Goal: Check status: Check status

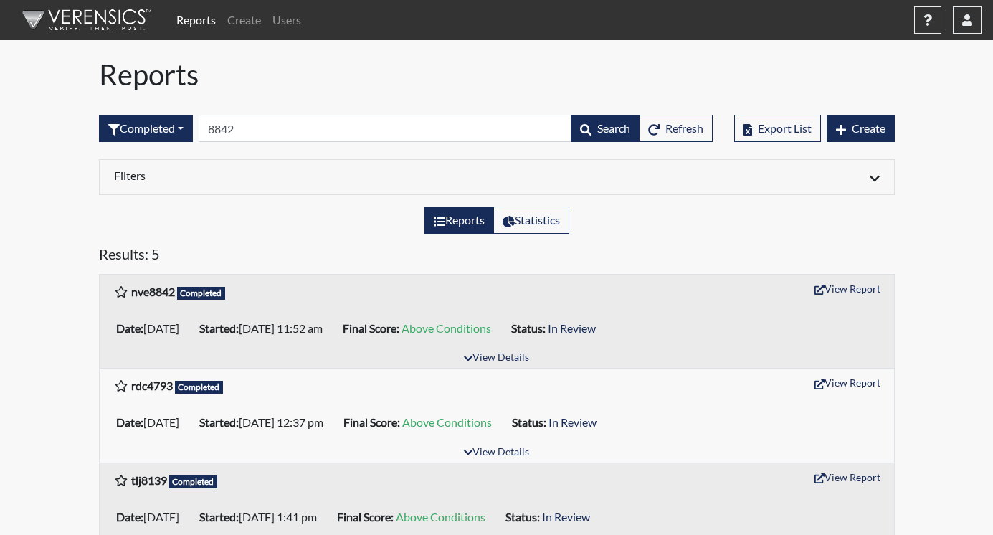
click at [245, 133] on input "8842" at bounding box center [385, 128] width 373 height 27
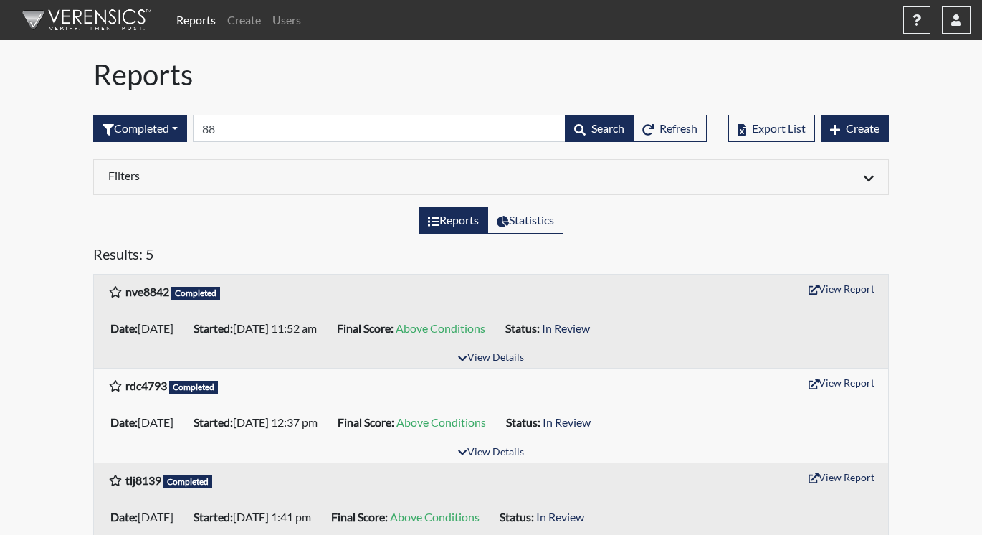
type input "8"
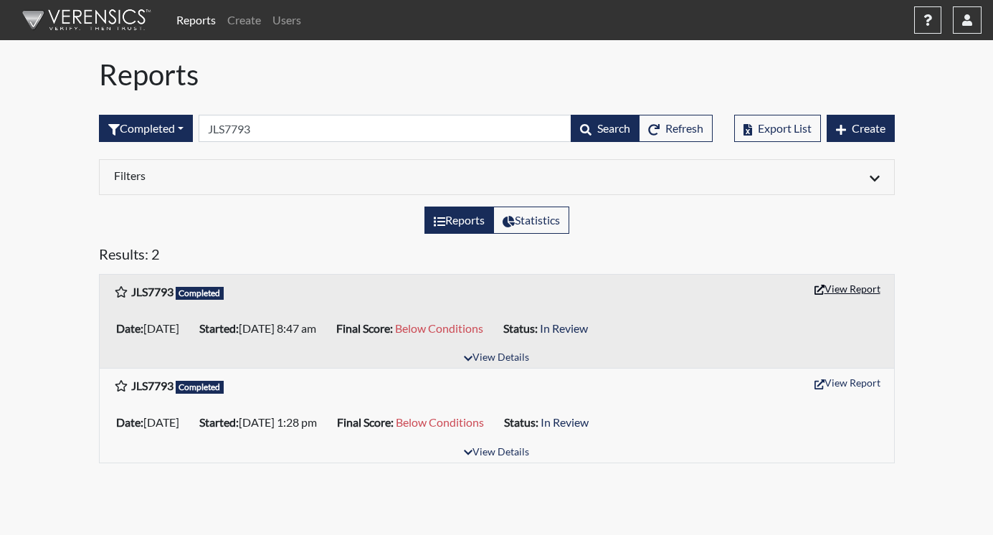
click at [836, 282] on button "View Report" at bounding box center [847, 288] width 79 height 22
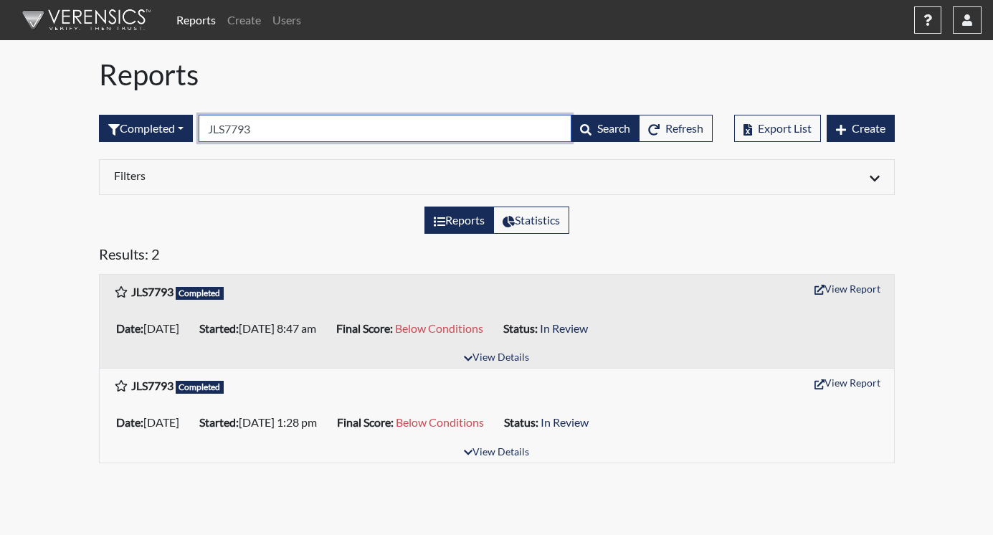
click at [300, 130] on input "JLS7793" at bounding box center [385, 128] width 373 height 27
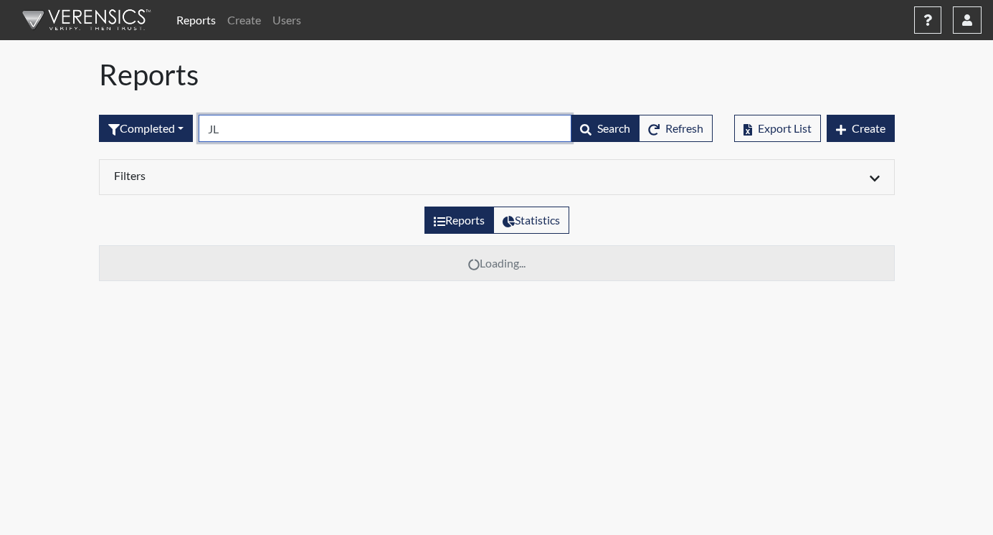
type input "J"
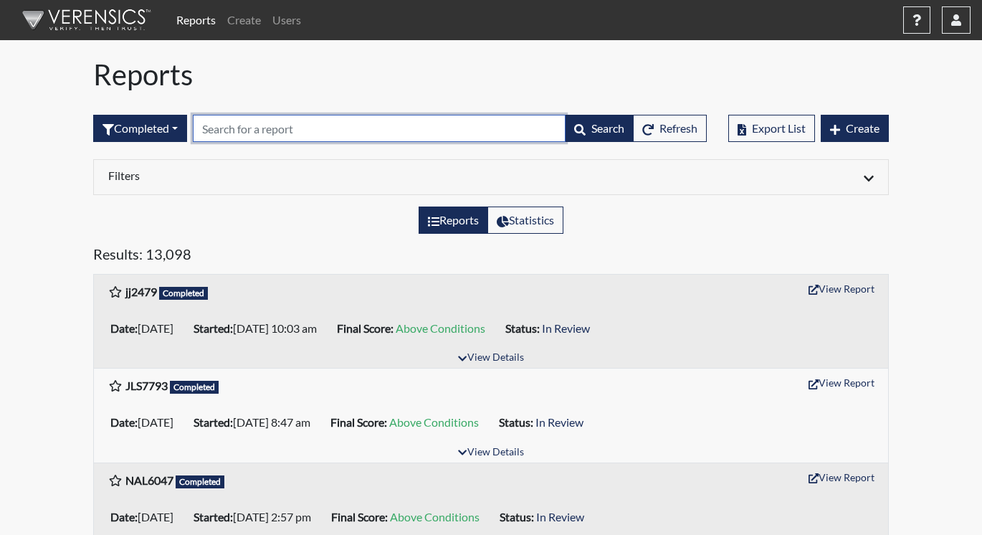
paste input "tk6005"
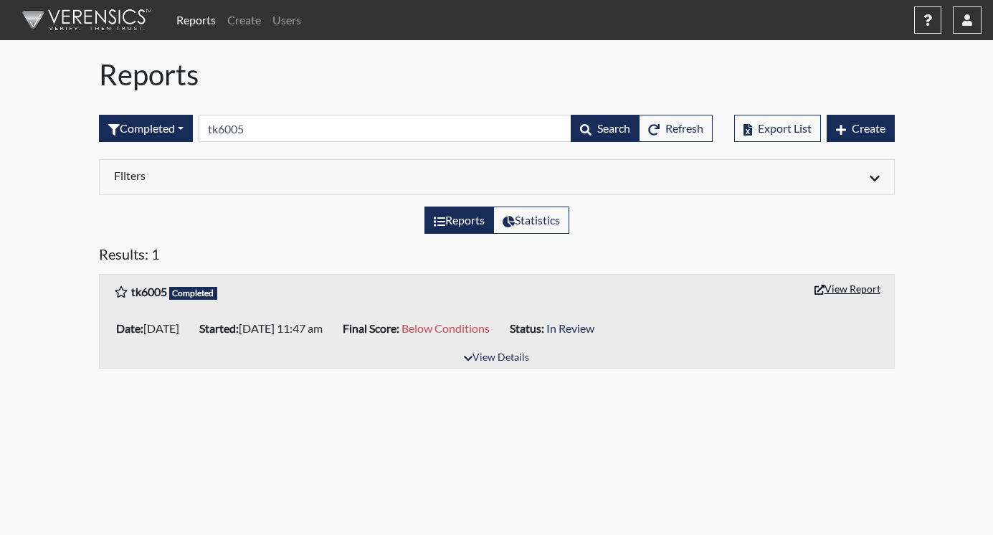
click at [844, 286] on button "View Report" at bounding box center [847, 288] width 79 height 22
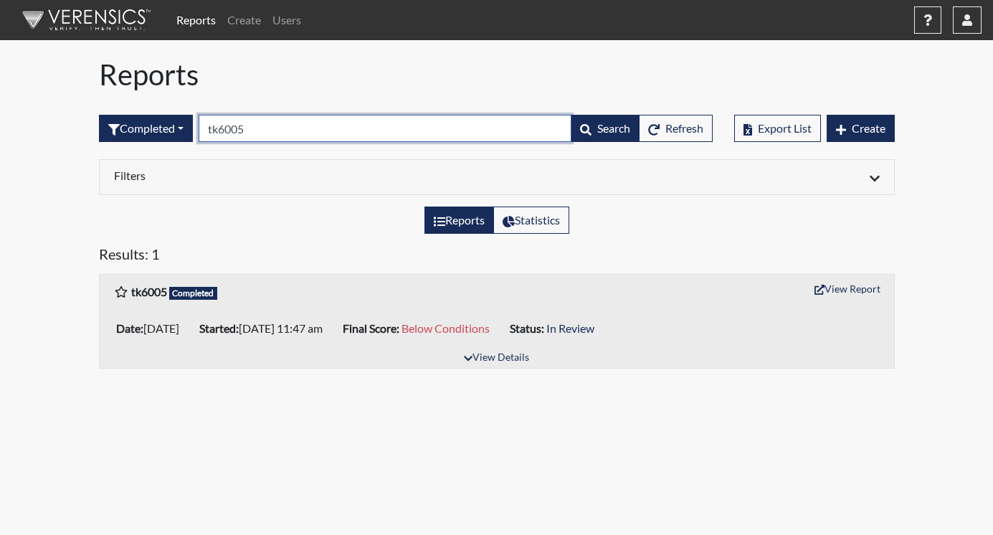
click at [298, 130] on input "tk6005" at bounding box center [385, 128] width 373 height 27
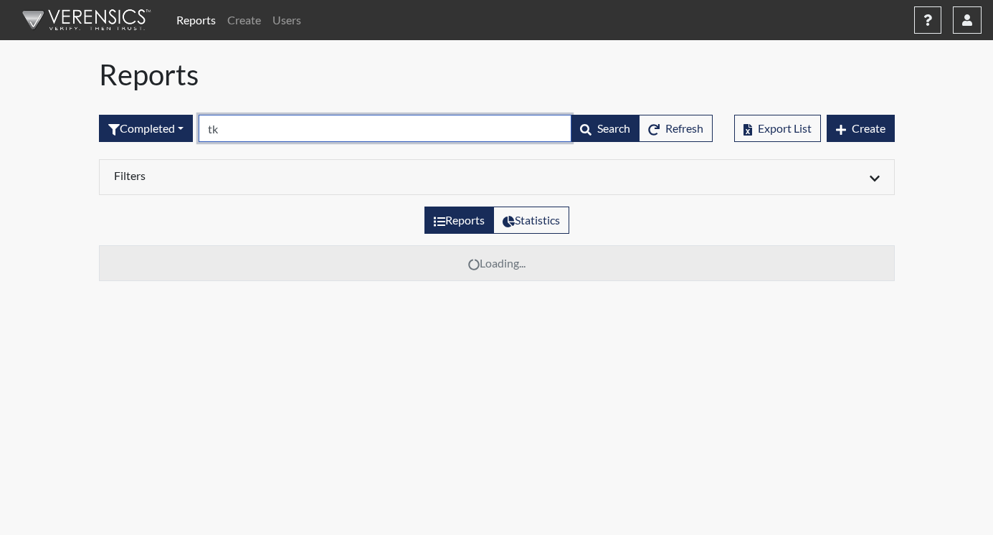
type input "t"
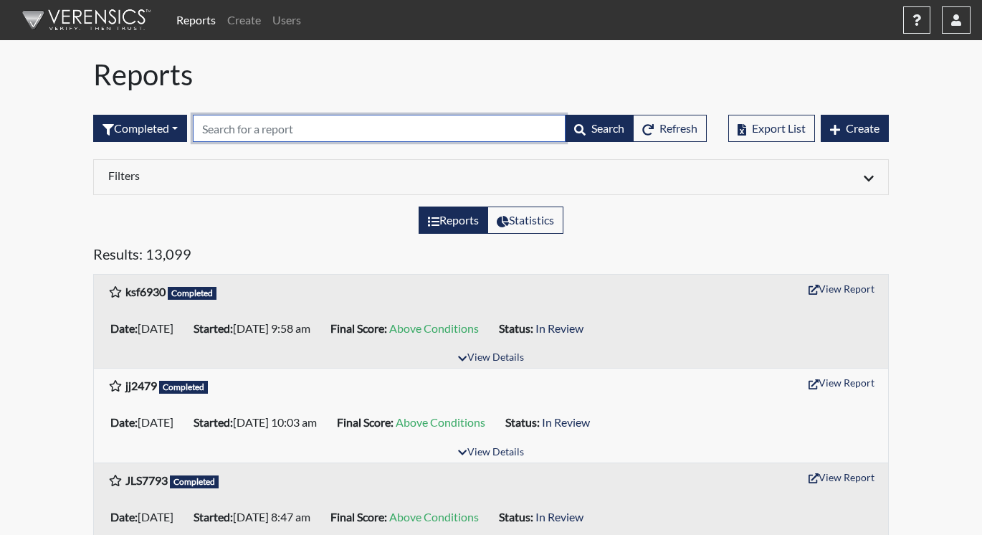
paste input "ttr0032"
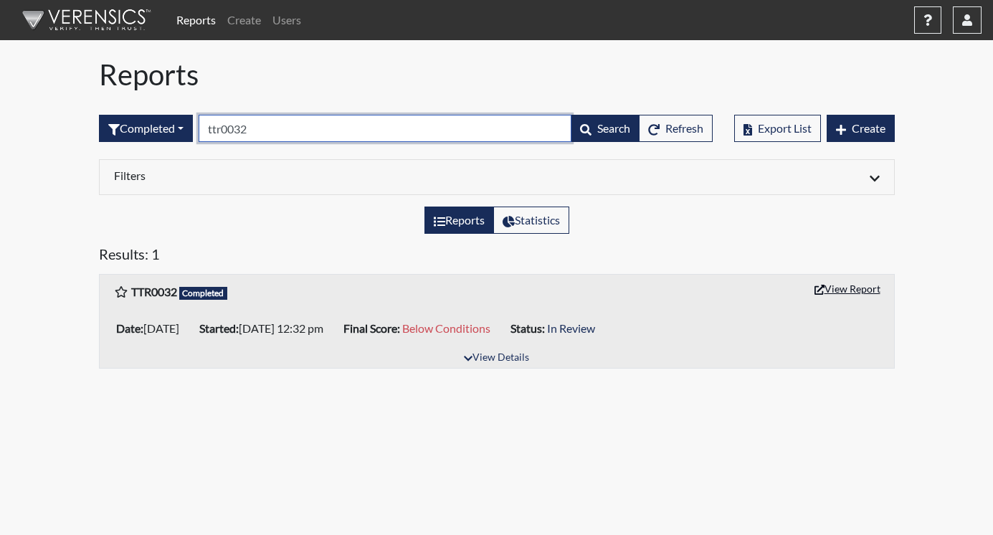
type input "ttr0032"
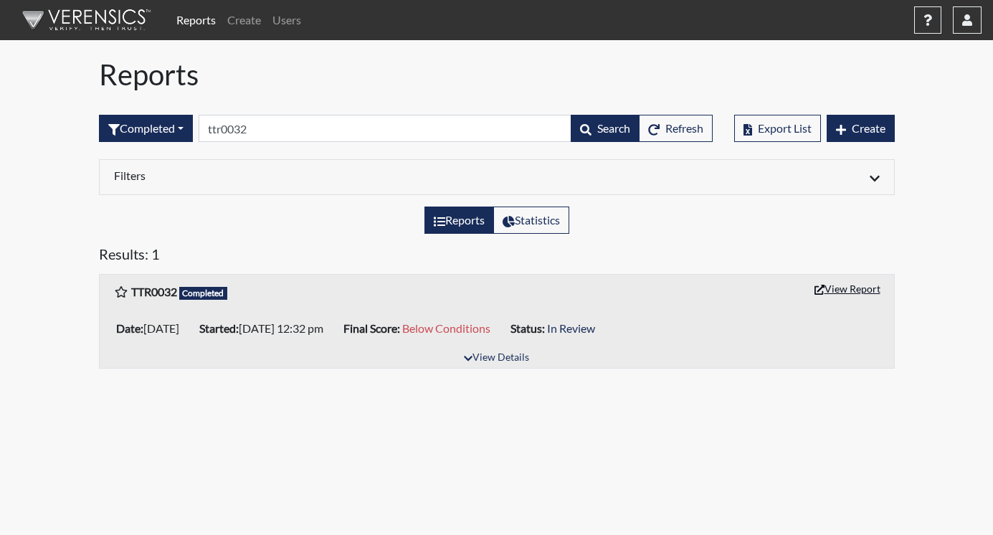
click at [838, 290] on button "View Report" at bounding box center [847, 288] width 79 height 22
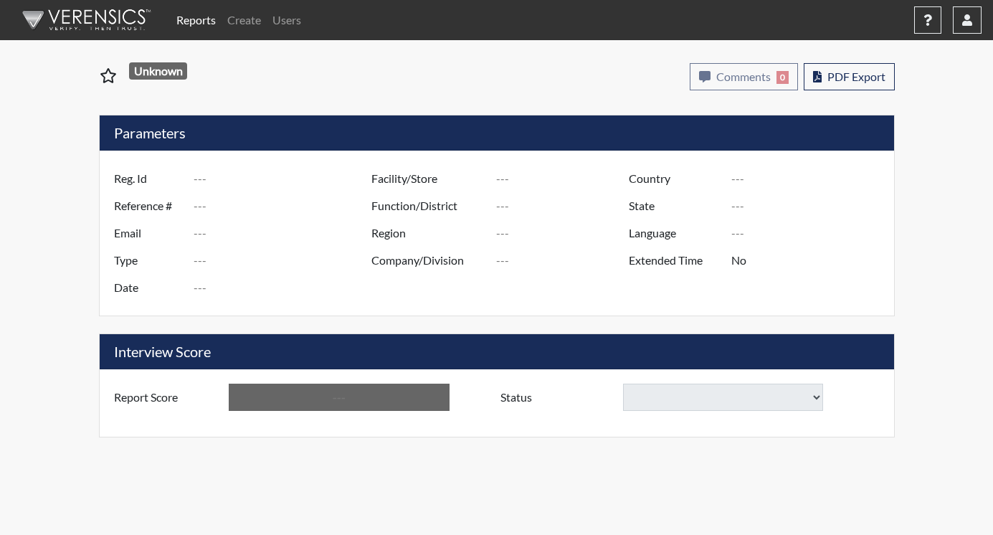
type input "JLS7793"
type input "51426"
type input "---"
type input "Corrections Pre-Employment"
type input "[DATE]"
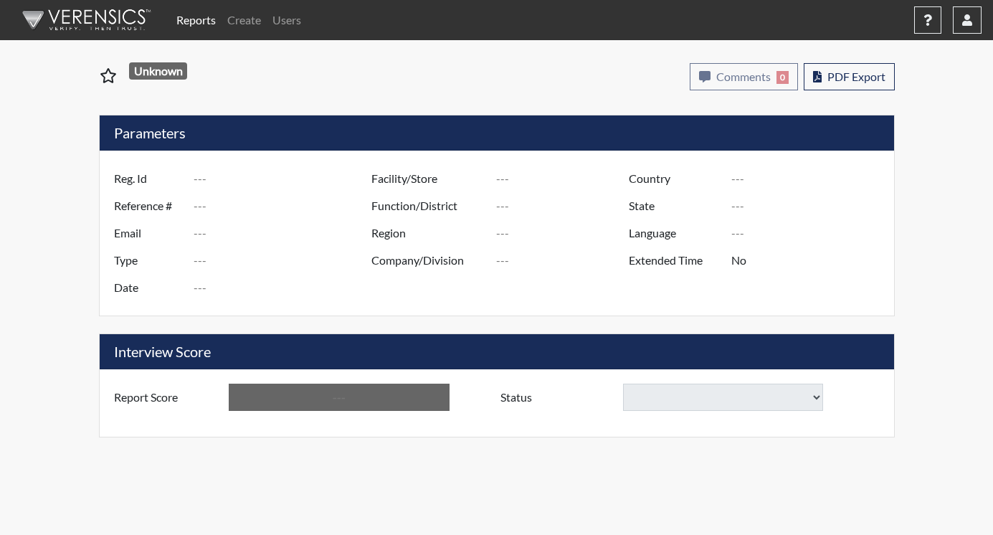
type input "Augusta SMP"
type input "[GEOGRAPHIC_DATA]"
type input "[US_STATE]"
type input "English"
type input "Below Conditions"
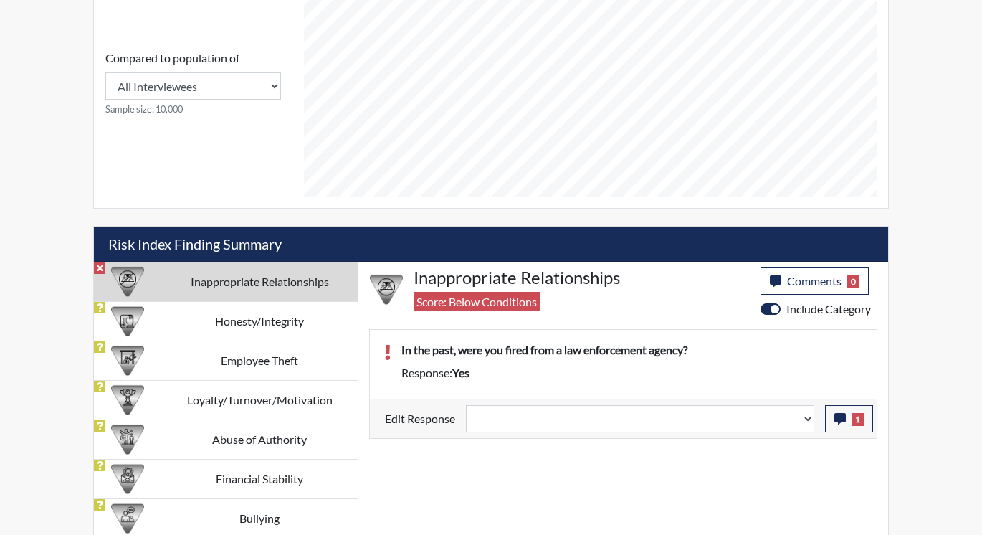
scroll to position [646, 0]
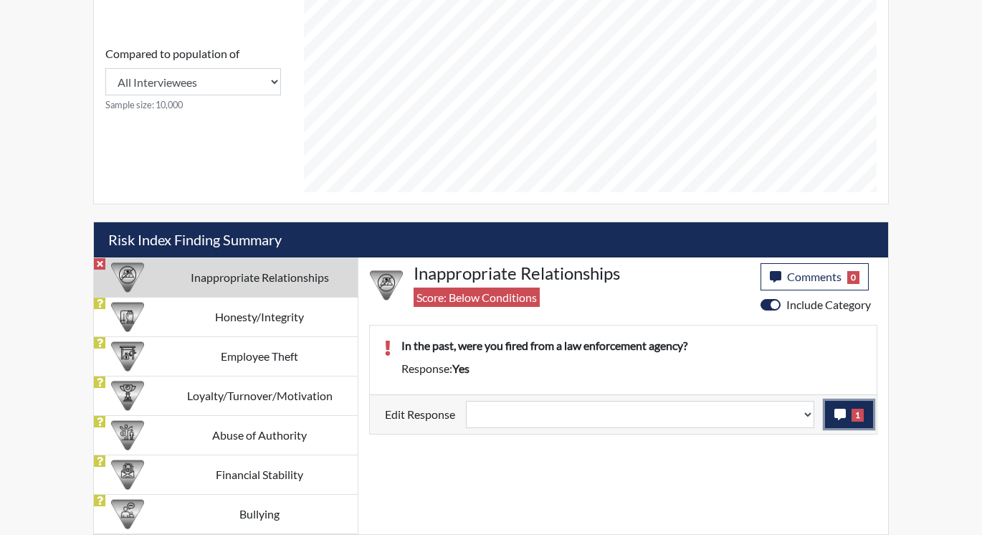
click at [837, 407] on button "1" at bounding box center [849, 414] width 48 height 27
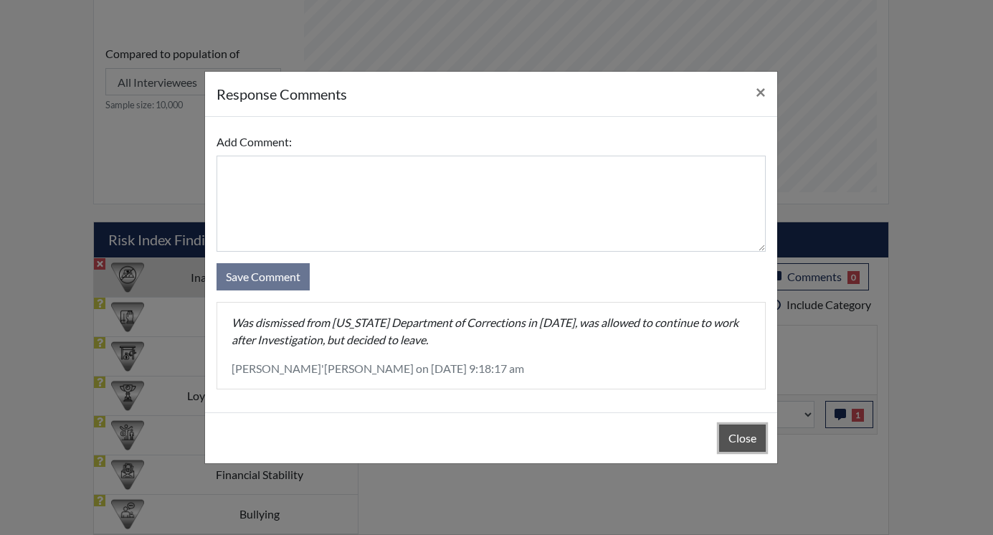
click at [737, 432] on button "Close" at bounding box center [742, 437] width 47 height 27
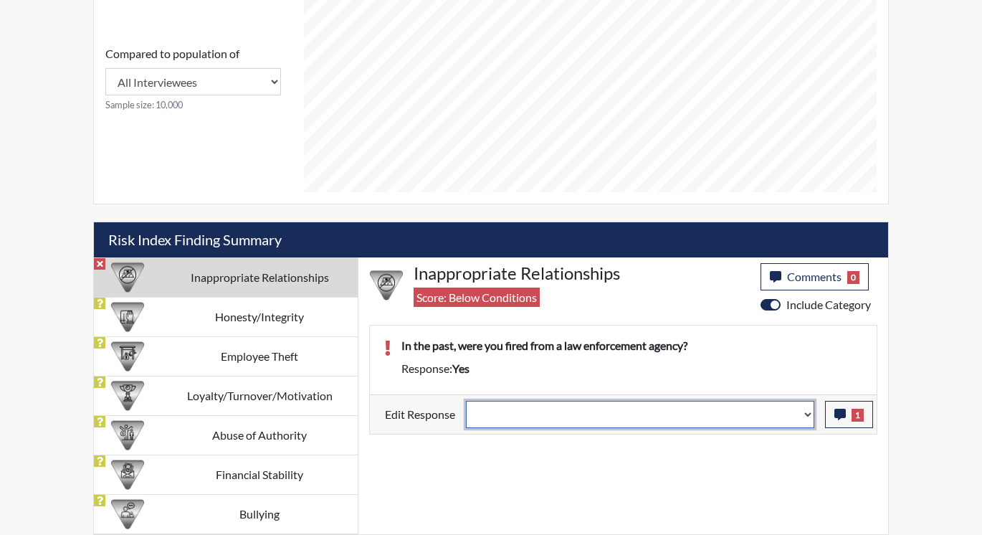
click at [804, 412] on select "Question is not relevant. Results will be updated. Reasonable explanation provi…" at bounding box center [640, 414] width 348 height 27
select select "reasonable-explanation-provided"
click at [467, 401] on select "Question is not relevant. Results will be updated. Reasonable explanation provi…" at bounding box center [640, 414] width 348 height 27
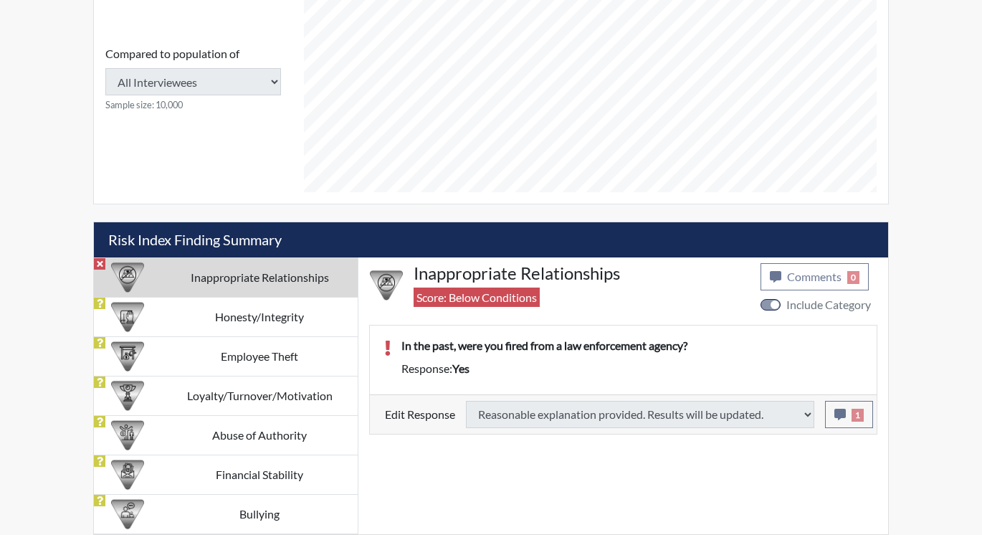
type input "Above Conditions"
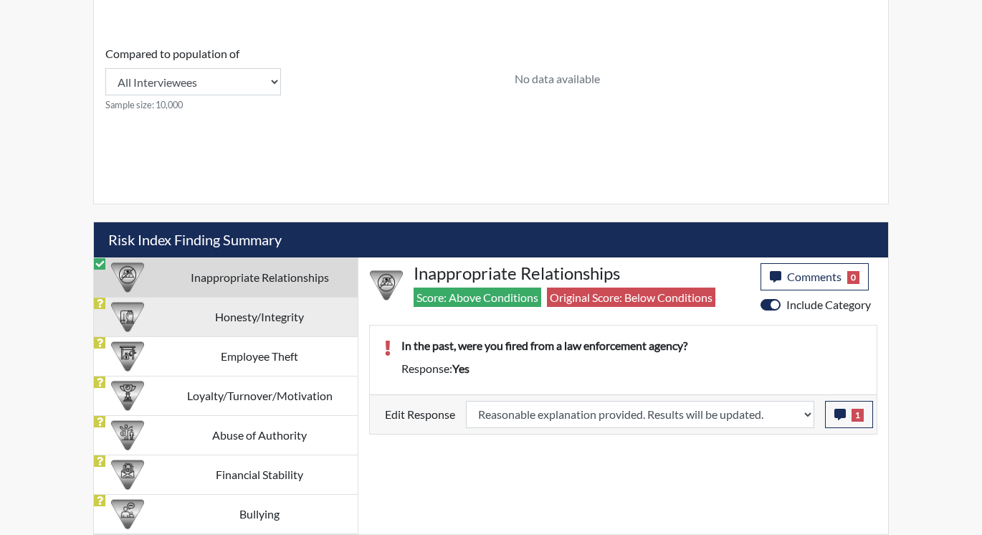
click at [228, 323] on td "Honesty/Integrity" at bounding box center [259, 316] width 196 height 39
select select
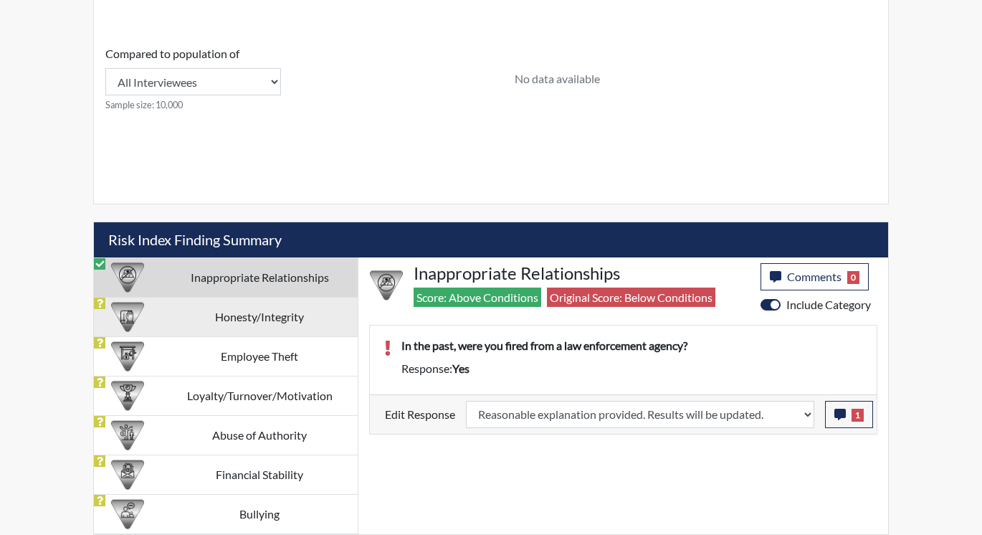
select select
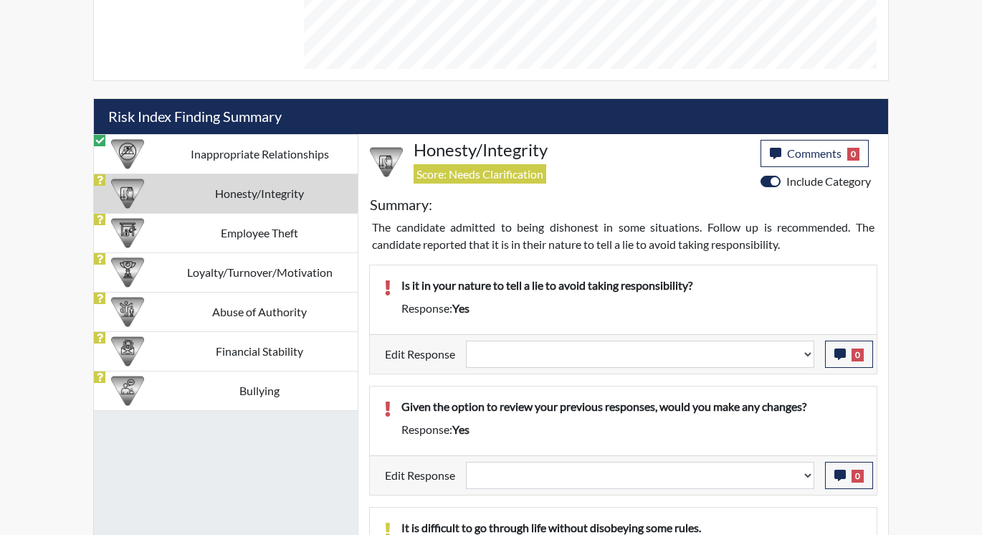
scroll to position [719, 0]
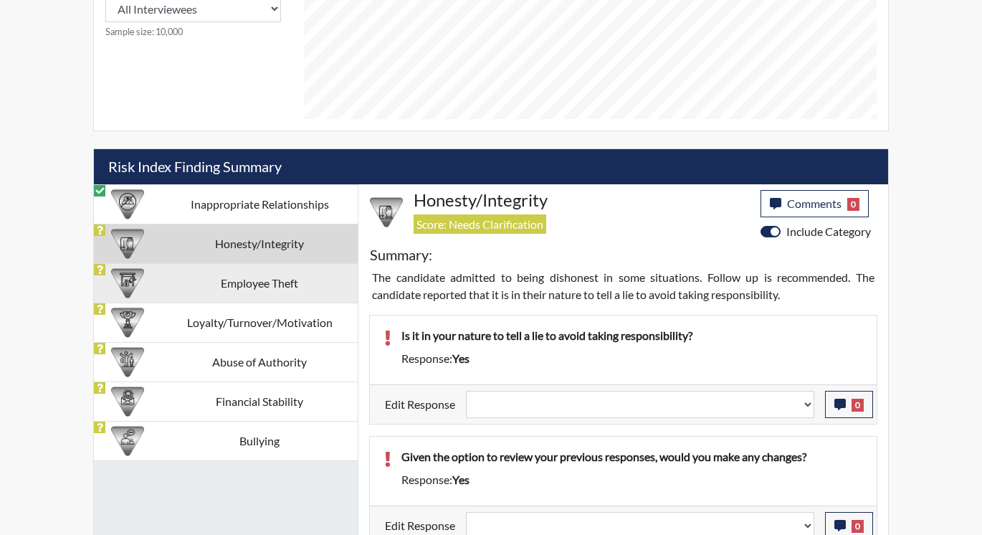
click at [205, 275] on td "Employee Theft" at bounding box center [259, 282] width 196 height 39
select select
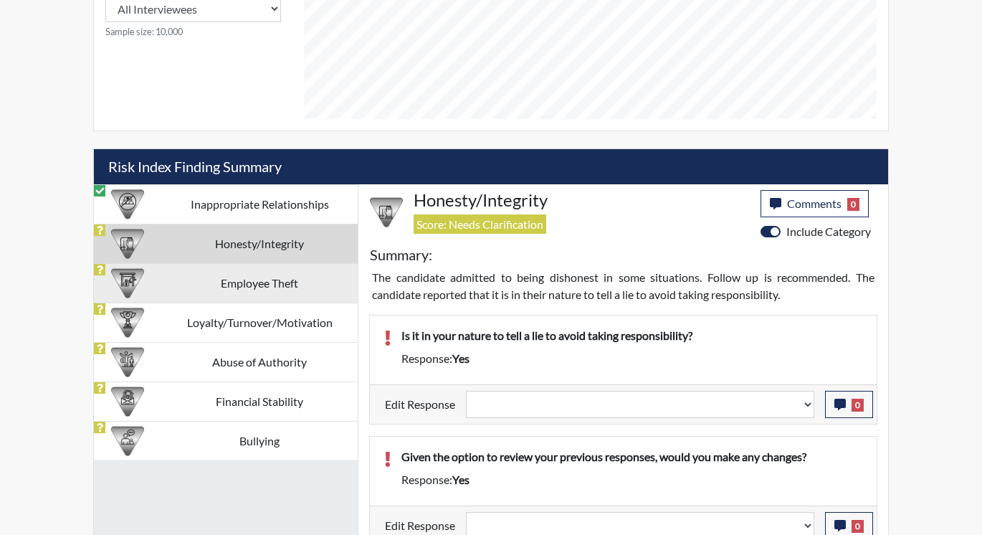
select select
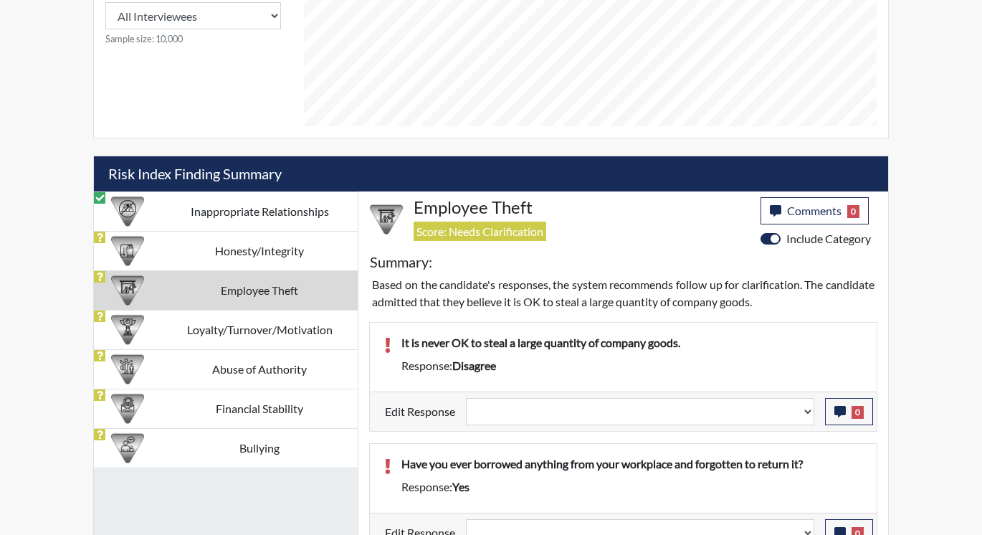
scroll to position [589, 0]
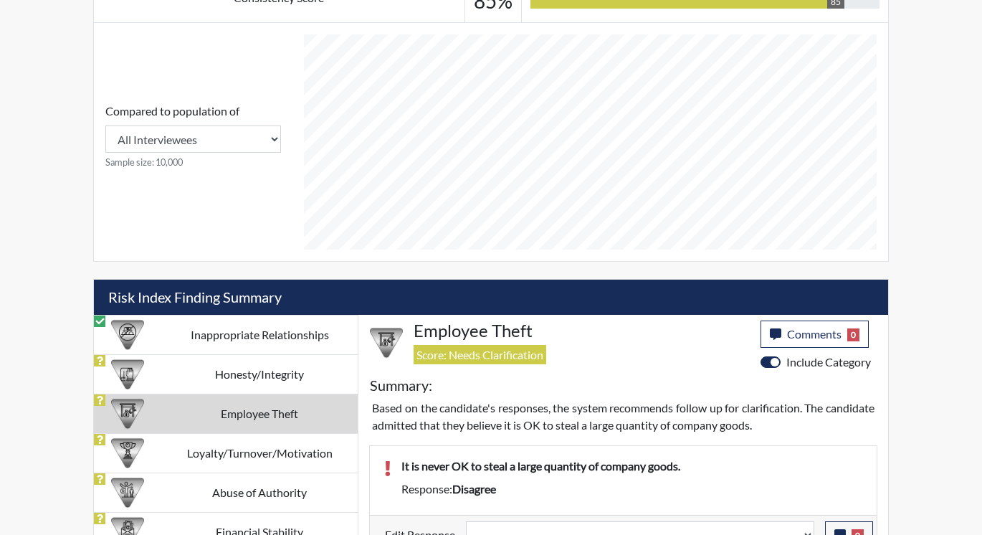
click at [203, 409] on td "Employee Theft" at bounding box center [259, 413] width 196 height 39
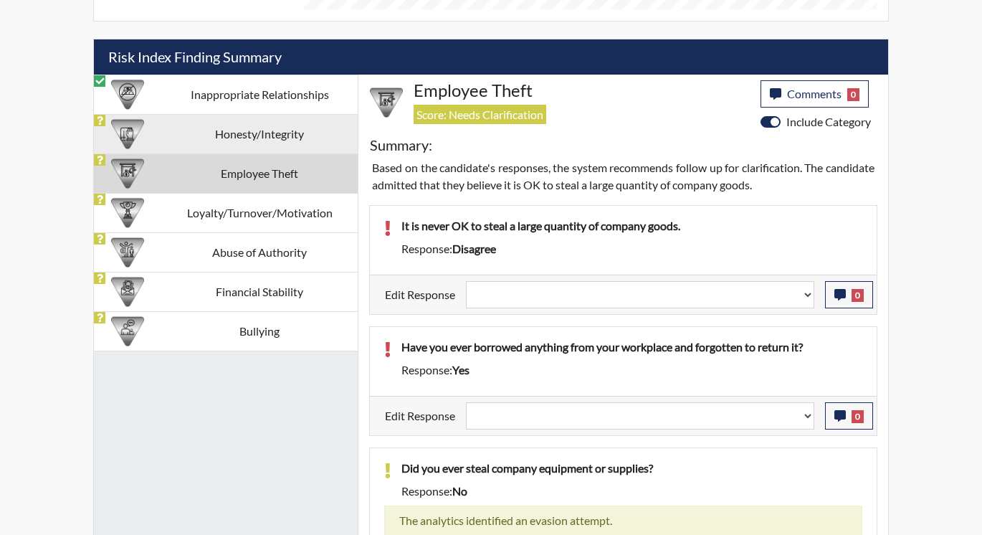
scroll to position [804, 0]
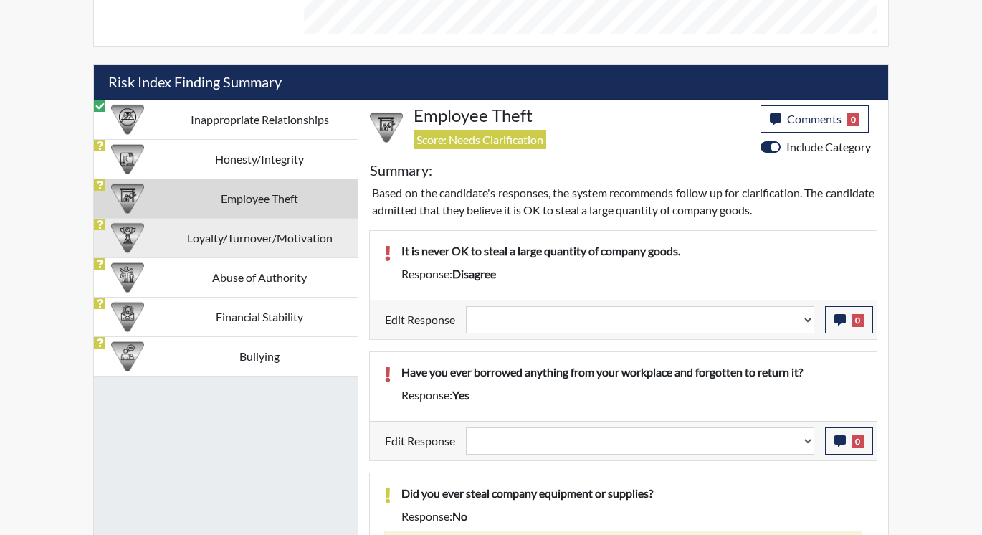
click at [153, 237] on div at bounding box center [128, 238] width 56 height 39
select select
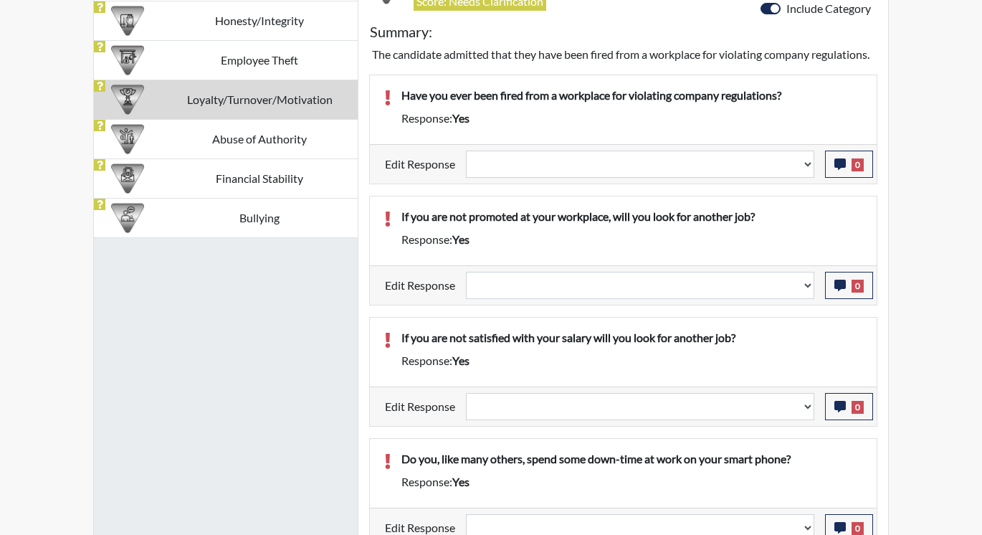
scroll to position [973, 0]
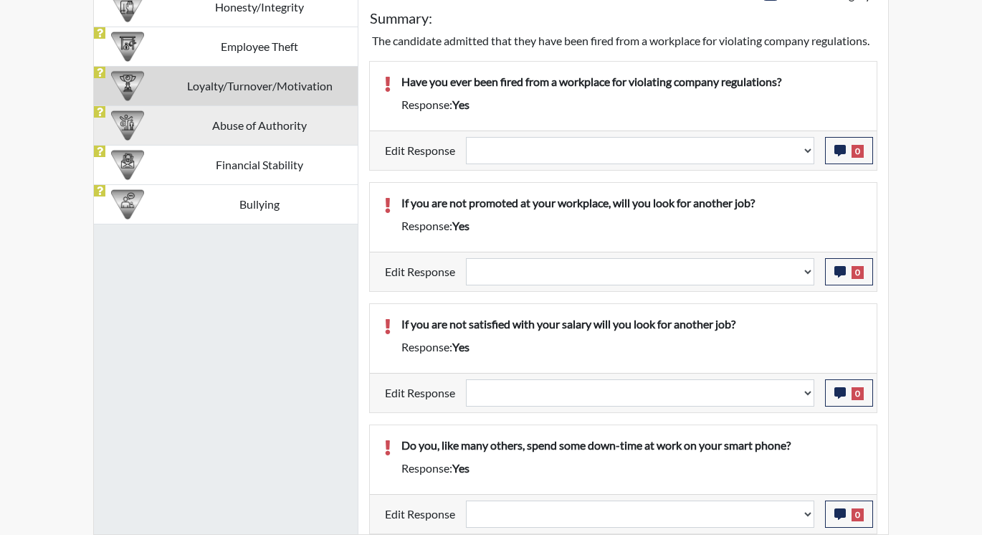
click at [175, 105] on td "Abuse of Authority" at bounding box center [259, 124] width 196 height 39
select select
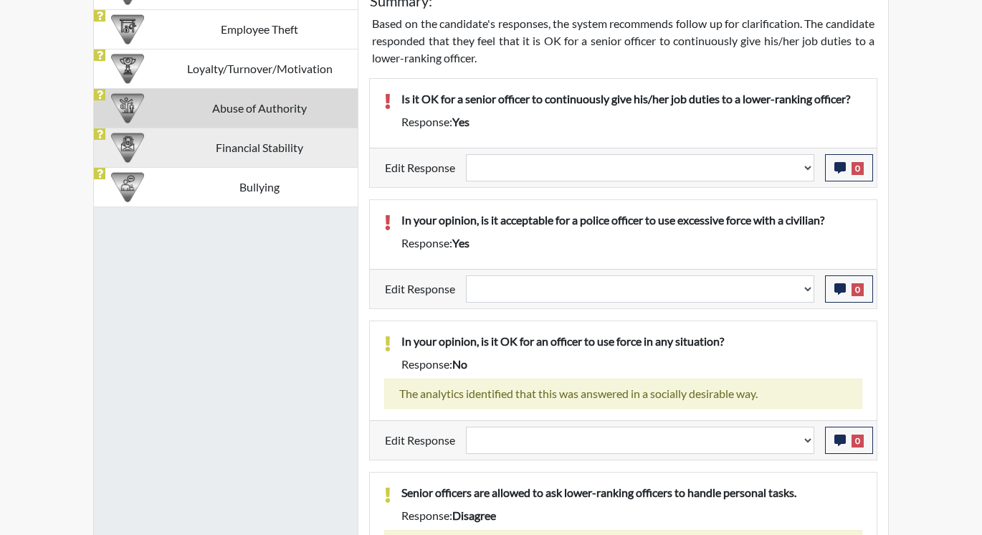
click at [175, 146] on td "Financial Stability" at bounding box center [259, 147] width 196 height 39
select select
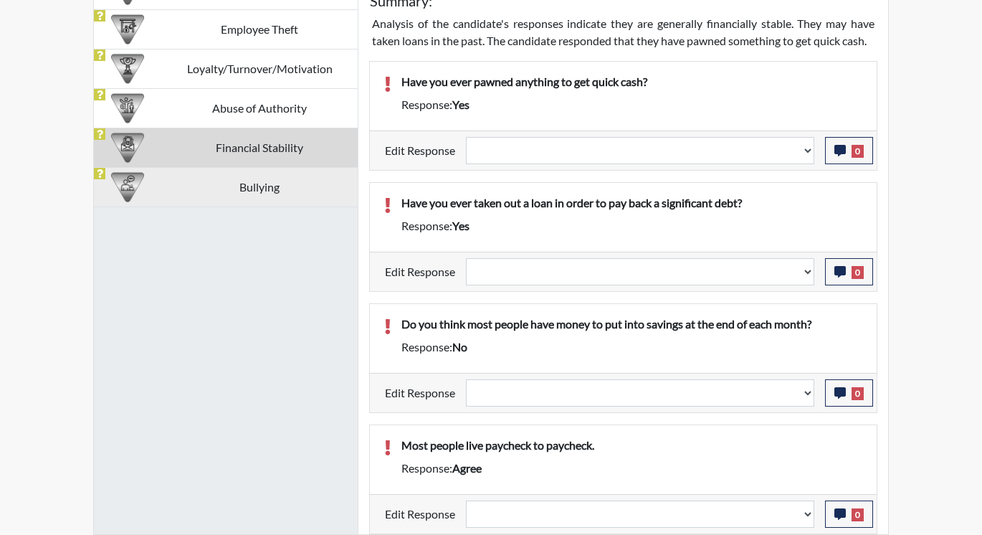
click at [184, 182] on td "Bullying" at bounding box center [259, 186] width 196 height 39
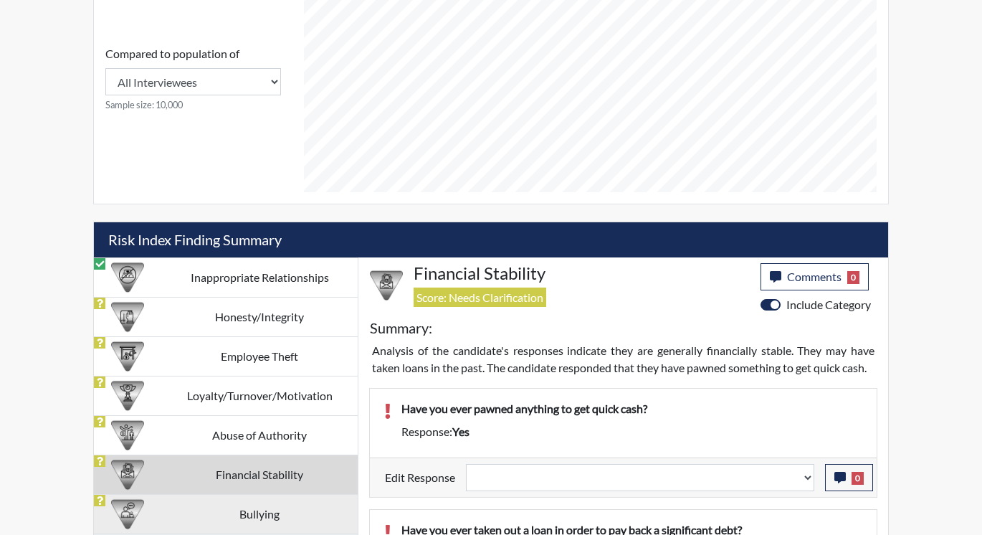
select select
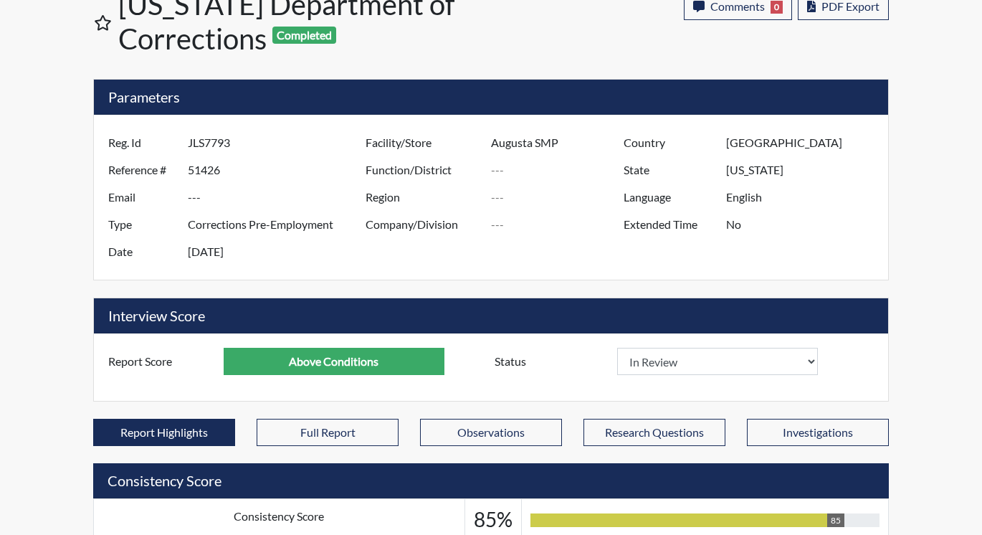
scroll to position [0, 0]
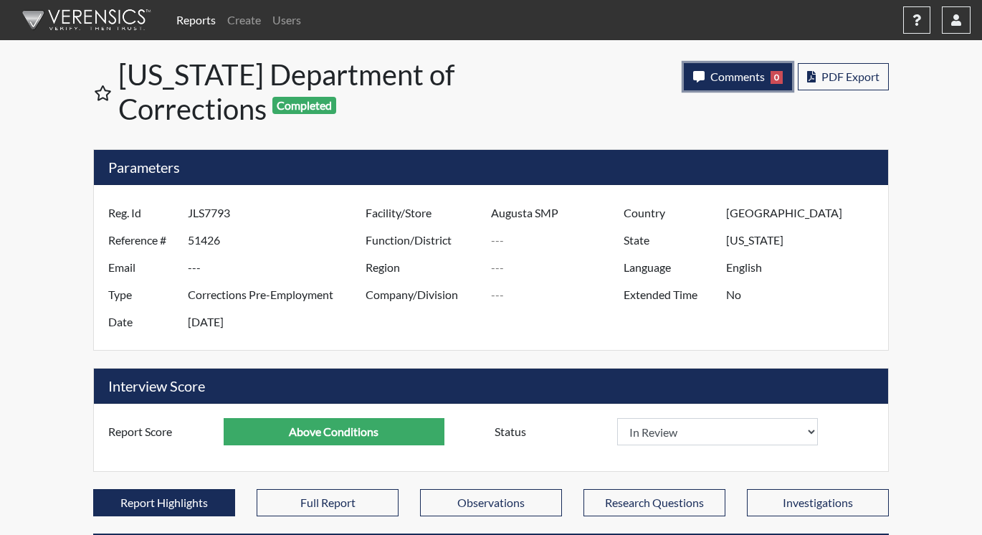
click at [722, 74] on span "Comments" at bounding box center [737, 77] width 54 height 14
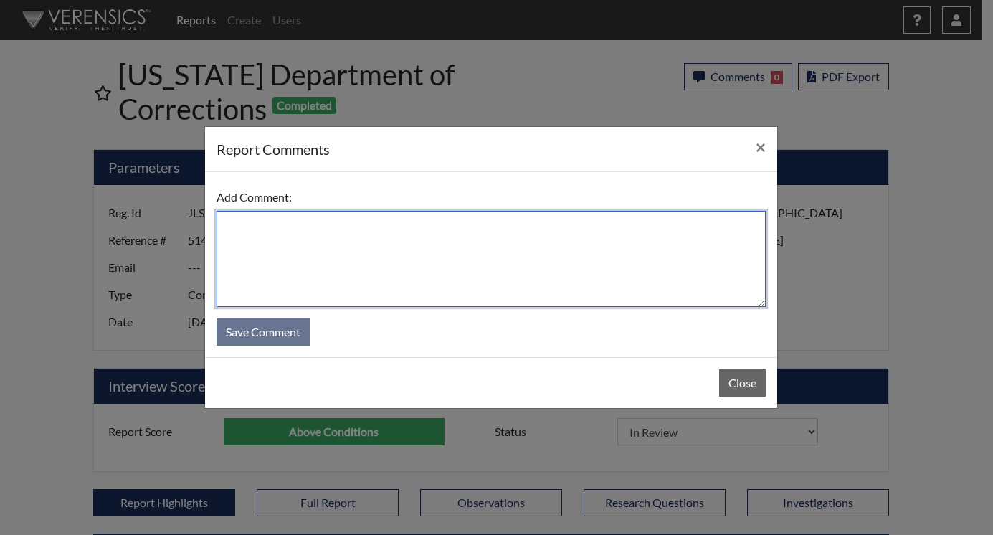
click at [531, 238] on textarea at bounding box center [491, 259] width 549 height 96
type textarea "q"
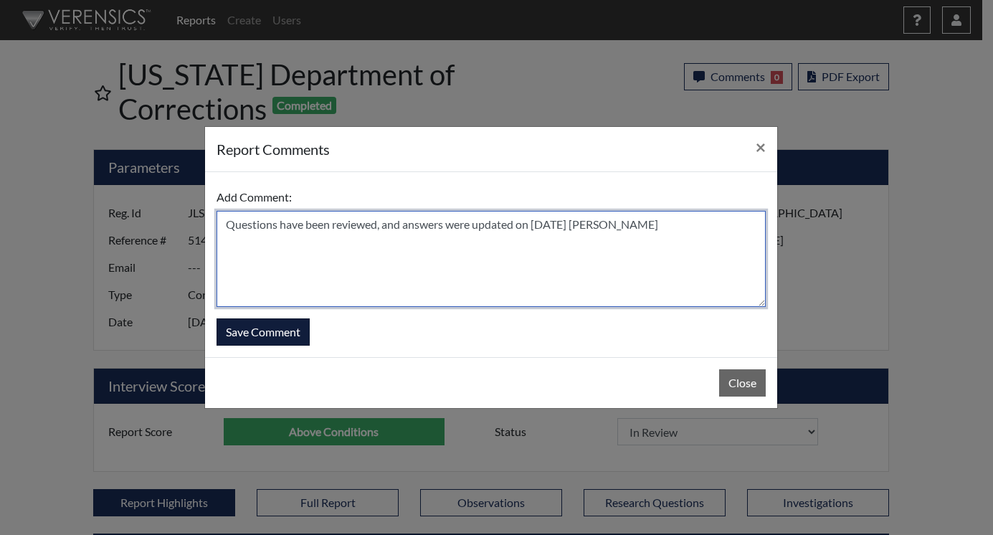
type textarea "Questions have been reviewed, and answers were updated on [DATE] [PERSON_NAME]"
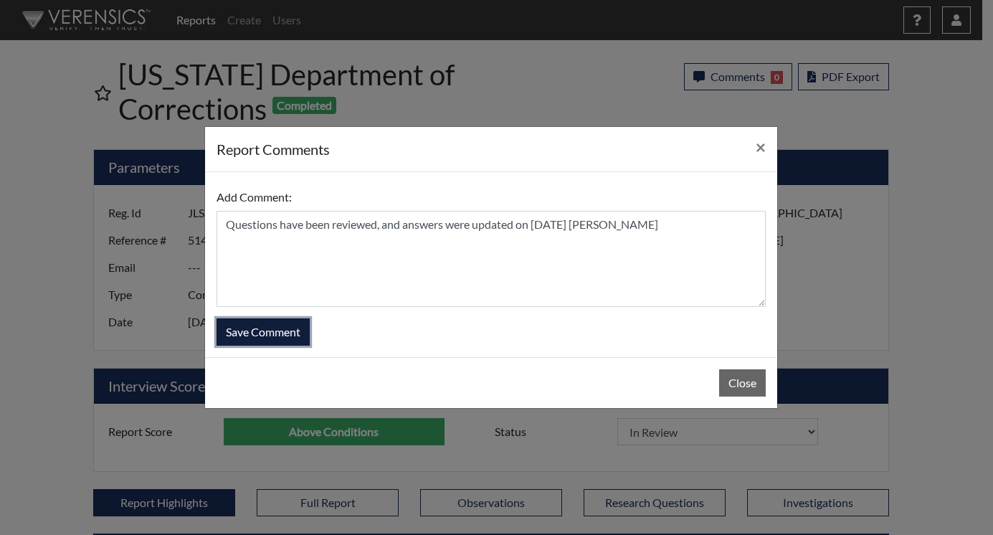
click at [238, 325] on button "Save Comment" at bounding box center [263, 331] width 93 height 27
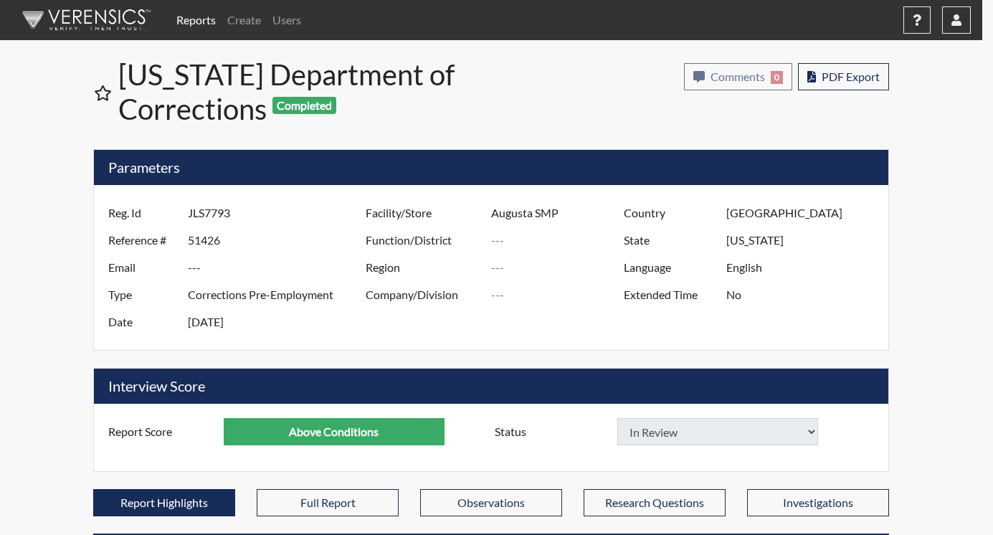
select select
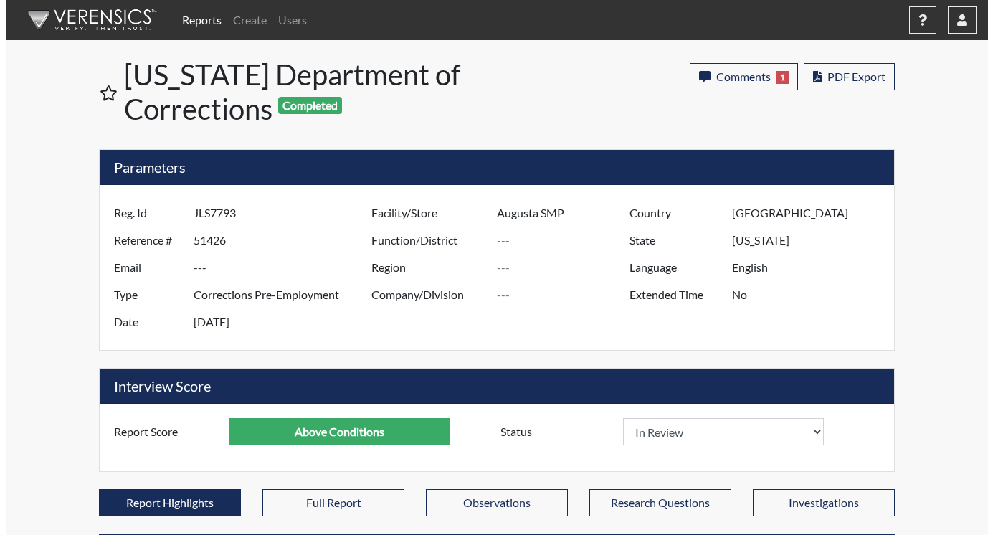
scroll to position [238, 596]
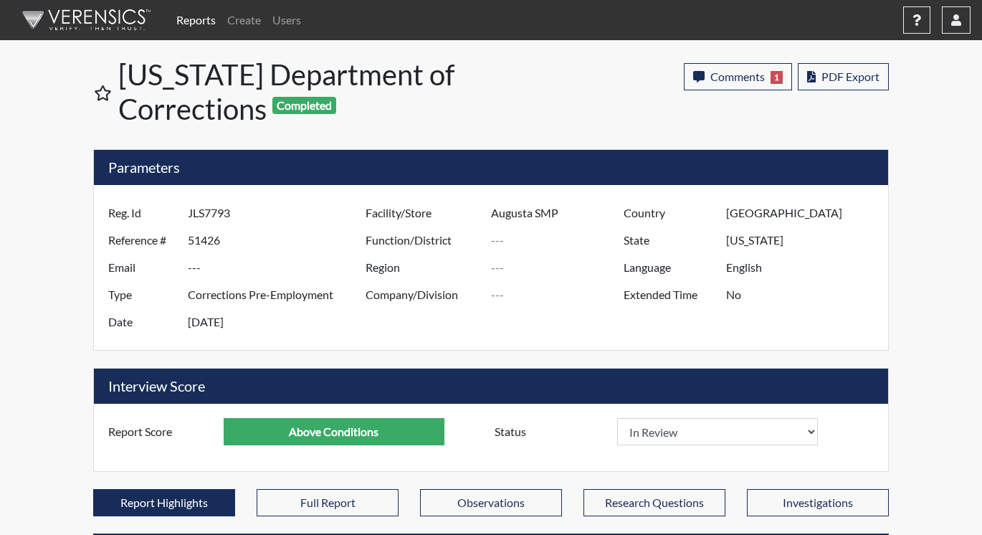
click at [199, 23] on link "Reports" at bounding box center [196, 20] width 51 height 29
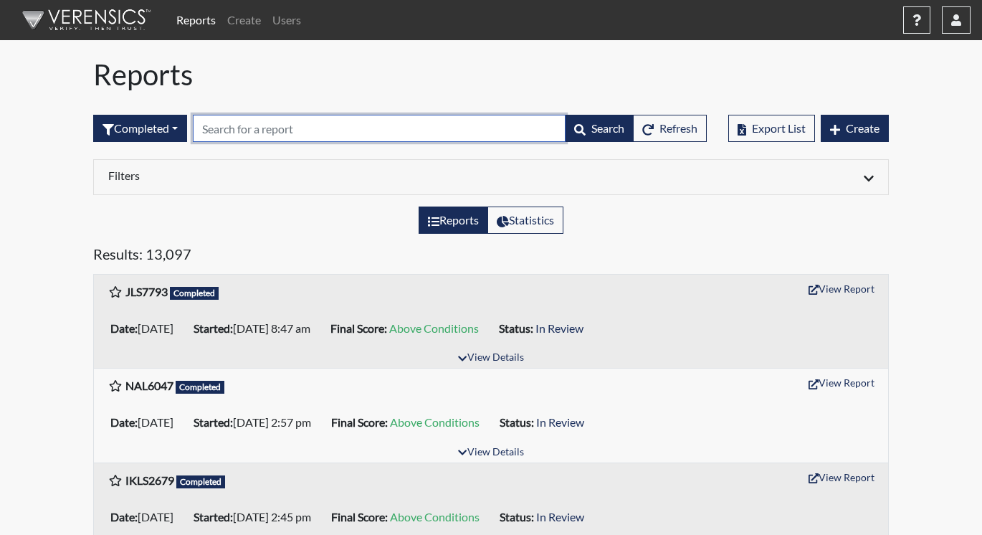
click at [236, 128] on input "text" at bounding box center [379, 128] width 373 height 27
paste input "bb2118"
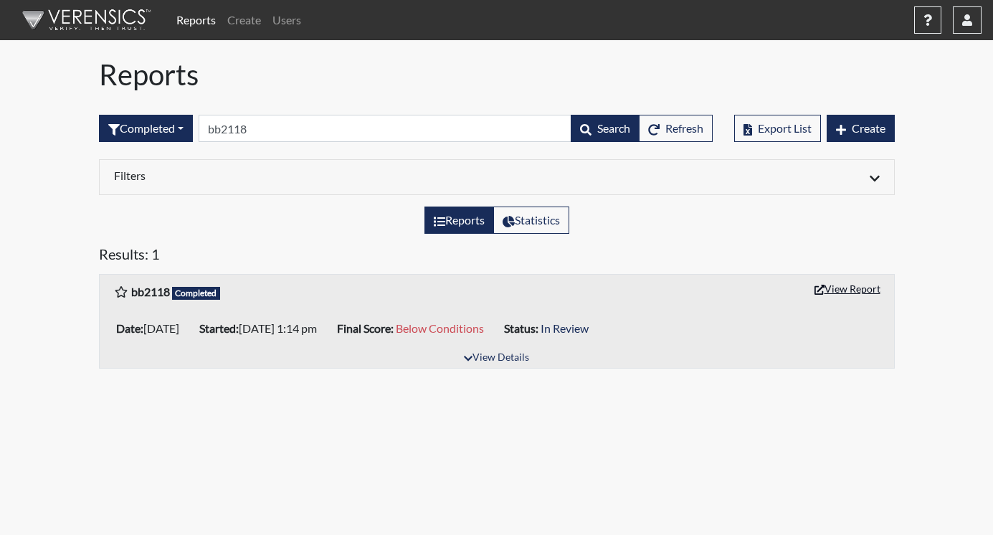
click at [842, 289] on button "View Report" at bounding box center [847, 288] width 79 height 22
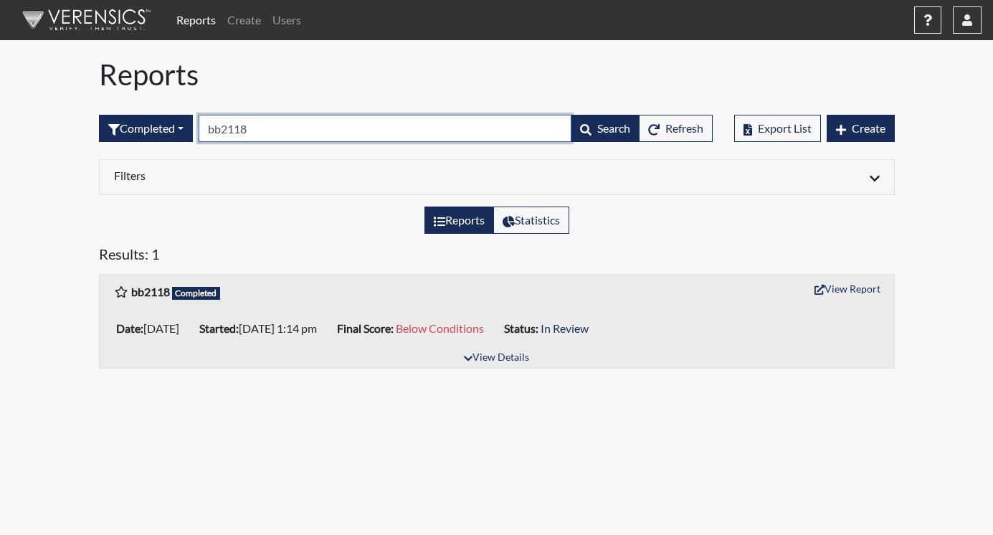
click at [260, 131] on input "bb2118" at bounding box center [385, 128] width 373 height 27
type input "b"
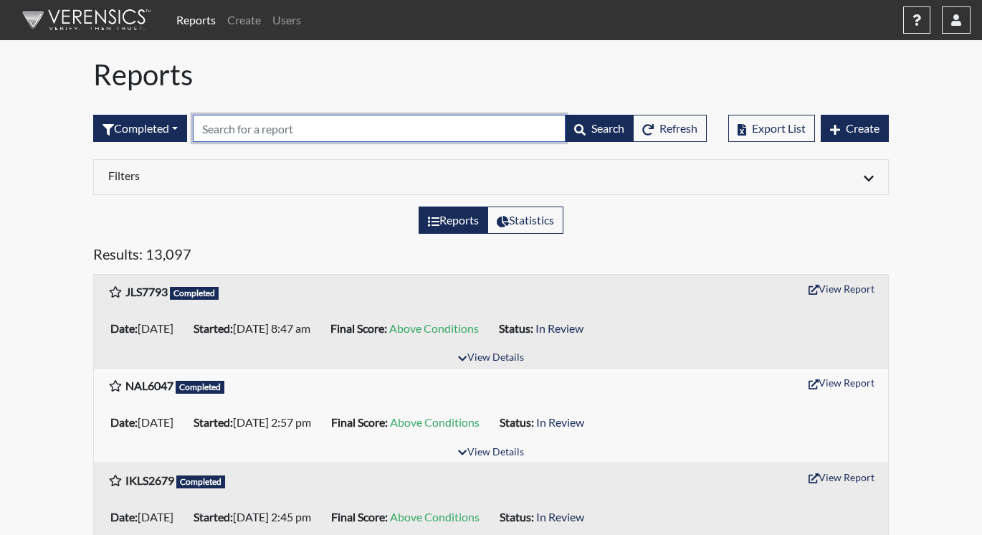
paste input "bf7648"
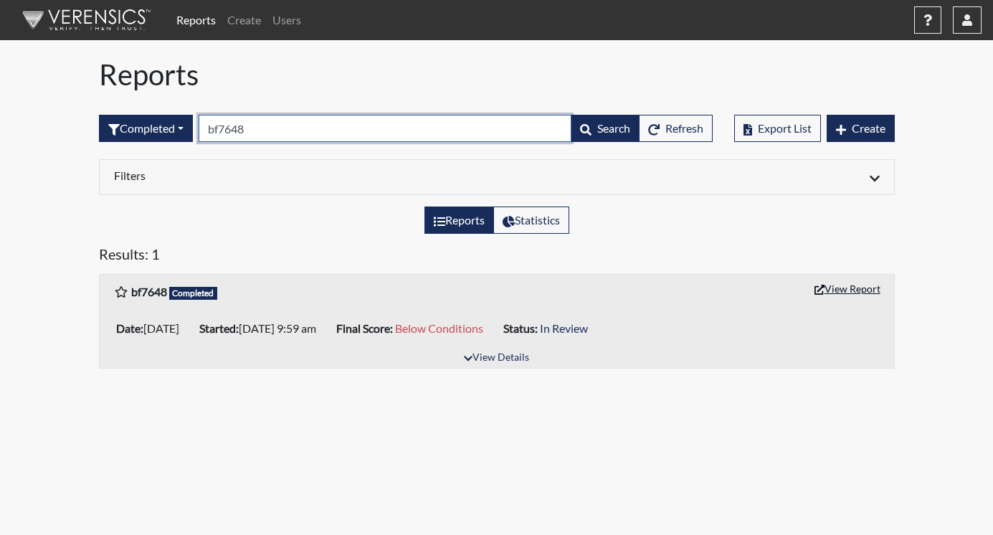
type input "bf7648"
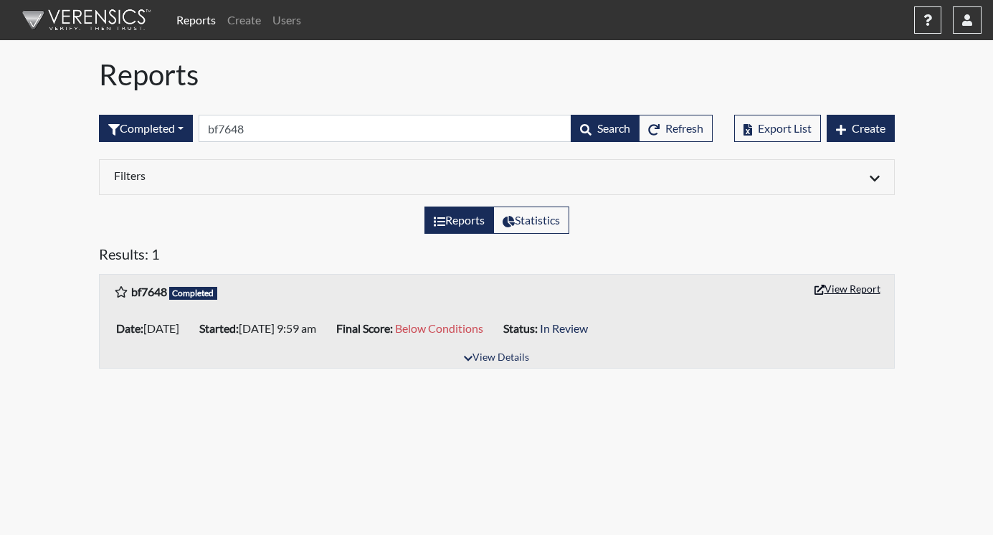
click at [832, 290] on button "View Report" at bounding box center [847, 288] width 79 height 22
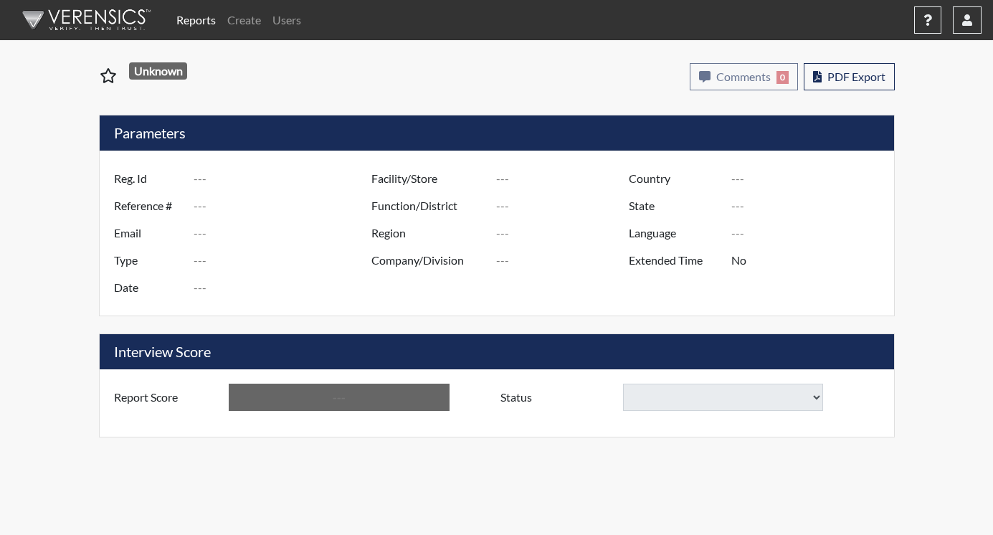
type input "bb2118"
type input "51368"
type input "---"
type input "Corrections Pre-Employment"
type input "Sep 18, 2025"
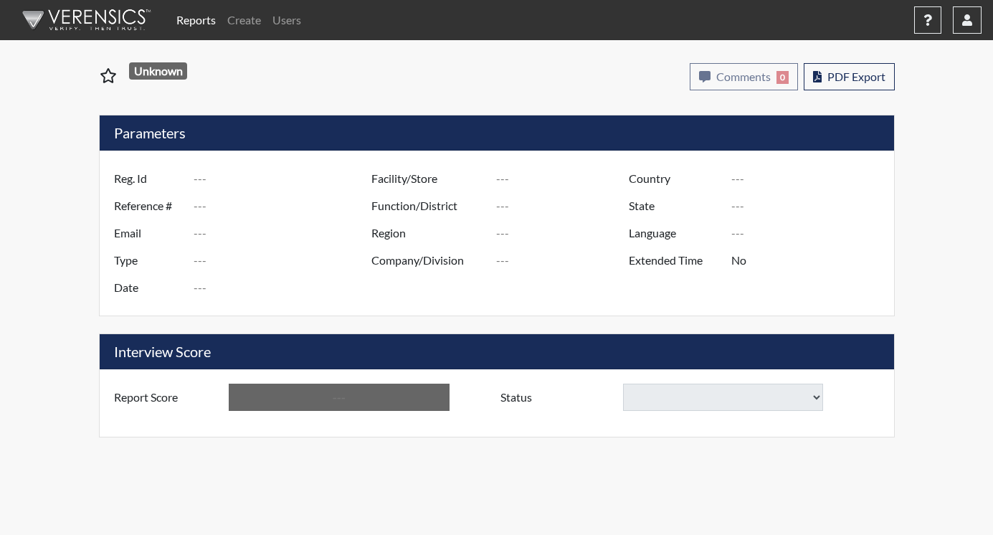
type input "Pulaski SP"
type input "[GEOGRAPHIC_DATA]"
type input "[US_STATE]"
type input "English"
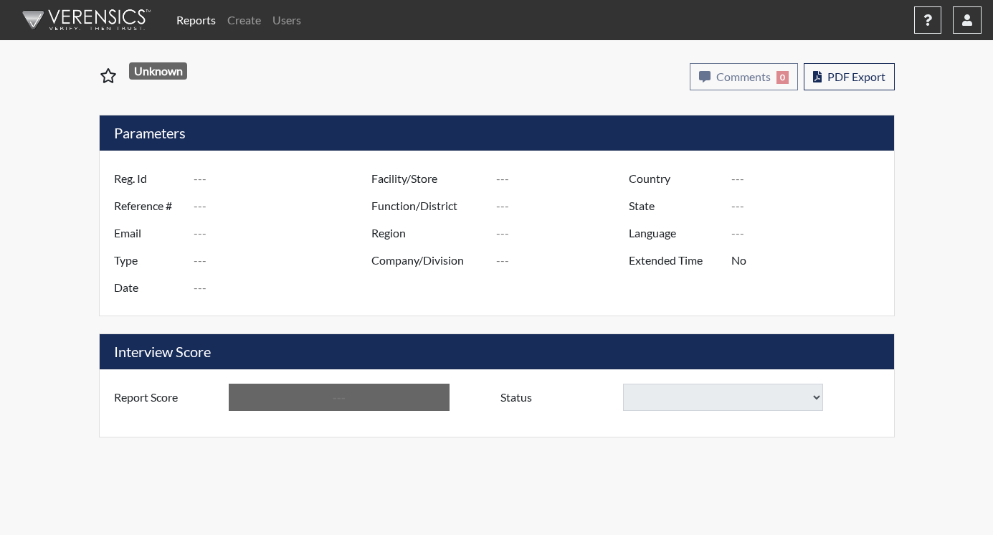
type input "Below Conditions"
select select
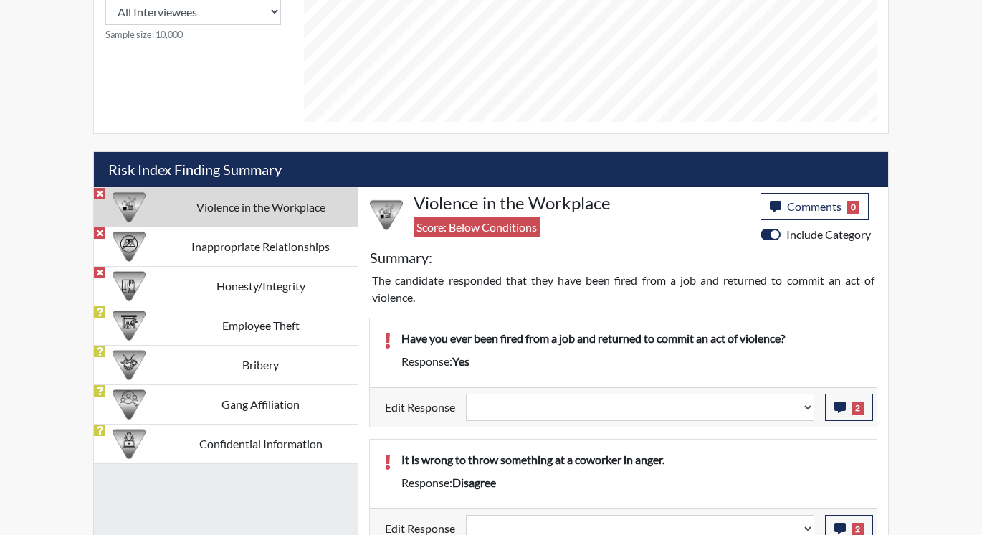
scroll to position [717, 0]
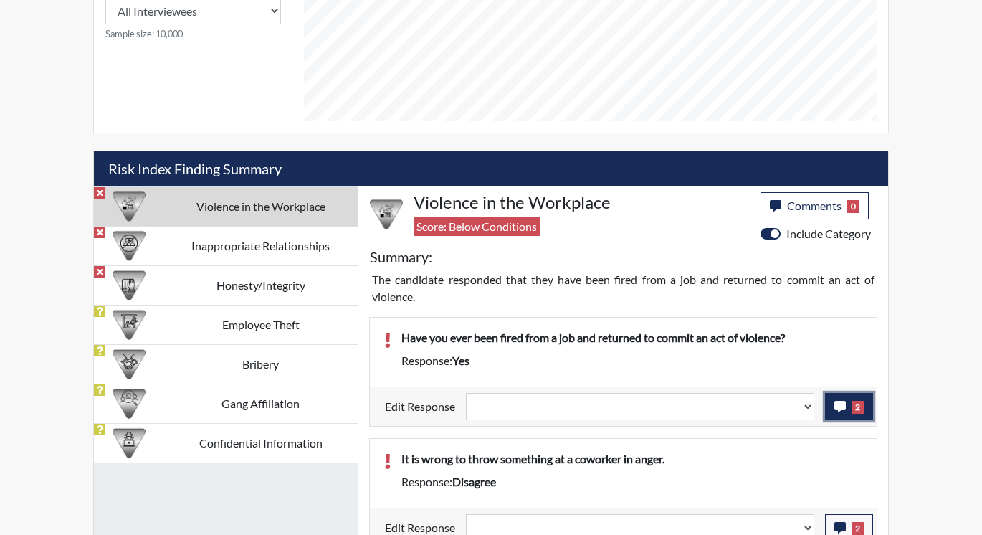
click at [837, 406] on icon "button" at bounding box center [839, 406] width 11 height 11
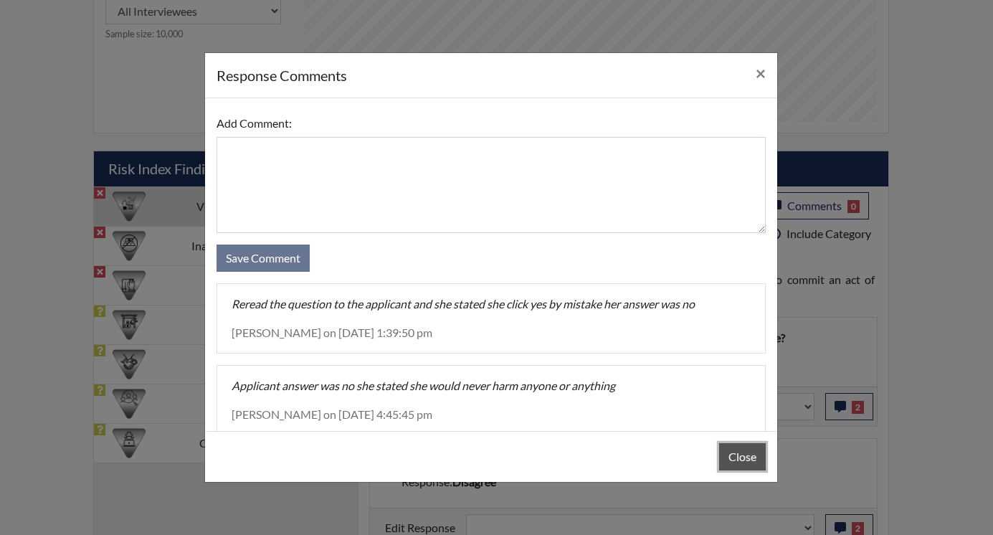
drag, startPoint x: 743, startPoint y: 454, endPoint x: 771, endPoint y: 444, distance: 29.7
click at [743, 454] on button "Close" at bounding box center [742, 456] width 47 height 27
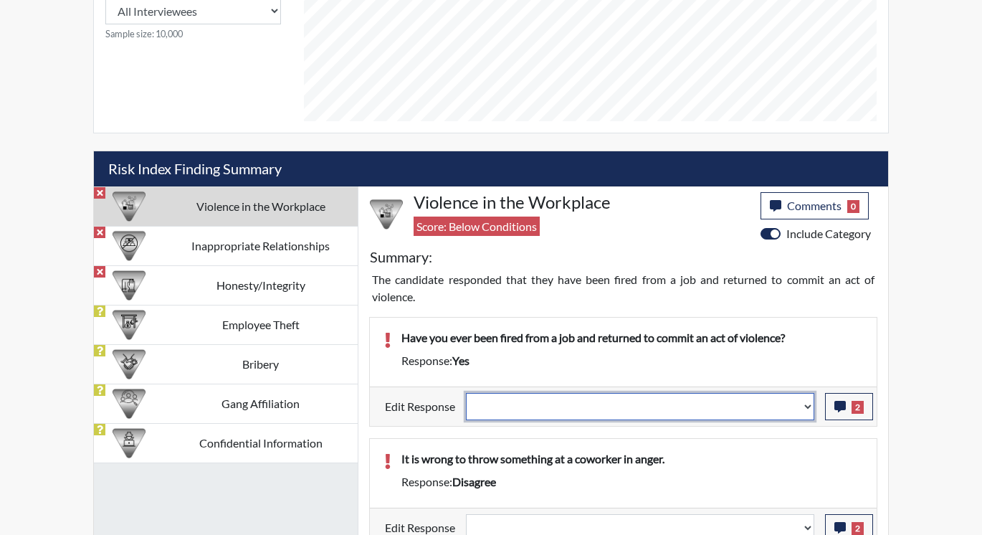
click at [805, 407] on select "Question is not relevant. Results will be updated. Reasonable explanation provi…" at bounding box center [640, 406] width 348 height 27
select select "reasonable-explanation-provided"
click at [467, 393] on select "Question is not relevant. Results will be updated. Reasonable explanation provi…" at bounding box center [640, 406] width 348 height 27
select select
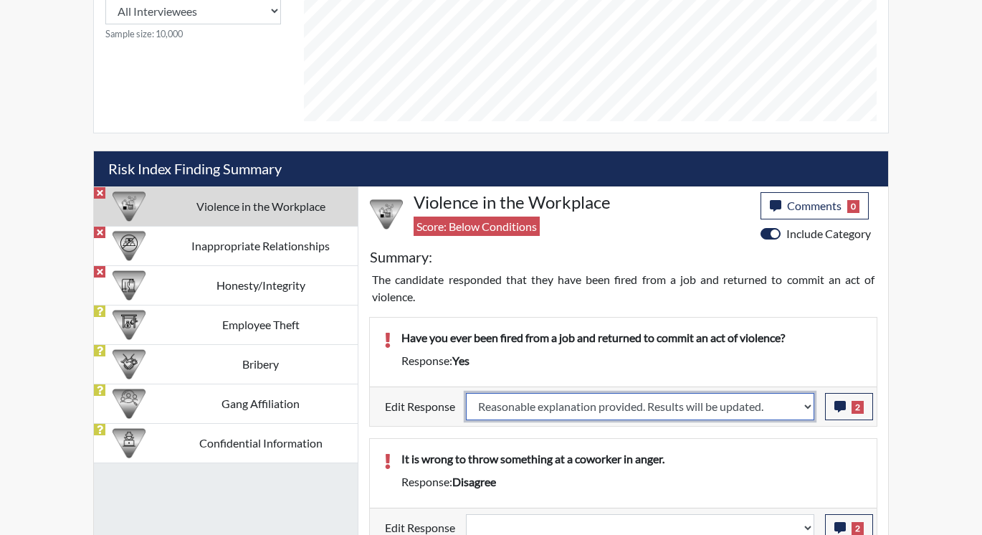
select select
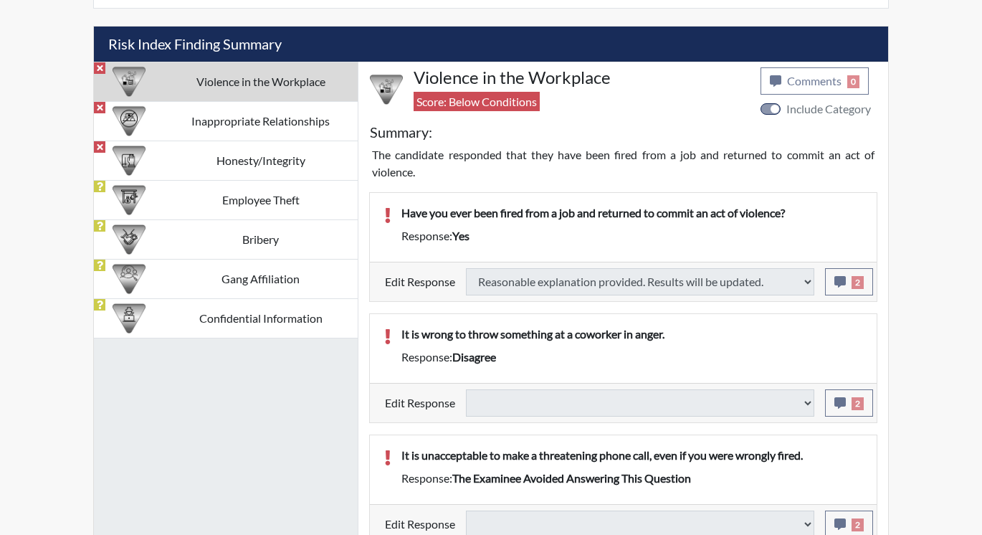
select select
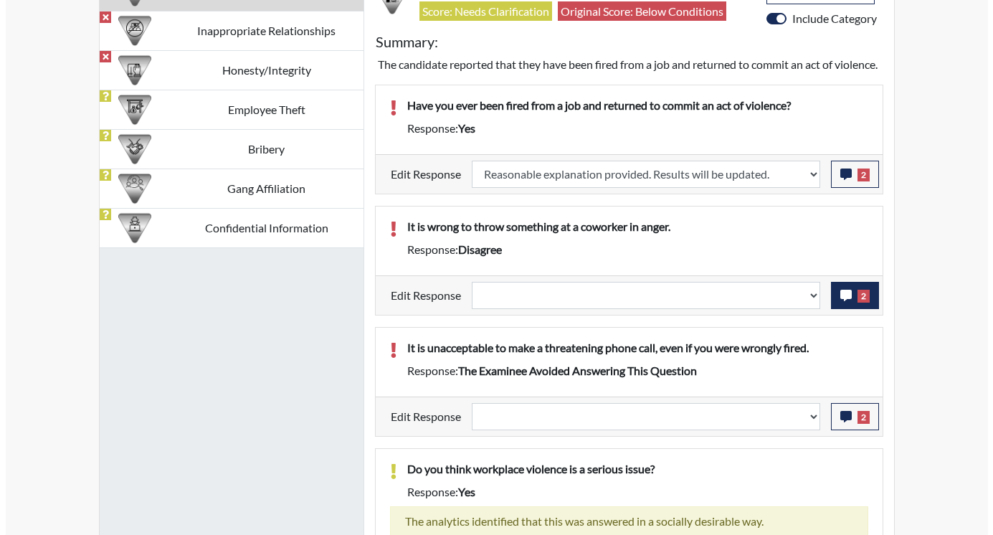
scroll to position [238, 596]
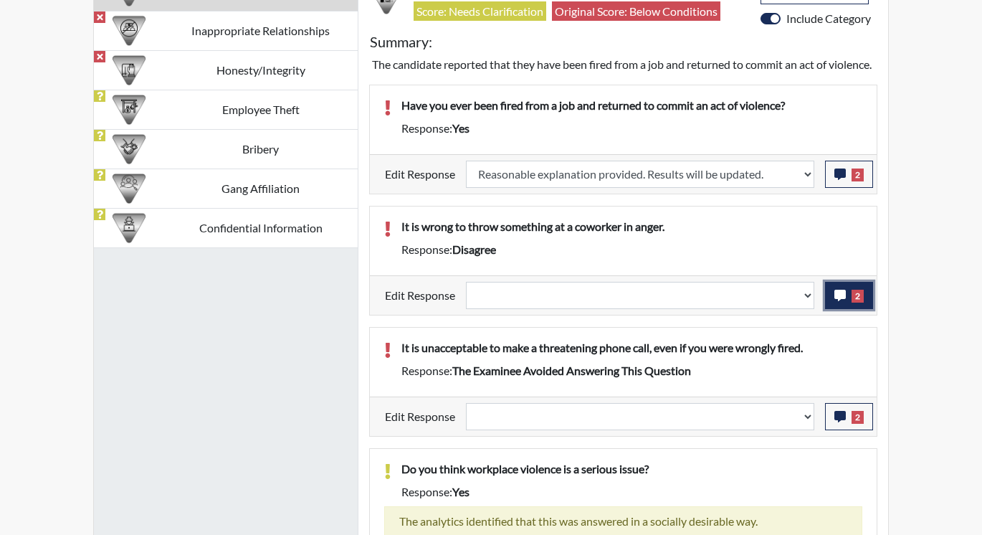
click at [844, 301] on icon "button" at bounding box center [839, 295] width 11 height 11
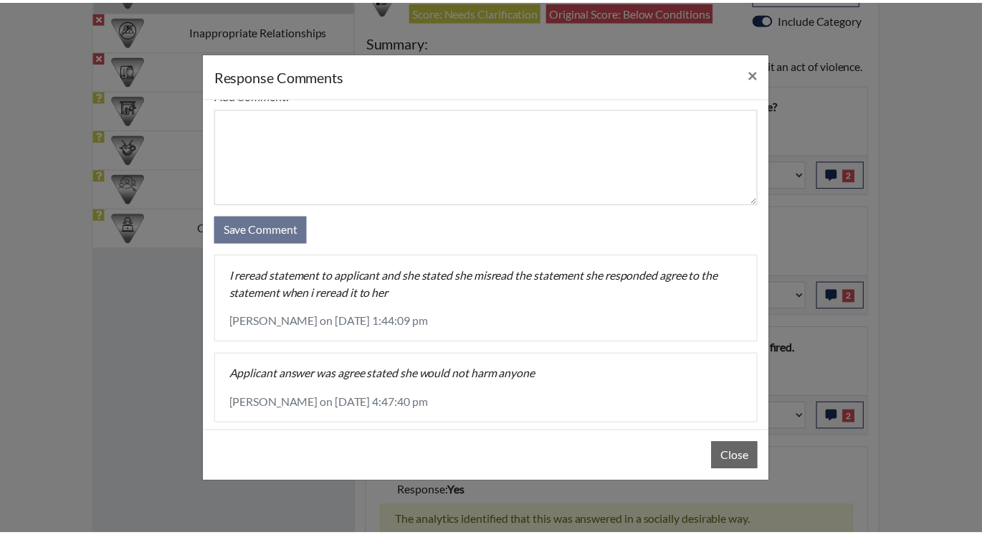
scroll to position [44, 0]
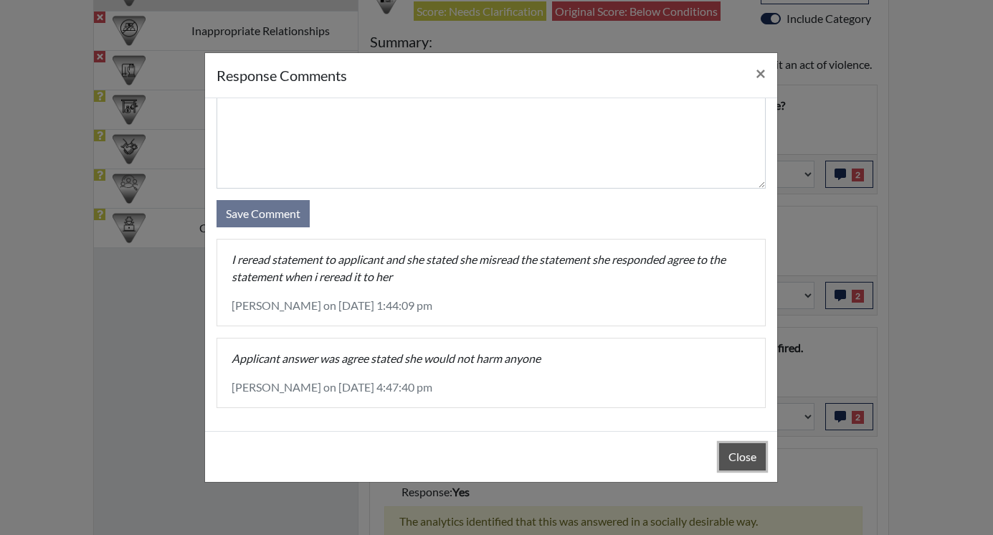
click at [737, 457] on button "Close" at bounding box center [742, 456] width 47 height 27
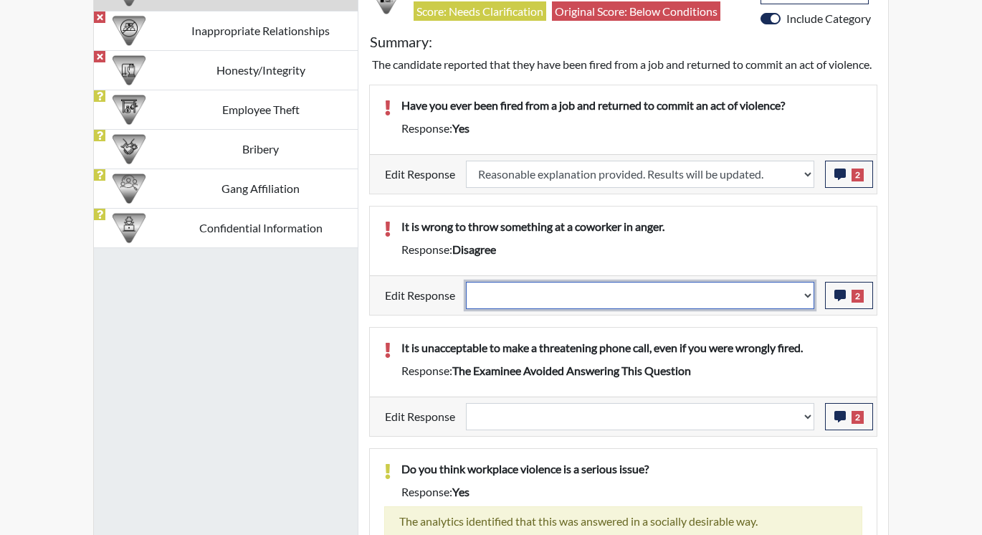
click at [805, 309] on select "Question is not relevant. Results will be updated. Reasonable explanation provi…" at bounding box center [640, 295] width 348 height 27
select select "reasonable-explanation-provided"
click at [467, 298] on select "Question is not relevant. Results will be updated. Reasonable explanation provi…" at bounding box center [640, 295] width 348 height 27
select select
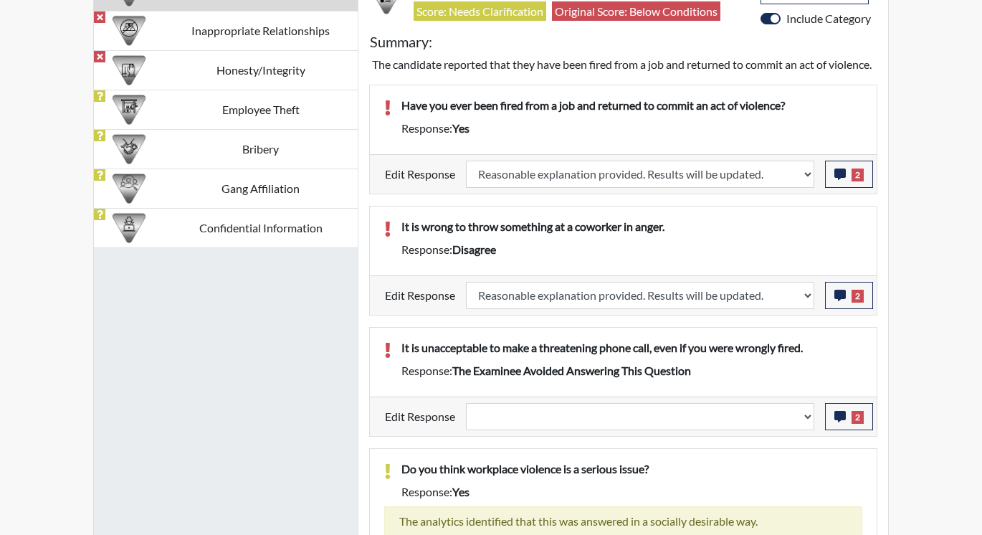
select select
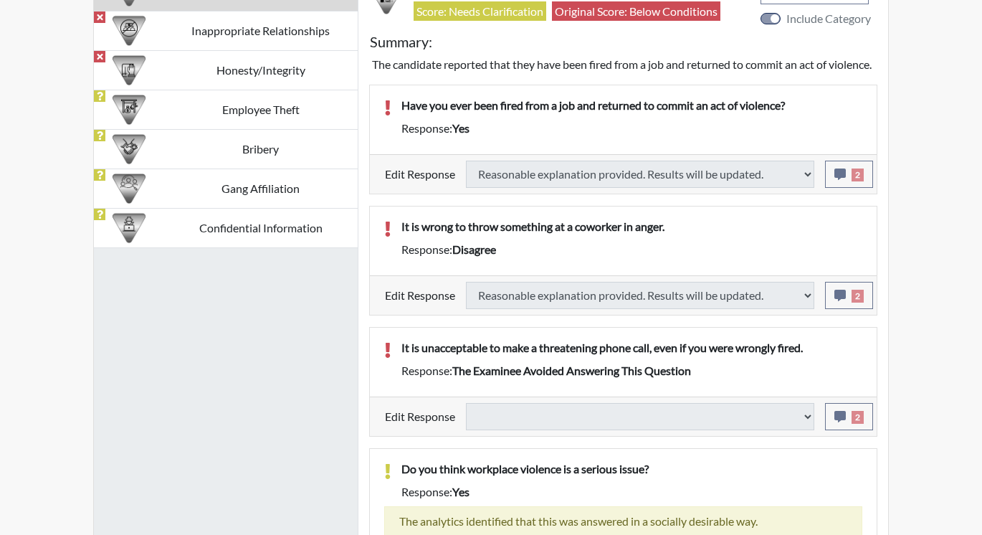
select select
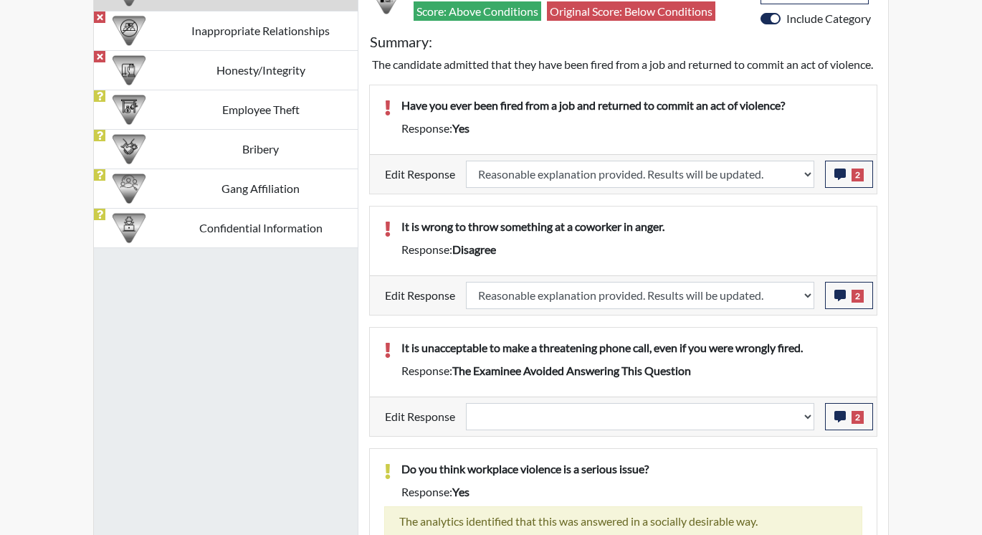
scroll to position [238, 596]
click at [854, 424] on span "2" at bounding box center [858, 417] width 12 height 13
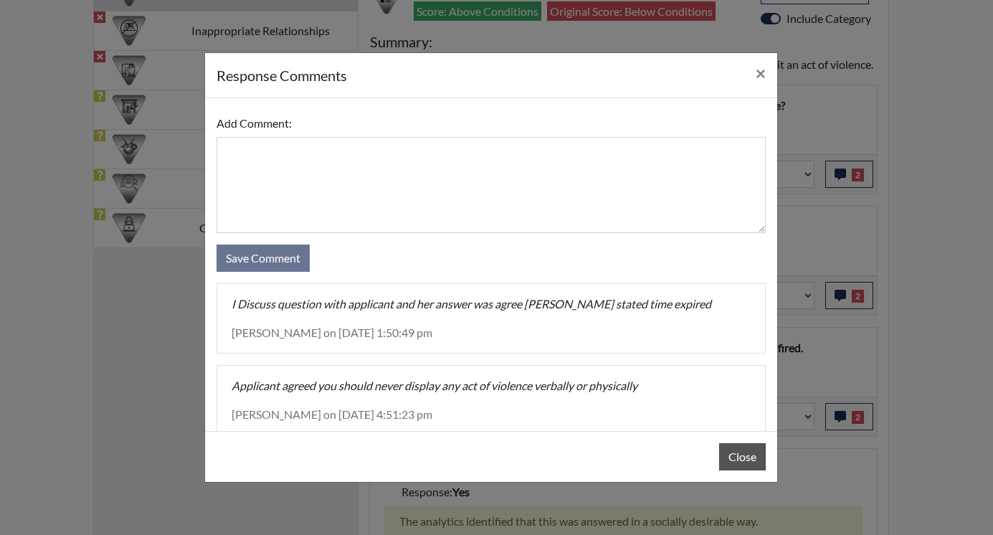
click at [746, 442] on div "Close" at bounding box center [491, 456] width 572 height 51
click at [732, 458] on button "Close" at bounding box center [742, 456] width 47 height 27
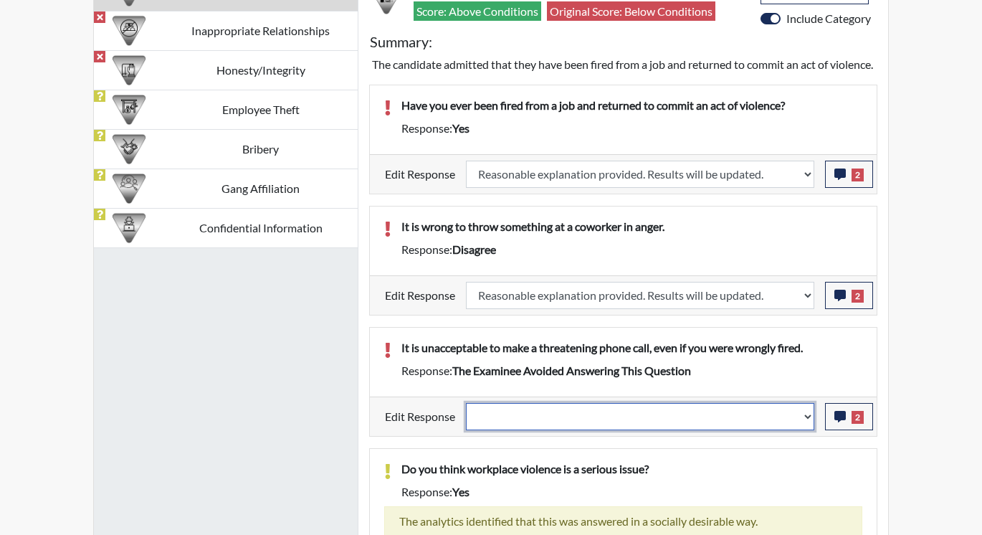
click at [807, 430] on select "Question is not relevant. Results will be updated. Reasonable explanation provi…" at bounding box center [640, 416] width 348 height 27
select select "reasonable-explanation-provided"
click at [467, 419] on select "Question is not relevant. Results will be updated. Reasonable explanation provi…" at bounding box center [640, 416] width 348 height 27
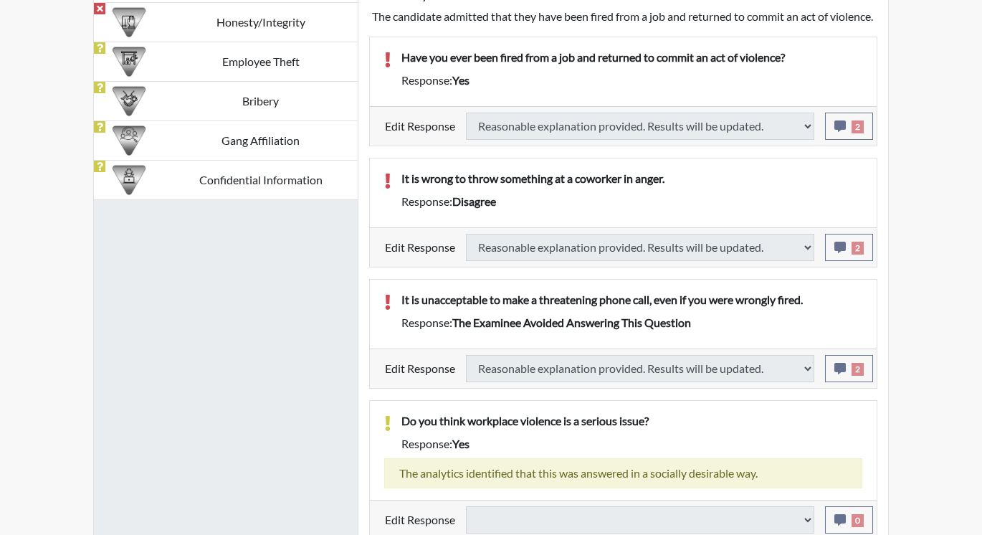
select select
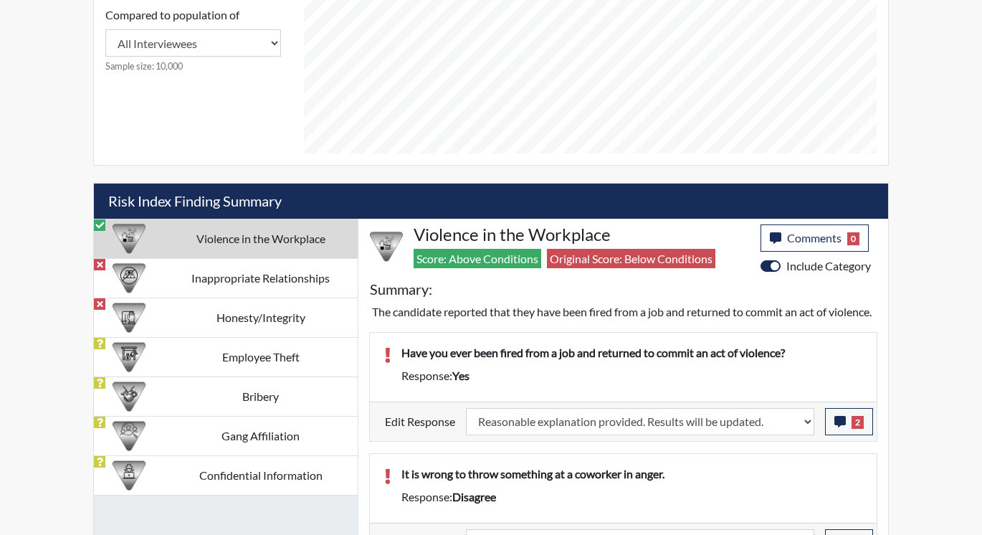
scroll to position [645, 0]
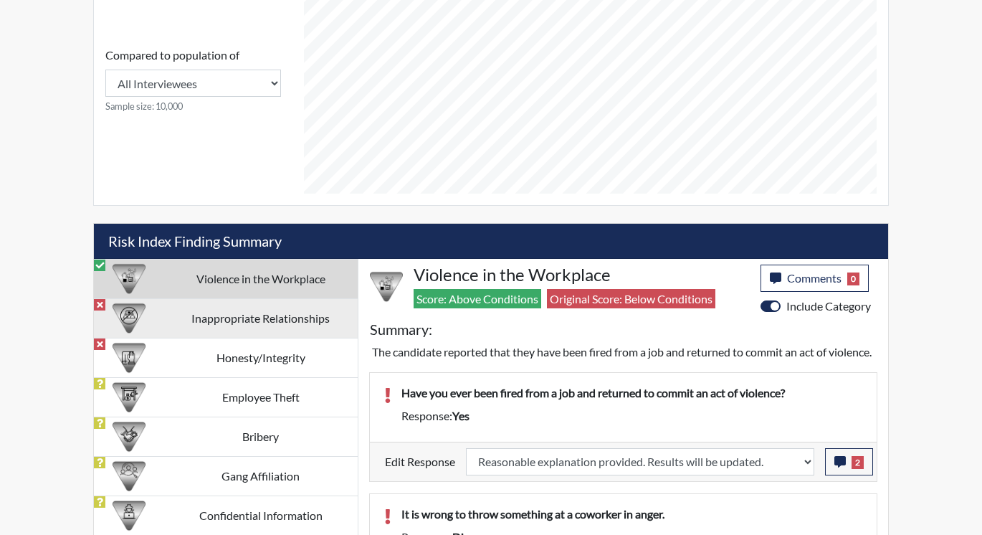
click at [225, 315] on td "Inappropriate Relationships" at bounding box center [260, 317] width 194 height 39
select select
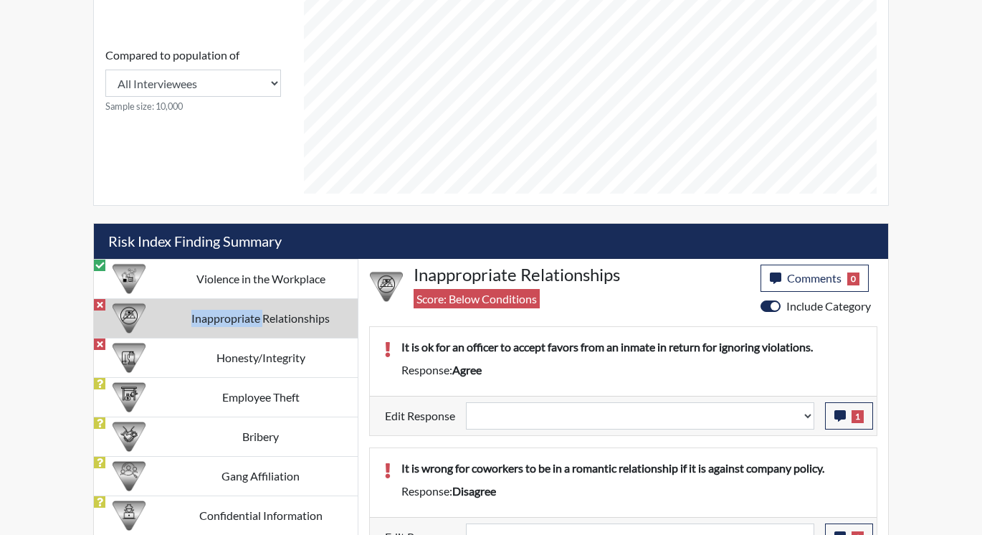
click at [224, 315] on td "Inappropriate Relationships" at bounding box center [260, 317] width 194 height 39
click at [842, 417] on icon "button" at bounding box center [839, 415] width 11 height 11
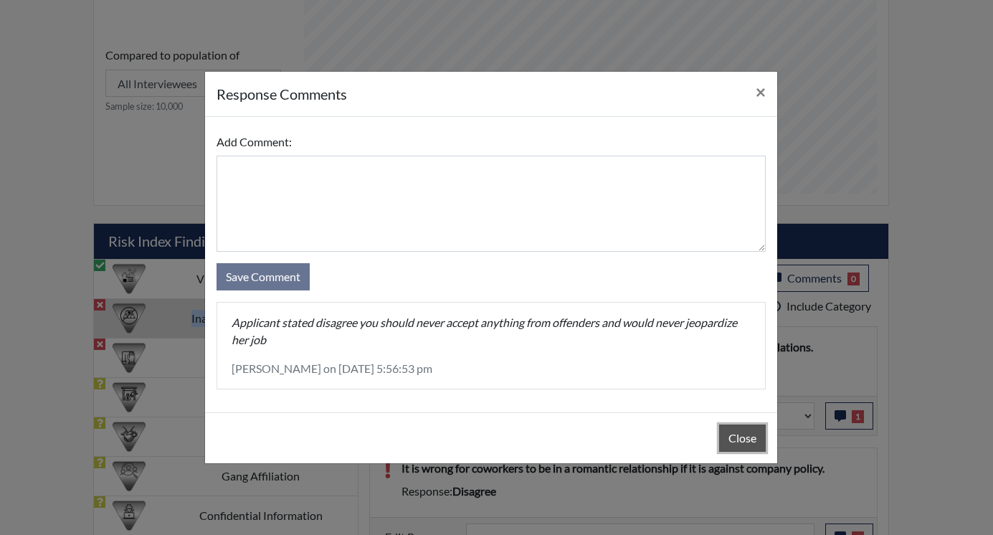
click at [753, 442] on button "Close" at bounding box center [742, 437] width 47 height 27
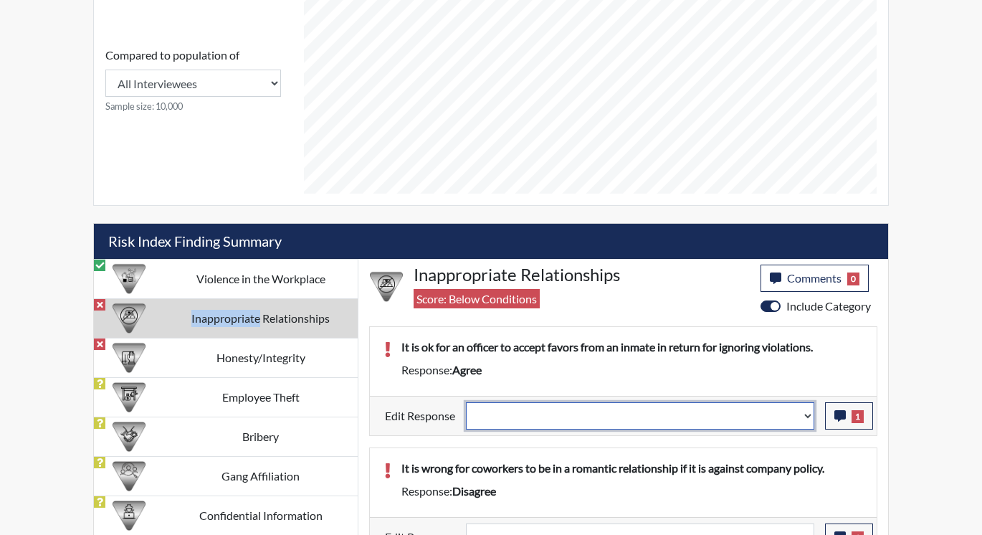
click at [807, 416] on select "Question is not relevant. Results will be updated. Reasonable explanation provi…" at bounding box center [640, 415] width 348 height 27
select select "reasonable-explanation-provided"
click at [467, 402] on select "Question is not relevant. Results will be updated. Reasonable explanation provi…" at bounding box center [640, 415] width 348 height 27
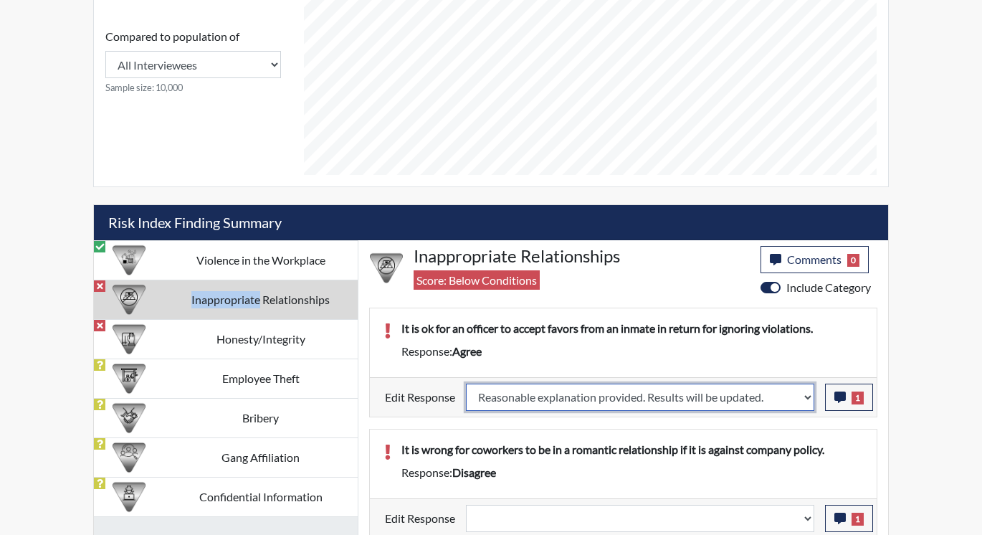
scroll to position [667, 0]
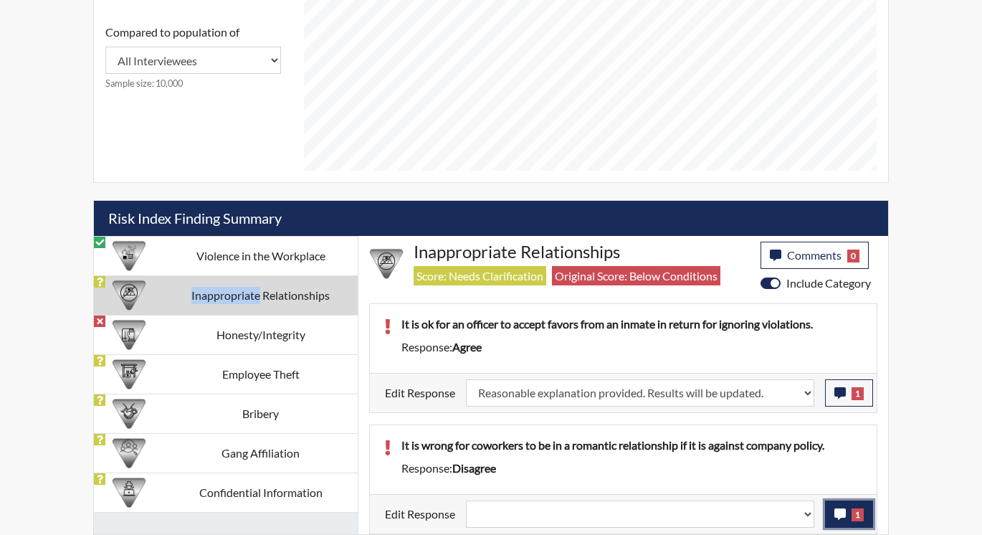
click at [836, 515] on icon "button" at bounding box center [839, 513] width 11 height 11
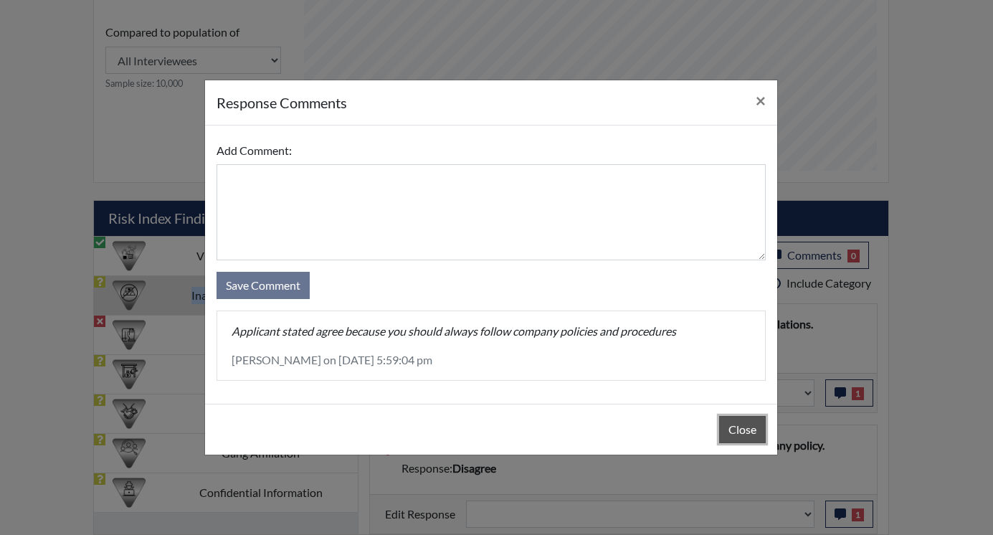
click at [731, 424] on button "Close" at bounding box center [742, 429] width 47 height 27
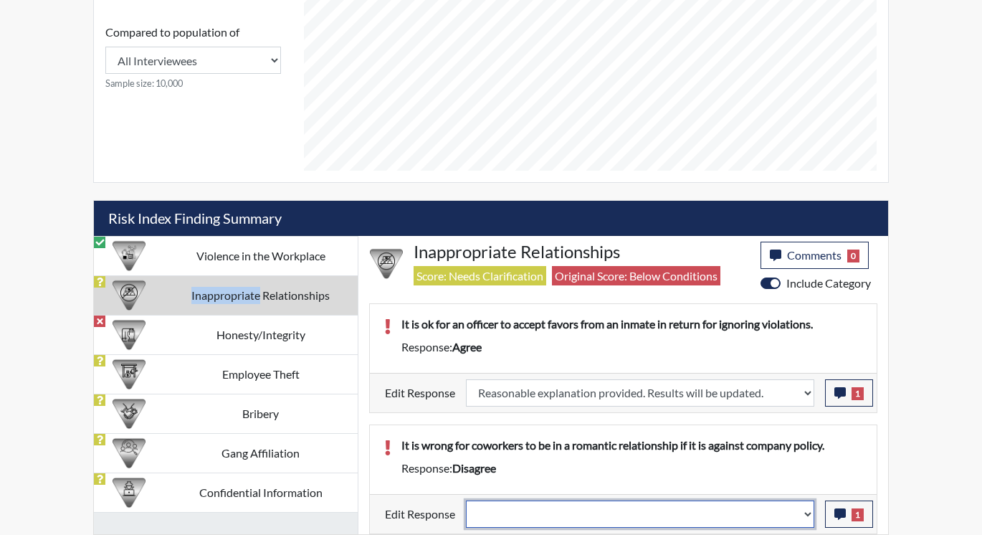
click at [805, 511] on select "Question is not relevant. Results will be updated. Reasonable explanation provi…" at bounding box center [640, 513] width 348 height 27
select select "reasonable-explanation-provided"
click at [467, 500] on select "Question is not relevant. Results will be updated. Reasonable explanation provi…" at bounding box center [640, 513] width 348 height 27
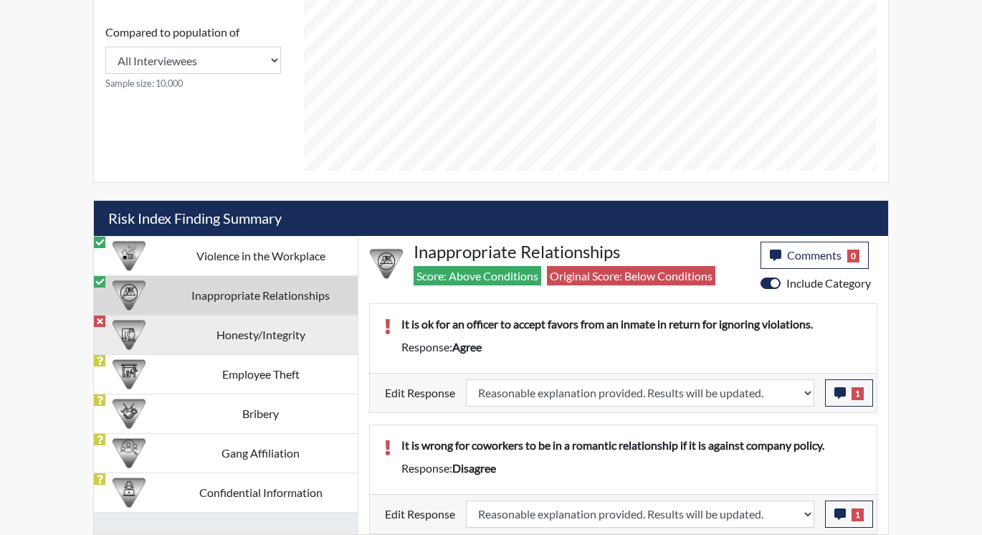
click at [212, 336] on td "Honesty/Integrity" at bounding box center [260, 334] width 194 height 39
select select
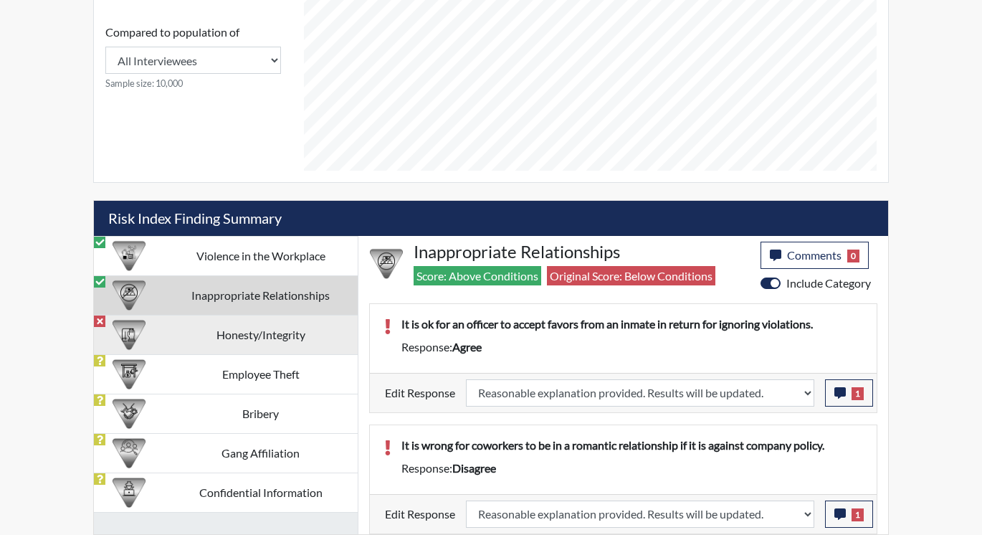
select select
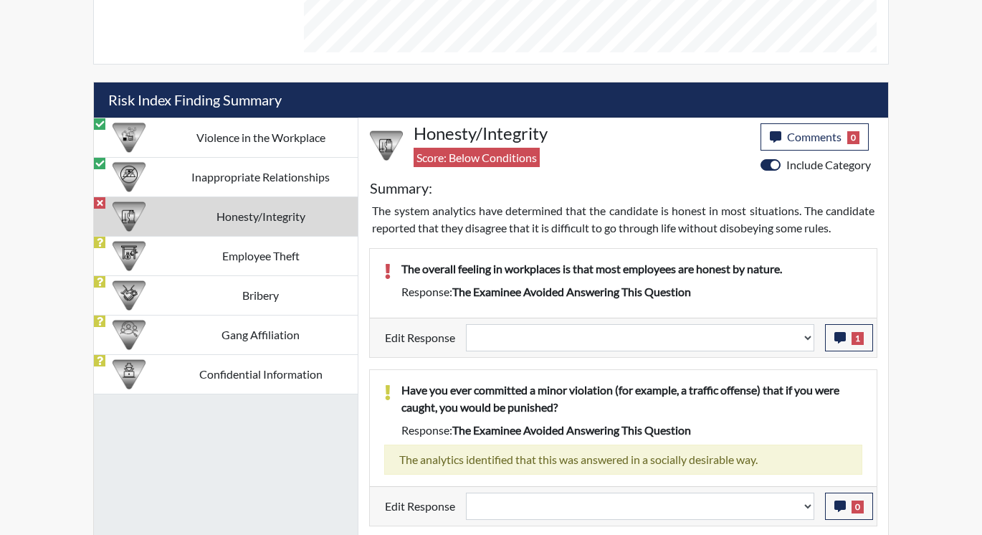
scroll to position [811, 0]
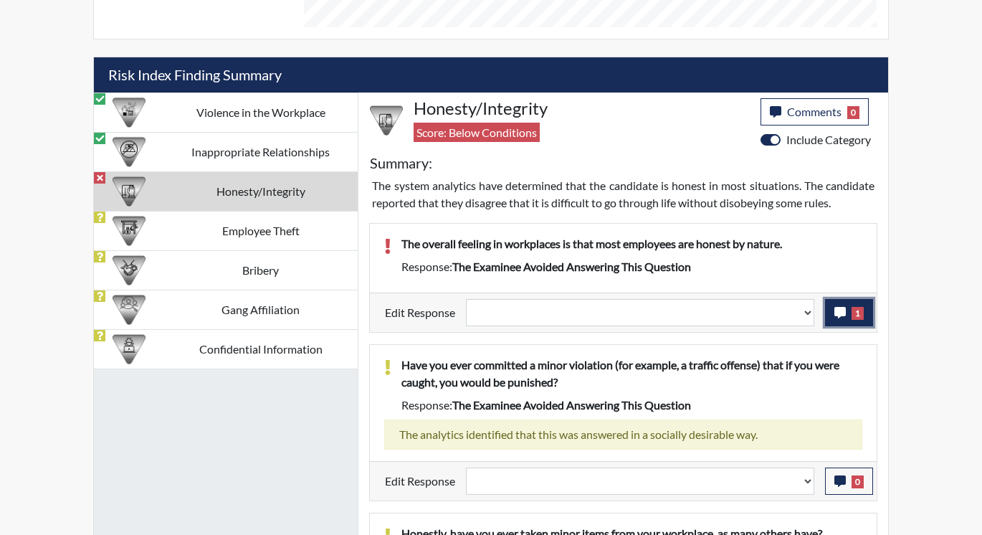
click at [856, 313] on span "1" at bounding box center [858, 313] width 12 height 13
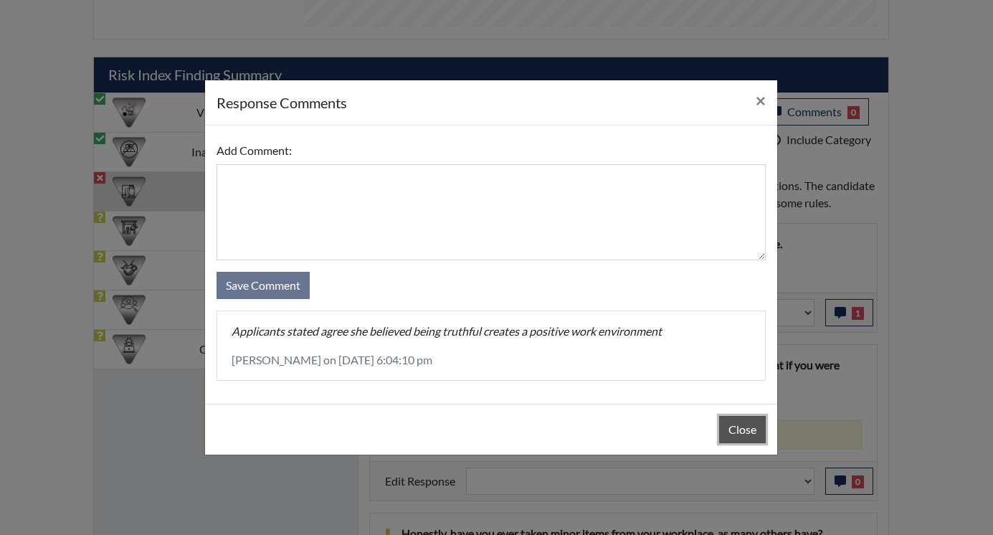
click at [746, 438] on button "Close" at bounding box center [742, 429] width 47 height 27
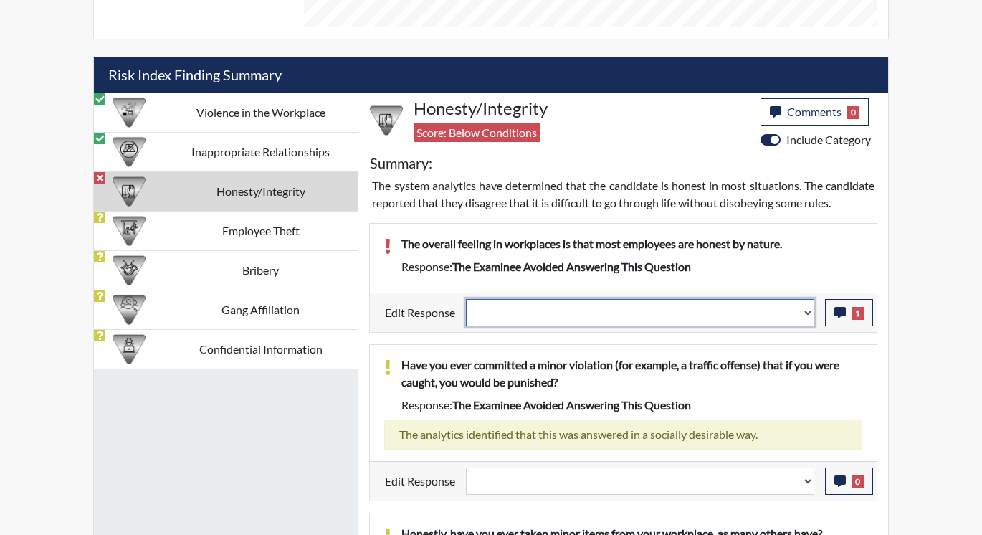
click at [805, 312] on select "Question is not relevant. Results will be updated. Reasonable explanation provi…" at bounding box center [640, 312] width 348 height 27
select select "reasonable-explanation-provided"
click at [467, 299] on select "Question is not relevant. Results will be updated. Reasonable explanation provi…" at bounding box center [640, 312] width 348 height 27
select select
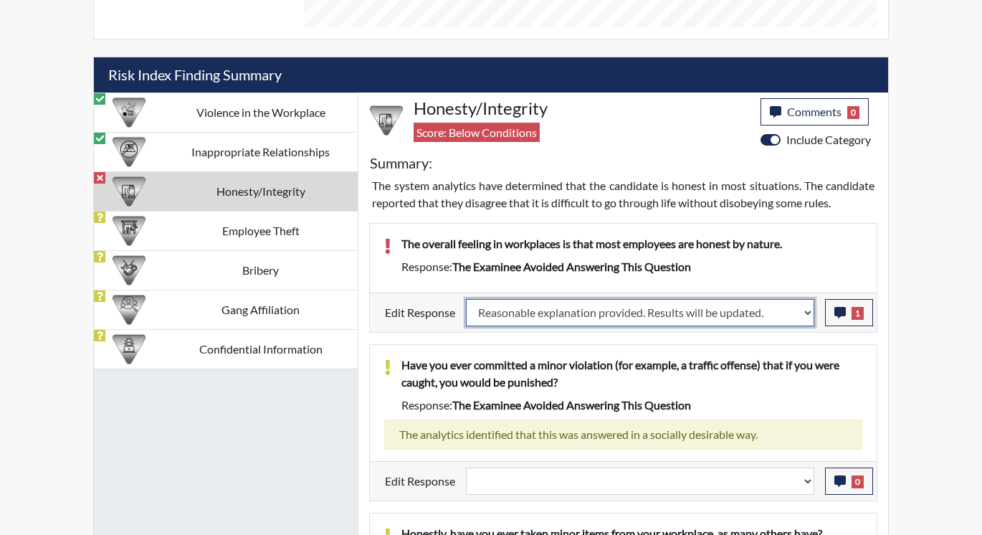
select select
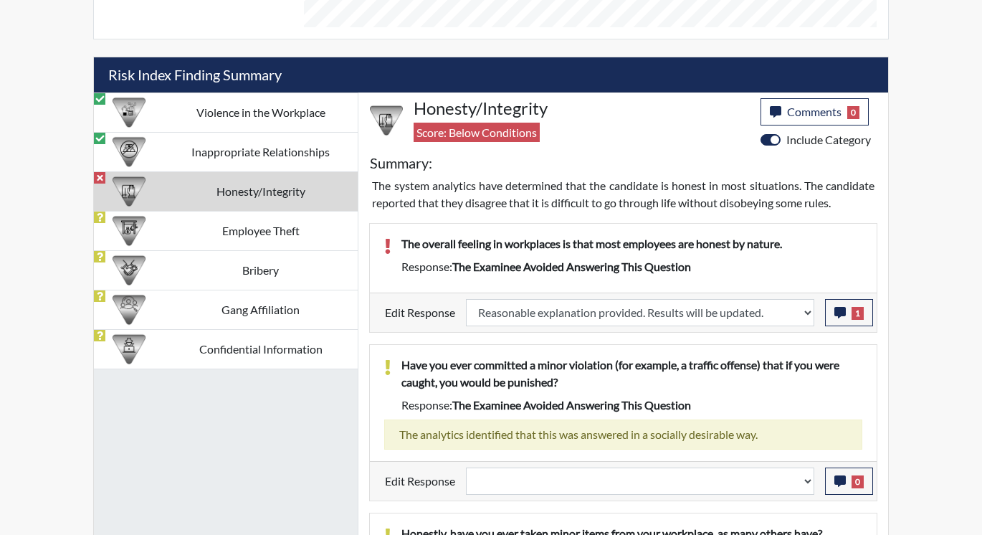
select select
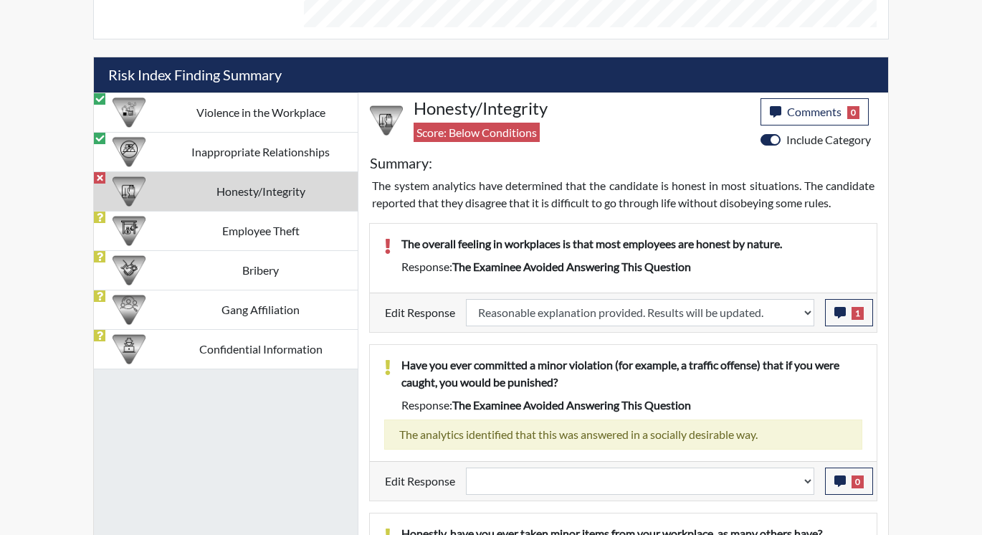
select select
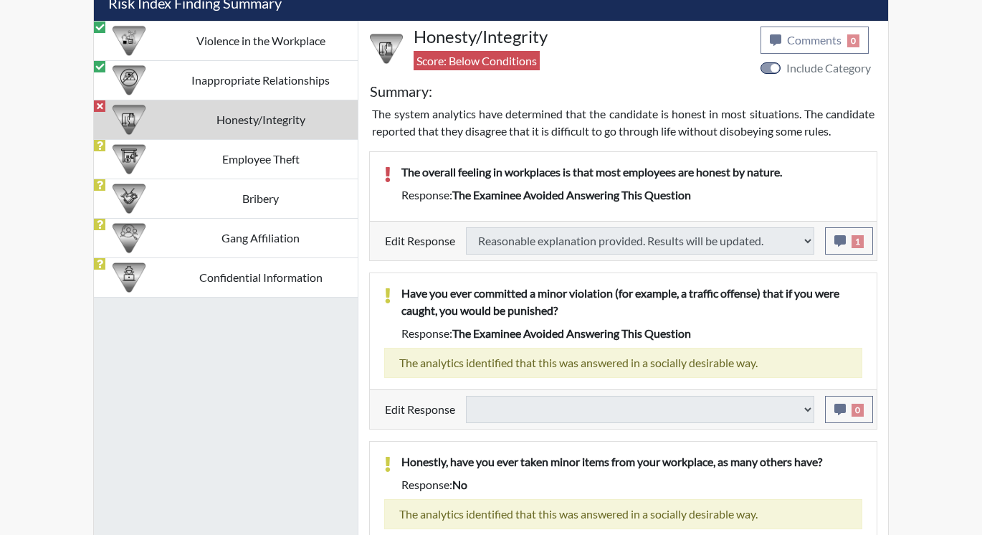
type input "Above Conditions"
select select
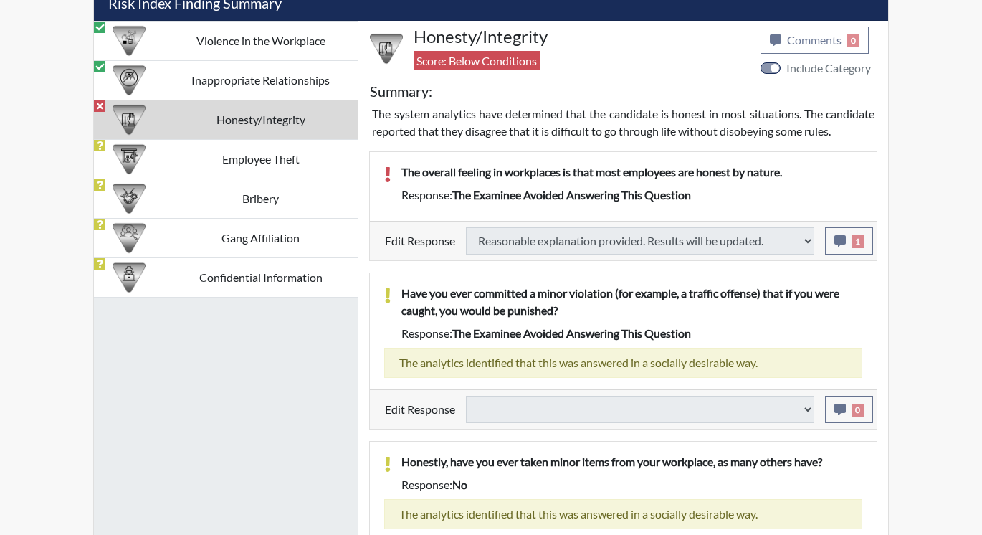
select select
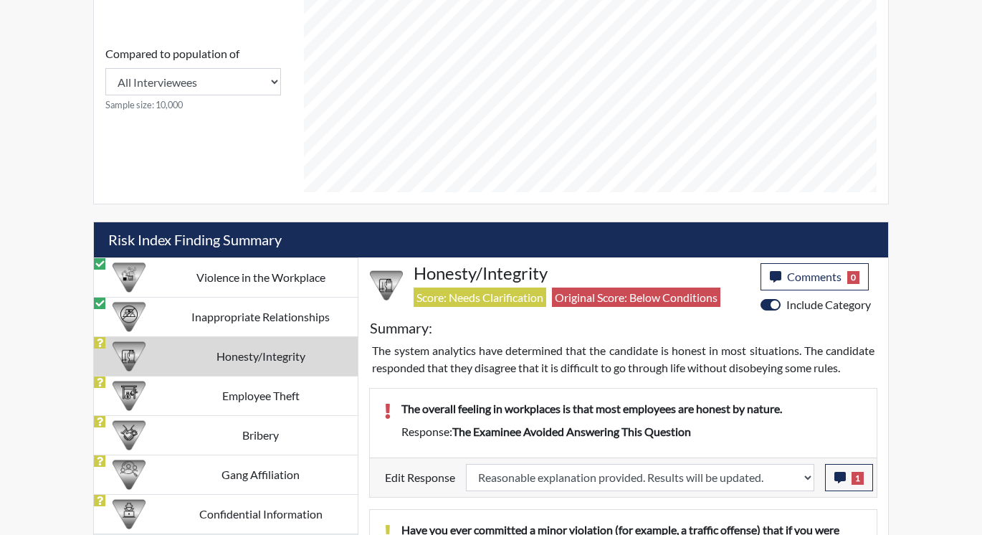
scroll to position [644, 0]
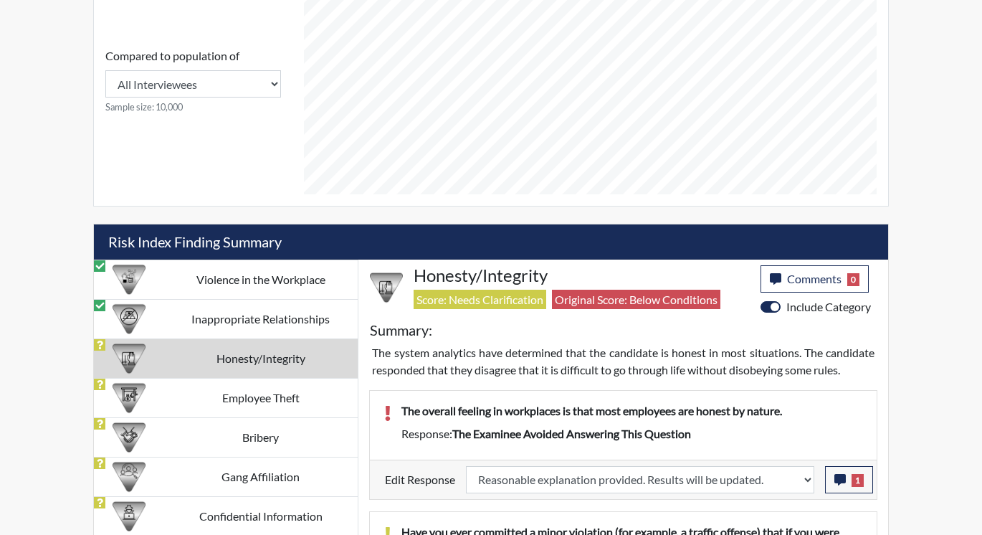
click at [220, 357] on td "Honesty/Integrity" at bounding box center [260, 357] width 194 height 39
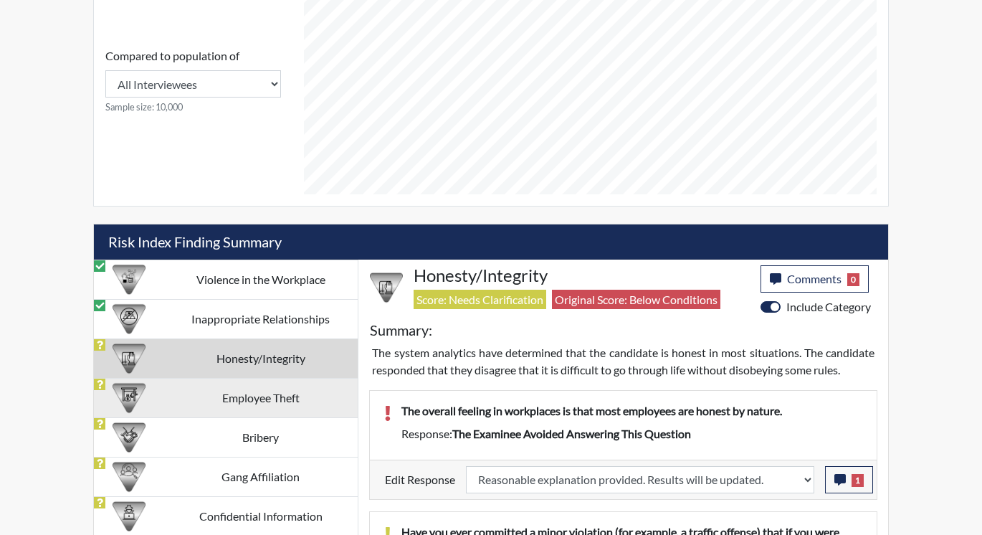
click at [211, 400] on td "Employee Theft" at bounding box center [260, 397] width 194 height 39
select select
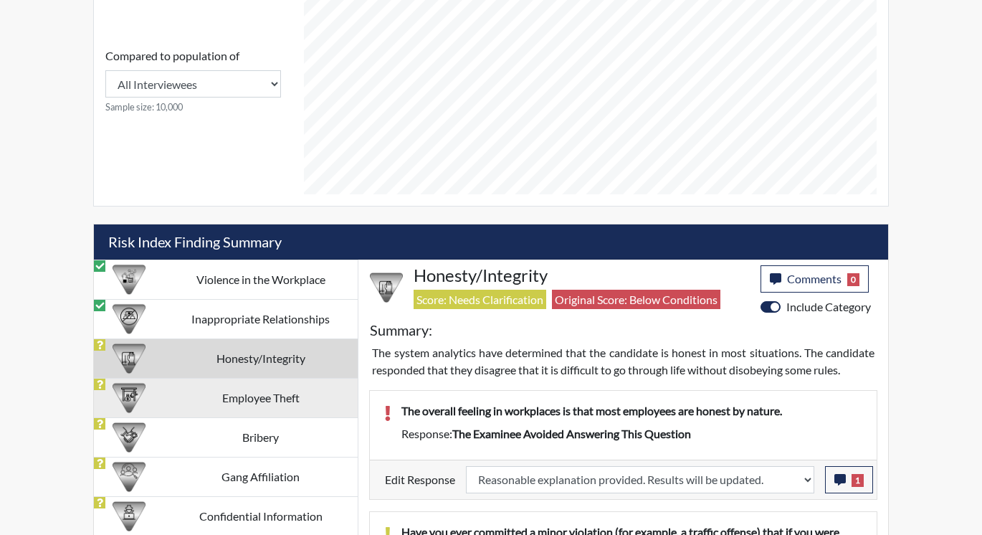
select select
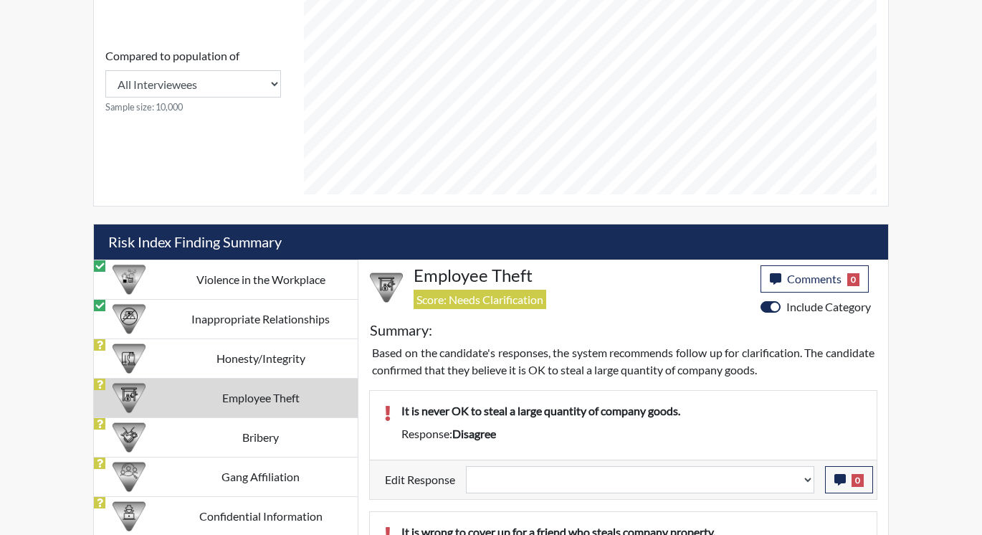
select select
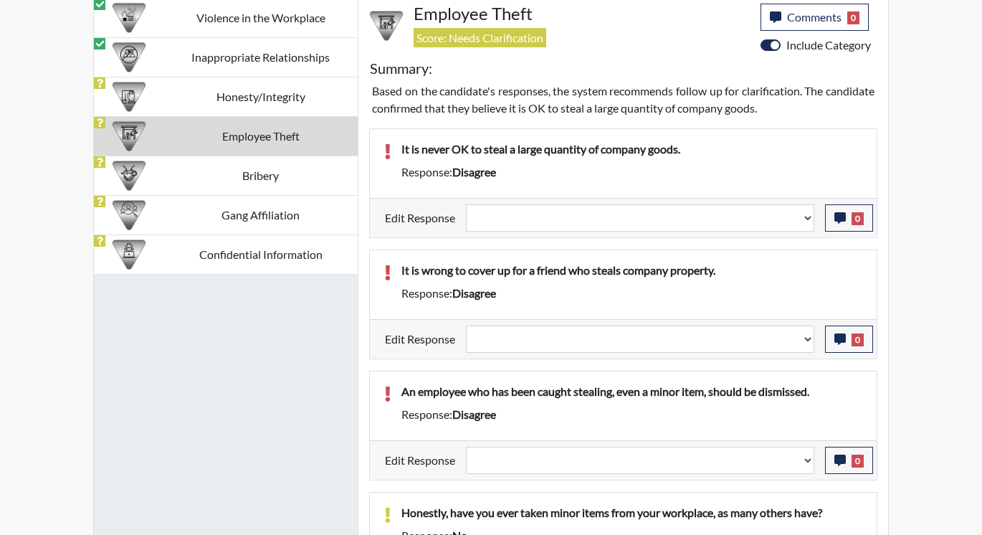
scroll to position [931, 0]
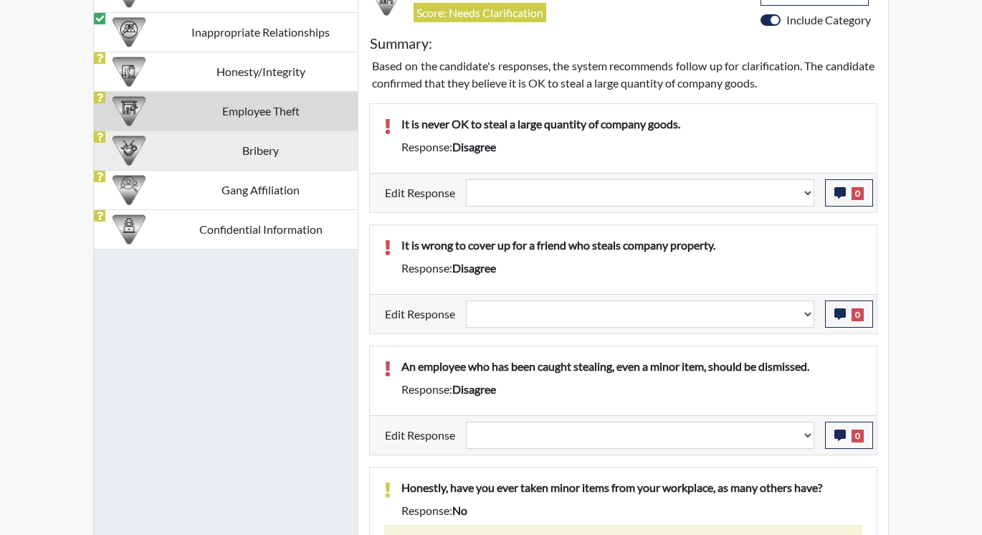
click at [215, 146] on td "Bribery" at bounding box center [260, 149] width 194 height 39
select select
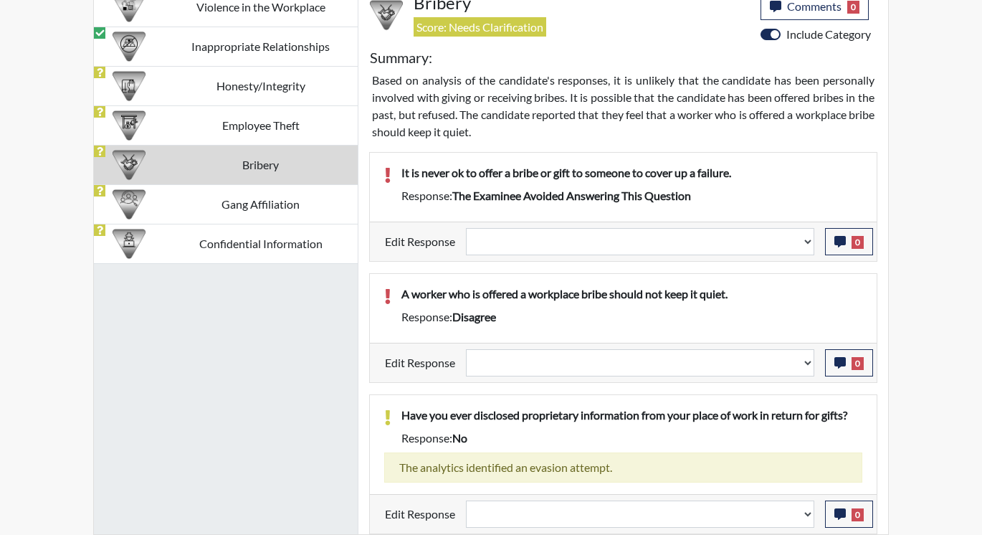
scroll to position [916, 0]
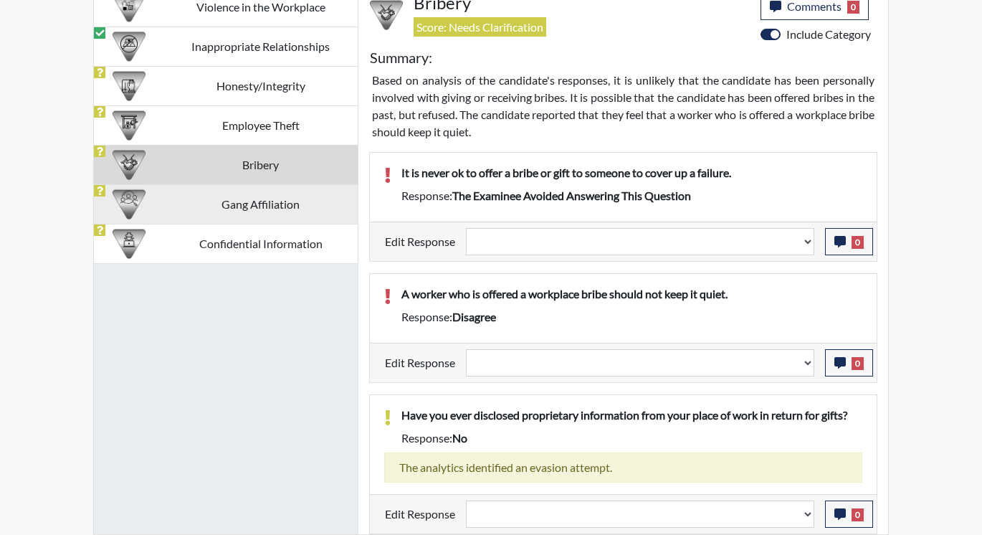
click at [242, 206] on td "Gang Affiliation" at bounding box center [260, 203] width 194 height 39
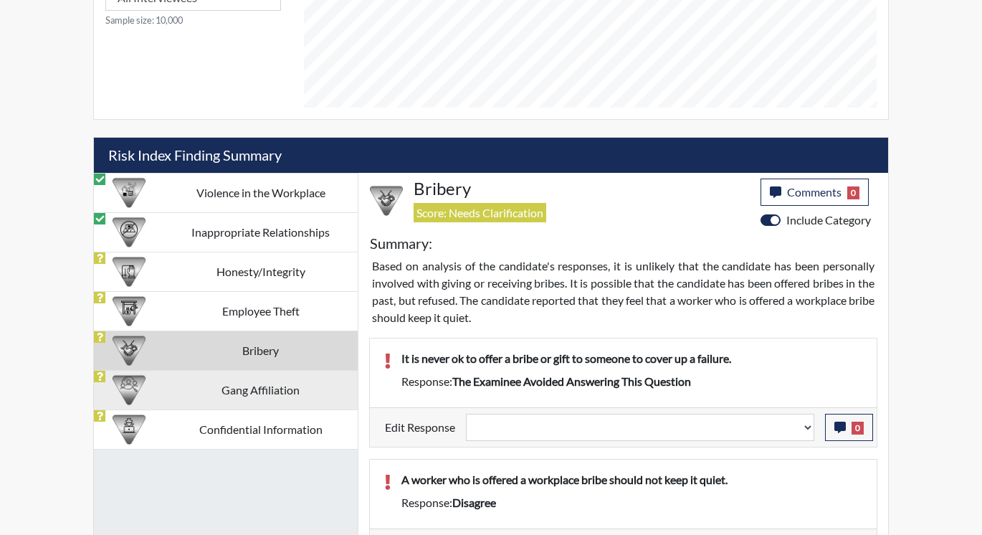
select select
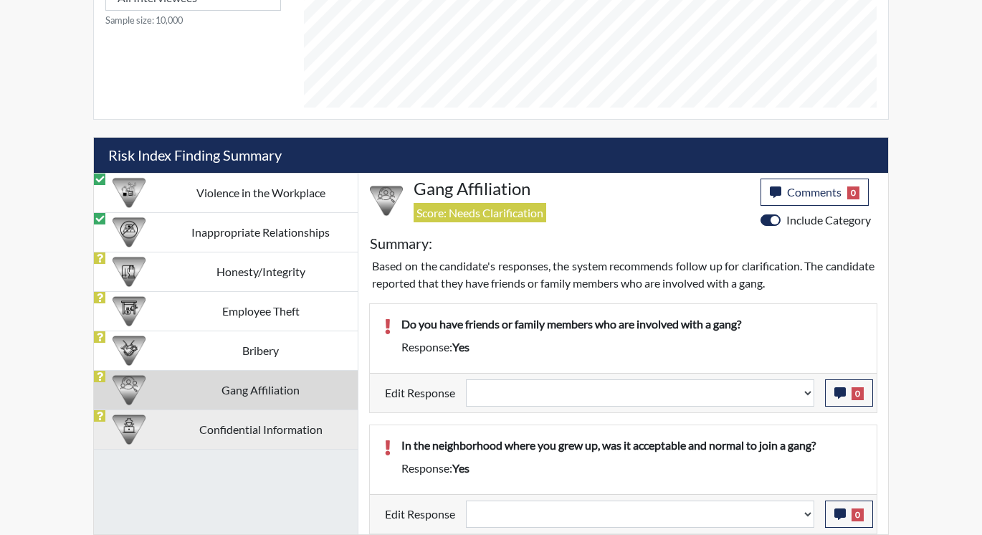
click at [193, 430] on td "Confidential Information" at bounding box center [260, 428] width 194 height 39
select select
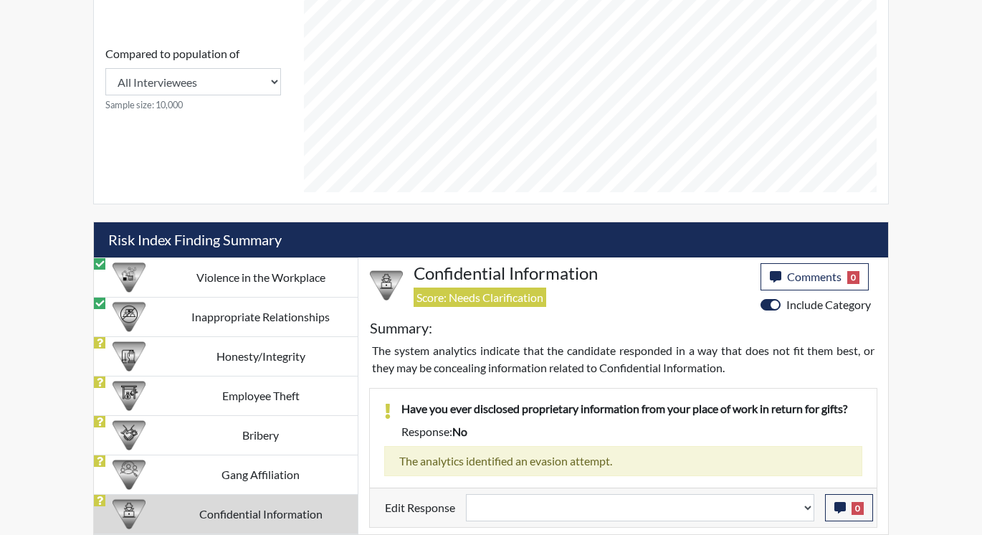
scroll to position [646, 0]
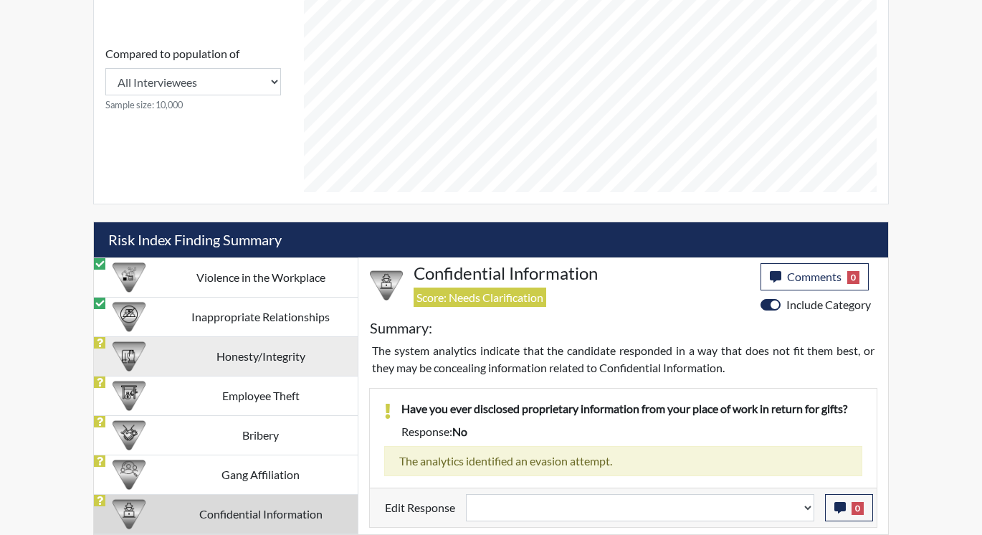
click at [211, 356] on td "Honesty/Integrity" at bounding box center [260, 355] width 194 height 39
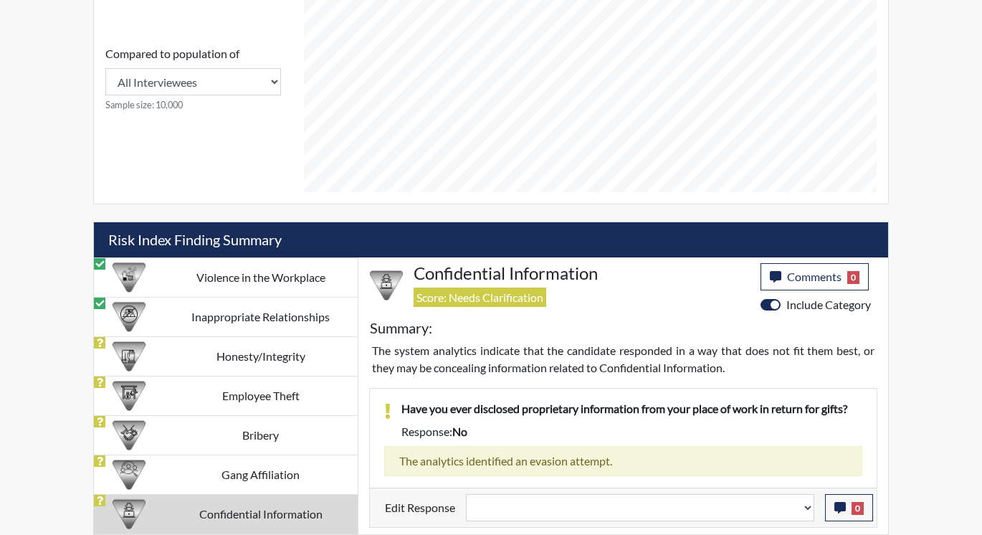
scroll to position [931, 0]
select select "reasonable-explanation-provided"
select select
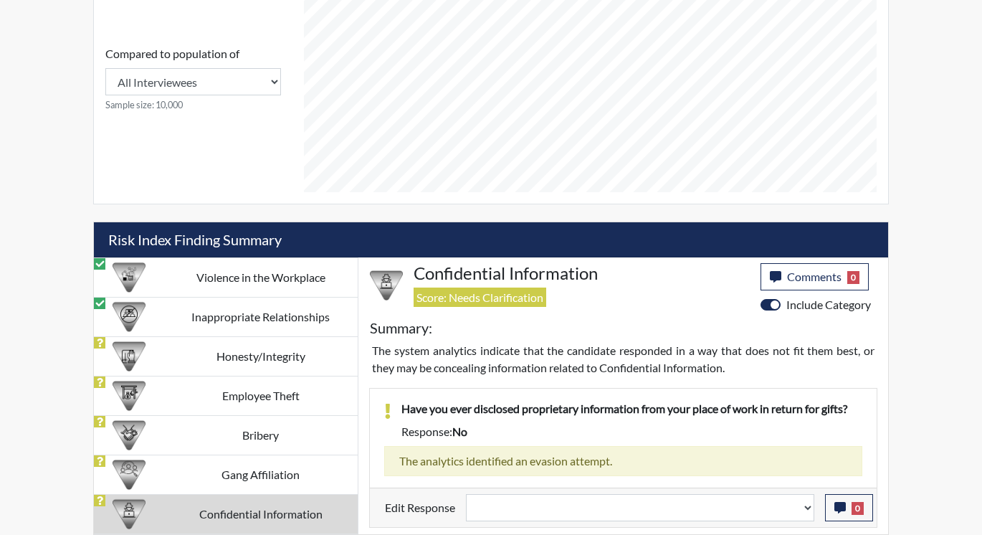
select select
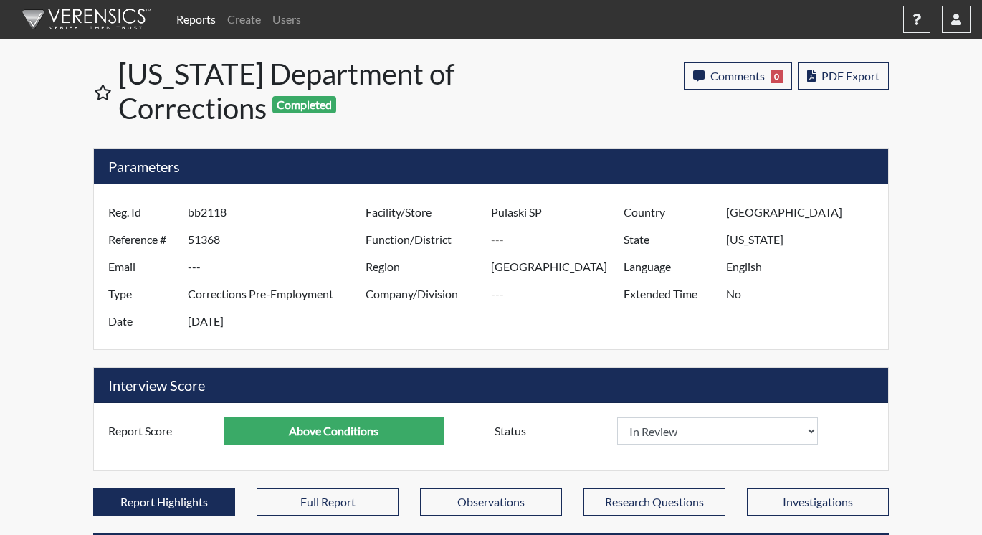
scroll to position [0, 0]
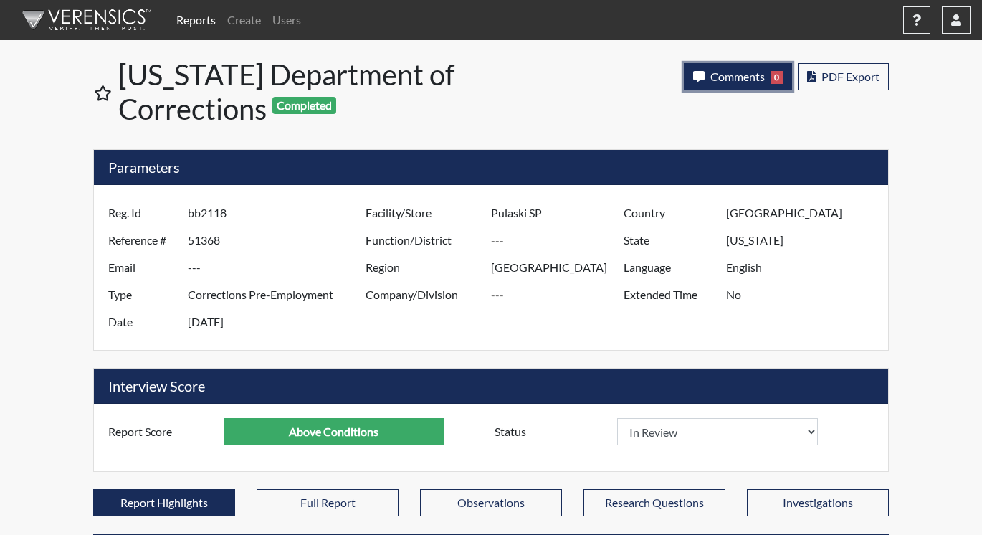
click at [723, 80] on span "Comments" at bounding box center [737, 77] width 54 height 14
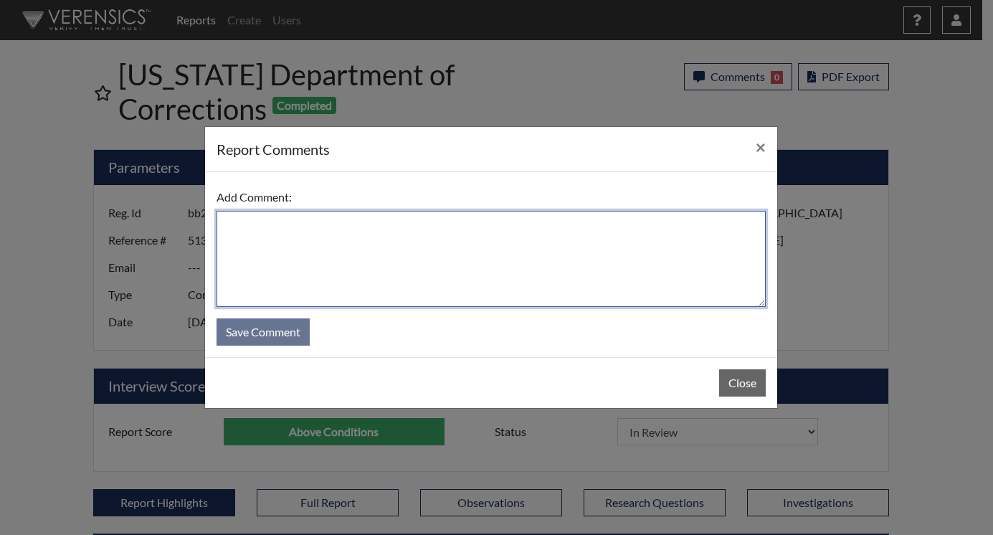
click at [554, 239] on textarea at bounding box center [491, 259] width 549 height 96
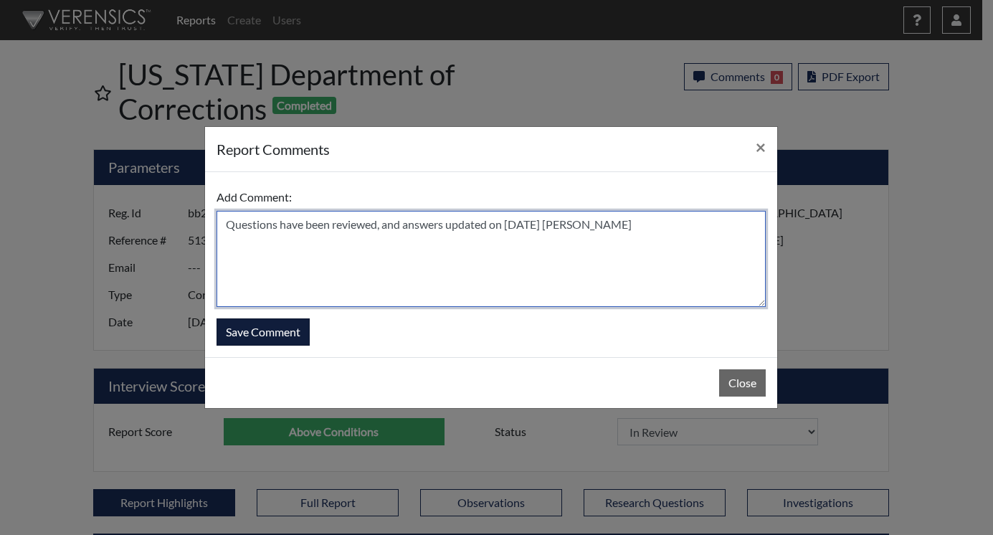
type textarea "Questions have been reviewed, and answers updated on 9/23/25 N. Brown"
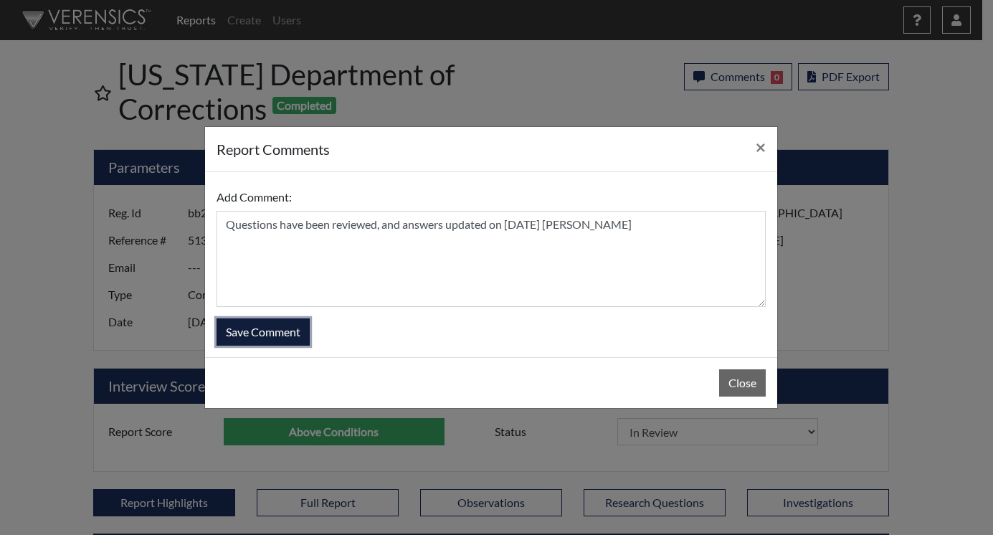
click at [284, 330] on button "Save Comment" at bounding box center [263, 331] width 93 height 27
select select
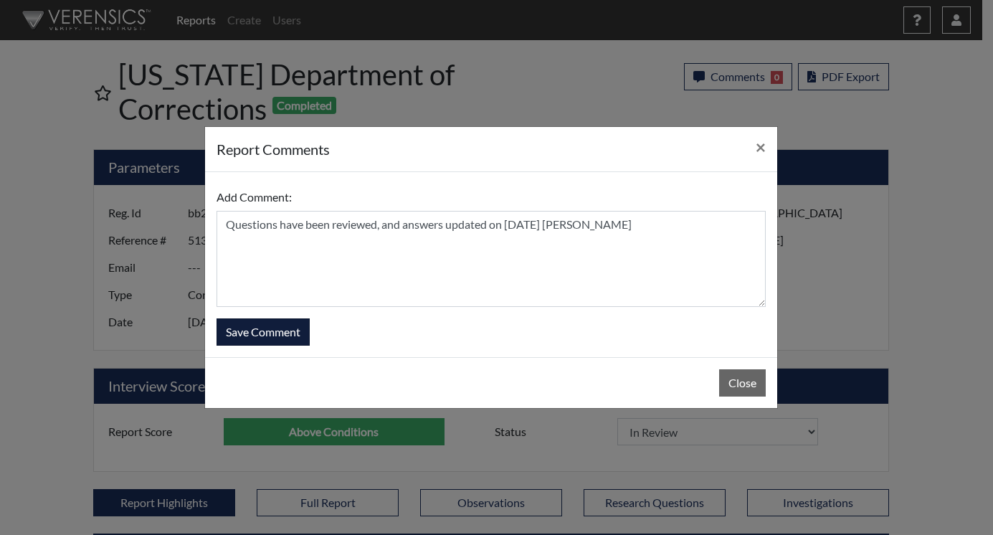
select select
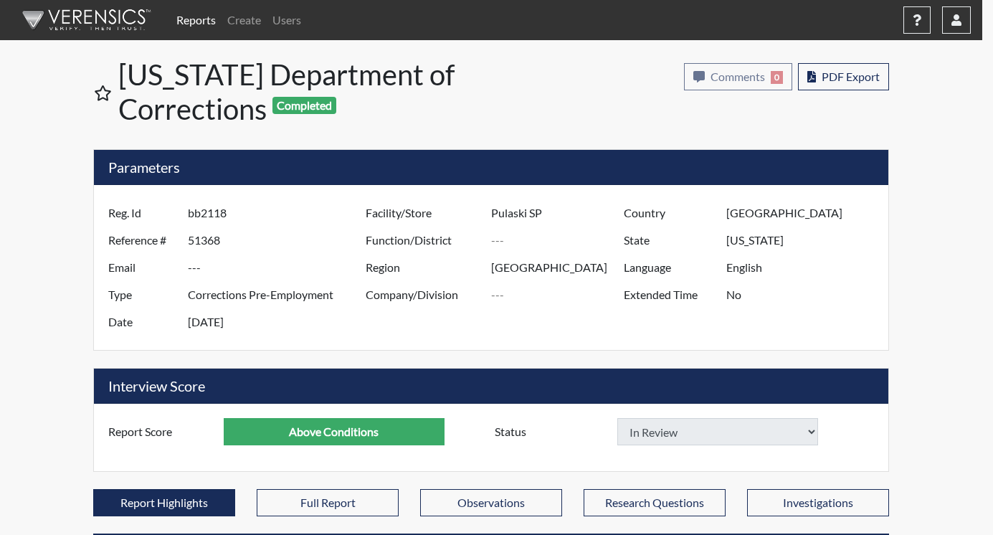
select select
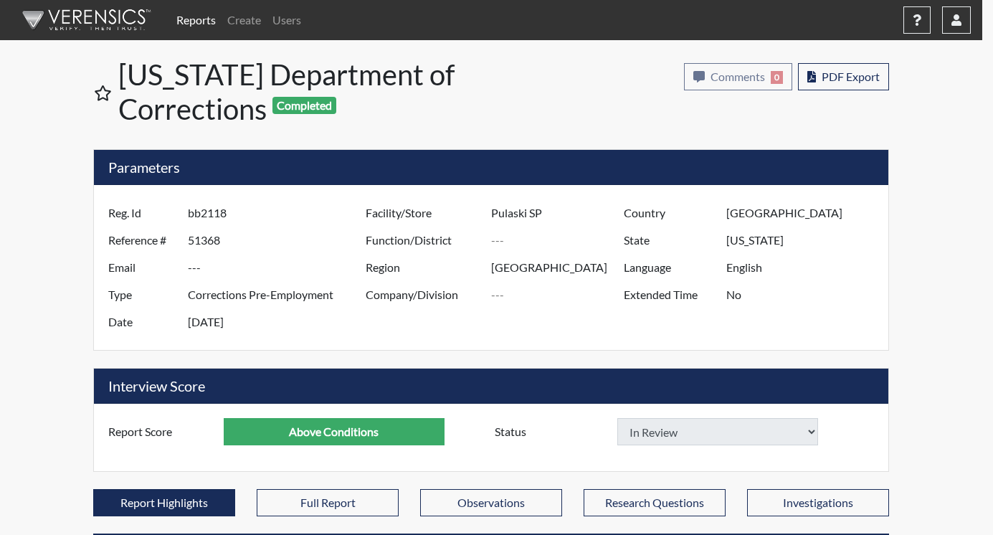
select select
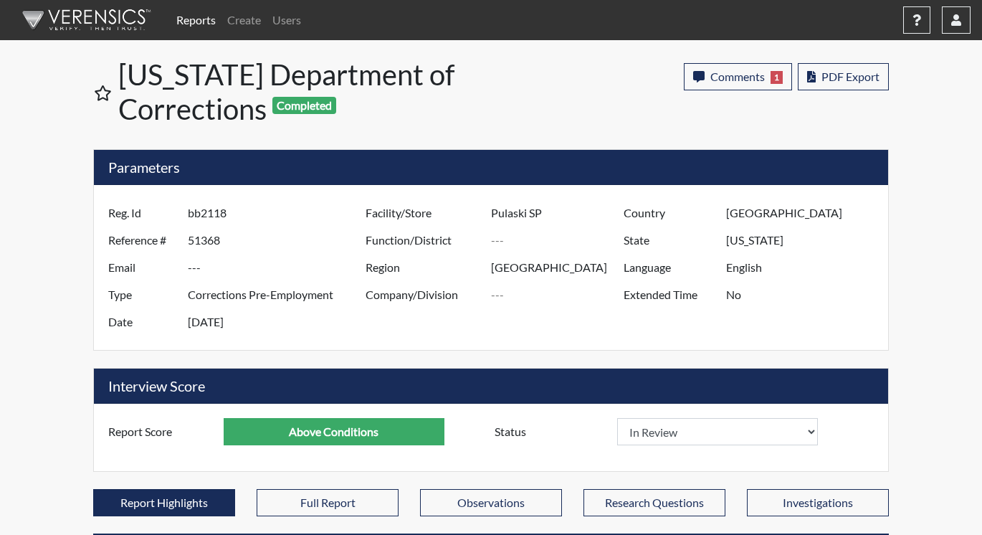
scroll to position [238, 596]
click at [193, 19] on link "Reports" at bounding box center [196, 20] width 51 height 29
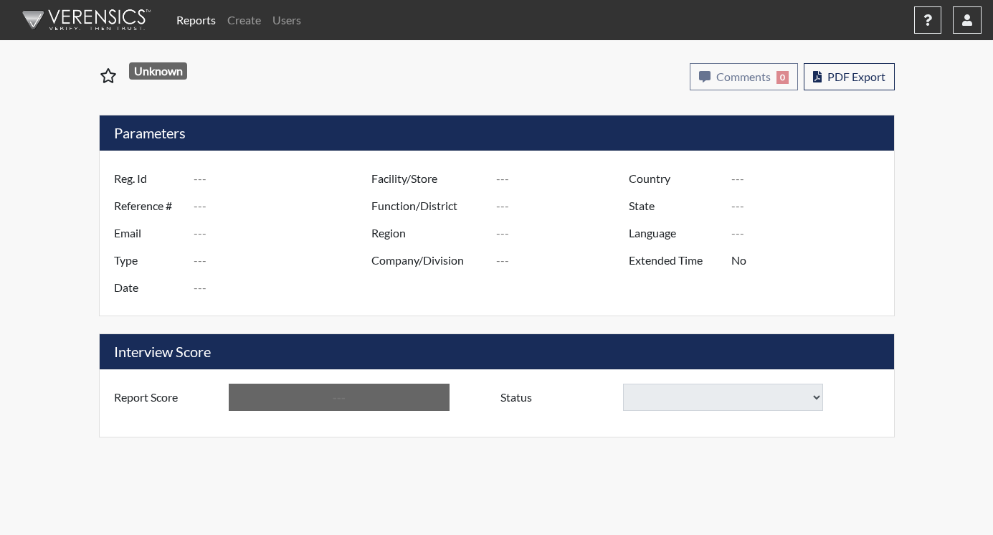
type input "bf7648"
type input "51351"
type input "---"
type input "Corrections Pre-Employment"
type input "[DATE]"
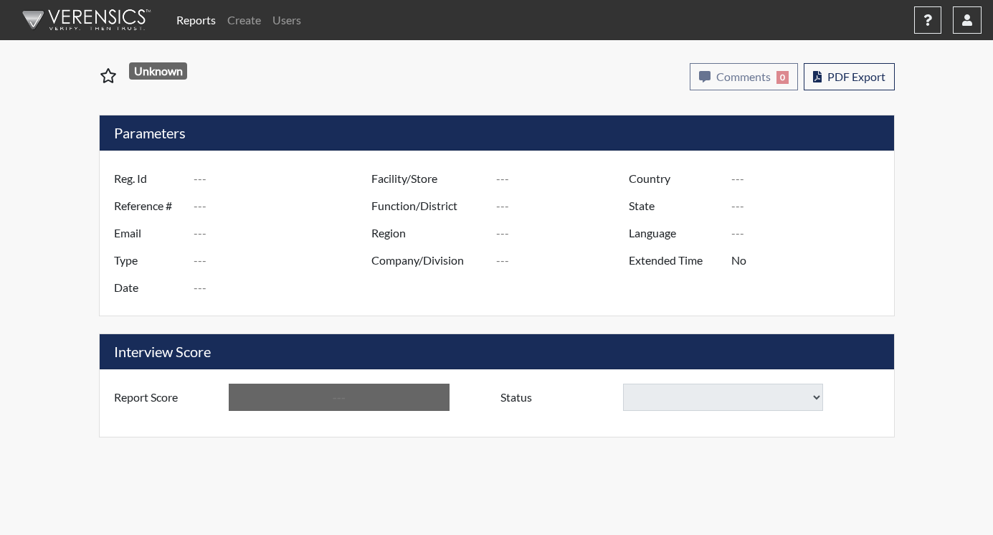
type input "Pulaski SP"
type input "[GEOGRAPHIC_DATA]"
type input "[US_STATE]"
type input "English"
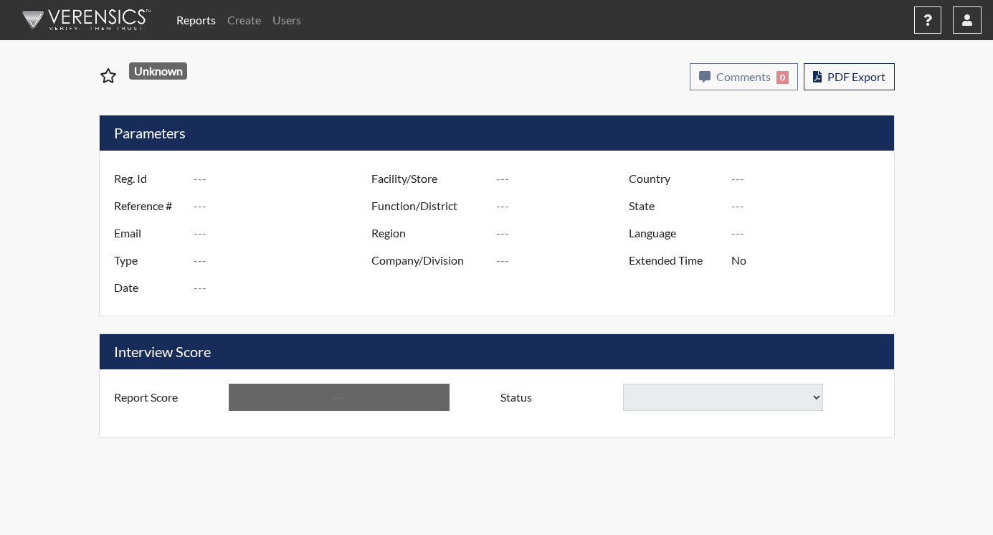
type input "Below Conditions"
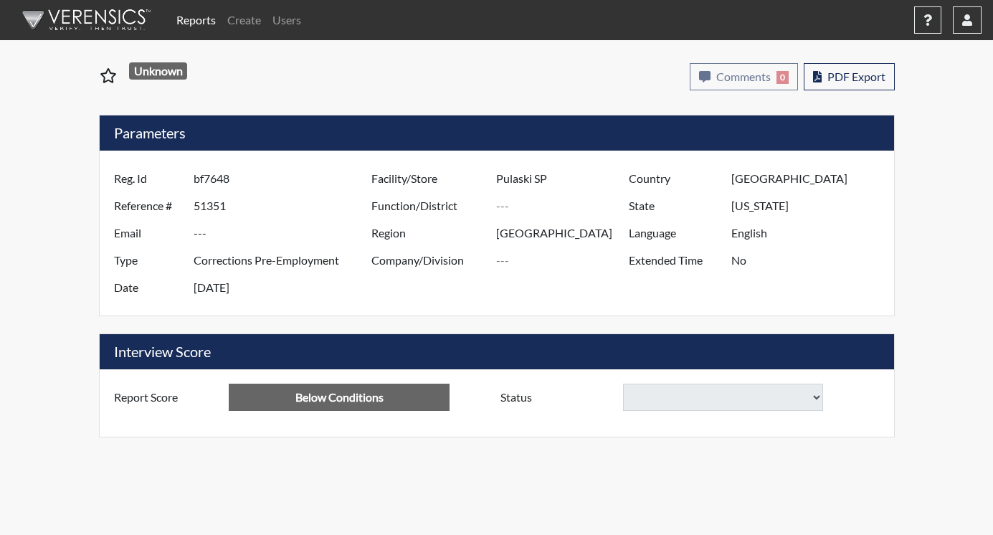
select select
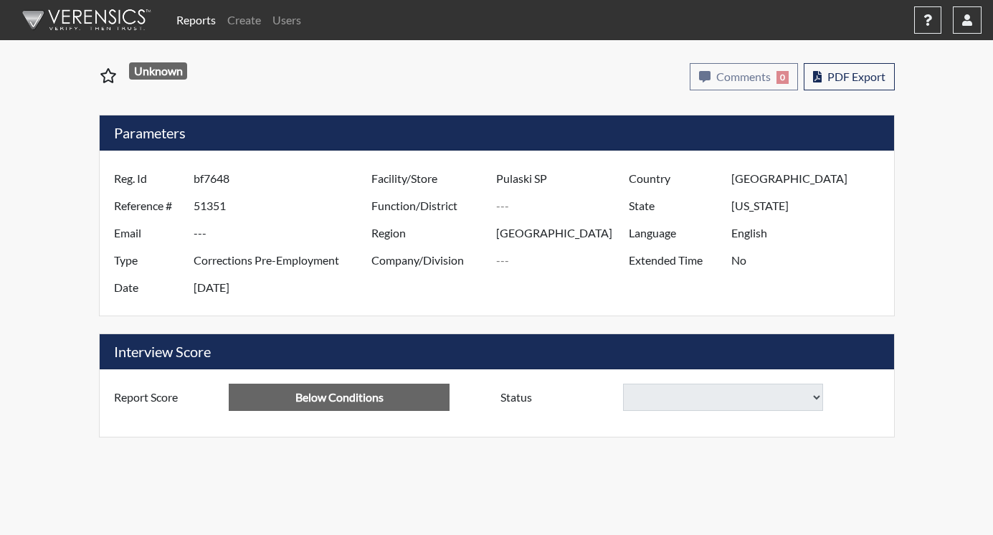
select select
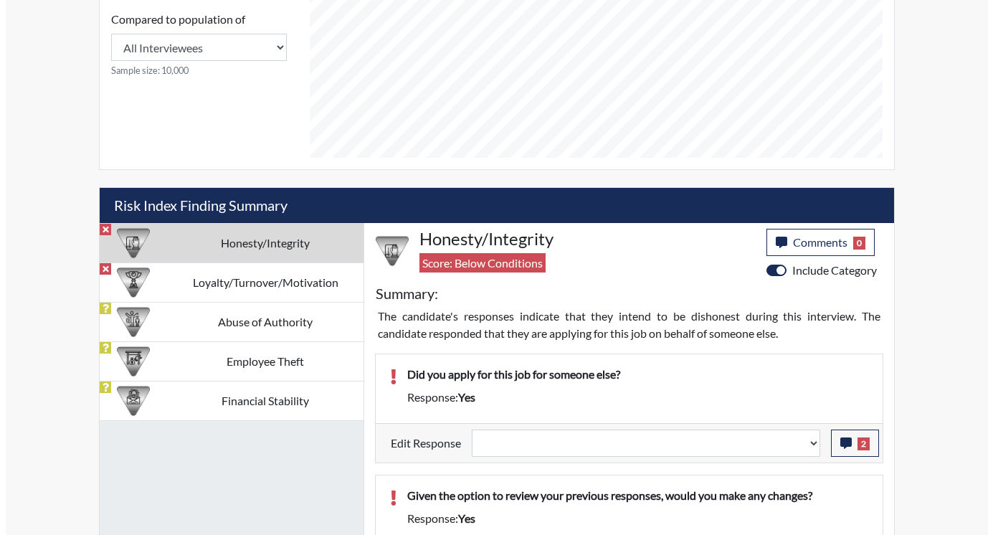
scroll to position [717, 0]
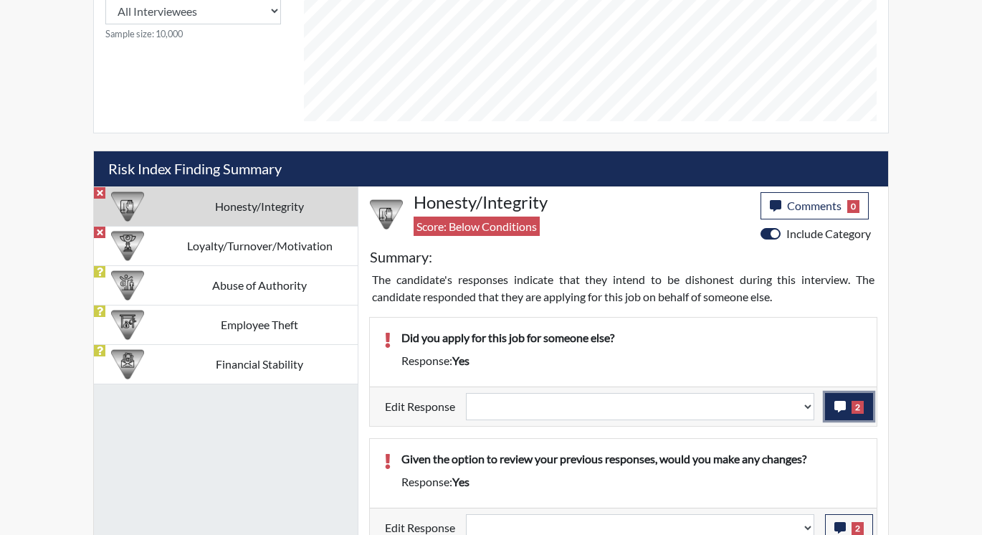
click at [852, 404] on span "2" at bounding box center [858, 407] width 12 height 13
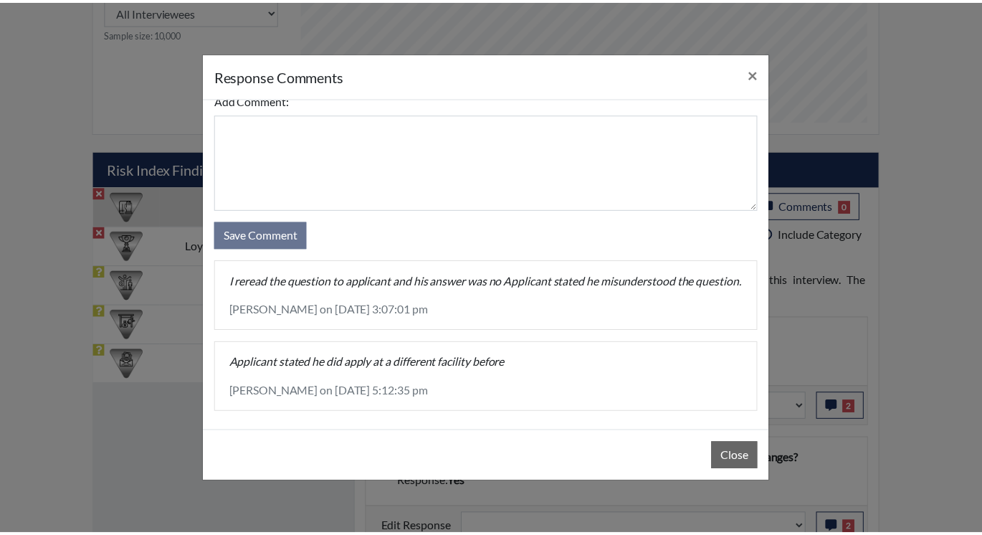
scroll to position [44, 0]
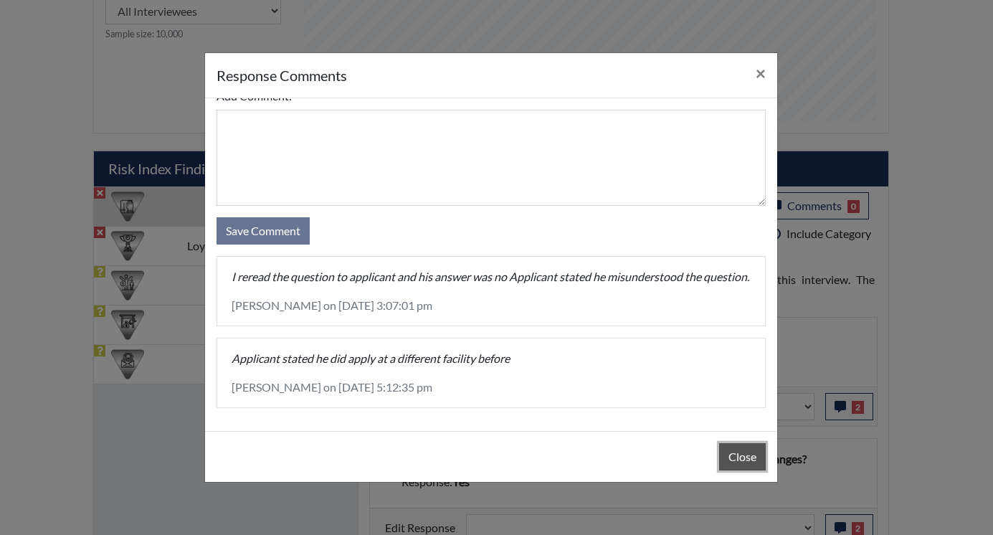
click at [743, 456] on button "Close" at bounding box center [742, 456] width 47 height 27
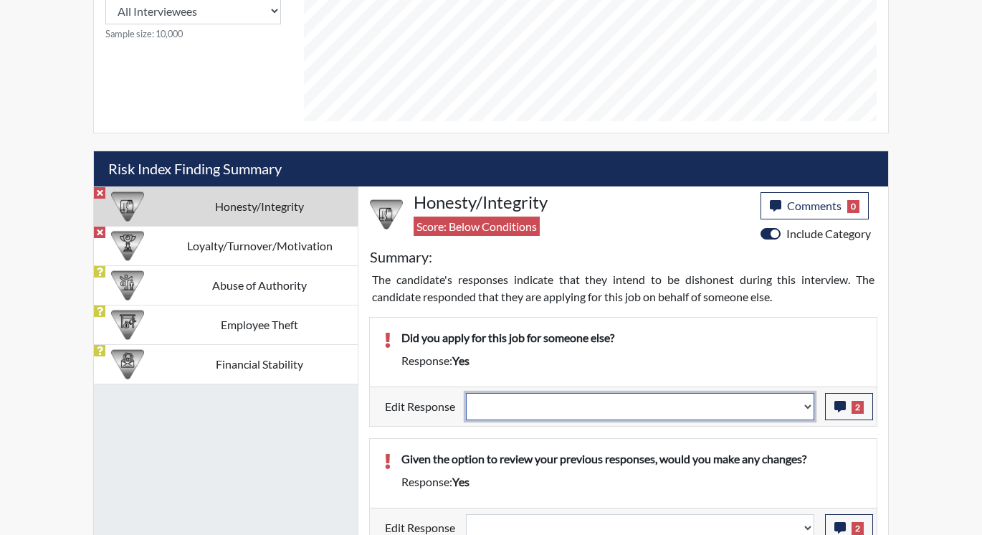
click at [808, 407] on select "Question is not relevant. Results will be updated. Reasonable explanation provi…" at bounding box center [640, 406] width 348 height 27
select select "reasonable-explanation-provided"
click at [467, 393] on select "Question is not relevant. Results will be updated. Reasonable explanation provi…" at bounding box center [640, 406] width 348 height 27
select select
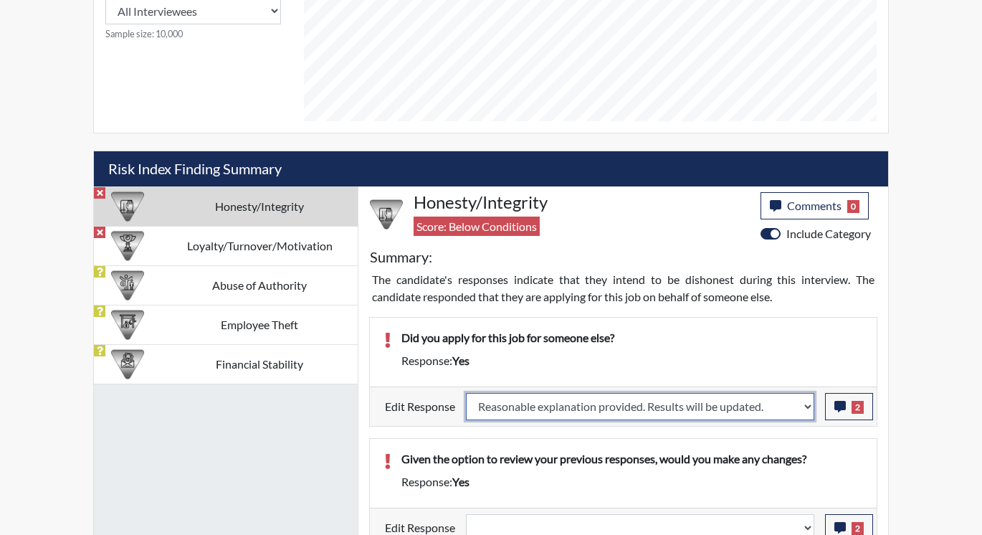
select select
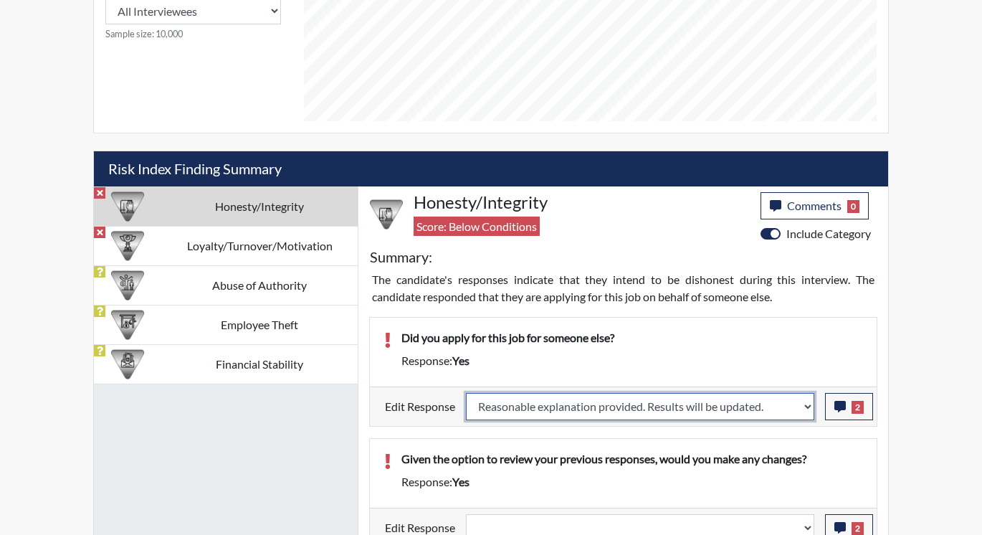
select select
click at [790, 451] on p "Given the option to review your previous responses, would you make any changes?" at bounding box center [631, 458] width 461 height 17
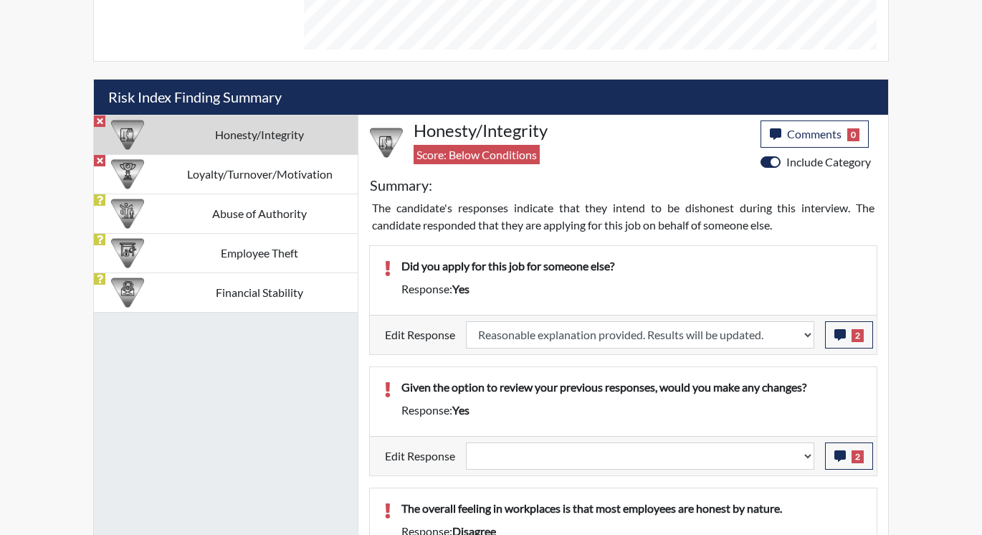
select select
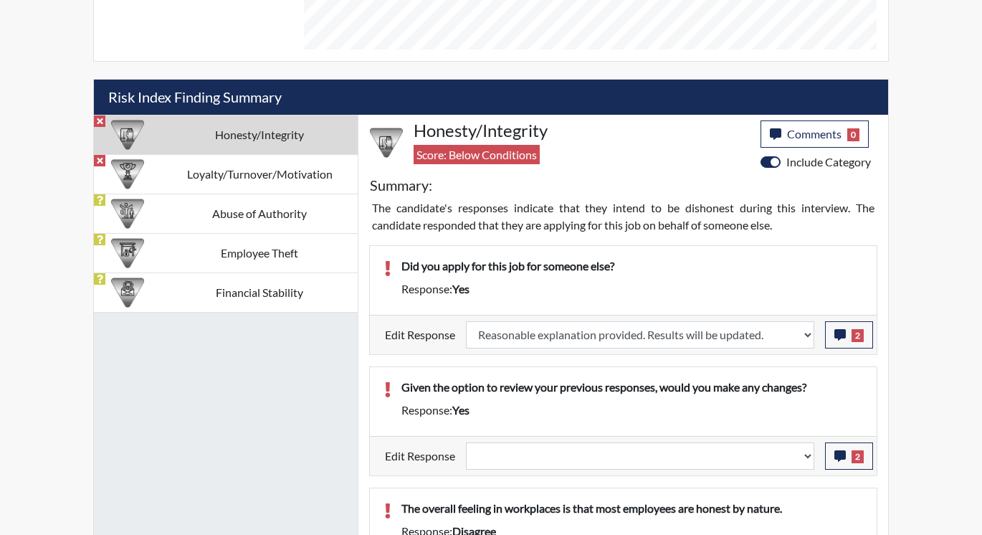
select select
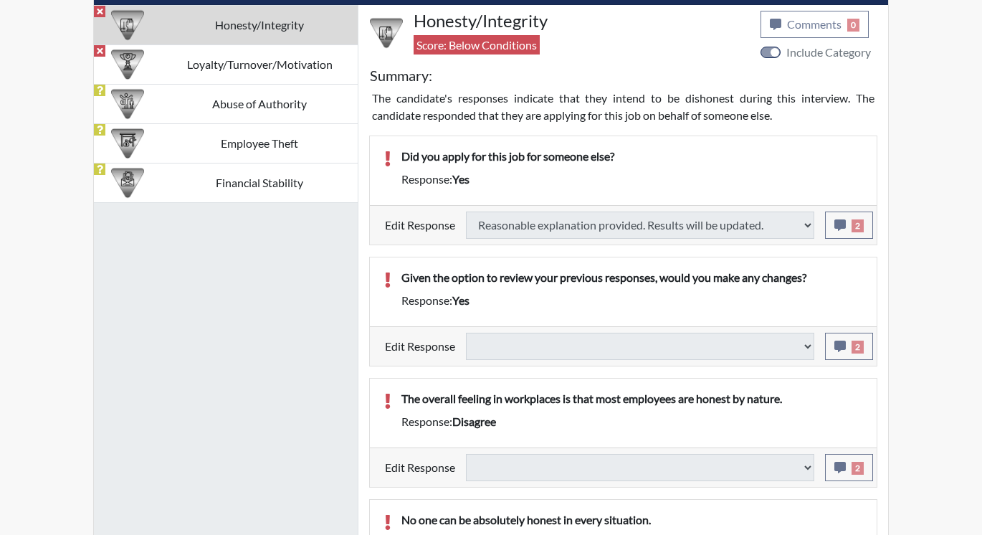
scroll to position [932, 0]
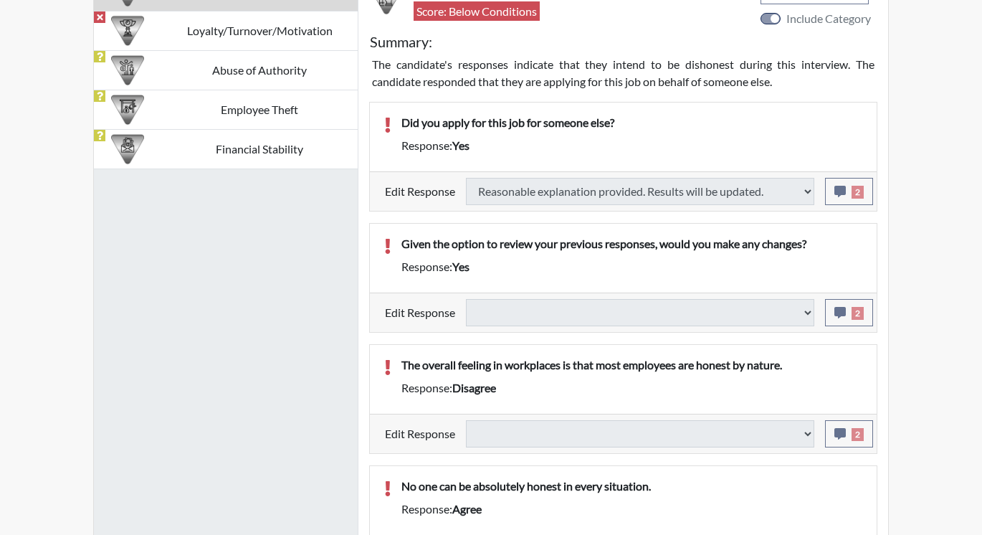
select select
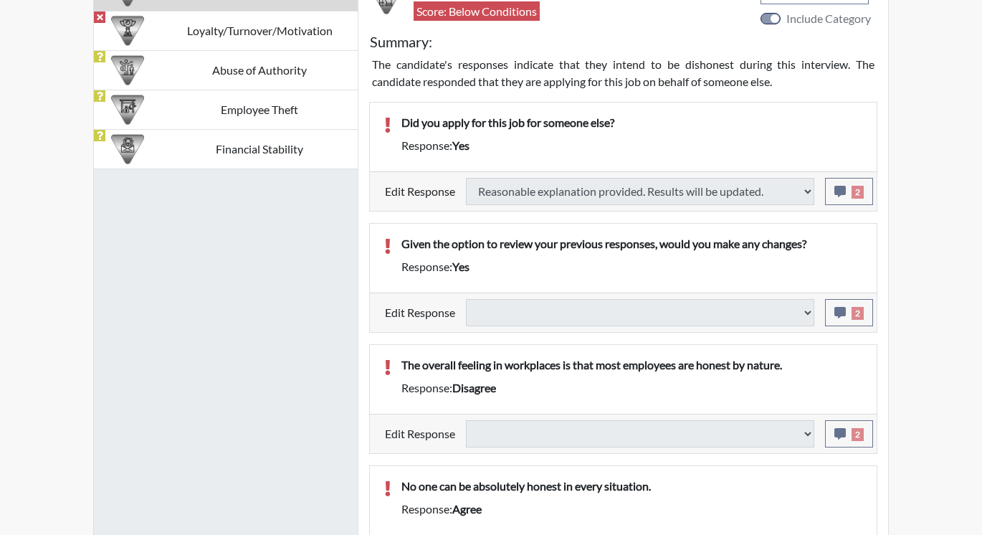
select select
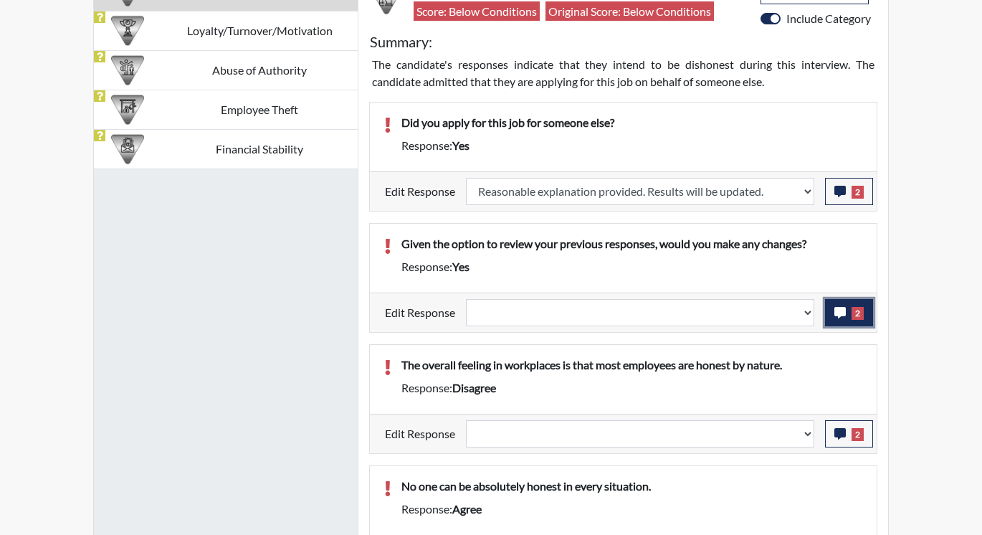
click at [844, 315] on icon "button" at bounding box center [839, 312] width 11 height 11
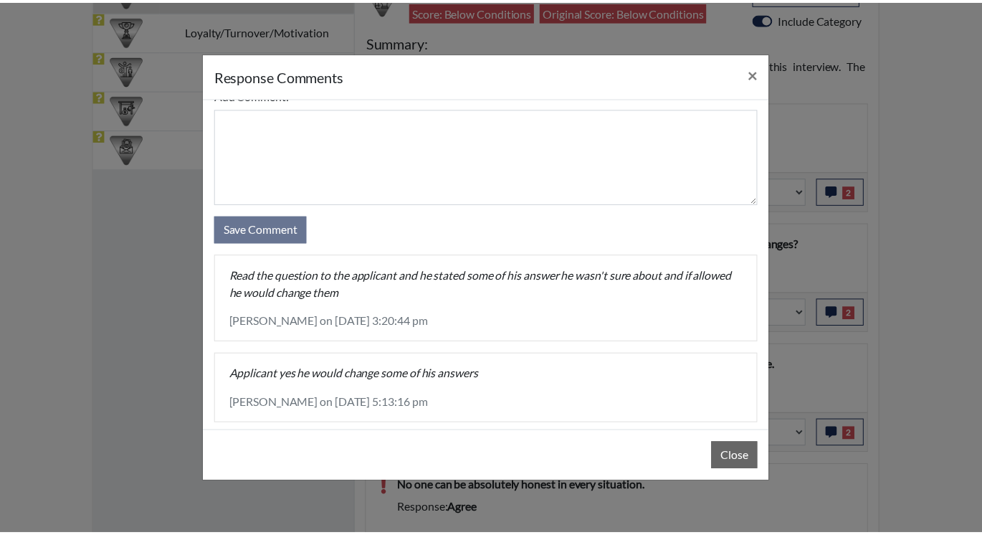
scroll to position [44, 0]
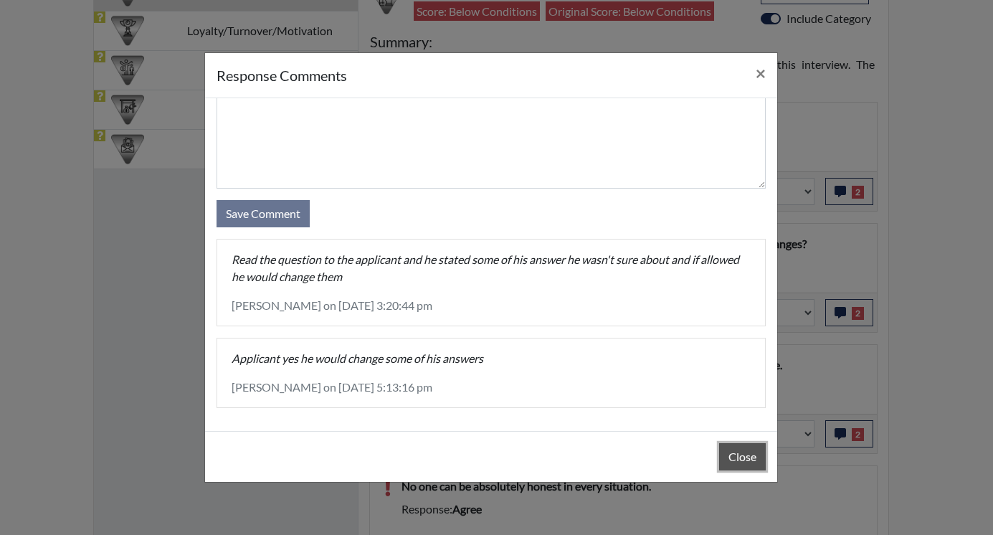
click at [731, 454] on button "Close" at bounding box center [742, 456] width 47 height 27
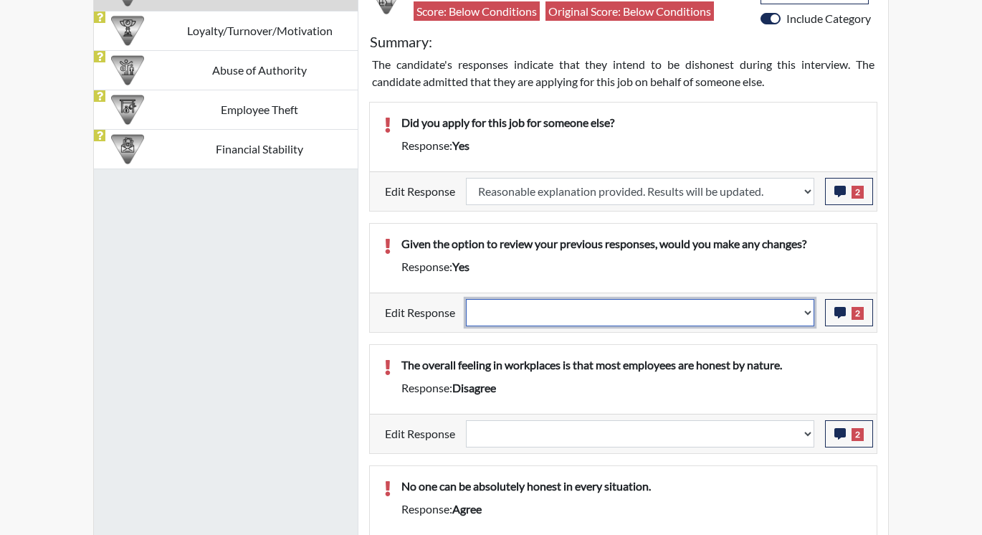
click at [809, 311] on select "Question is not relevant. Results will be updated. Reasonable explanation provi…" at bounding box center [640, 312] width 348 height 27
select select "reasonable-explanation-provided"
click at [467, 299] on select "Question is not relevant. Results will be updated. Reasonable explanation provi…" at bounding box center [640, 312] width 348 height 27
select select
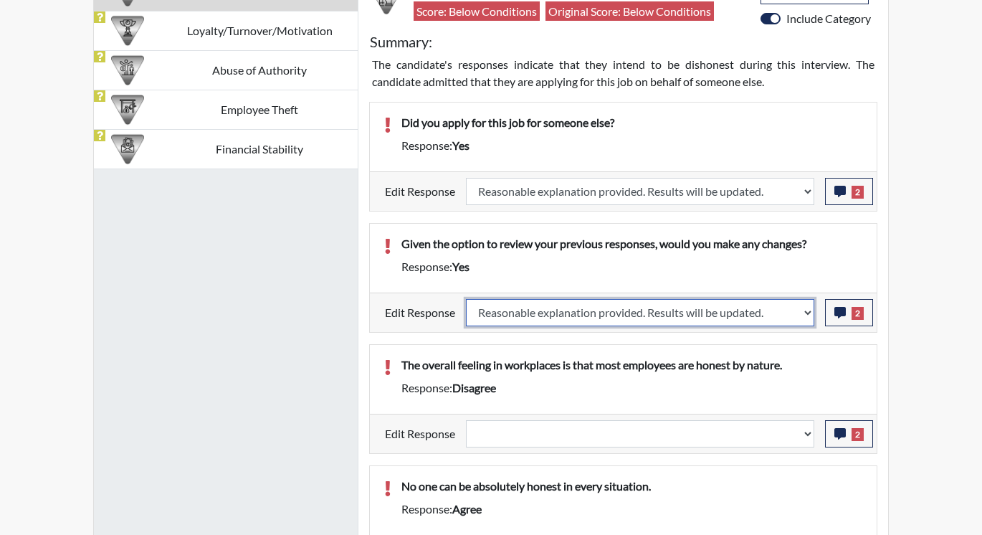
select select
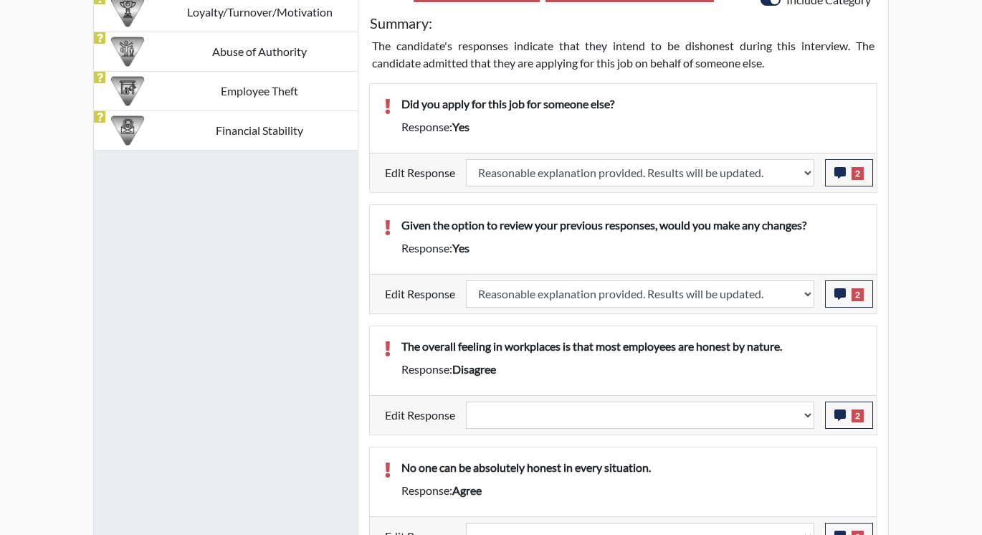
select select
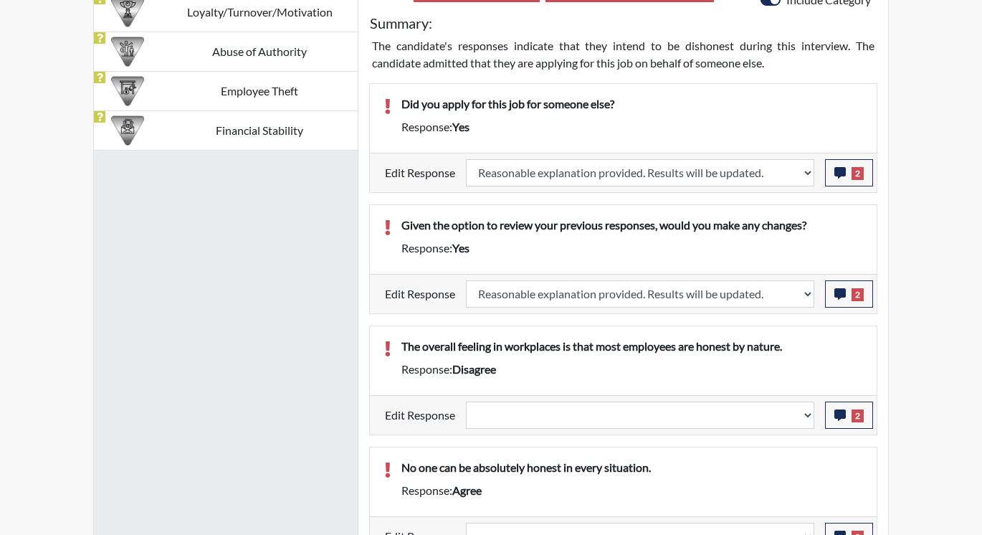
select select
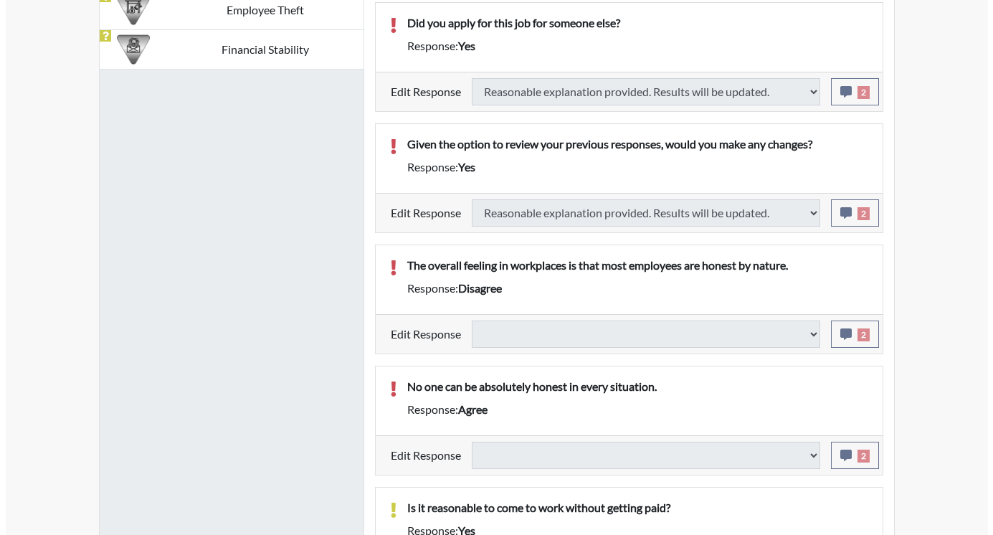
scroll to position [1075, 0]
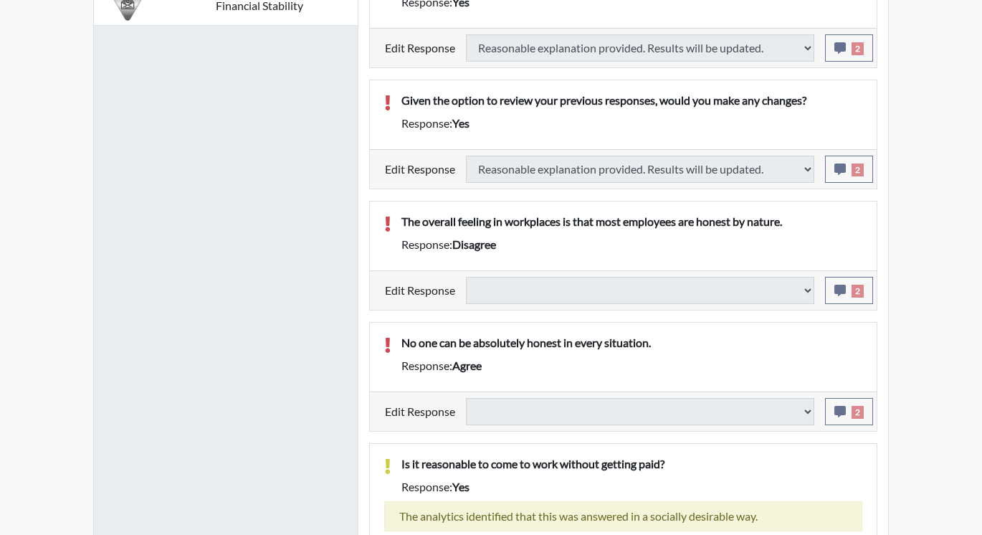
select select
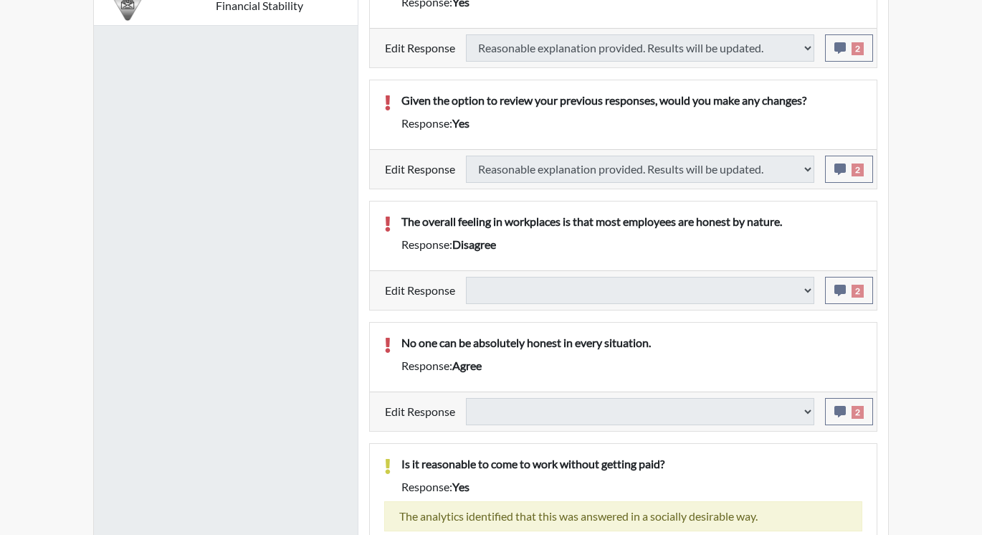
select select
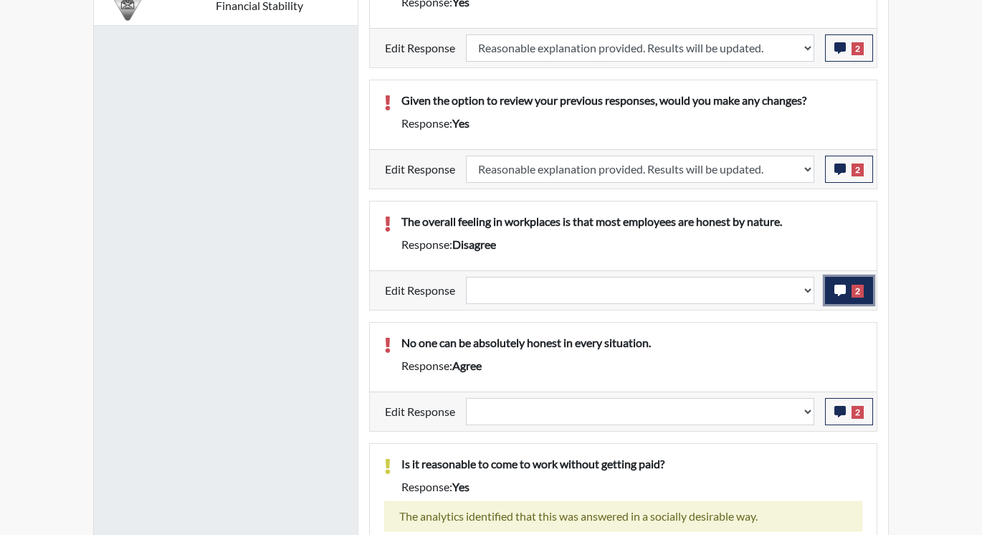
click at [832, 287] on button "2" at bounding box center [849, 290] width 48 height 27
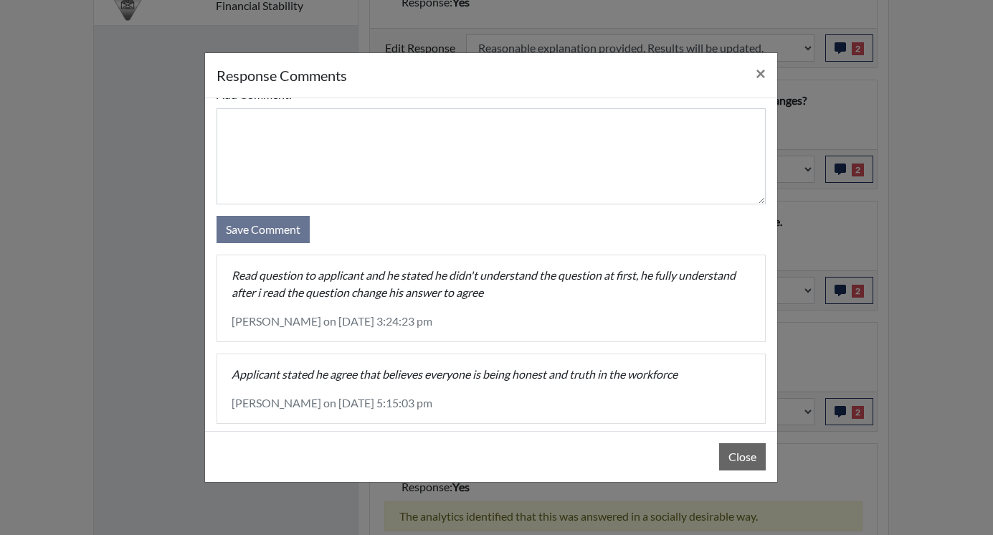
scroll to position [44, 0]
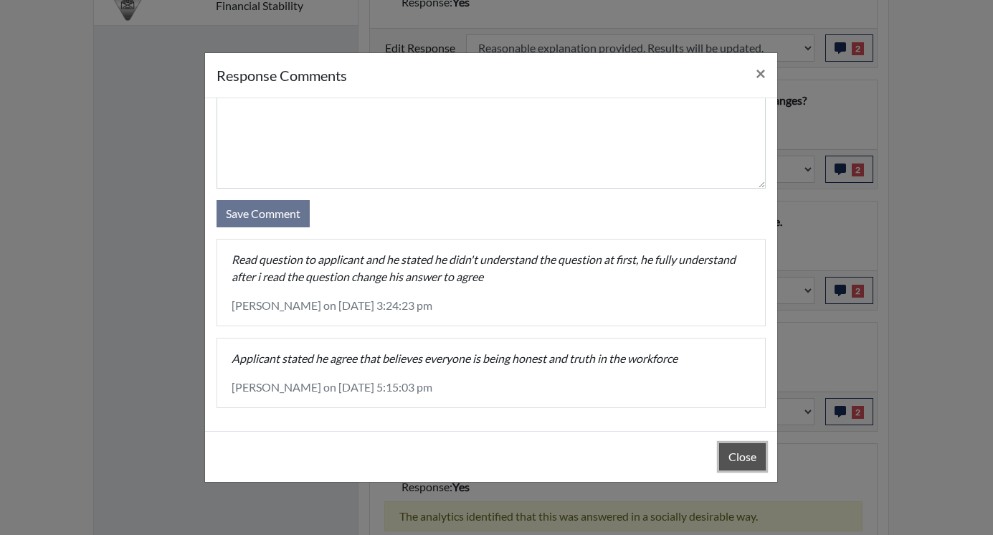
click at [743, 450] on button "Close" at bounding box center [742, 456] width 47 height 27
click at [743, 449] on button "Close" at bounding box center [742, 456] width 47 height 27
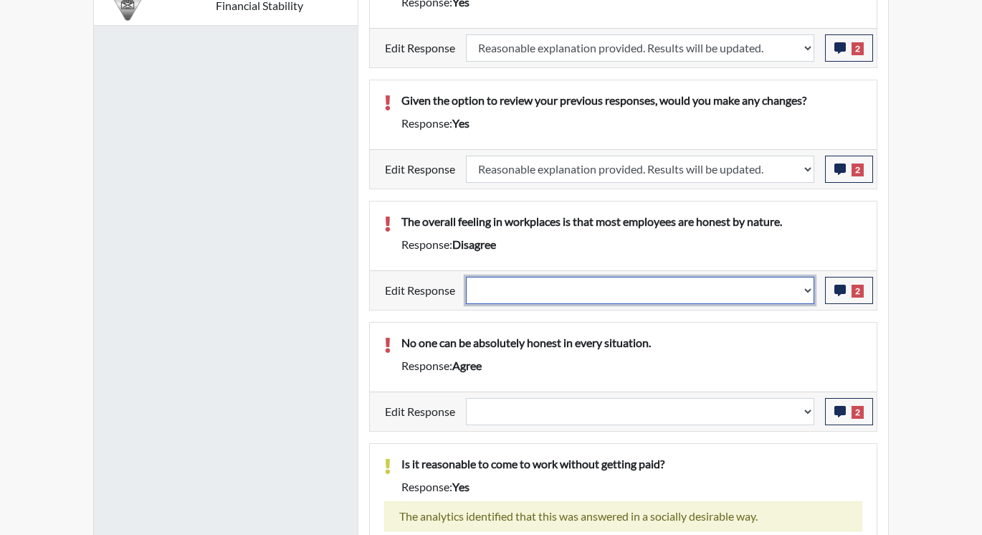
click at [809, 290] on select "Question is not relevant. Results will be updated. Reasonable explanation provi…" at bounding box center [640, 290] width 348 height 27
select select "reasonable-explanation-provided"
click at [467, 277] on select "Question is not relevant. Results will be updated. Reasonable explanation provi…" at bounding box center [640, 290] width 348 height 27
select select
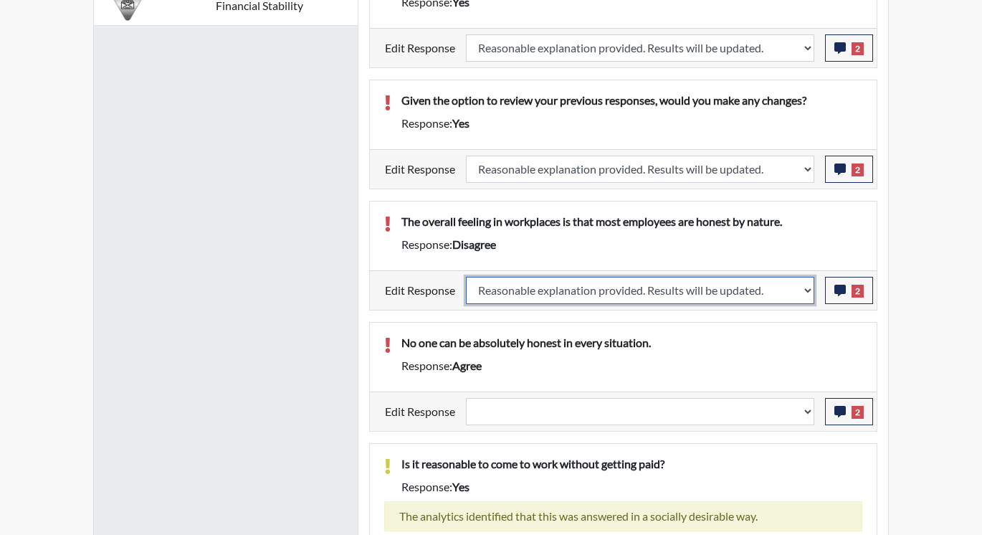
select select
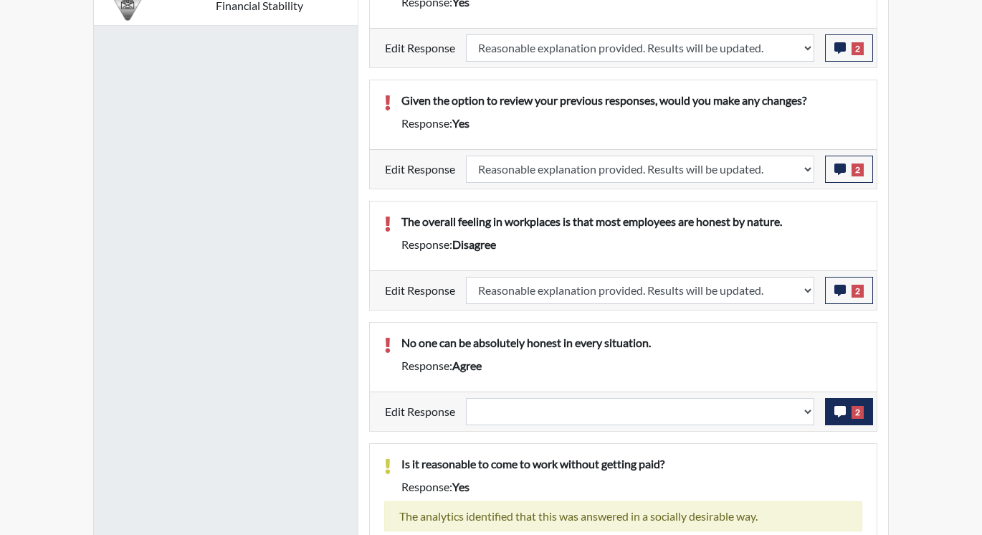
select select
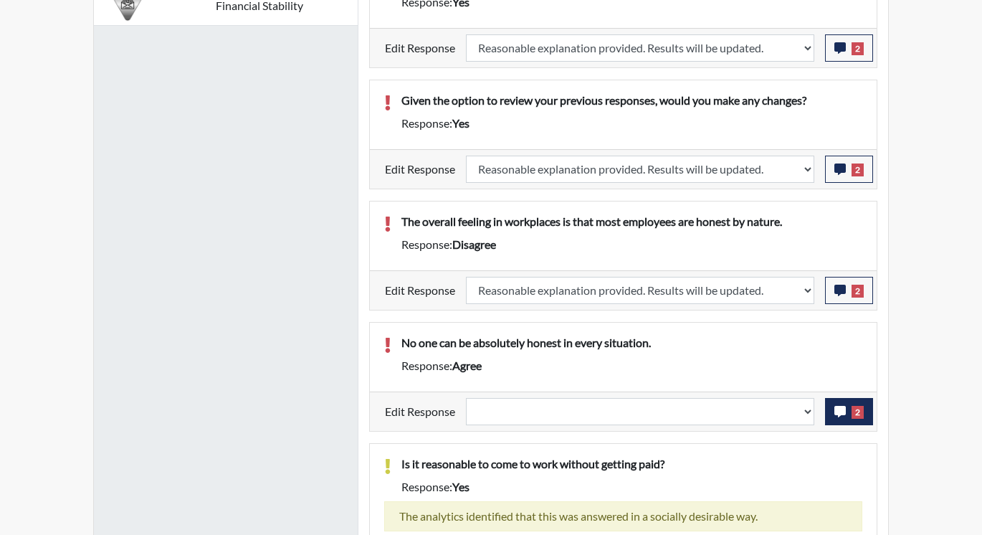
select select
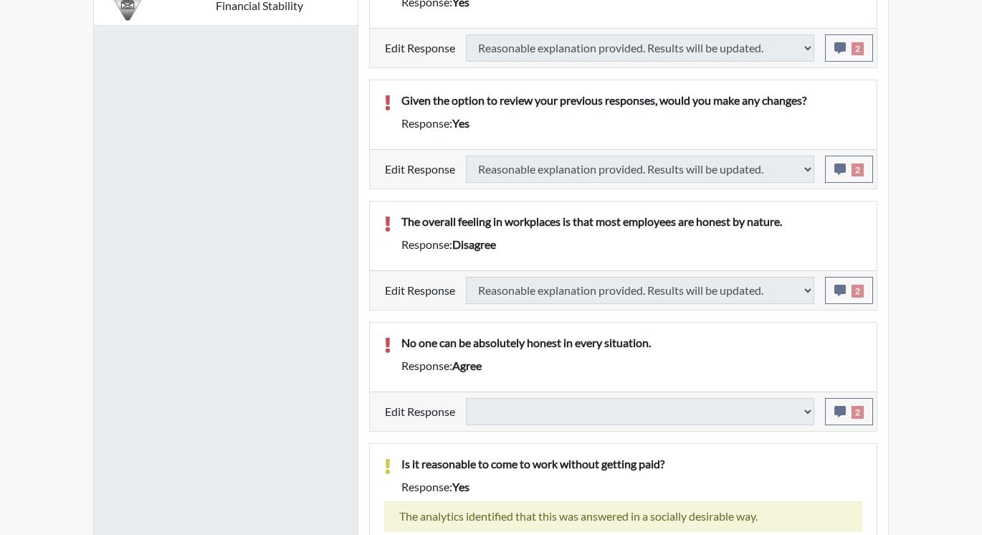
type input "Above Conditions"
select select
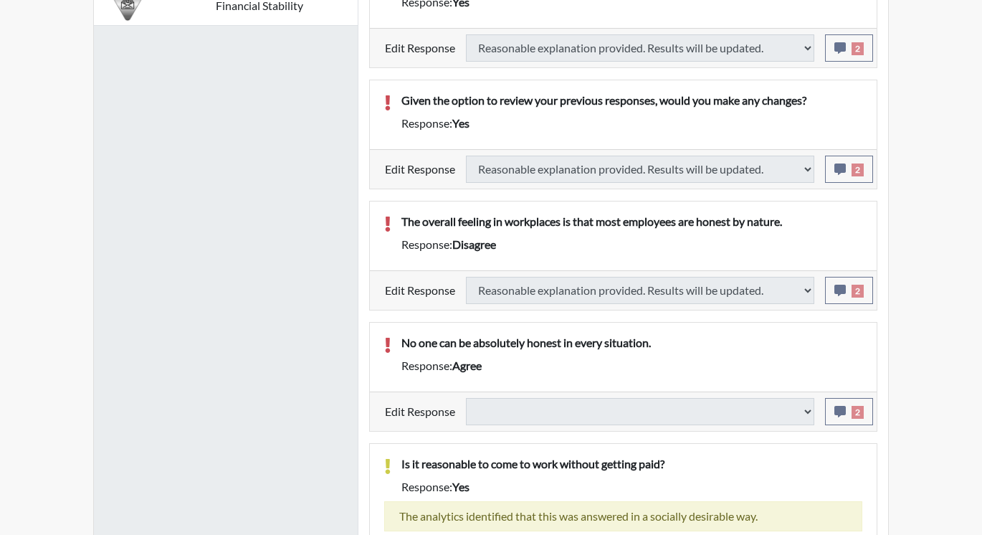
select select
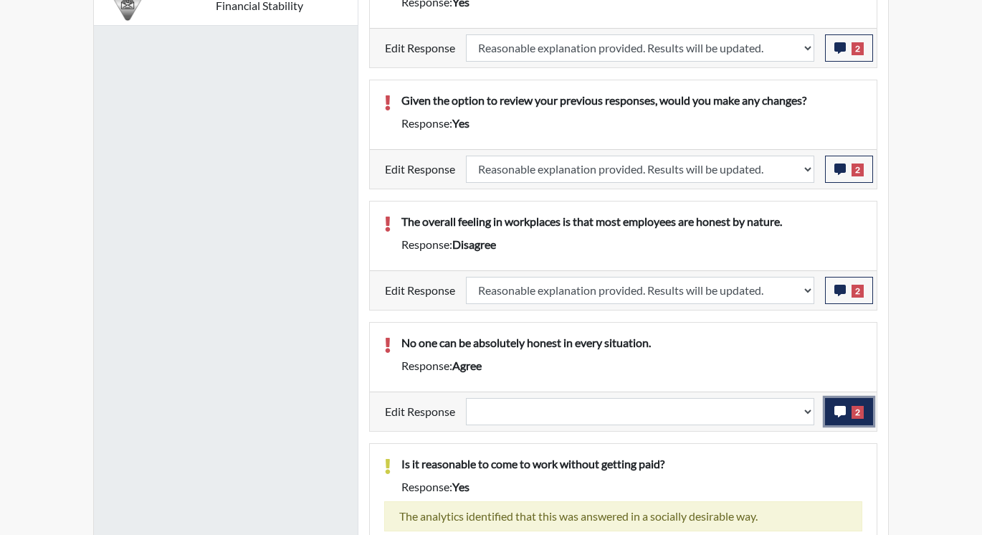
click at [849, 415] on button "2" at bounding box center [849, 411] width 48 height 27
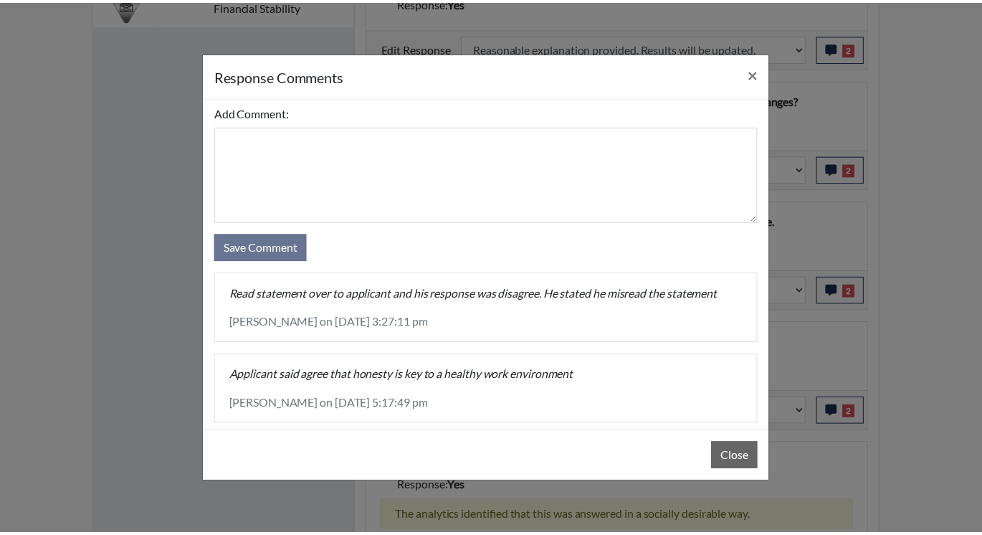
scroll to position [27, 0]
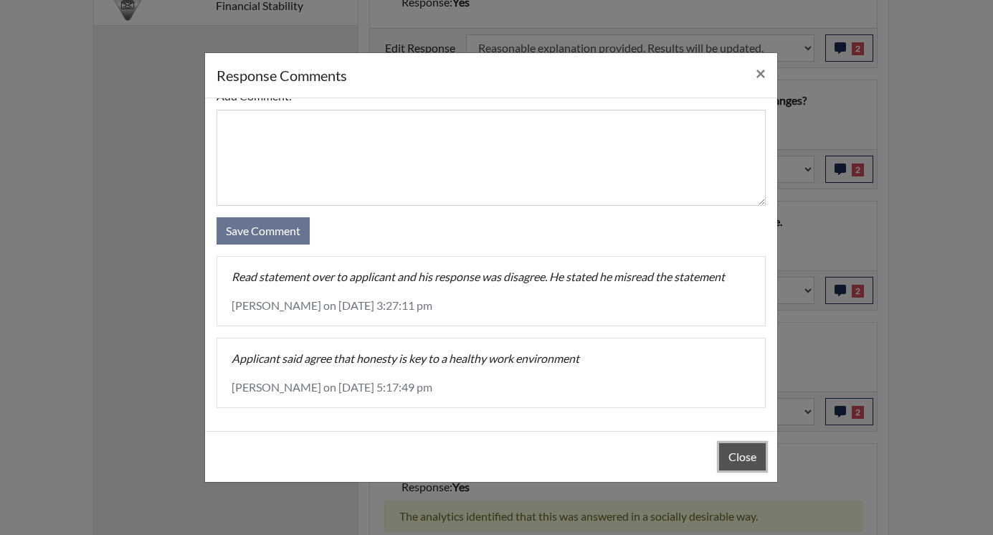
click at [732, 452] on button "Close" at bounding box center [742, 456] width 47 height 27
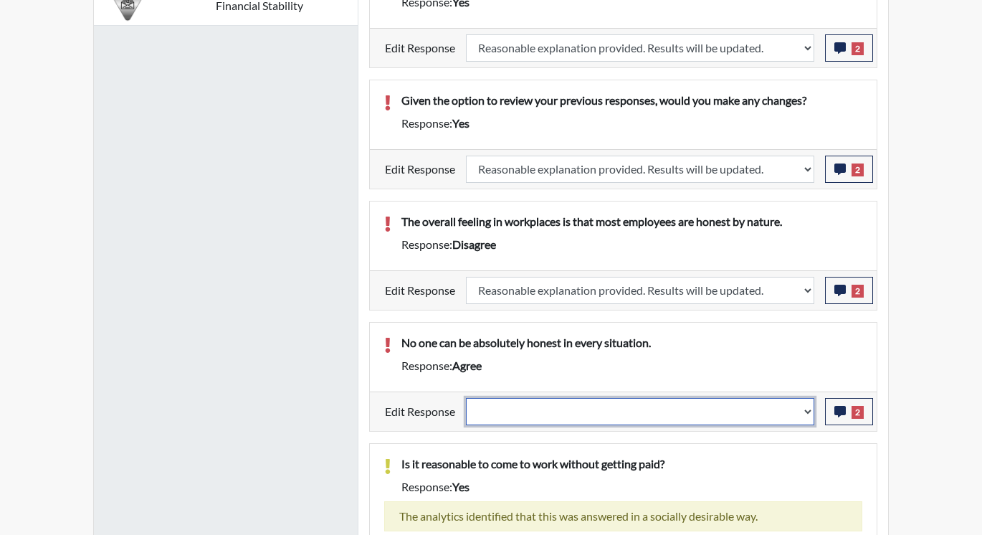
click at [814, 406] on select "Question is not relevant. Results will be updated. Reasonable explanation provi…" at bounding box center [640, 411] width 348 height 27
select select "reasonable-explanation-provided"
click at [467, 398] on select "Question is not relevant. Results will be updated. Reasonable explanation provi…" at bounding box center [640, 411] width 348 height 27
select select
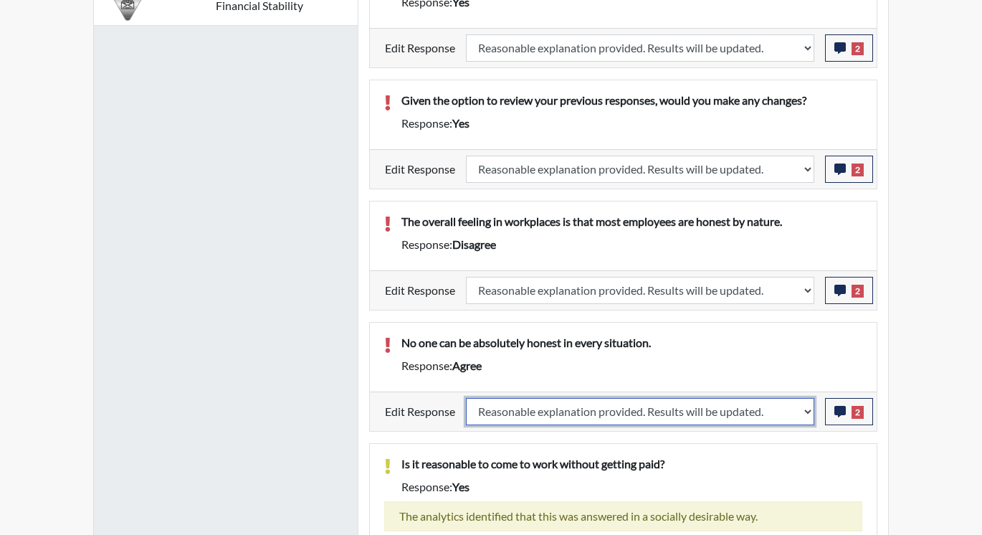
select select
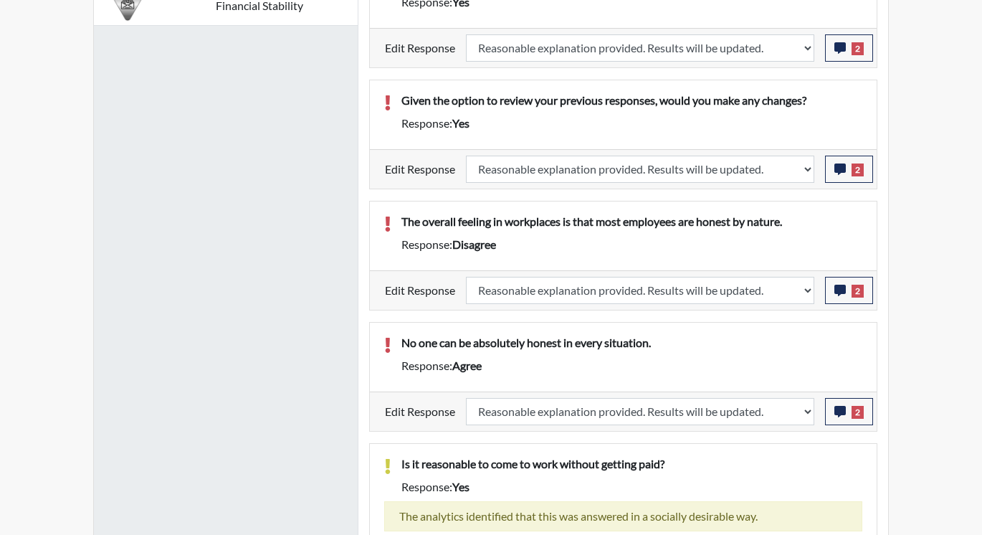
select select
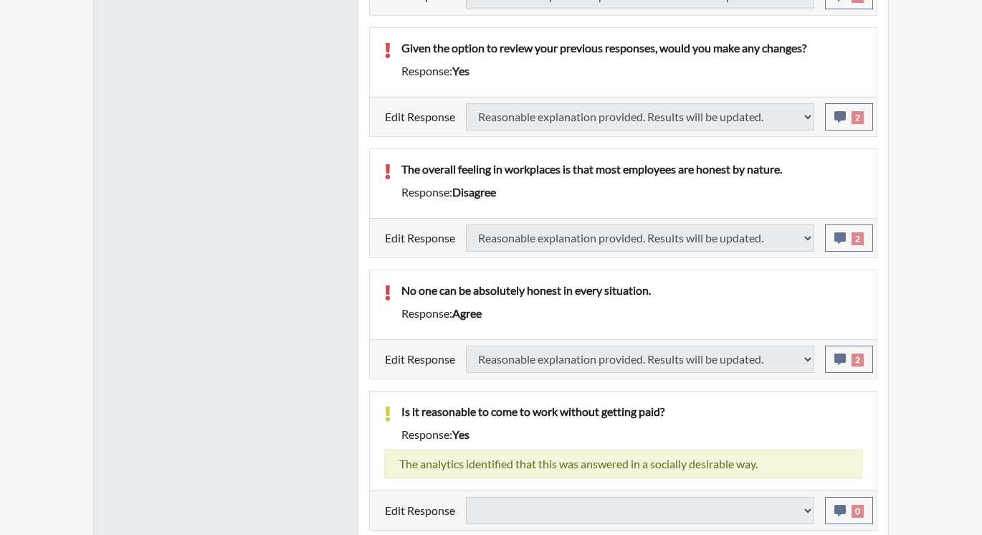
select select
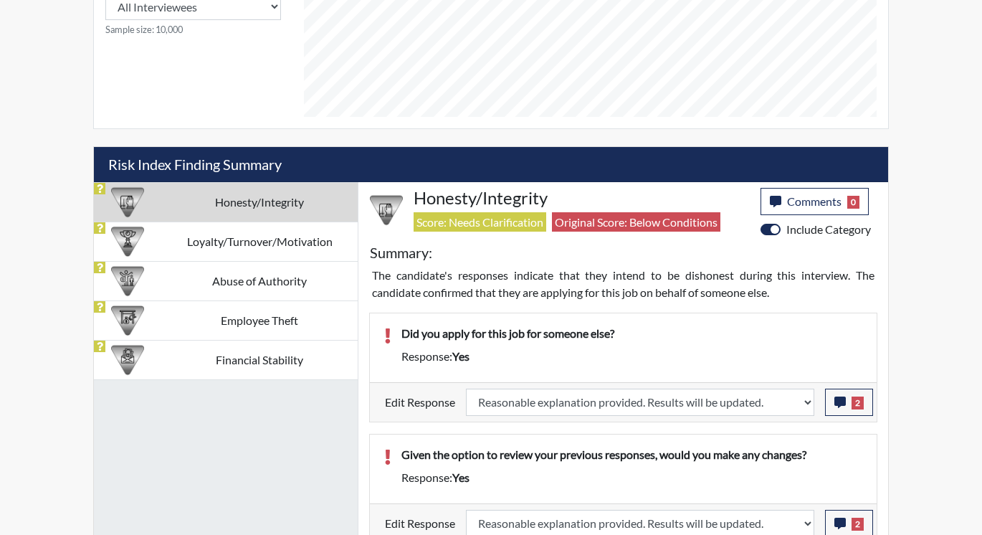
scroll to position [713, 0]
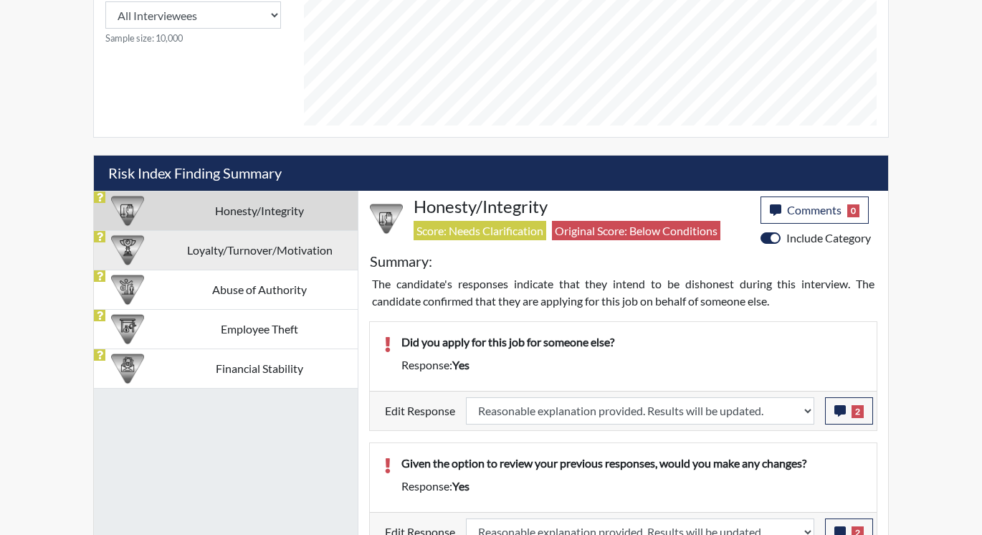
click at [239, 257] on td "Loyalty/Turnover/Motivation" at bounding box center [259, 249] width 196 height 39
select select
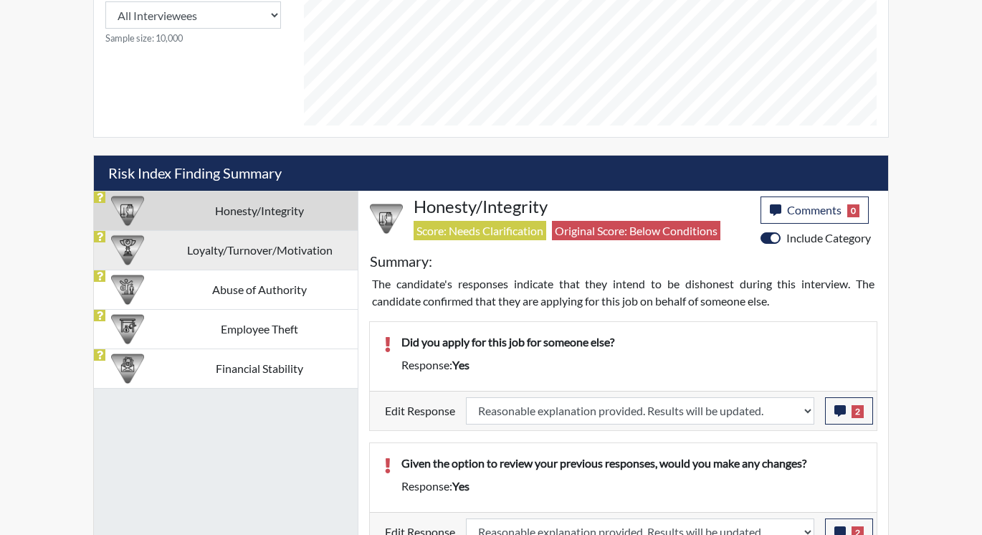
select select
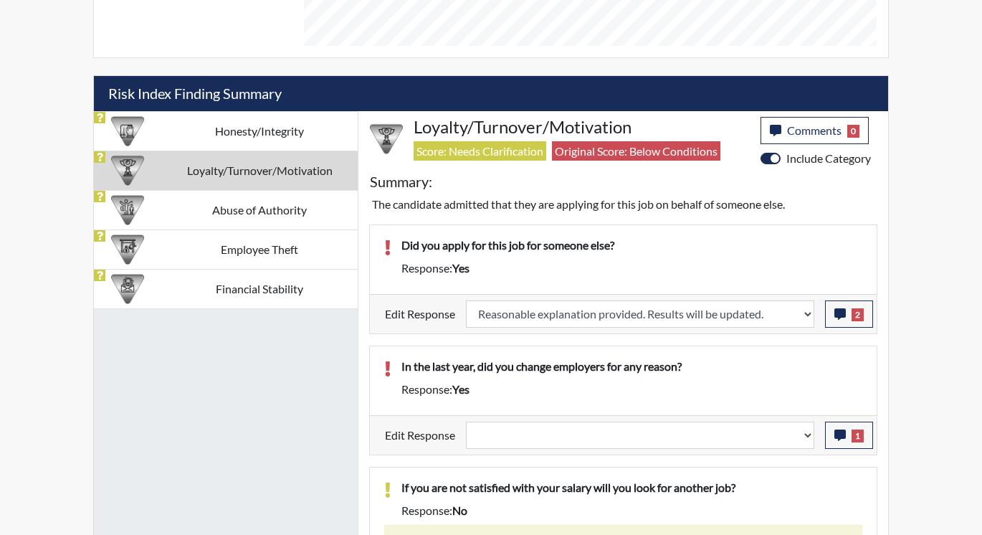
scroll to position [856, 0]
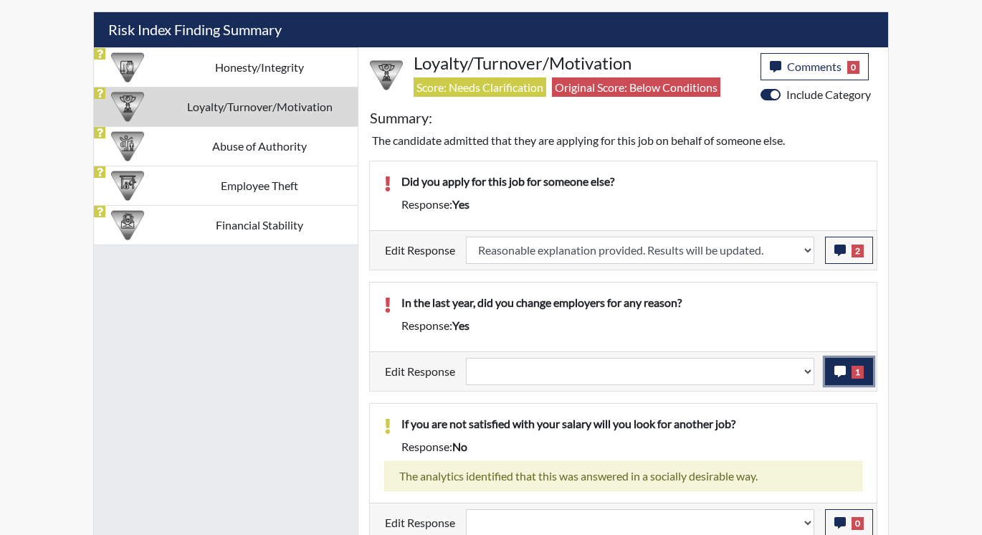
click at [850, 370] on button "1" at bounding box center [849, 371] width 48 height 27
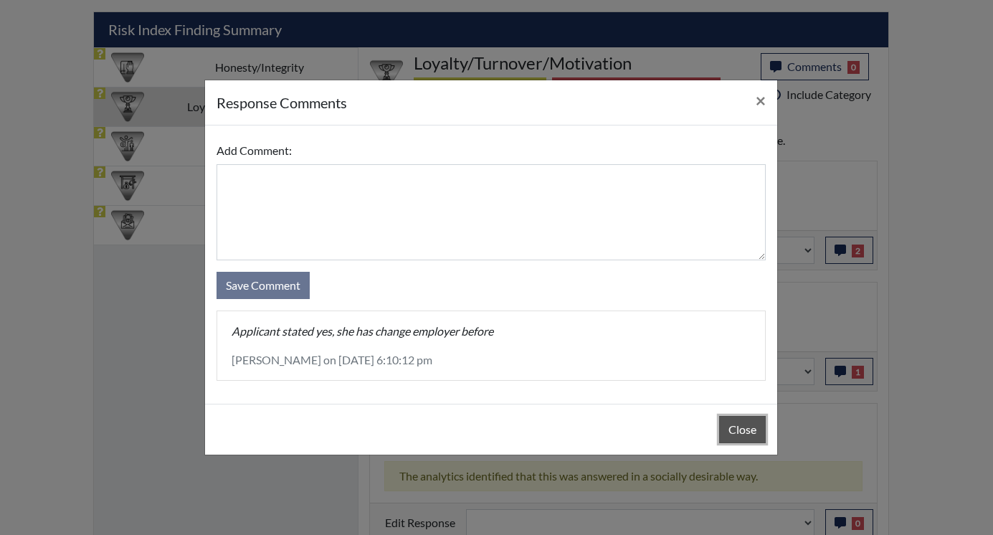
click at [746, 430] on button "Close" at bounding box center [742, 429] width 47 height 27
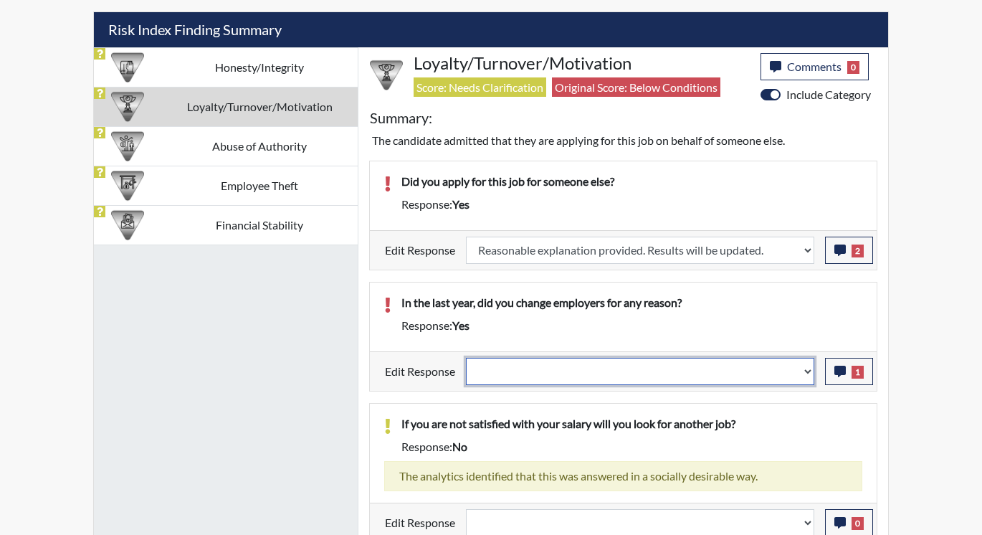
click at [809, 369] on select "Question is not relevant. Results will be updated. Reasonable explanation provi…" at bounding box center [640, 371] width 348 height 27
select select "reasonable-explanation-provided"
click at [467, 358] on select "Question is not relevant. Results will be updated. Reasonable explanation provi…" at bounding box center [640, 371] width 348 height 27
select select
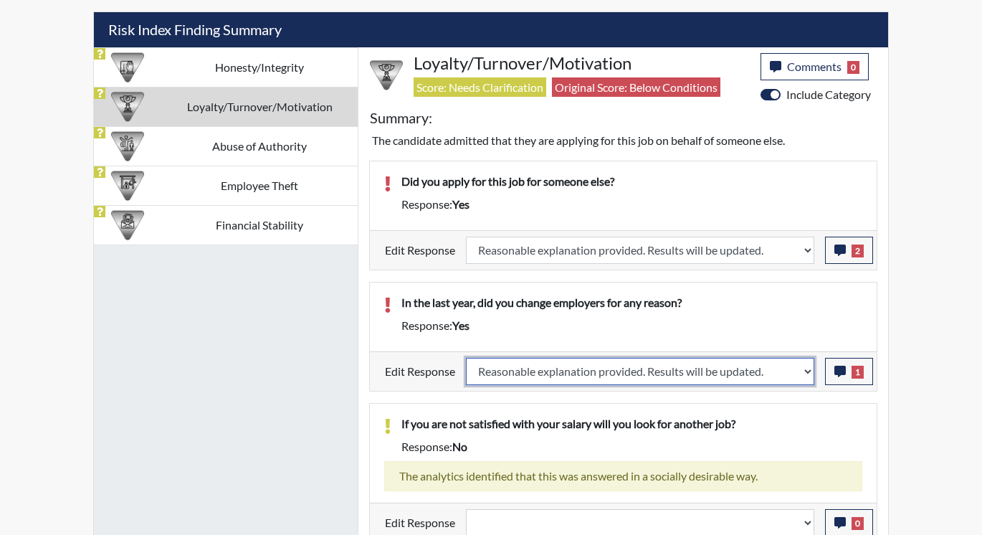
select select
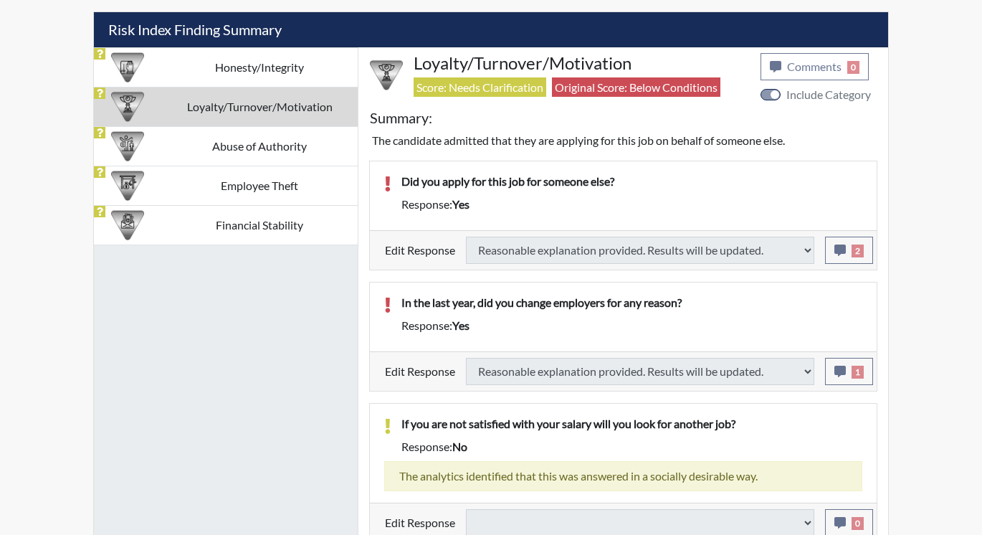
select select
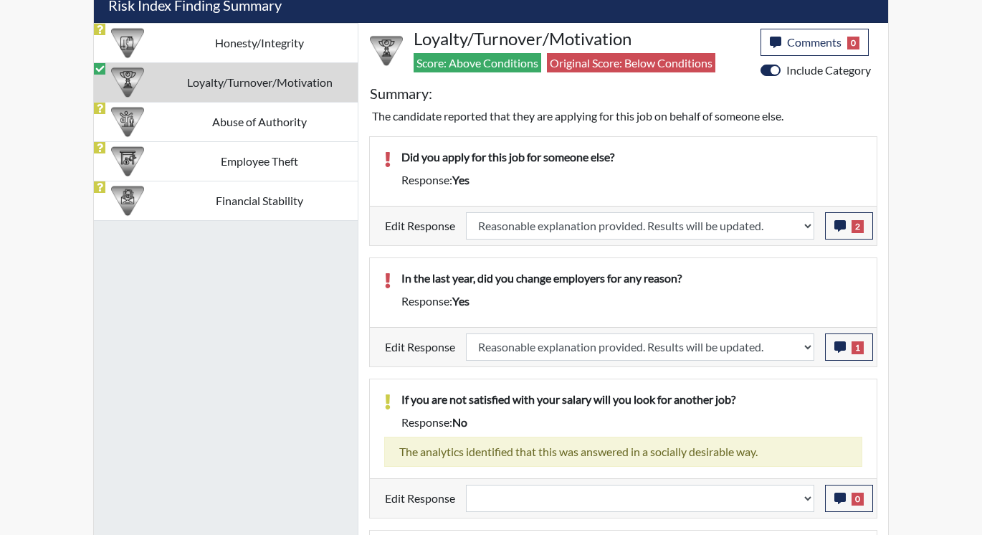
scroll to position [809, 0]
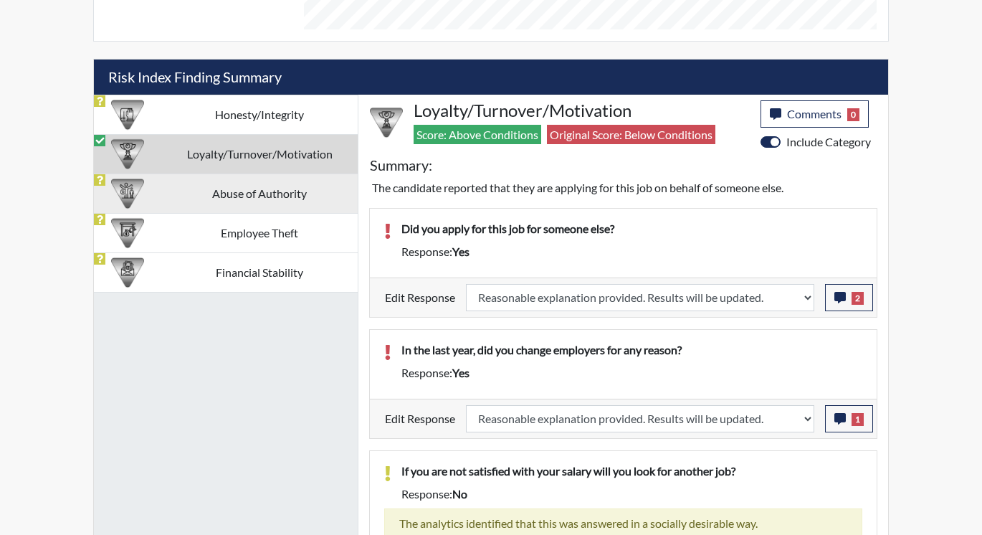
click at [196, 186] on td "Abuse of Authority" at bounding box center [259, 192] width 196 height 39
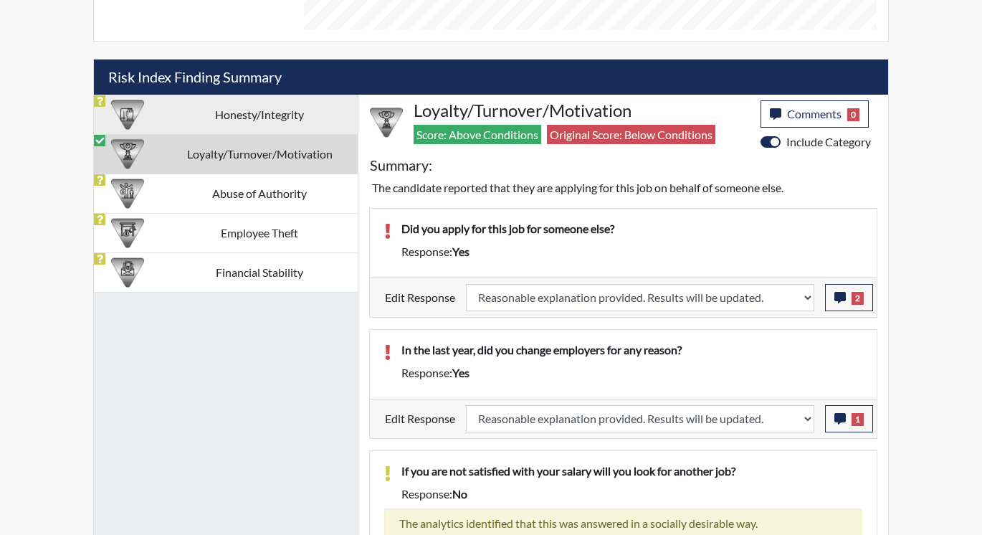
scroll to position [748, 0]
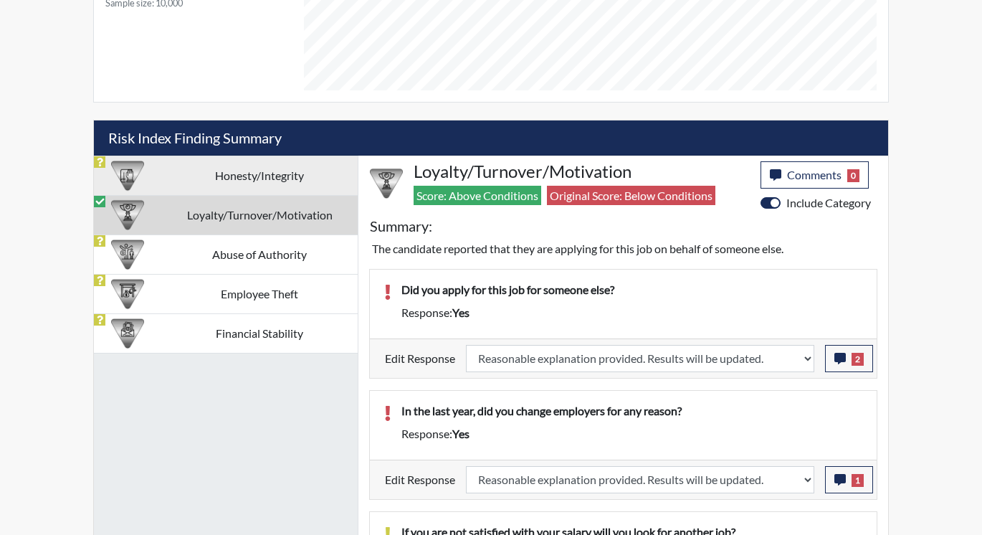
select select
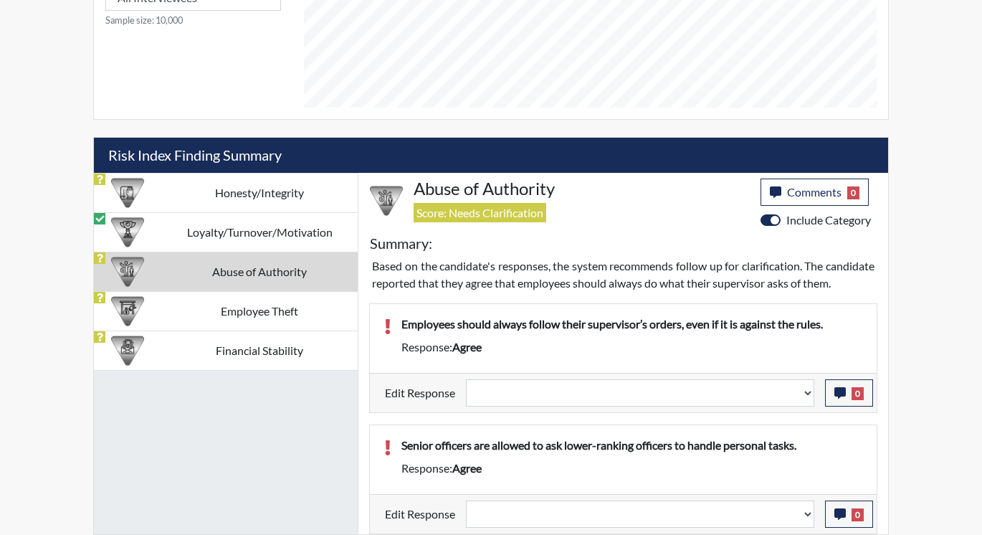
click at [211, 257] on td "Abuse of Authority" at bounding box center [259, 271] width 196 height 39
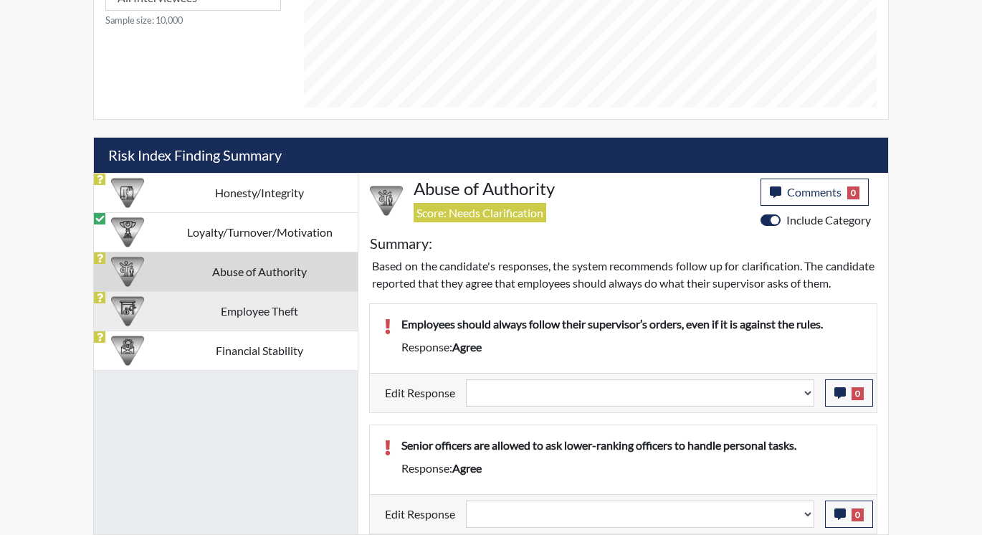
click at [220, 291] on td "Employee Theft" at bounding box center [259, 310] width 196 height 39
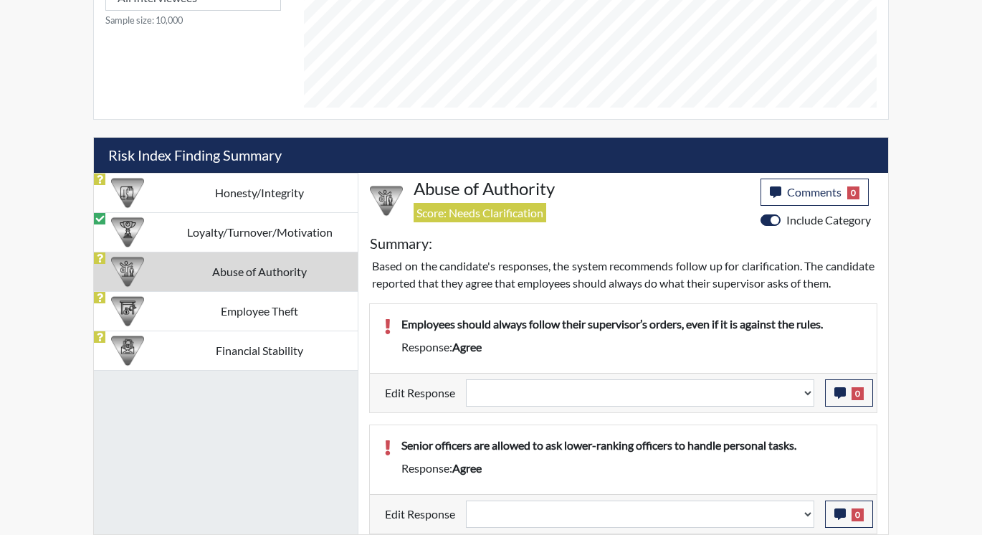
scroll to position [609, 0]
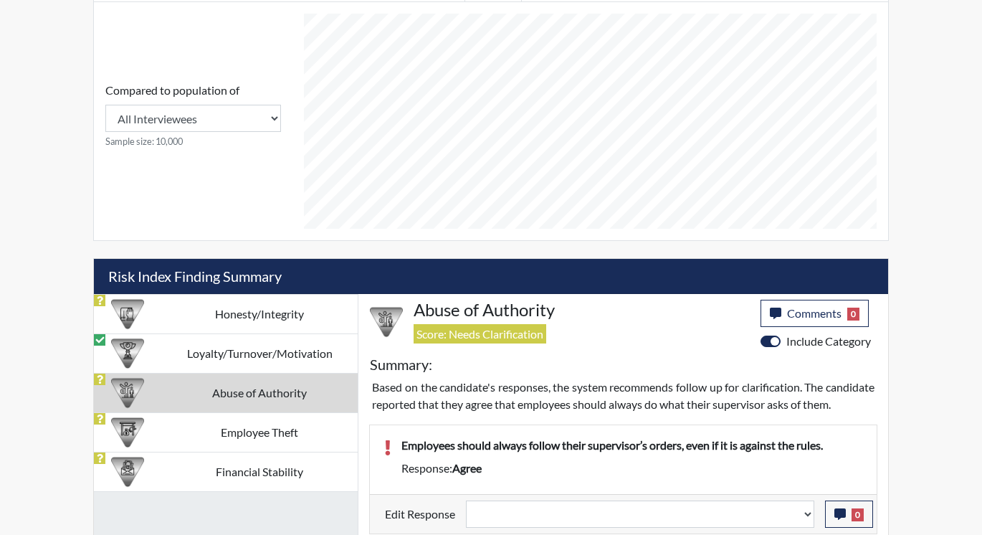
select select
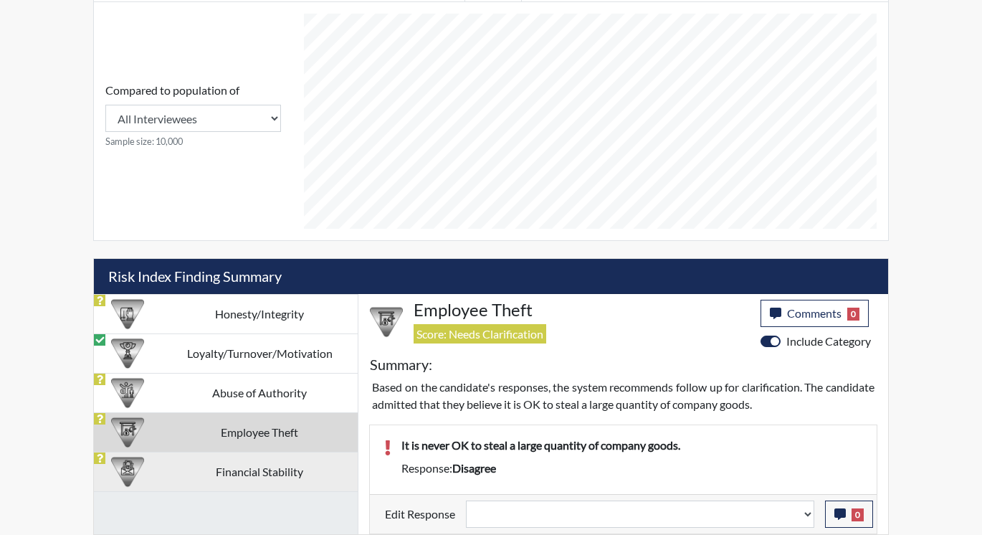
click at [265, 471] on td "Financial Stability" at bounding box center [259, 471] width 196 height 39
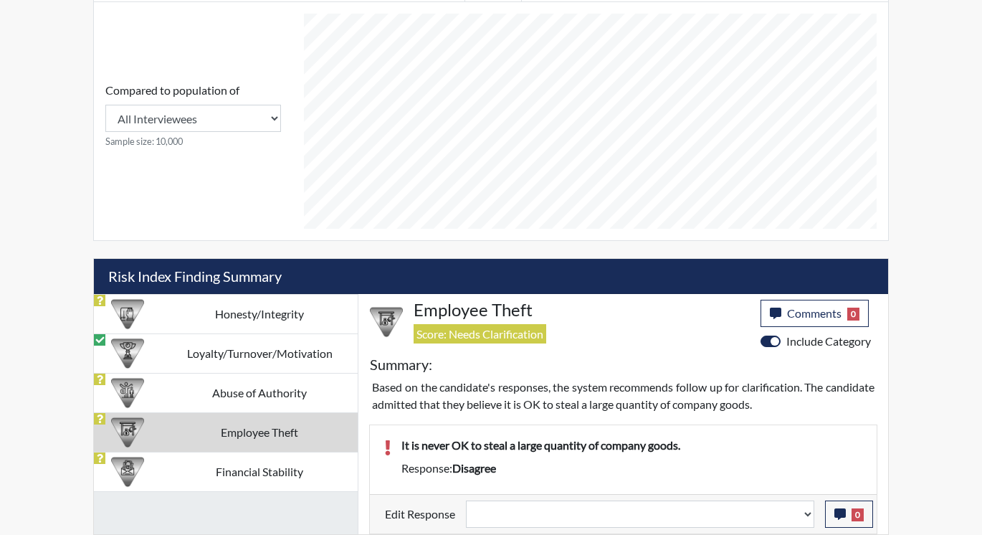
scroll to position [809, 0]
select select
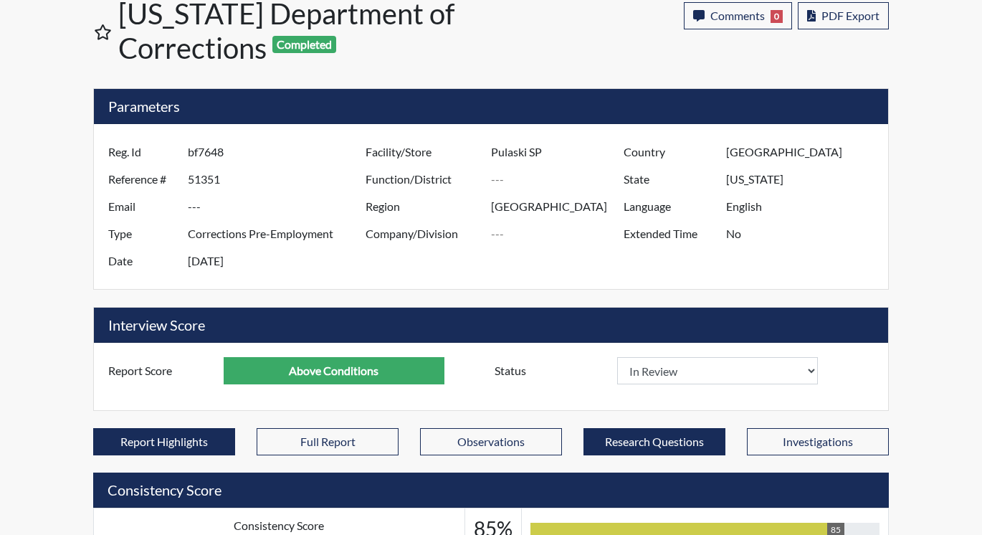
scroll to position [0, 0]
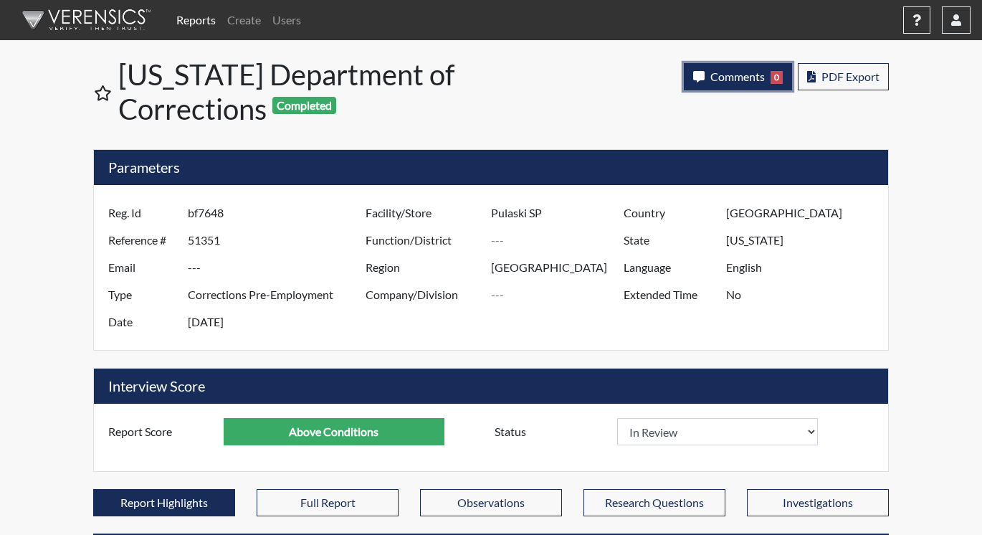
click at [738, 77] on span "Comments" at bounding box center [737, 77] width 54 height 14
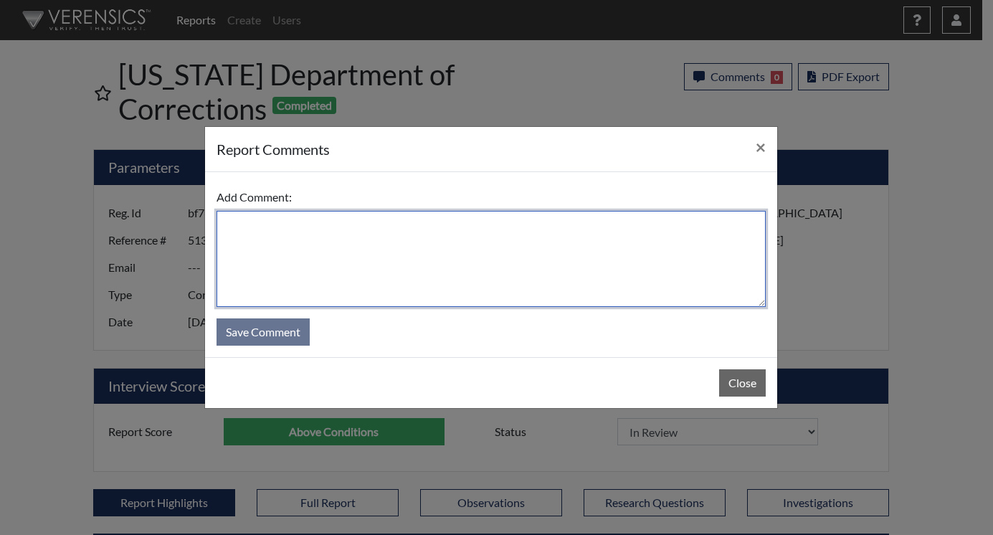
click at [465, 242] on textarea at bounding box center [491, 259] width 549 height 96
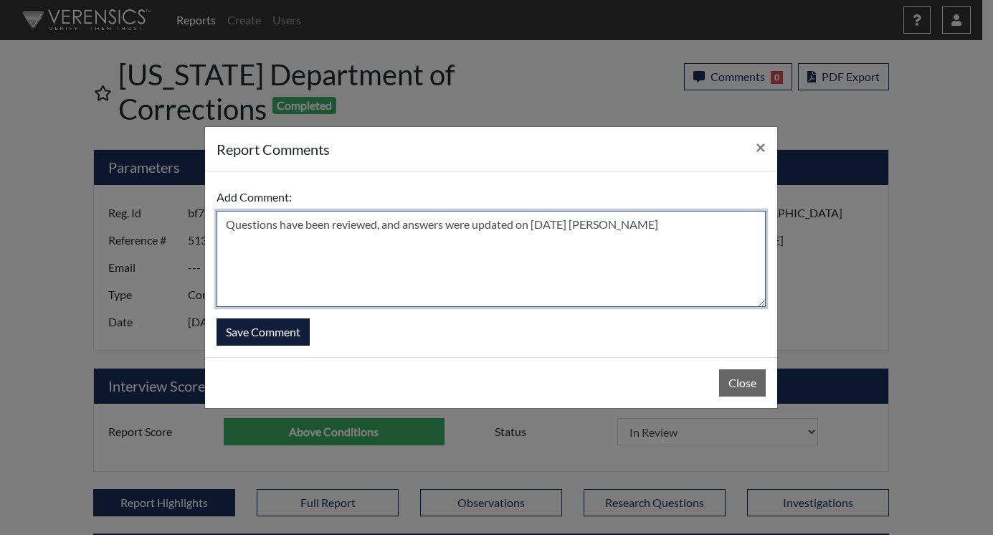
type textarea "Questions have been reviewed, and answers were updated on [DATE] [PERSON_NAME]"
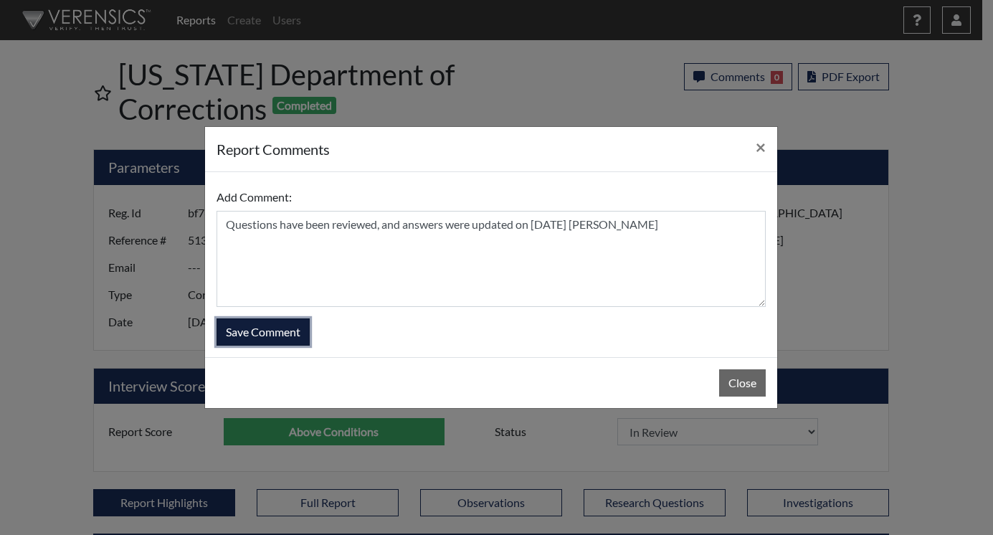
click at [286, 325] on button "Save Comment" at bounding box center [263, 331] width 93 height 27
select select
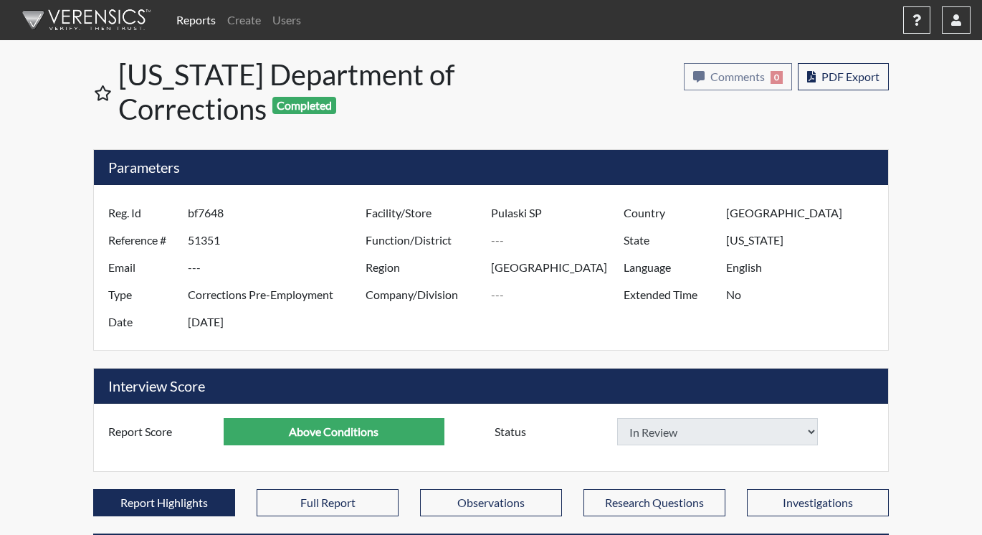
select select
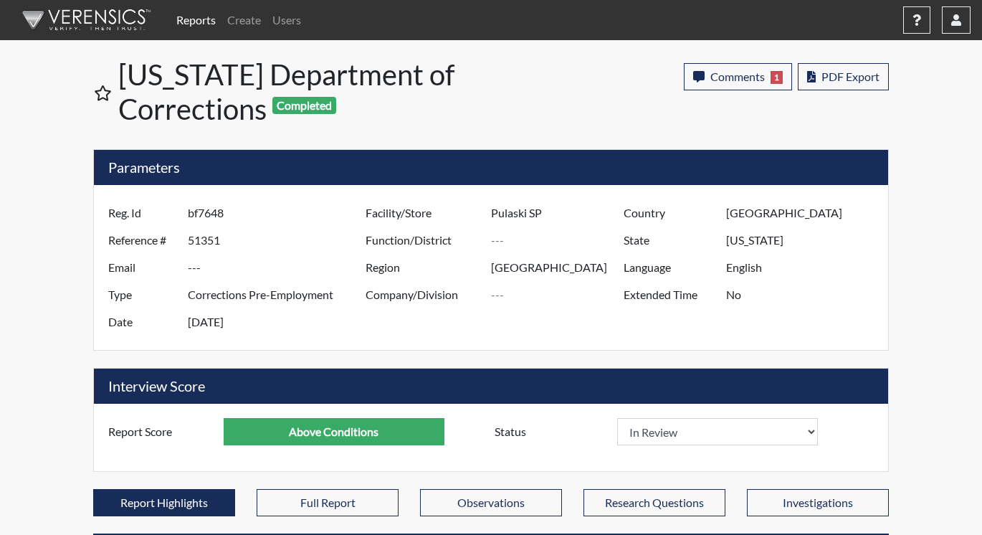
click at [186, 21] on link "Reports" at bounding box center [196, 20] width 51 height 29
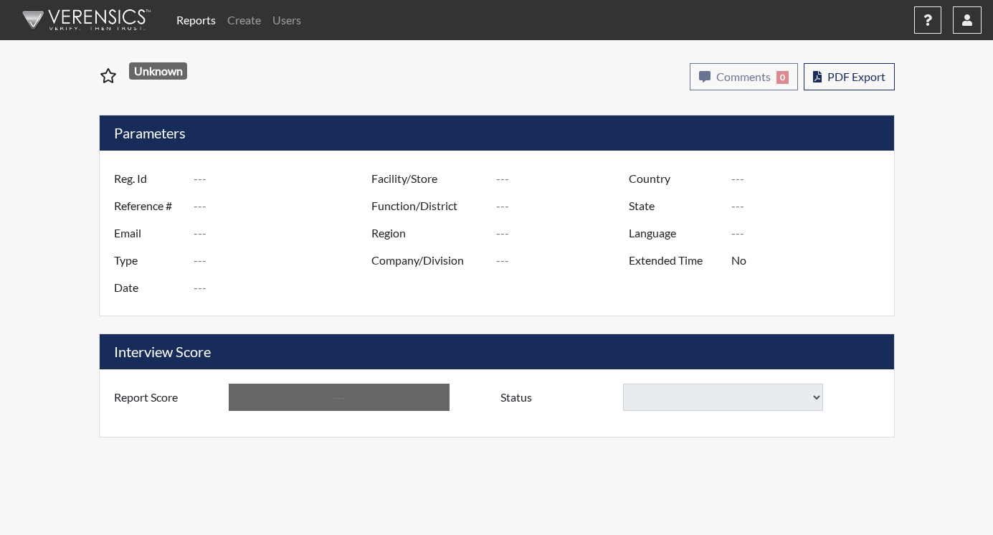
type input "tk6005"
type input "51361"
type input "---"
type input "Corrections Pre-Employment"
type input "[DATE]"
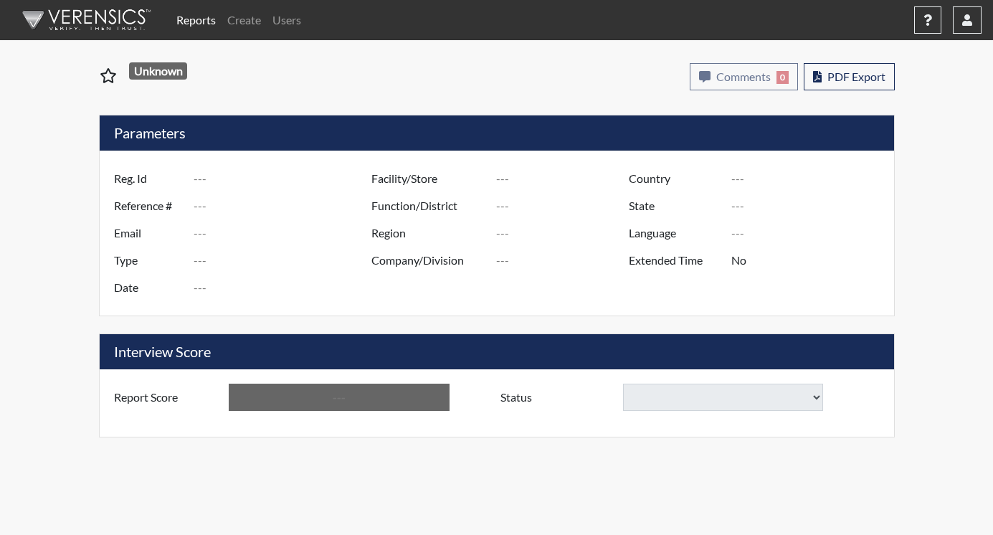
type input "Pulaski SP"
type input "[GEOGRAPHIC_DATA]"
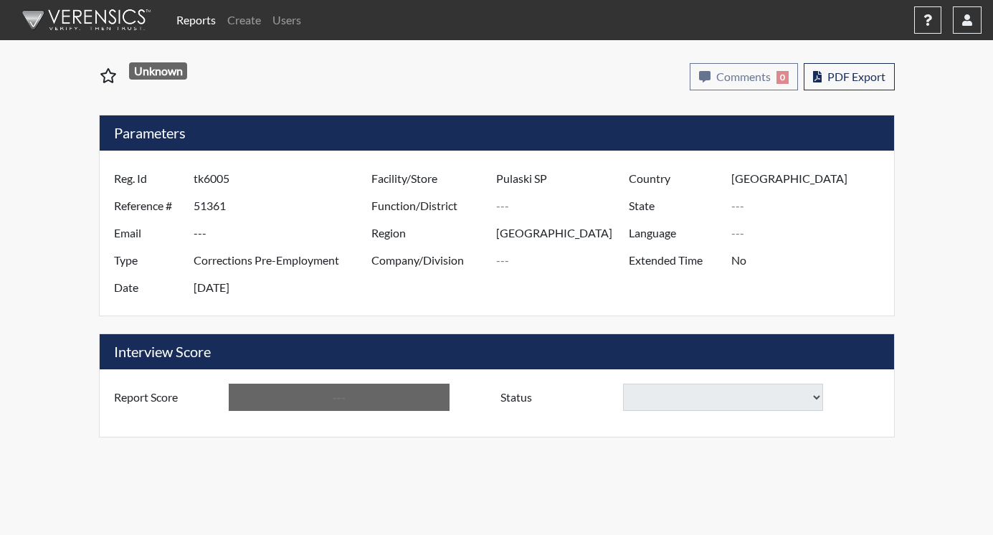
type input "[US_STATE]"
type input "English"
type input "Below Conditions"
select select
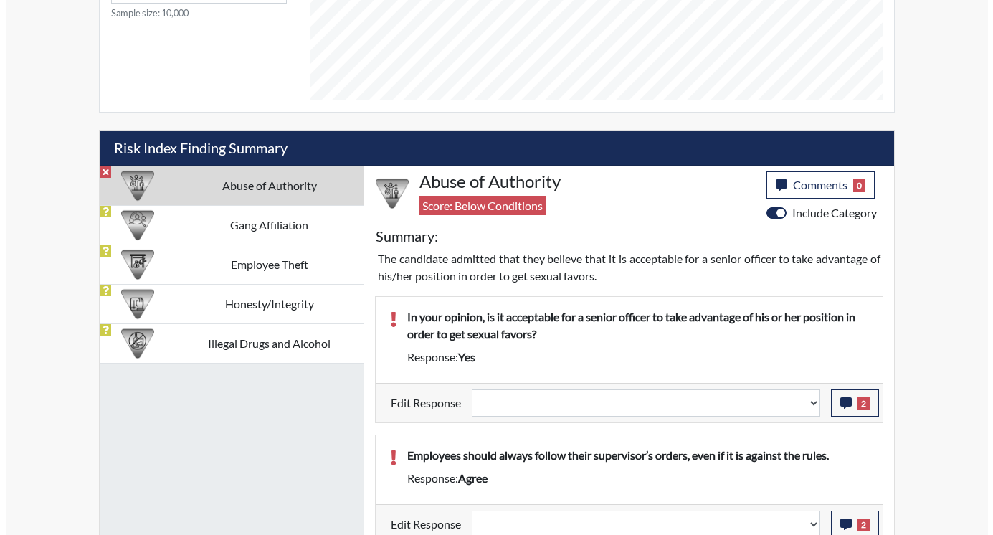
scroll to position [748, 0]
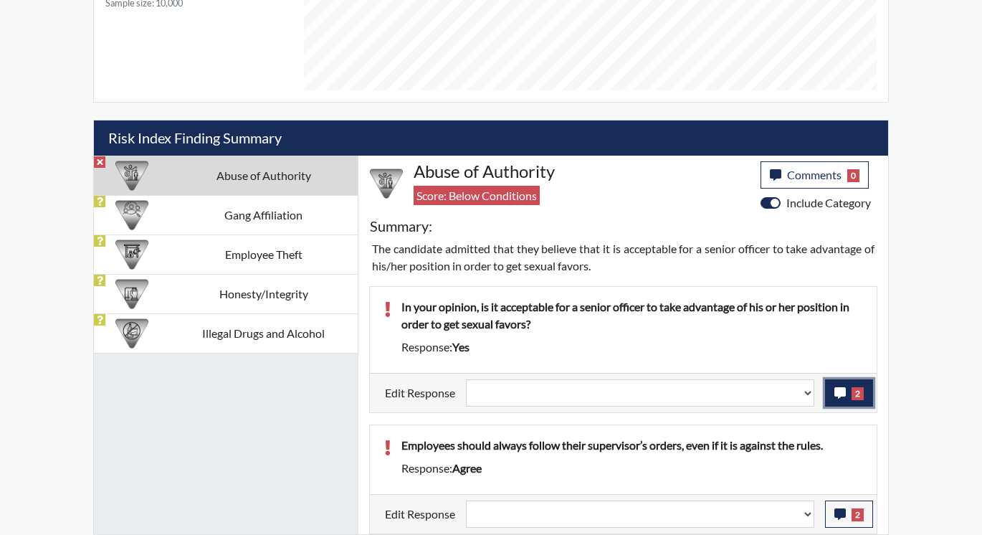
click at [847, 396] on button "2" at bounding box center [849, 392] width 48 height 27
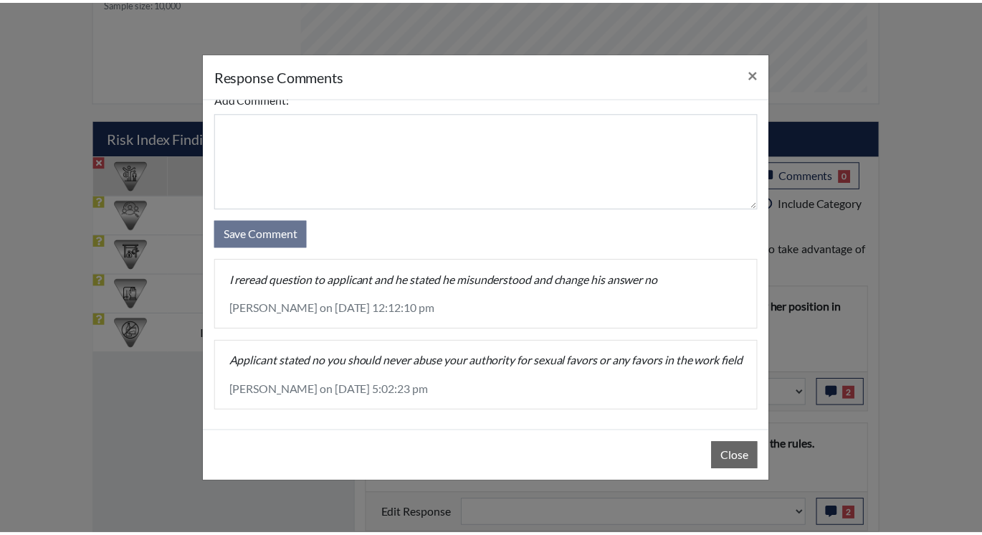
scroll to position [44, 0]
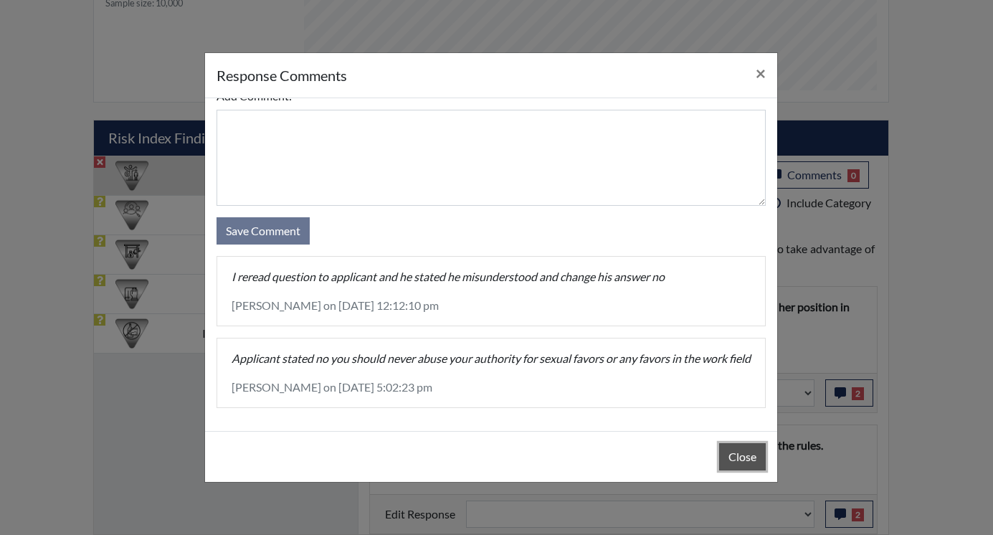
click at [736, 457] on button "Close" at bounding box center [742, 456] width 47 height 27
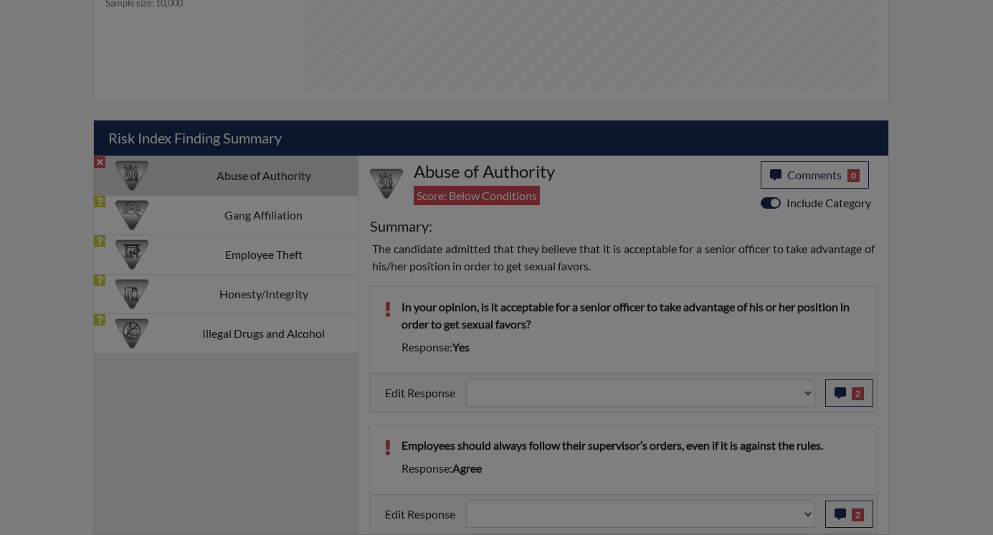
click at [736, 434] on button "Close" at bounding box center [742, 420] width 47 height 27
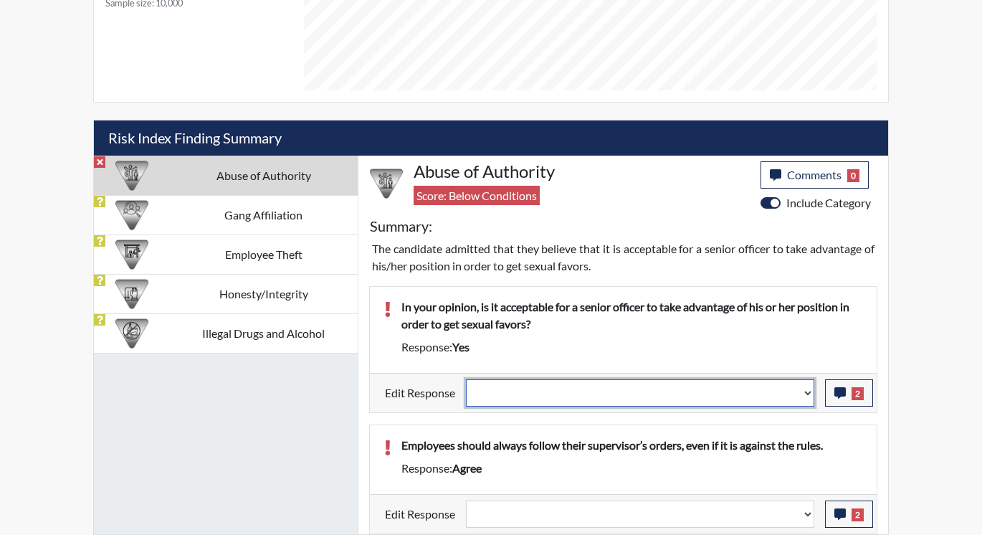
click at [803, 390] on select "Question is not relevant. Results will be updated. Reasonable explanation provi…" at bounding box center [640, 392] width 348 height 27
select select "reasonable-explanation-provided"
click at [467, 379] on select "Question is not relevant. Results will be updated. Reasonable explanation provi…" at bounding box center [640, 392] width 348 height 27
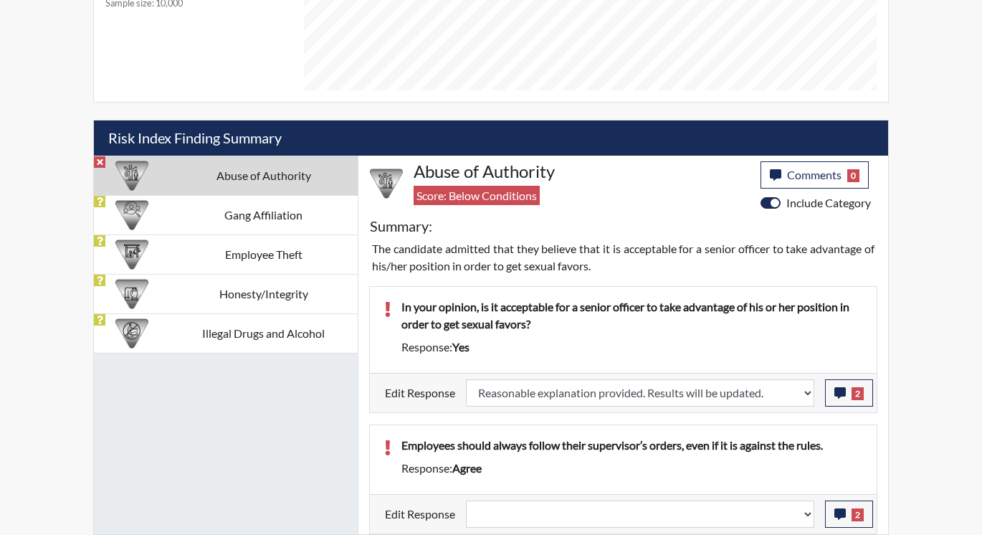
select select
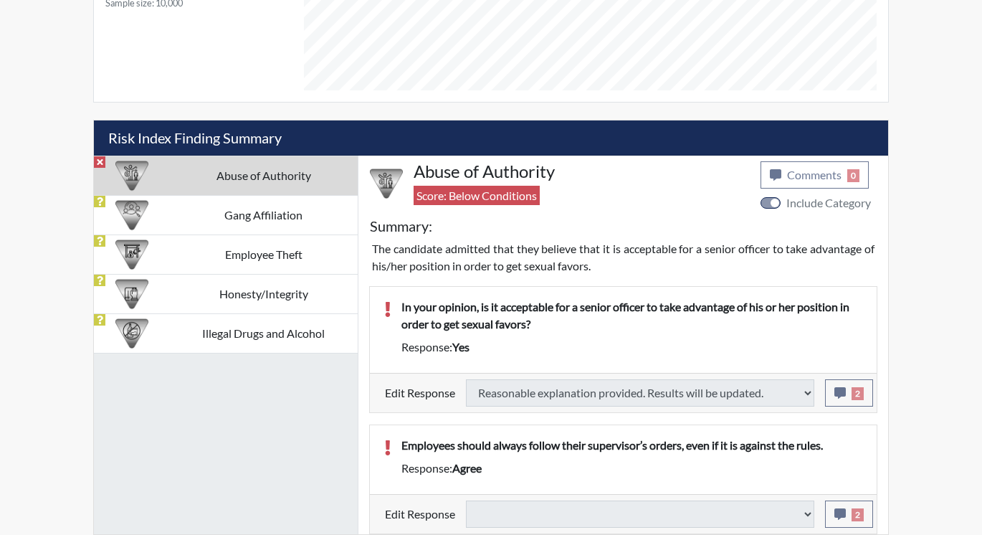
type input "Above Conditions"
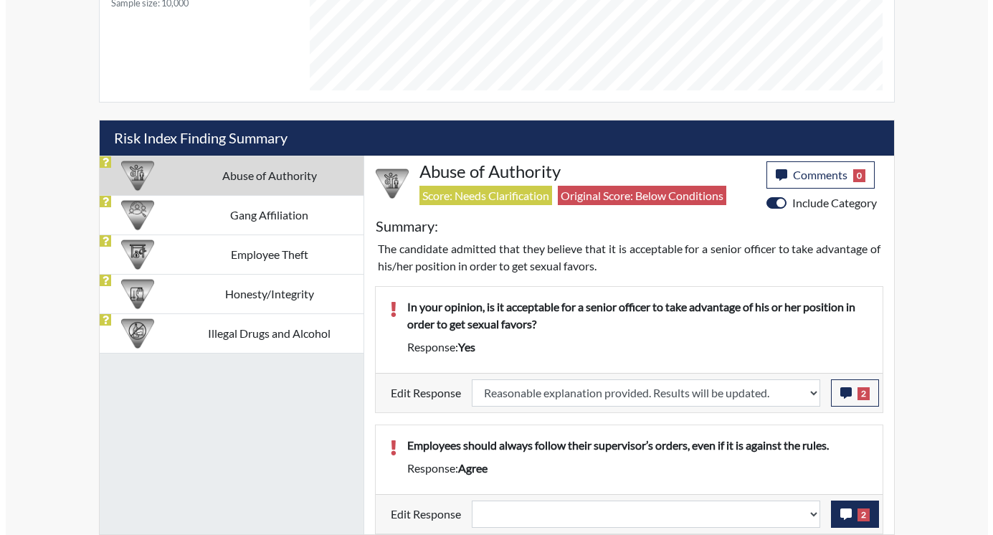
scroll to position [238, 596]
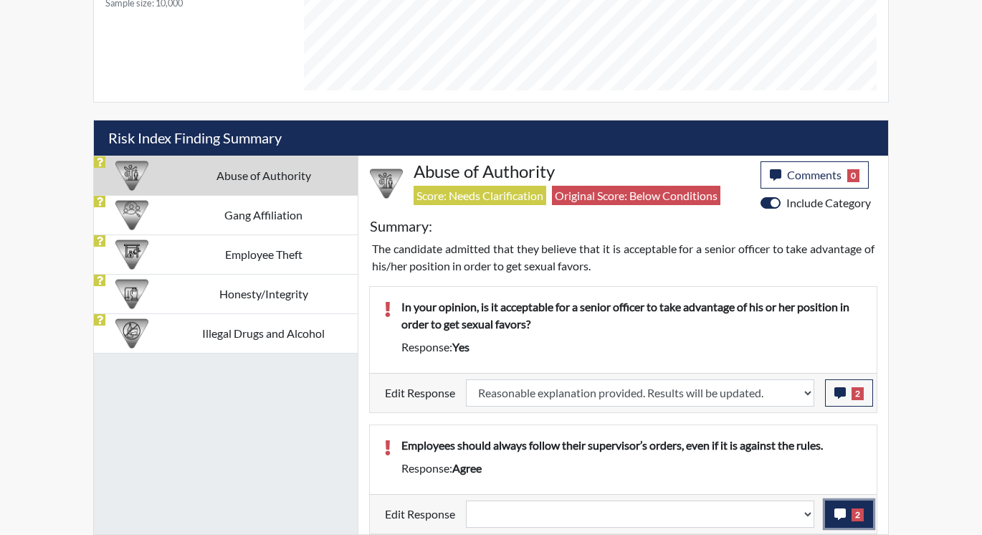
click at [847, 518] on button "2" at bounding box center [849, 513] width 48 height 27
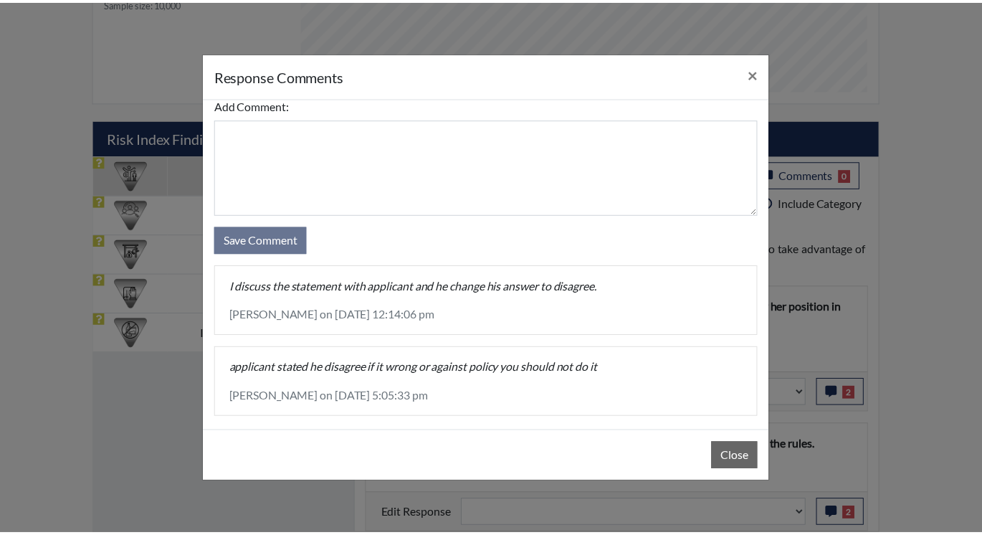
scroll to position [27, 0]
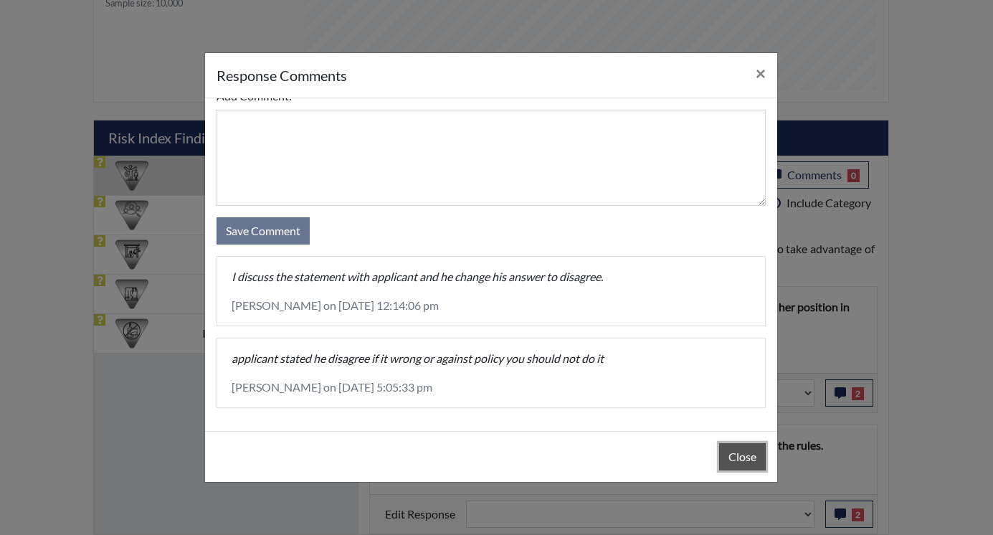
click at [731, 450] on button "Close" at bounding box center [742, 456] width 47 height 27
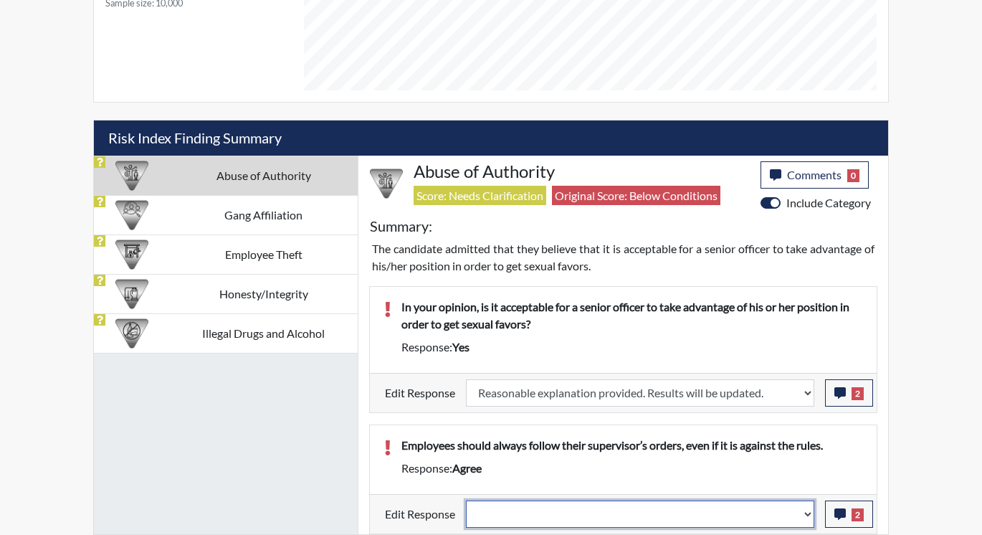
click at [809, 515] on select "Question is not relevant. Results will be updated. Reasonable explanation provi…" at bounding box center [640, 513] width 348 height 27
click at [810, 513] on select "Question is not relevant. Results will be updated. Reasonable explanation provi…" at bounding box center [640, 513] width 348 height 27
select select "reasonable-explanation-provided"
click at [467, 500] on select "Question is not relevant. Results will be updated. Reasonable explanation provi…" at bounding box center [640, 513] width 348 height 27
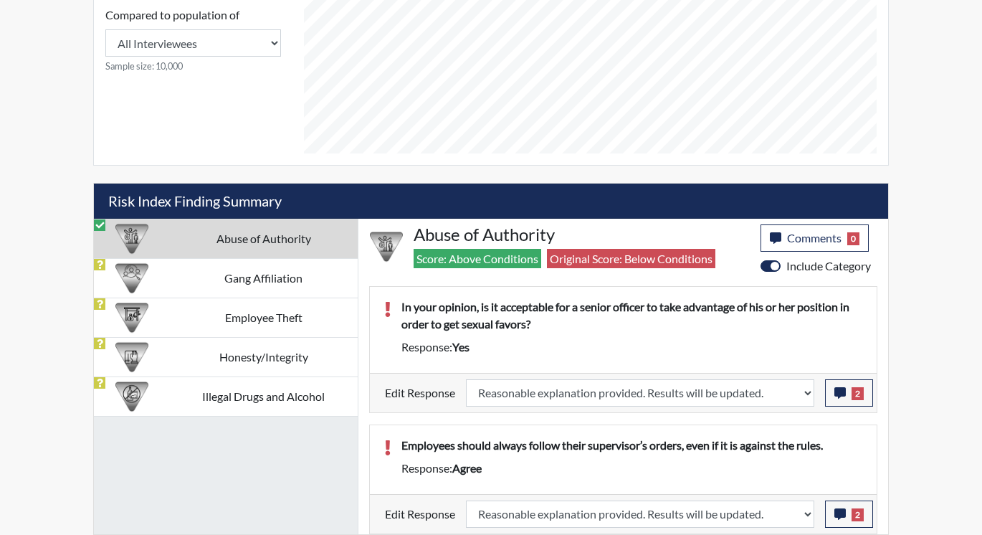
scroll to position [238, 596]
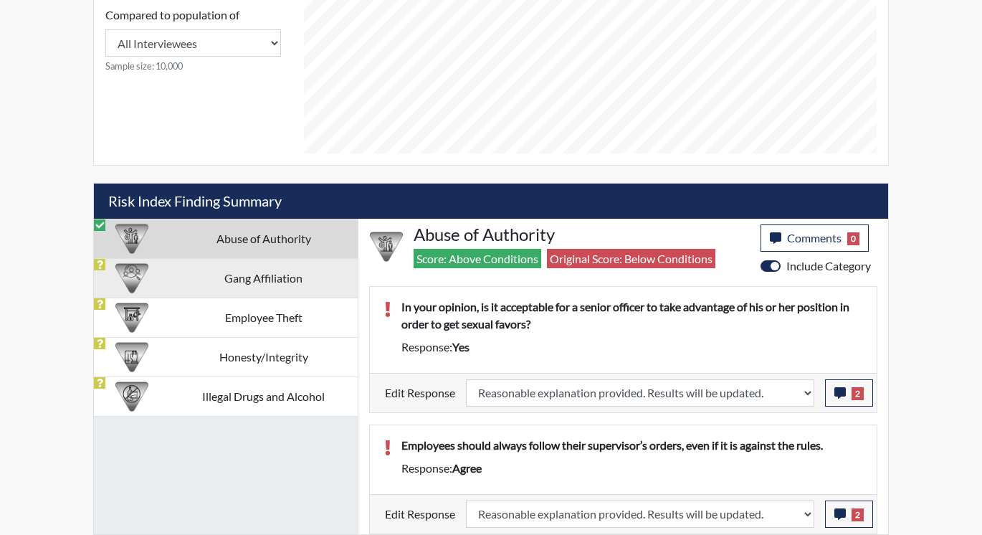
click at [221, 285] on td "Gang Affiliation" at bounding box center [263, 277] width 189 height 39
select select
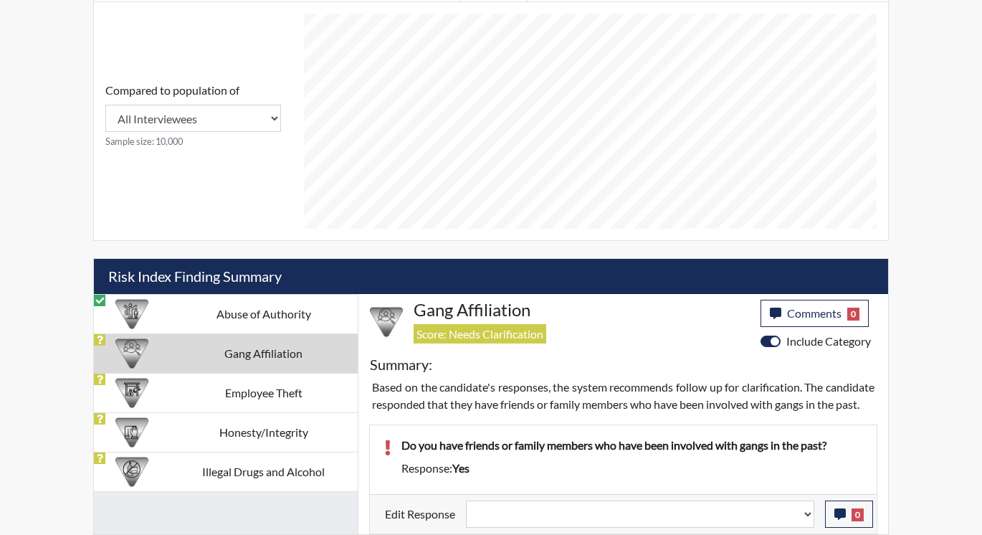
scroll to position [627, 0]
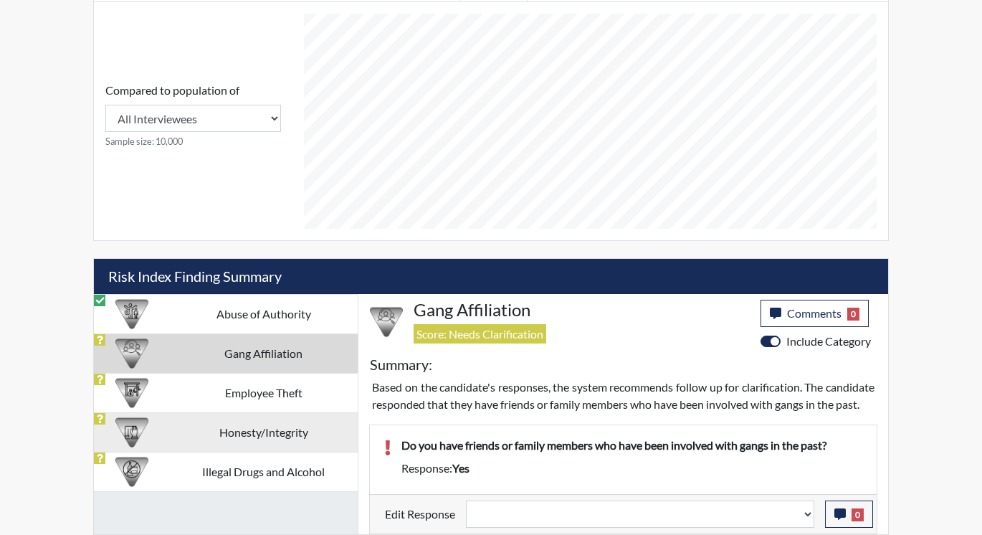
click at [226, 376] on td "Employee Theft" at bounding box center [263, 392] width 189 height 39
select select
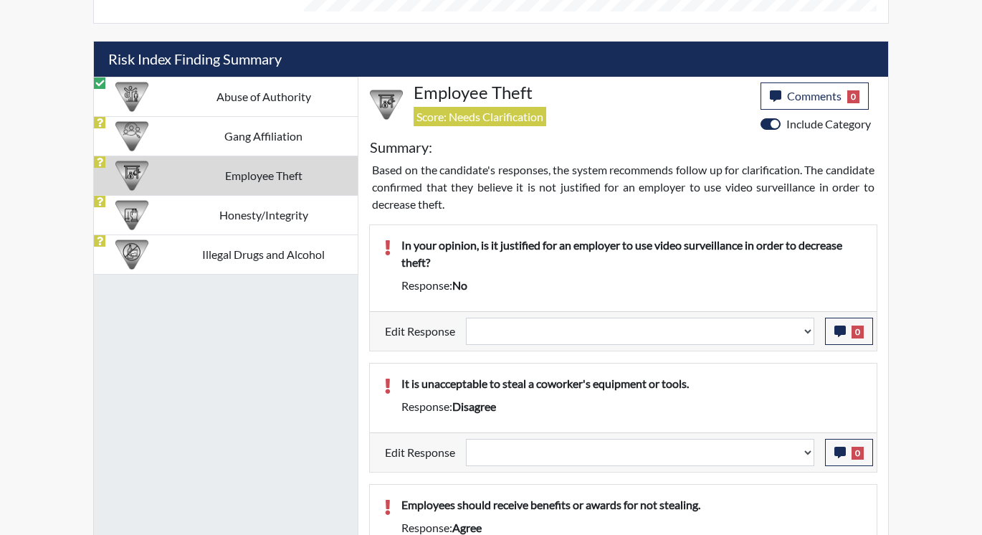
scroll to position [822, 0]
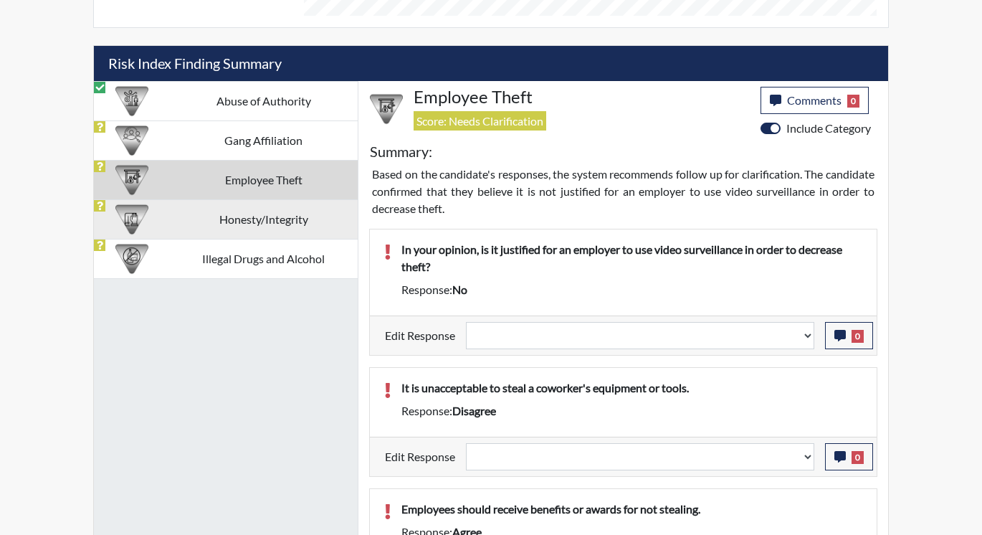
click at [225, 217] on td "Honesty/Integrity" at bounding box center [263, 218] width 189 height 39
select select
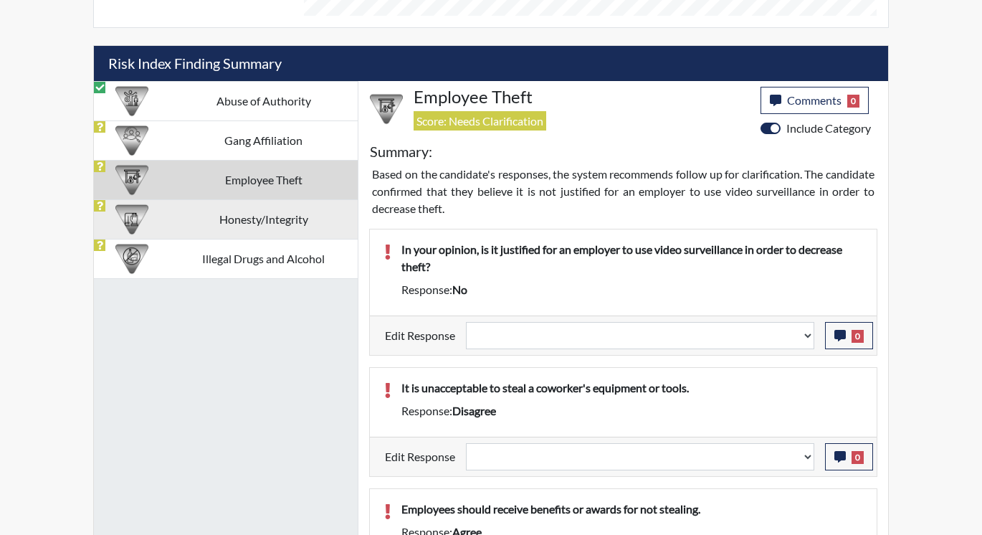
select select
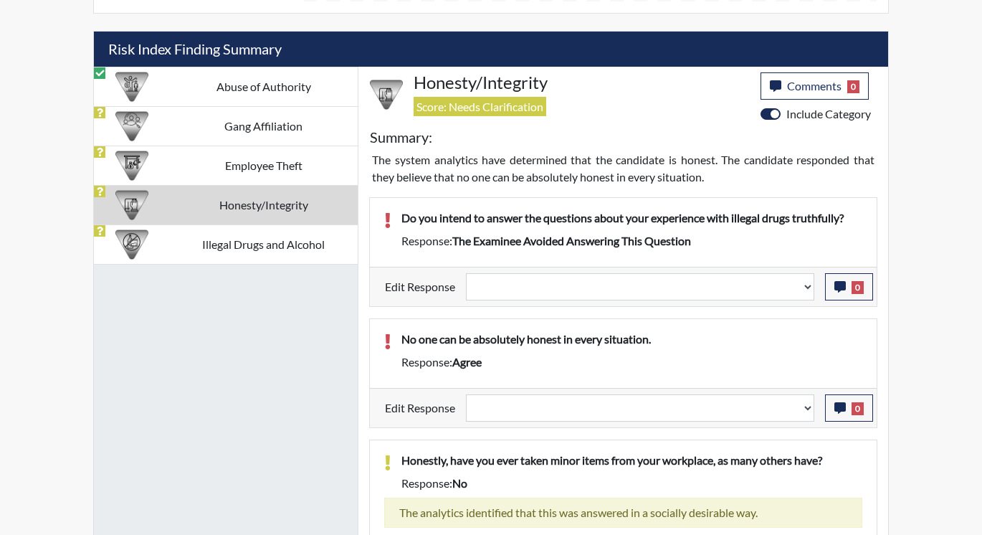
scroll to position [835, 0]
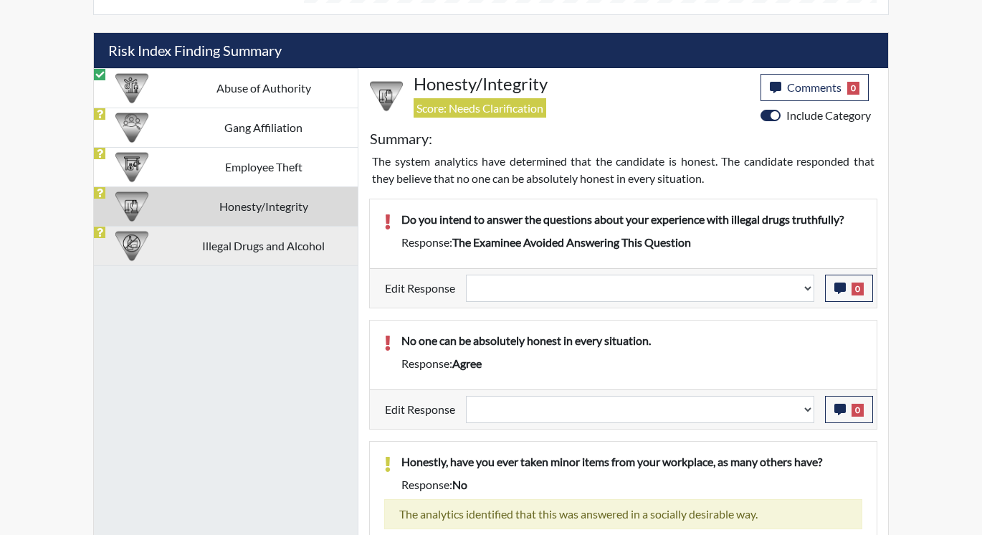
click at [259, 247] on td "Illegal Drugs and Alcohol" at bounding box center [263, 245] width 189 height 39
select select
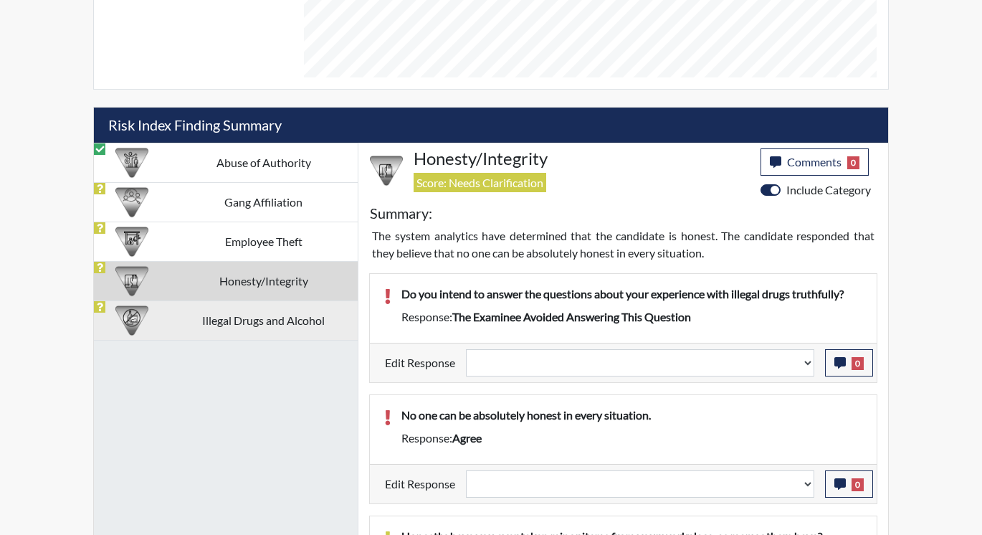
select select
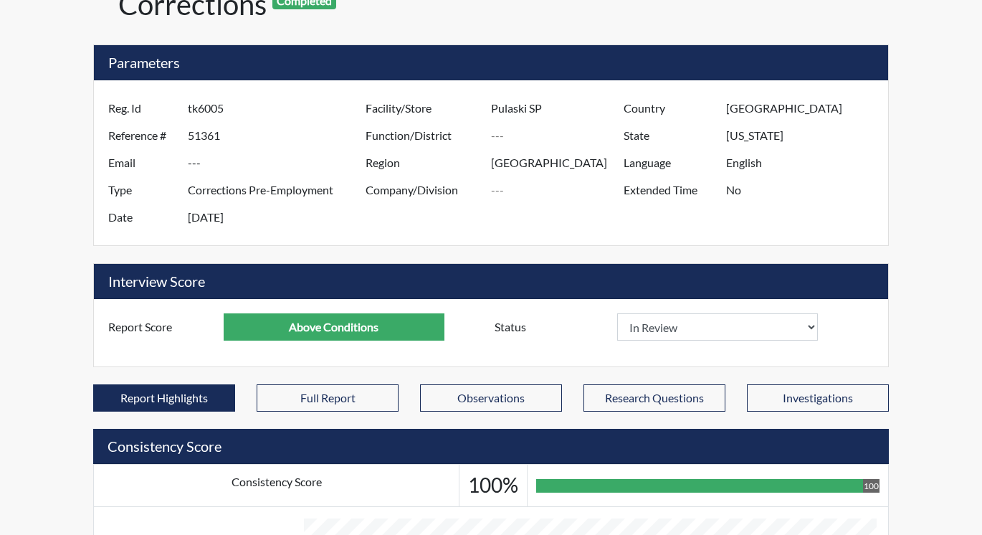
scroll to position [0, 0]
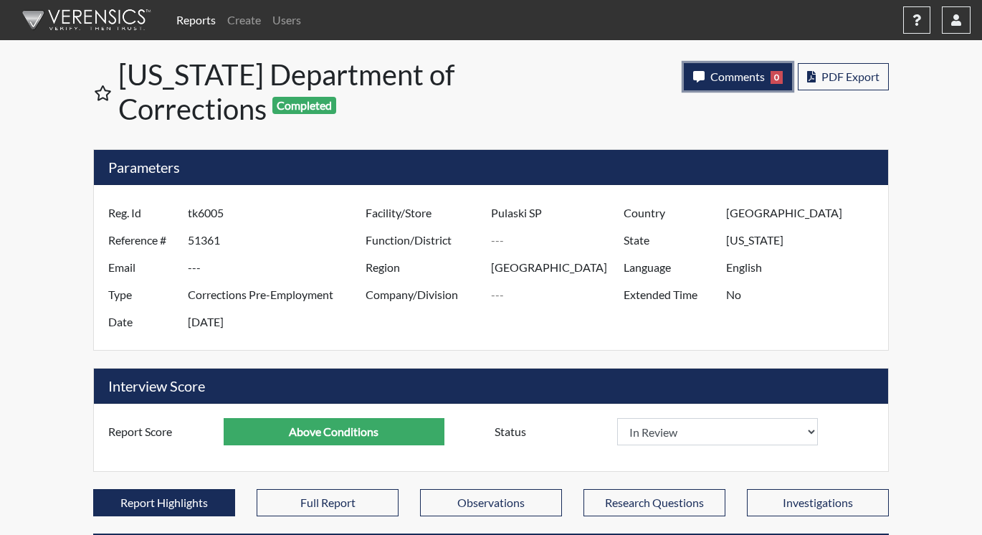
click at [747, 80] on span "Comments" at bounding box center [737, 77] width 54 height 14
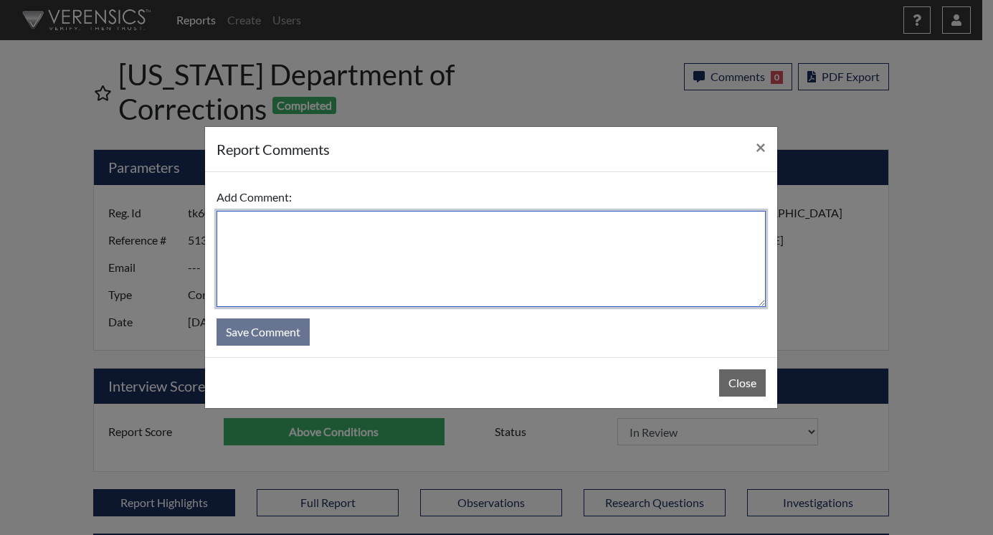
click at [432, 233] on textarea at bounding box center [491, 259] width 549 height 96
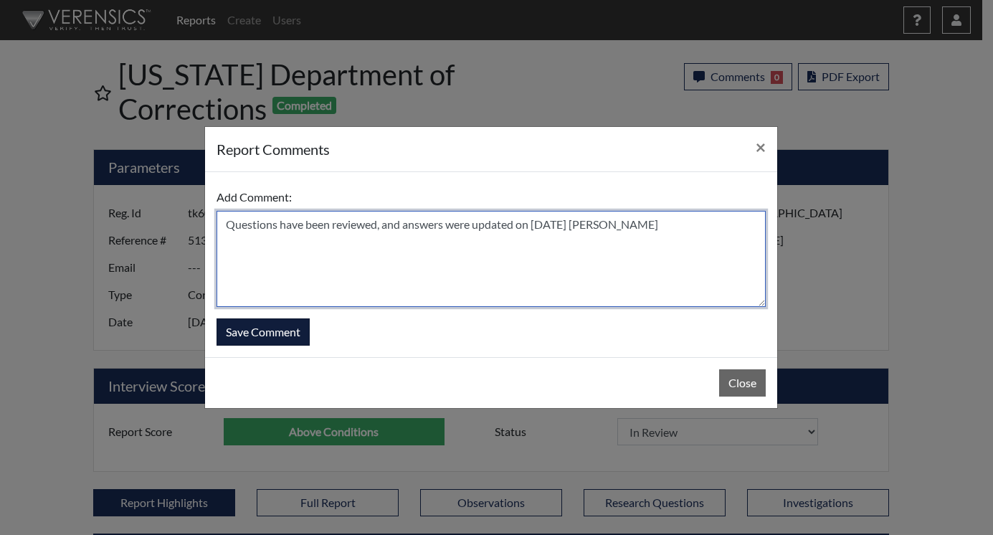
type textarea "Questions have been reviewed, and answers were updated on [DATE] [PERSON_NAME]"
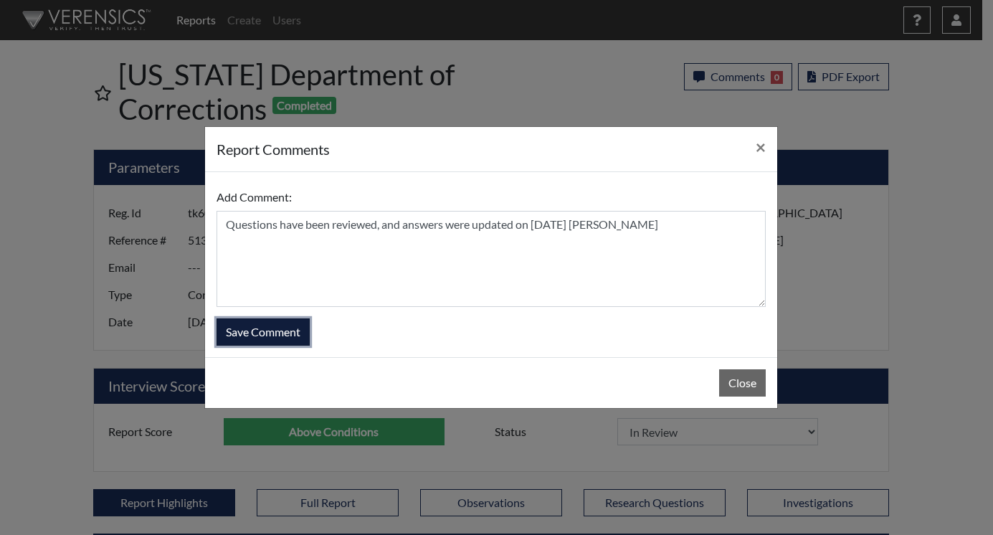
click at [232, 330] on button "Save Comment" at bounding box center [263, 331] width 93 height 27
select select
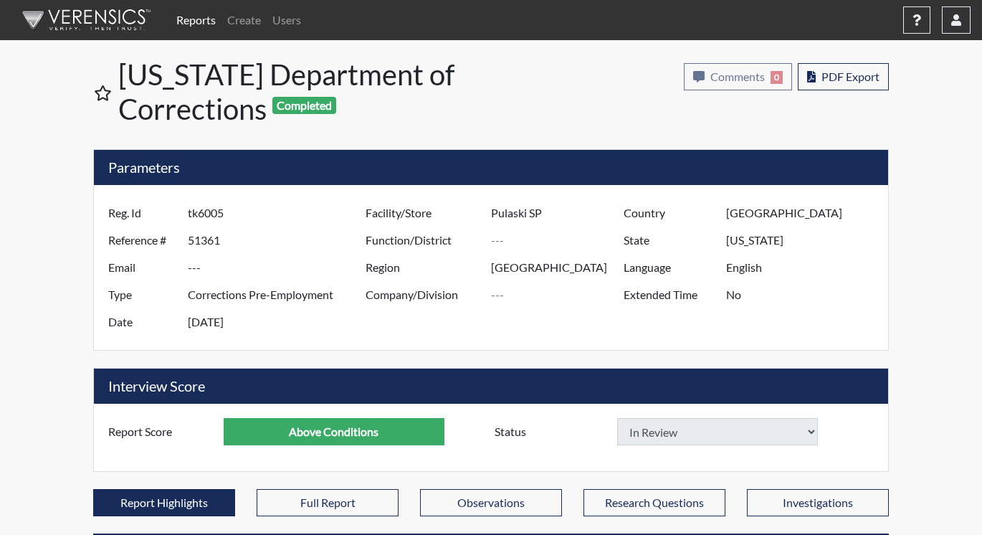
select select
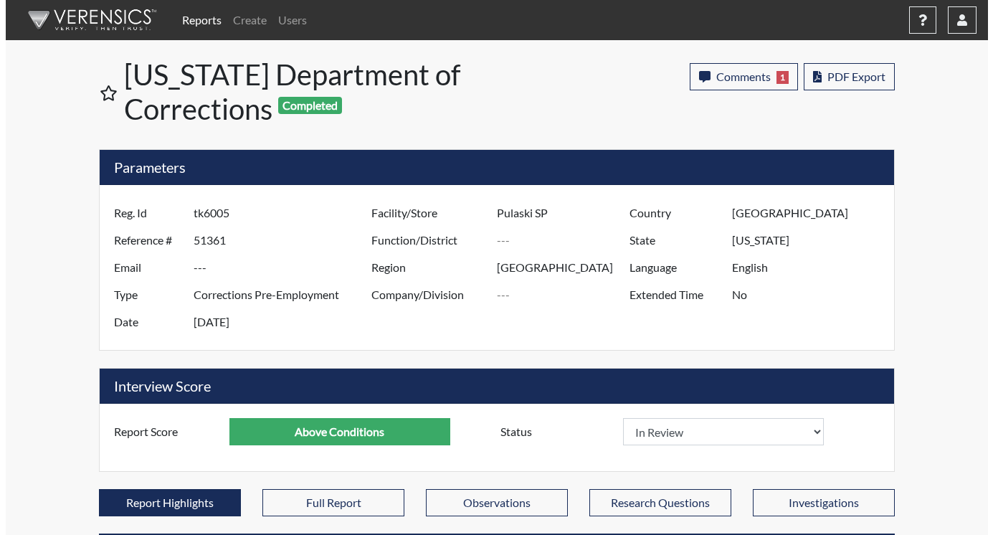
scroll to position [238, 596]
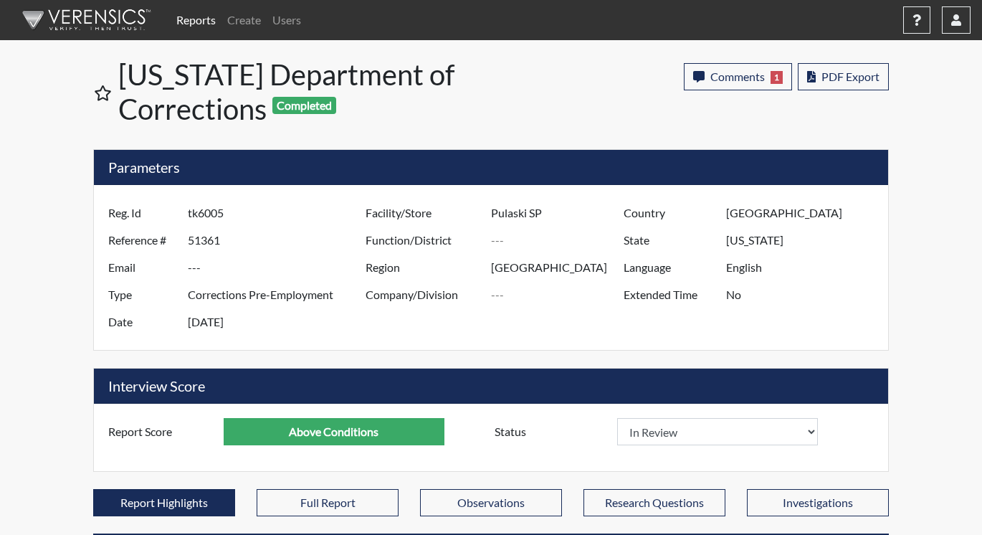
click at [186, 21] on link "Reports" at bounding box center [196, 20] width 51 height 29
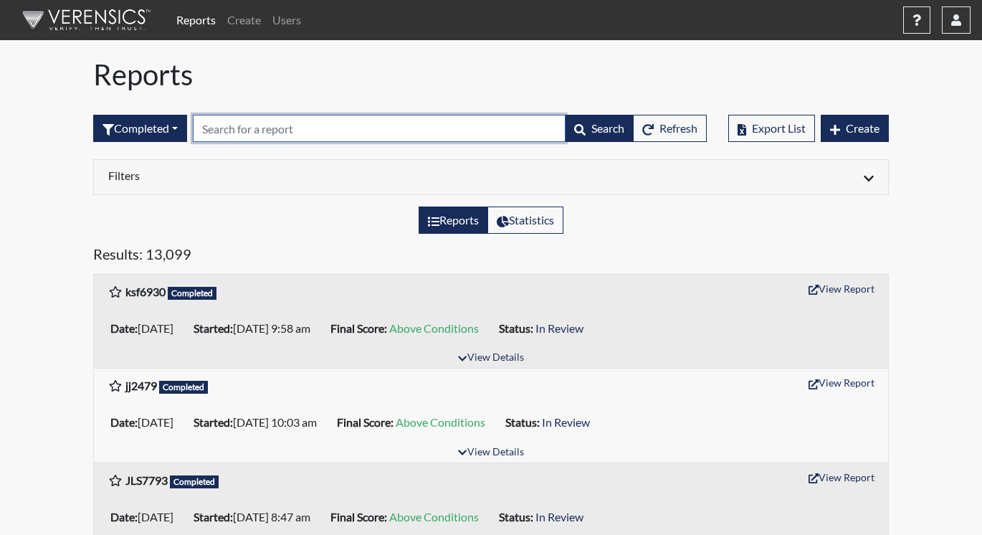
click at [232, 118] on input "text" at bounding box center [379, 128] width 373 height 27
paste input "db0379"
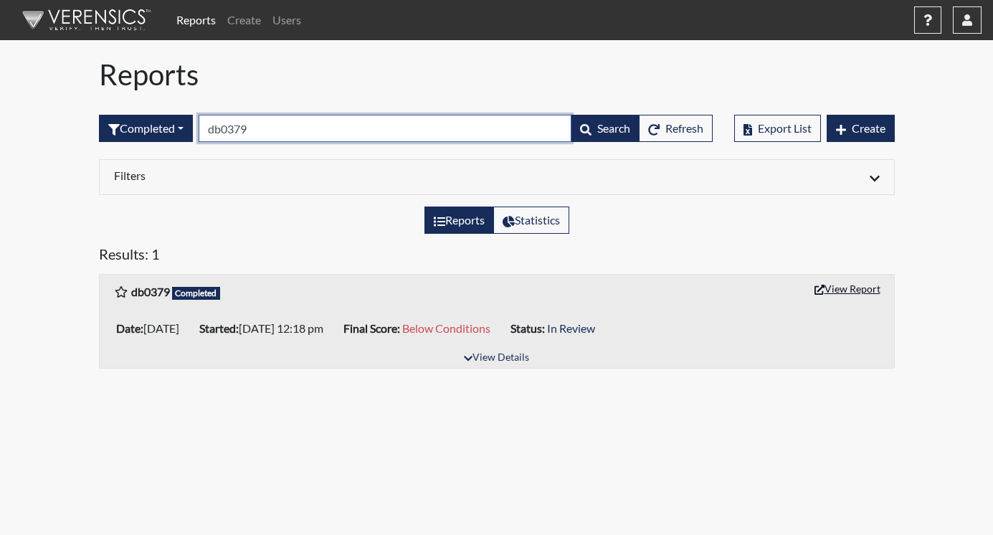
type input "db0379"
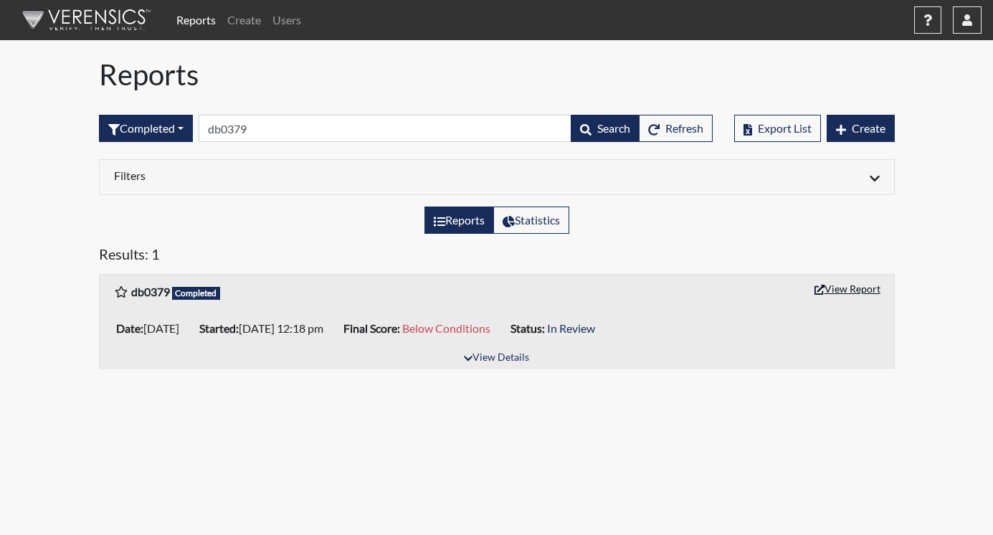
click at [857, 295] on button "View Report" at bounding box center [847, 288] width 79 height 22
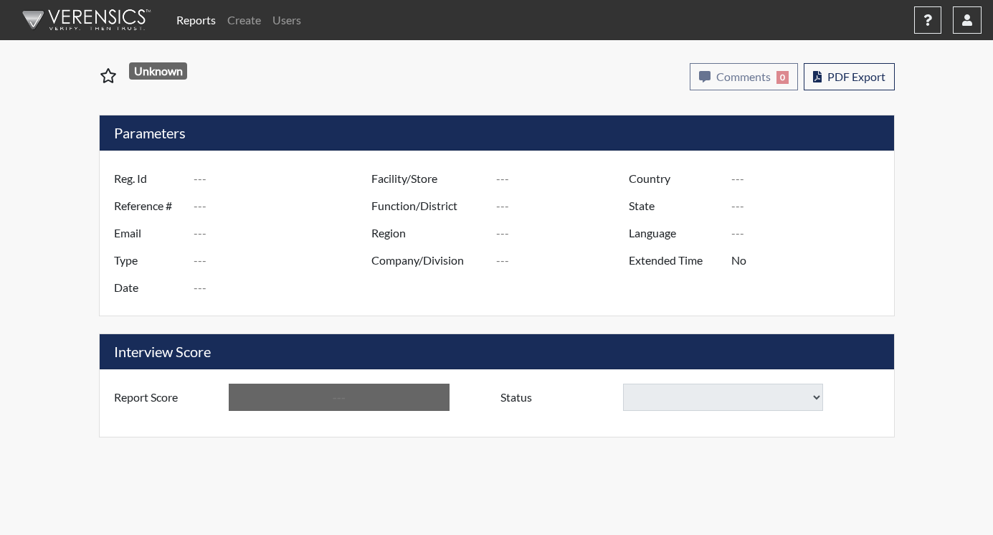
type input "db0379"
type input "51364"
type input "---"
type input "Corrections Pre-Employment"
type input "[DATE]"
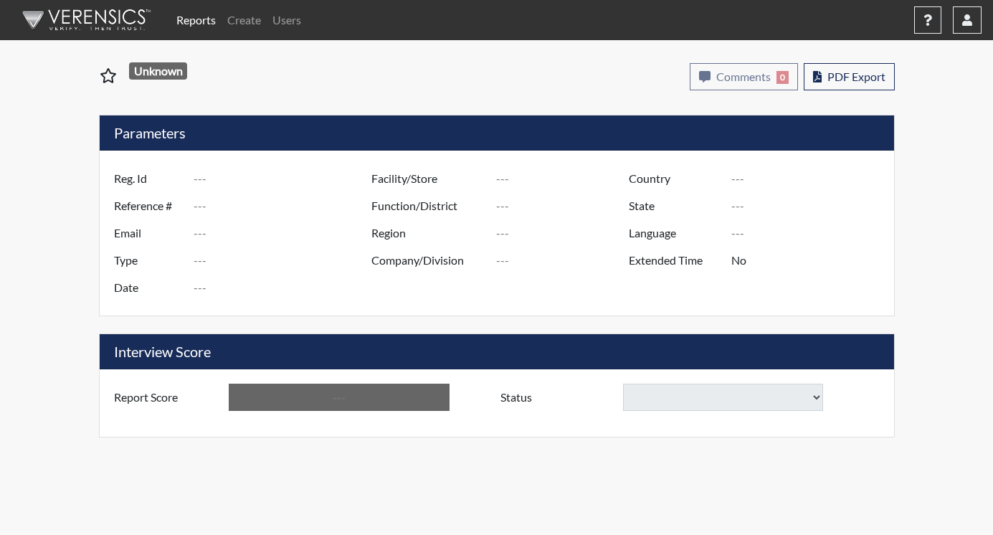
type input "Pulaski SP"
type input "[GEOGRAPHIC_DATA]"
type input "[US_STATE]"
type input "English"
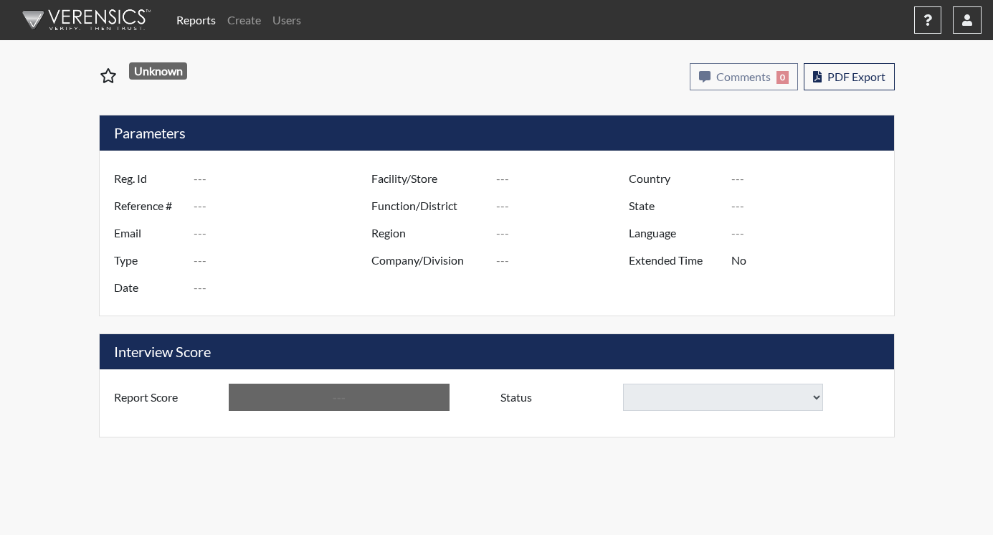
type input "Below Conditions"
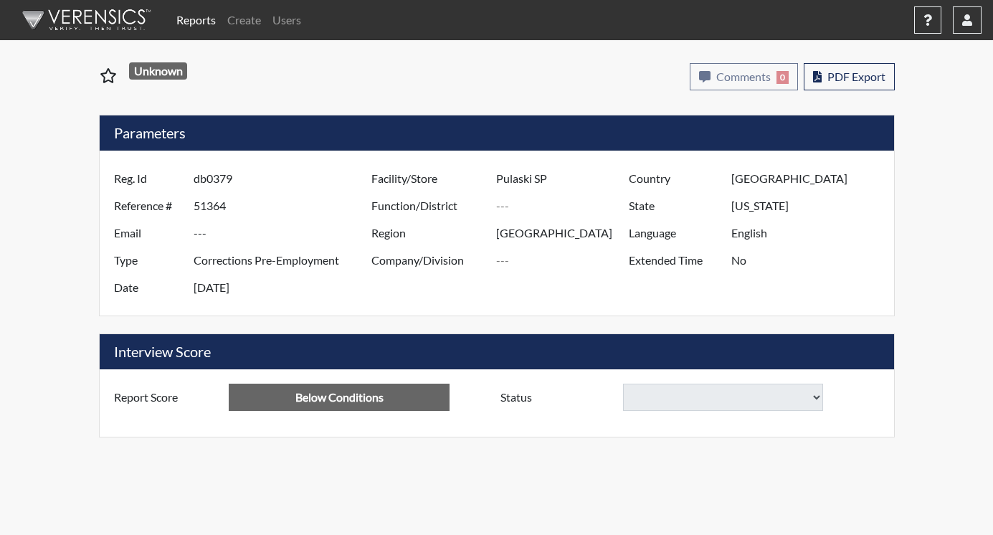
select select
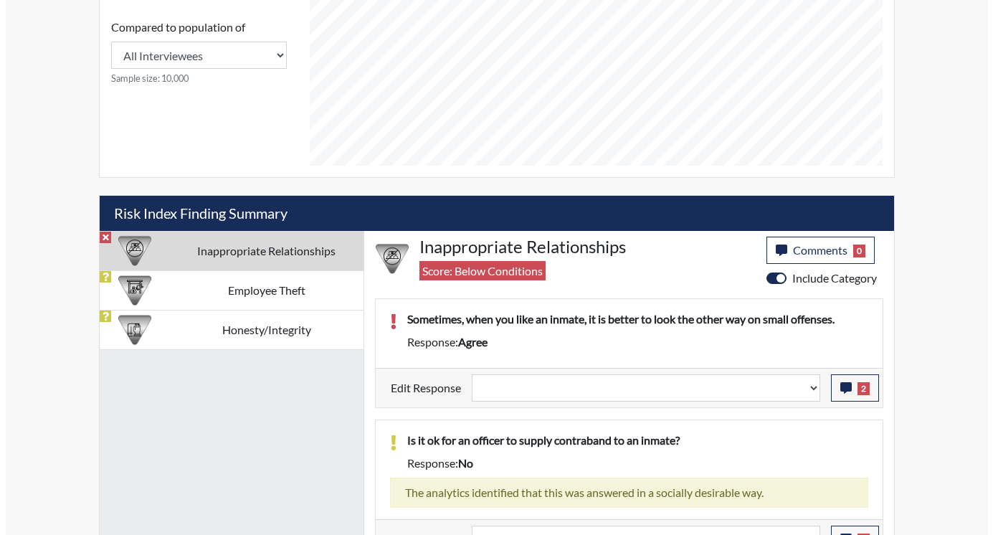
scroll to position [698, 0]
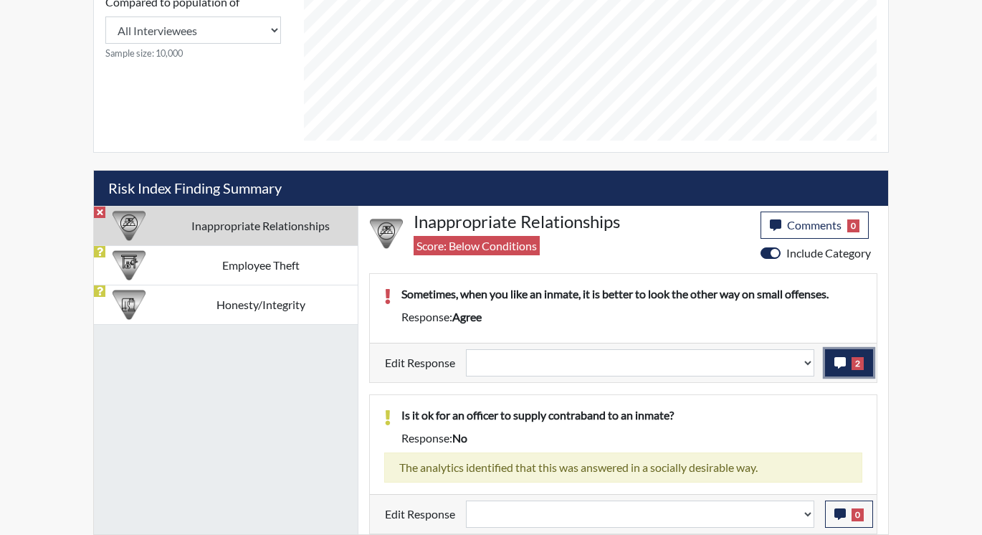
click at [844, 365] on icon "button" at bounding box center [839, 362] width 11 height 11
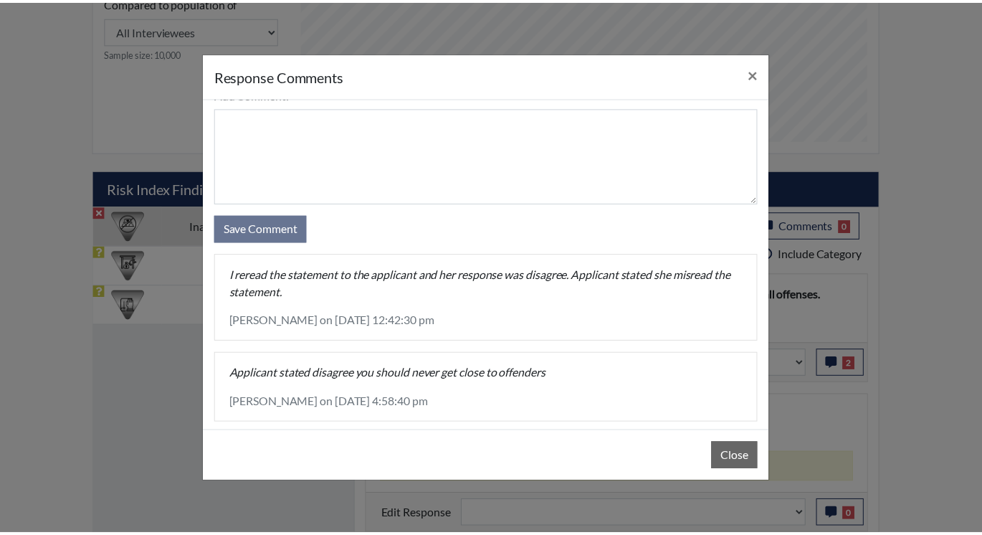
scroll to position [44, 0]
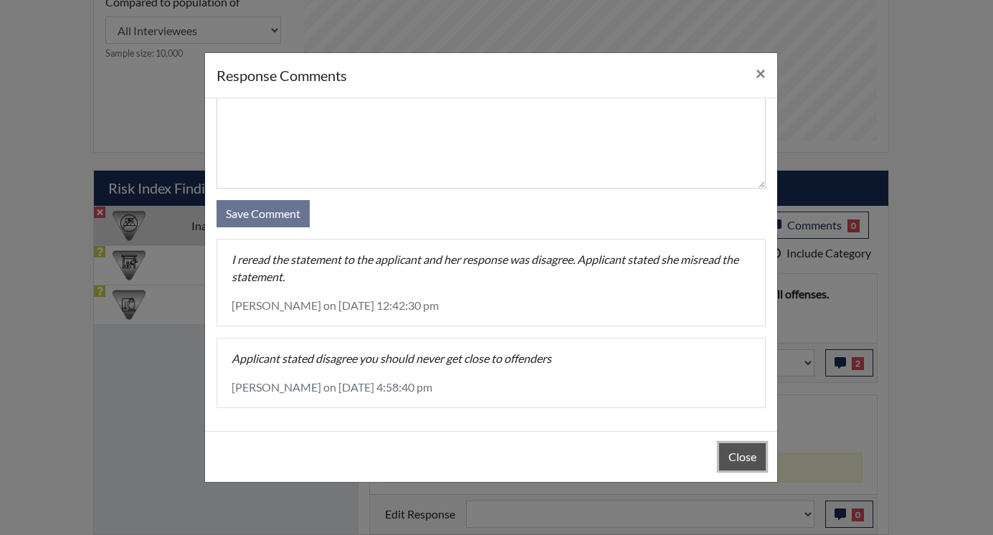
click at [738, 456] on button "Close" at bounding box center [742, 456] width 47 height 27
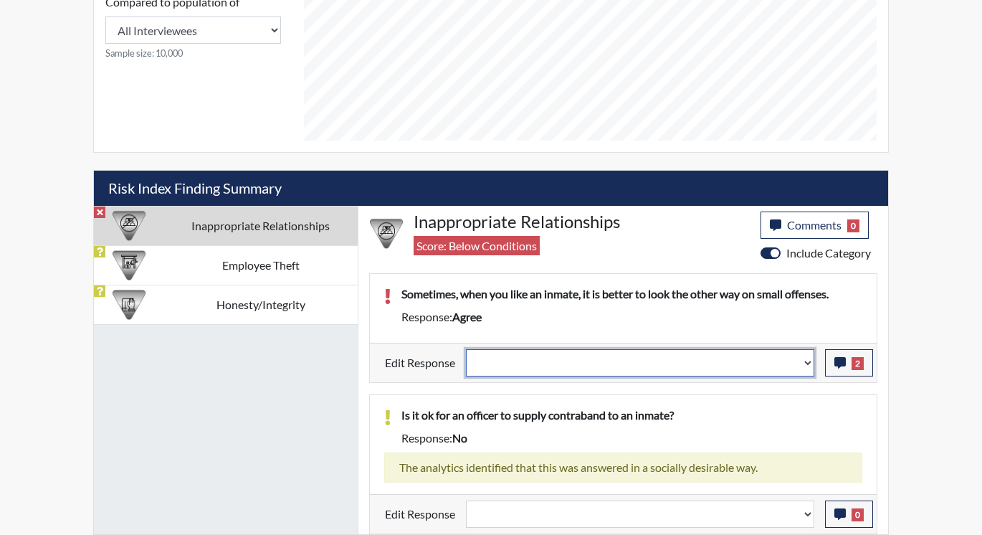
click at [809, 364] on select "Question is not relevant. Results will be updated. Reasonable explanation provi…" at bounding box center [640, 362] width 348 height 27
select select "reasonable-explanation-provided"
click at [467, 349] on select "Question is not relevant. Results will be updated. Reasonable explanation provi…" at bounding box center [640, 362] width 348 height 27
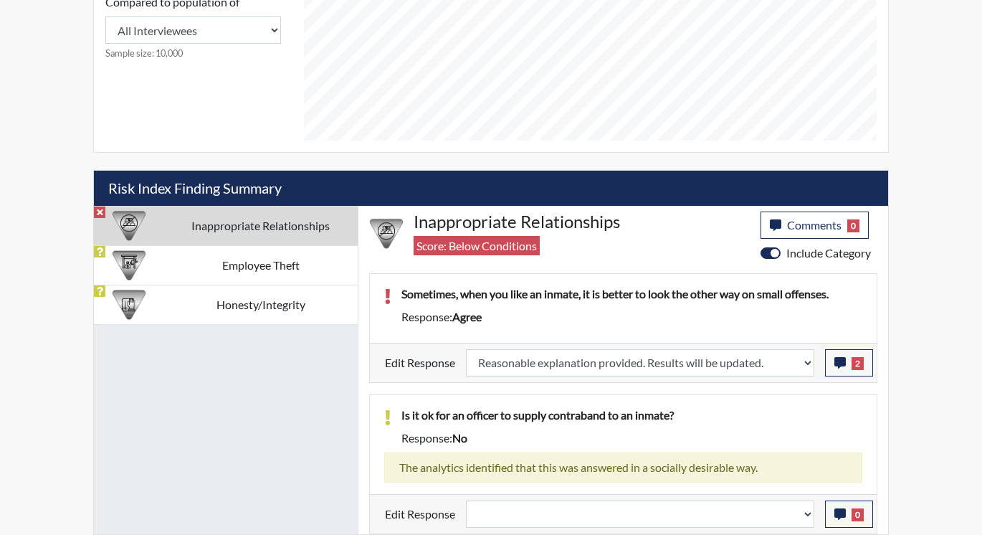
select select
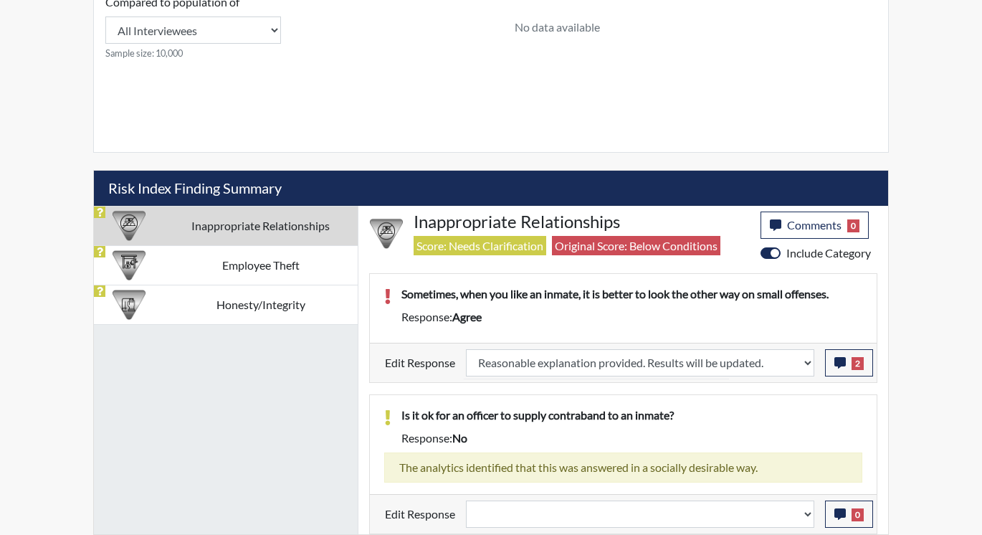
type input "Above Conditions"
select select
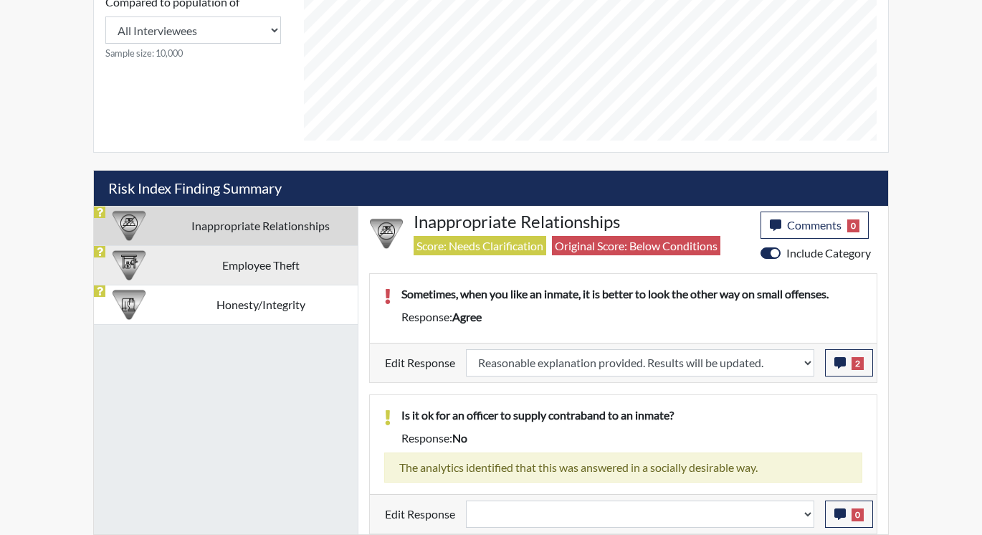
click at [199, 264] on td "Employee Theft" at bounding box center [260, 264] width 194 height 39
select select
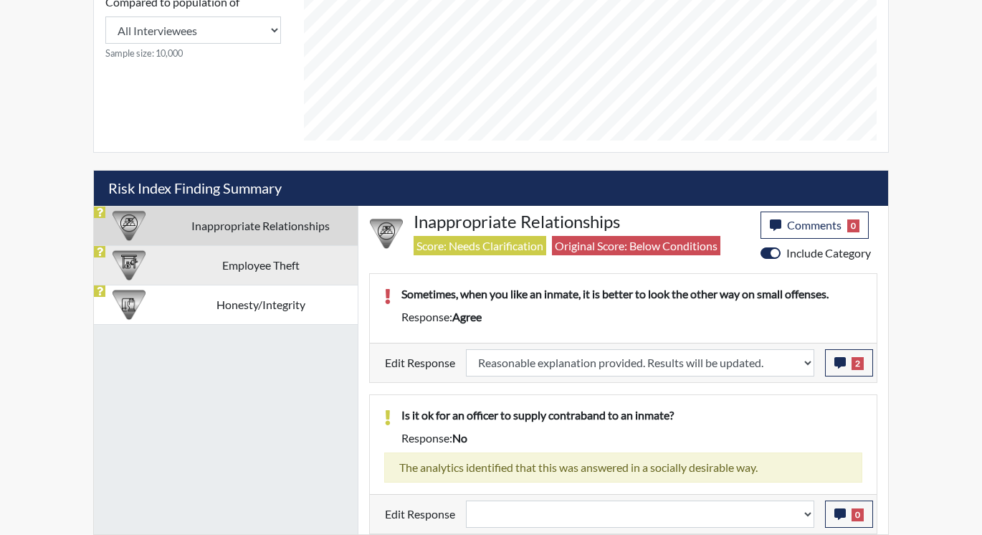
select select
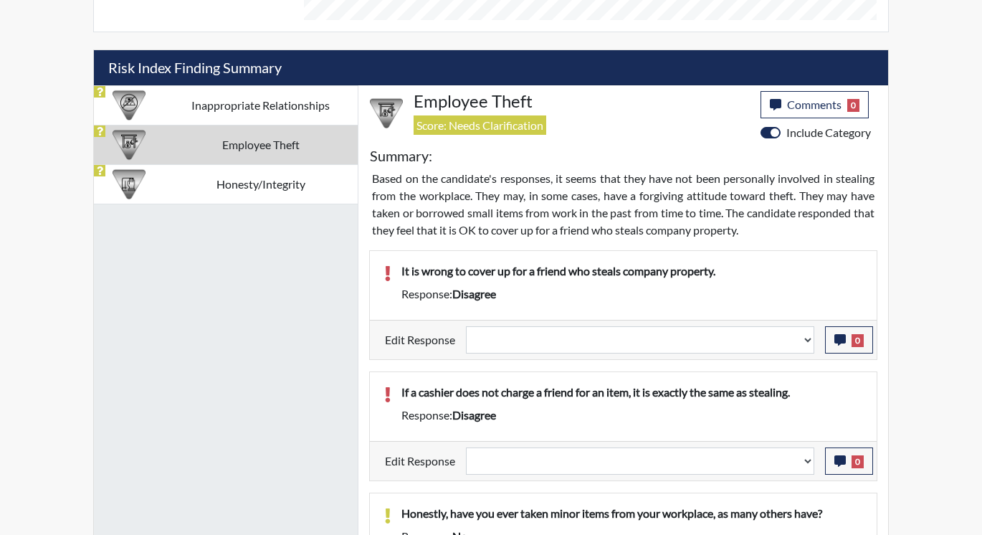
scroll to position [789, 0]
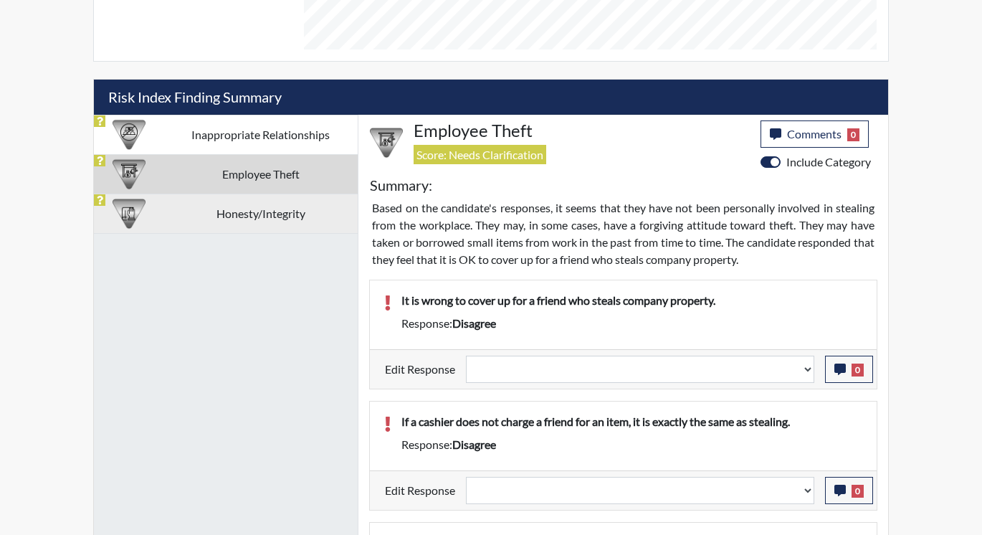
click at [166, 207] on td "Honesty/Integrity" at bounding box center [260, 213] width 194 height 39
select select
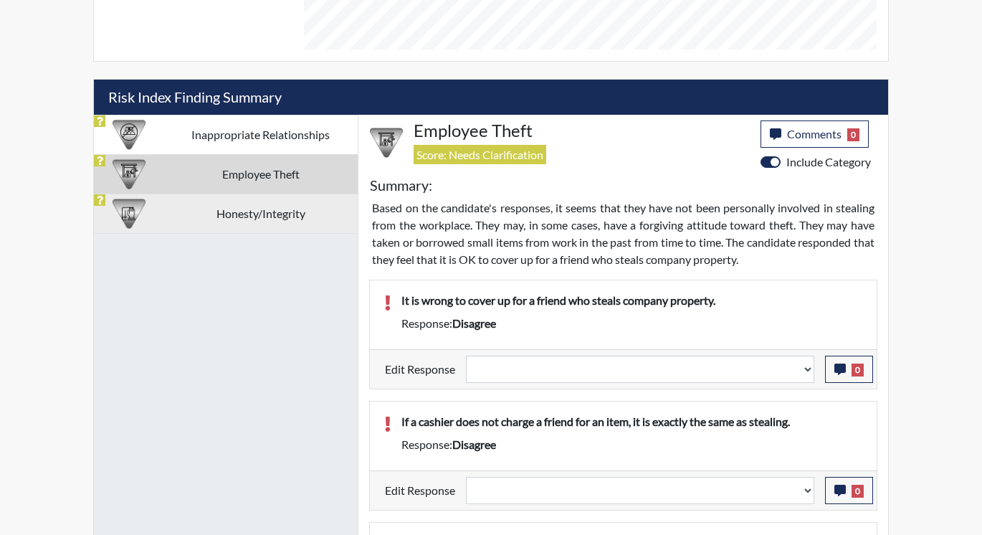
select select
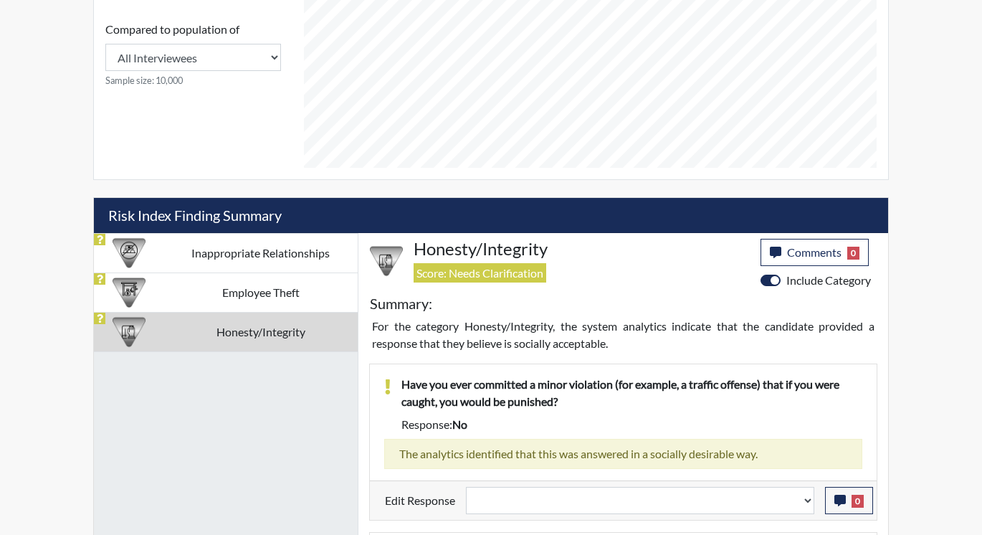
scroll to position [617, 0]
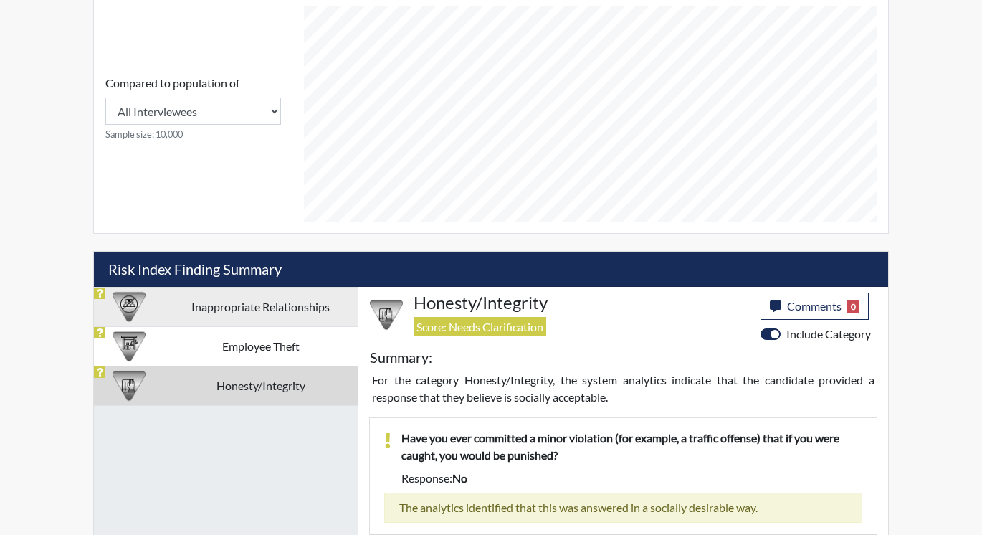
click at [233, 302] on td "Inappropriate Relationships" at bounding box center [260, 306] width 194 height 39
select select "reasonable-explanation-provided"
select select
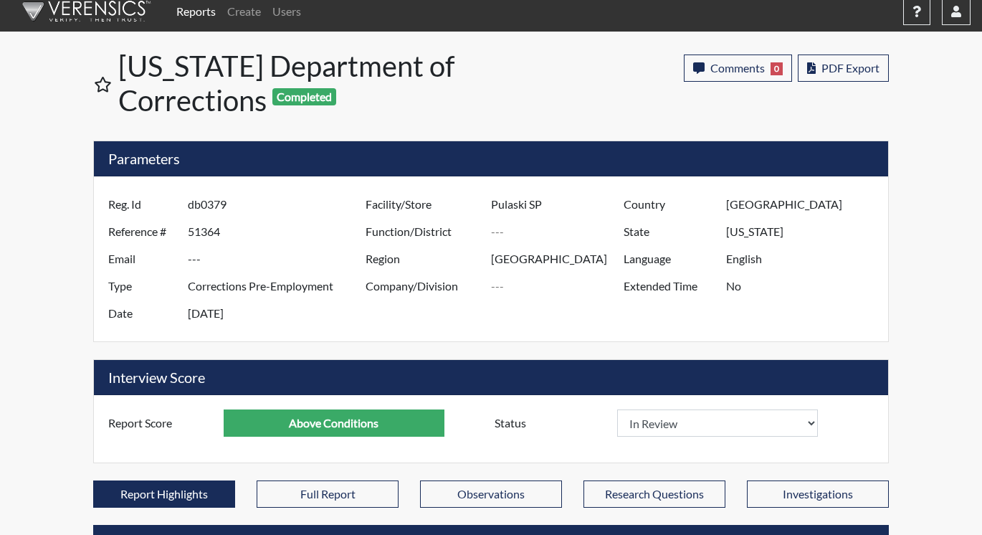
scroll to position [0, 0]
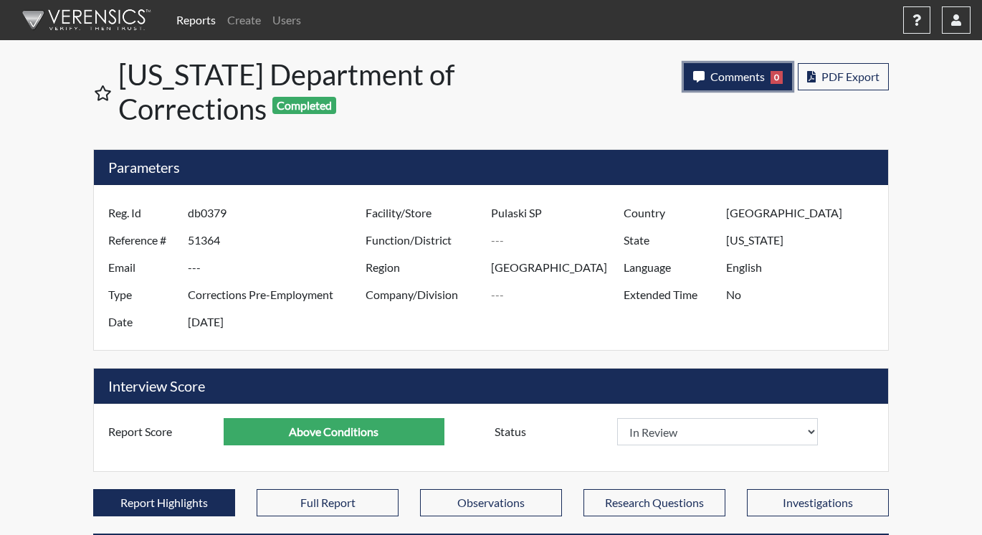
click at [729, 81] on span "Comments" at bounding box center [737, 77] width 54 height 14
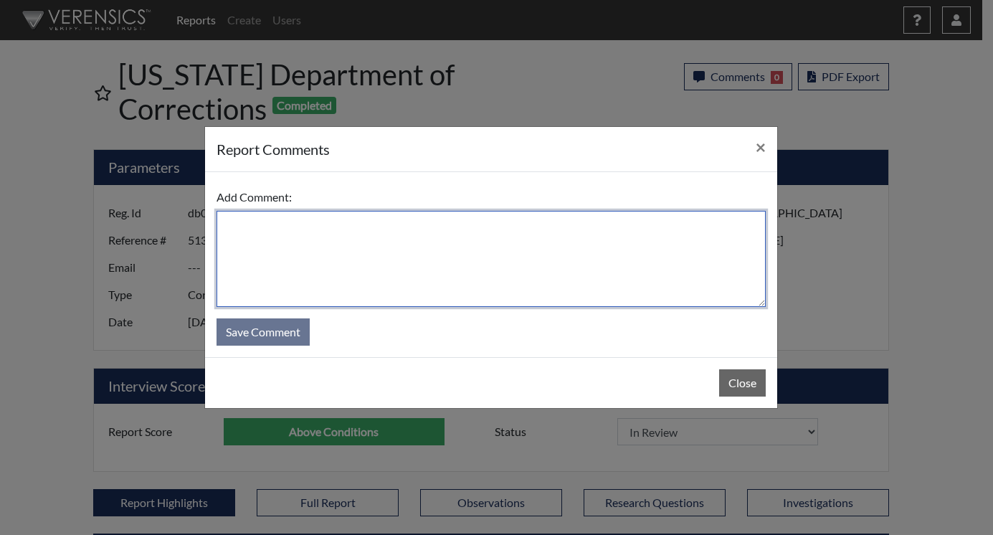
click at [381, 231] on textarea at bounding box center [491, 259] width 549 height 96
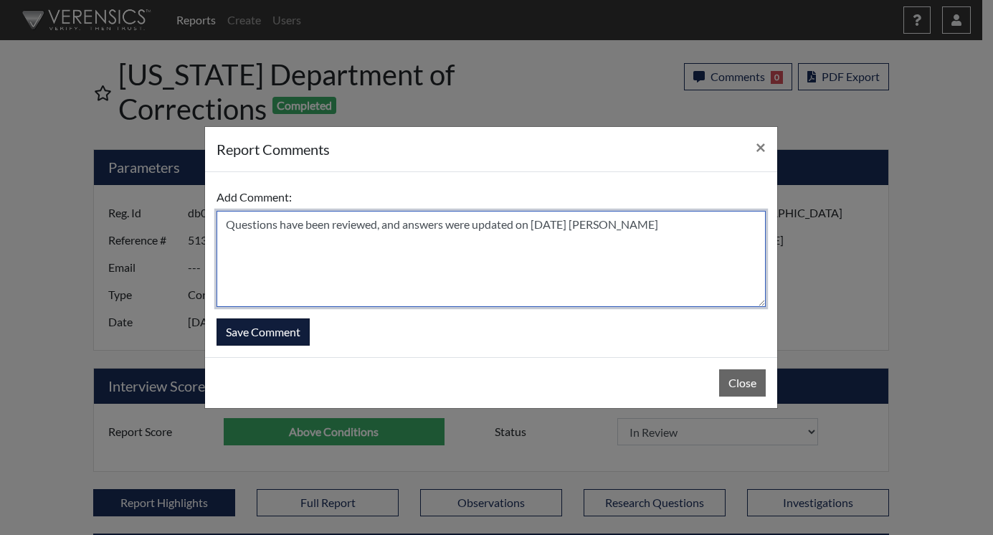
type textarea "Questions have been reviewed, and answers were updated on [DATE] [PERSON_NAME]"
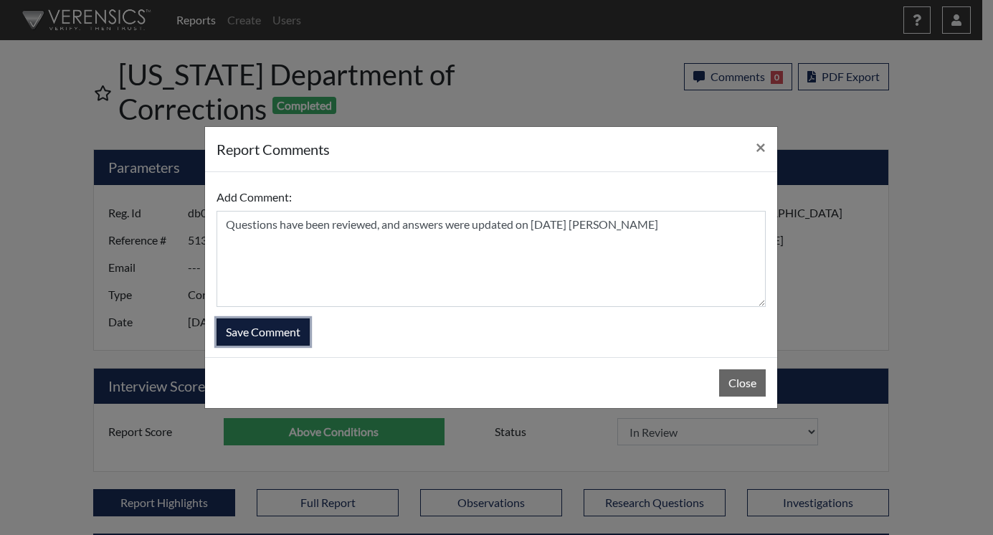
click at [249, 333] on button "Save Comment" at bounding box center [263, 331] width 93 height 27
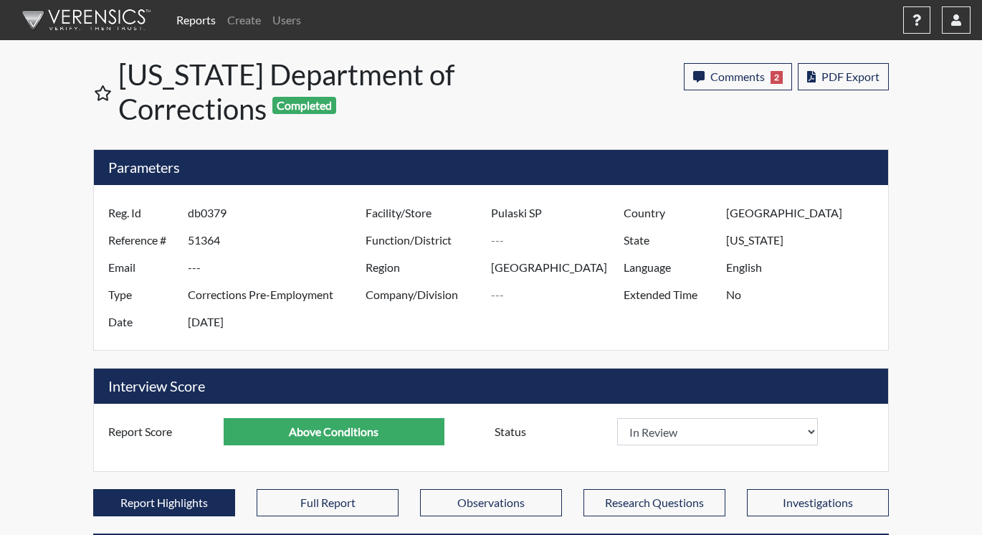
select select
click at [191, 22] on link "Reports" at bounding box center [196, 20] width 51 height 29
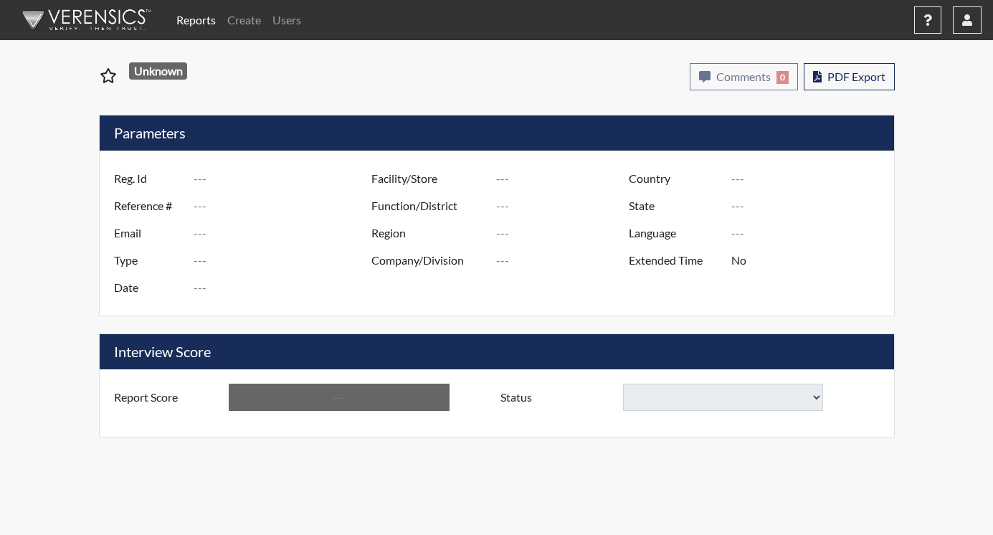
type input "TTR0032"
type input "51365"
type input "---"
type input "Corrections Pre-Employment"
type input "[DATE]"
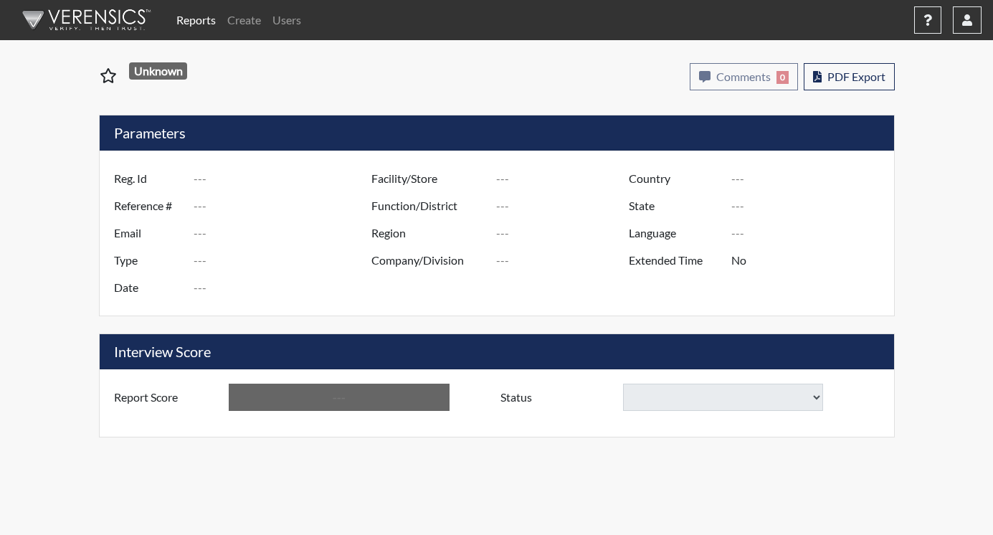
type input "Pulaski SP"
type input "[GEOGRAPHIC_DATA]"
type input "[US_STATE]"
type input "English"
type input "Below Conditions"
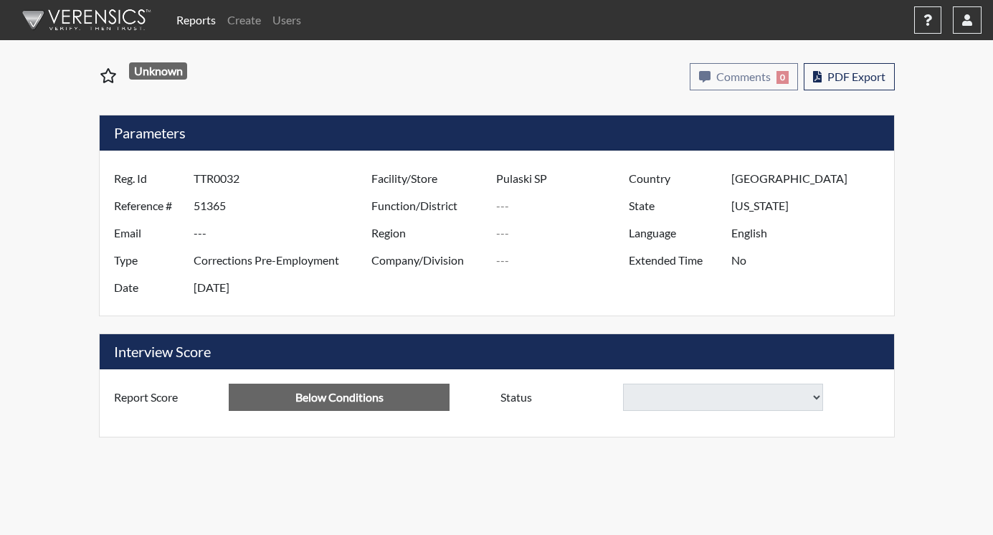
select select
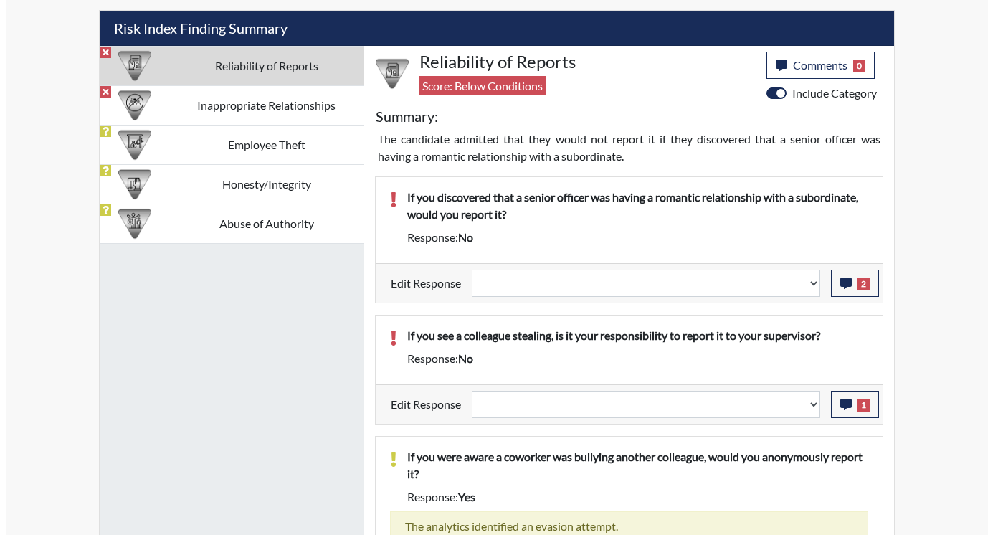
scroll to position [860, 0]
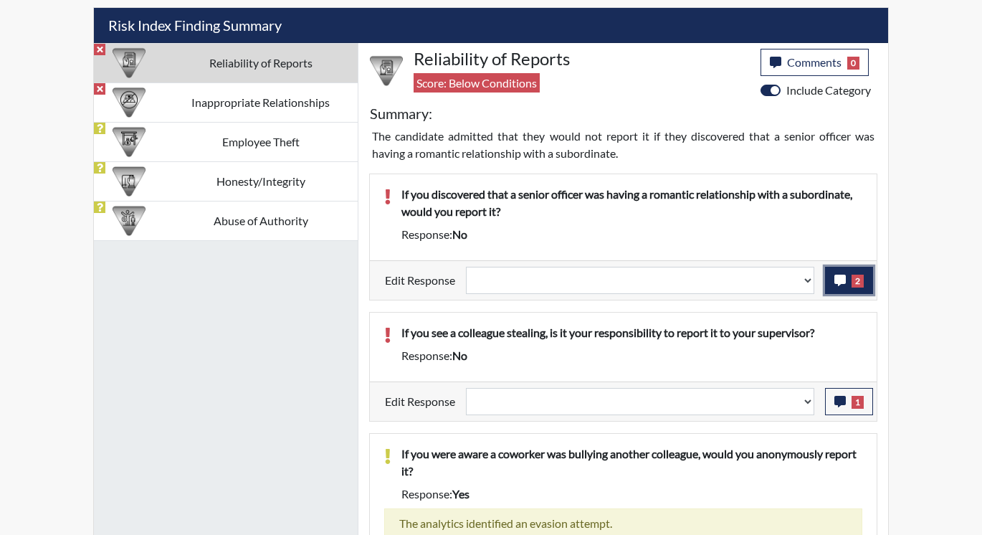
click at [861, 285] on span "2" at bounding box center [858, 281] width 12 height 13
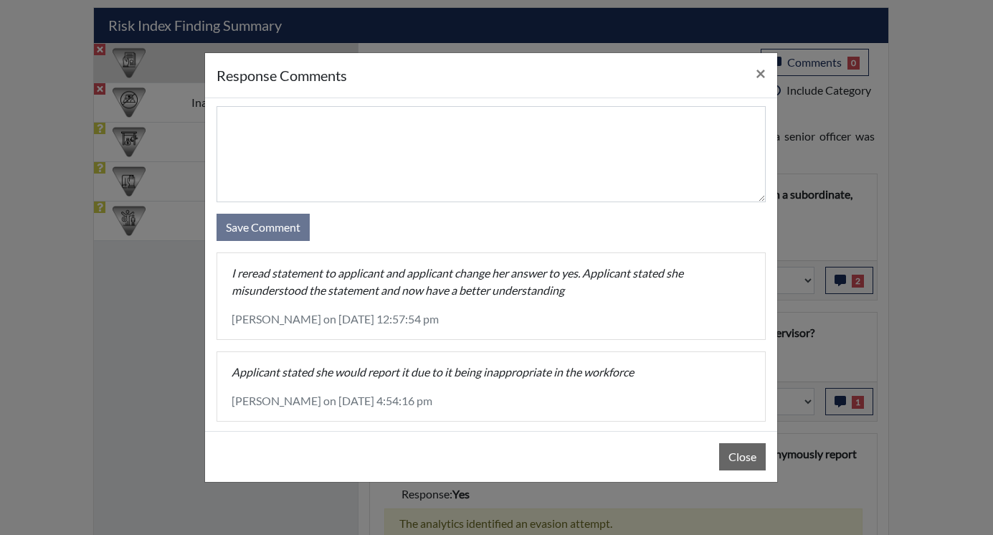
scroll to position [44, 0]
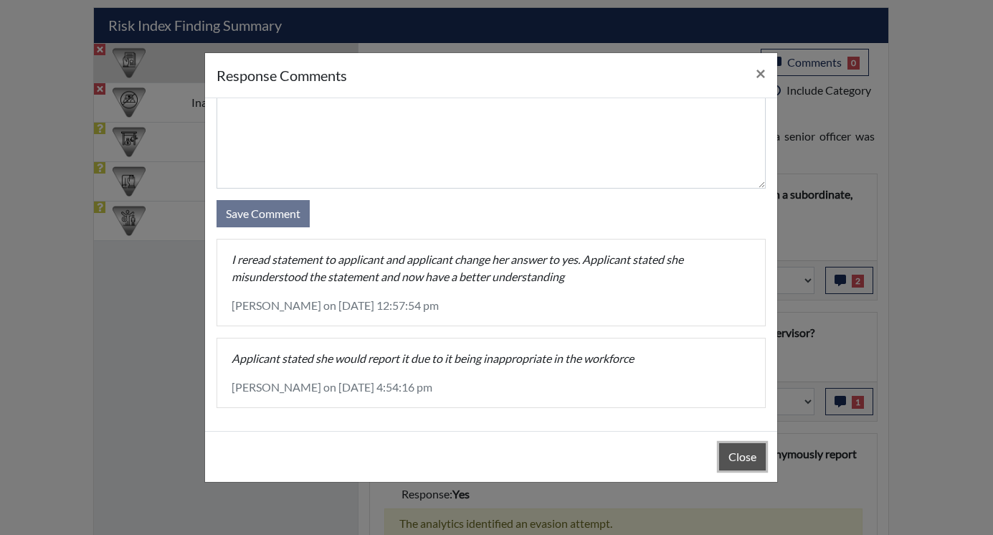
click at [746, 444] on button "Close" at bounding box center [742, 456] width 47 height 27
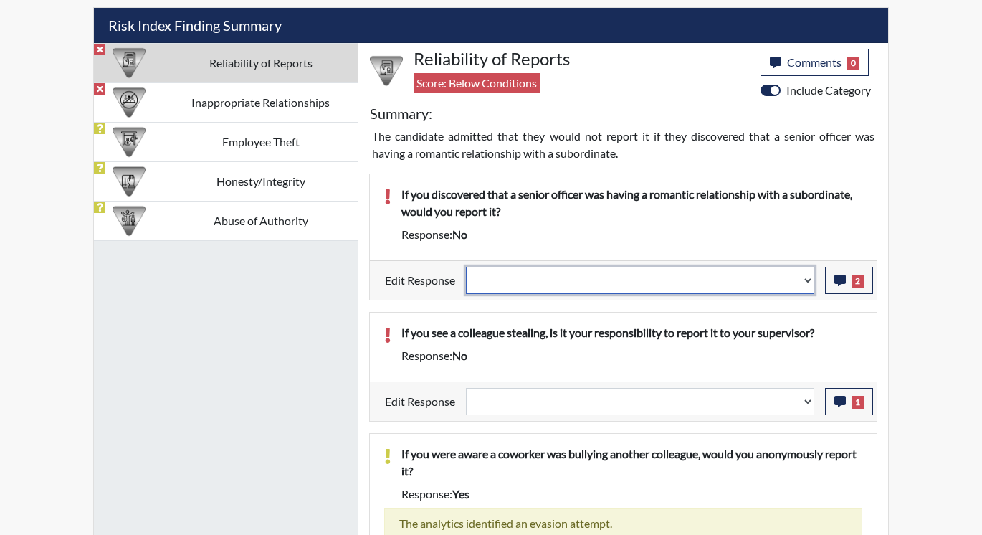
click at [806, 280] on select "Question is not relevant. Results will be updated. Reasonable explanation provi…" at bounding box center [640, 280] width 348 height 27
select select "reasonable-explanation-provided"
click at [467, 267] on select "Question is not relevant. Results will be updated. Reasonable explanation provi…" at bounding box center [640, 280] width 348 height 27
select select
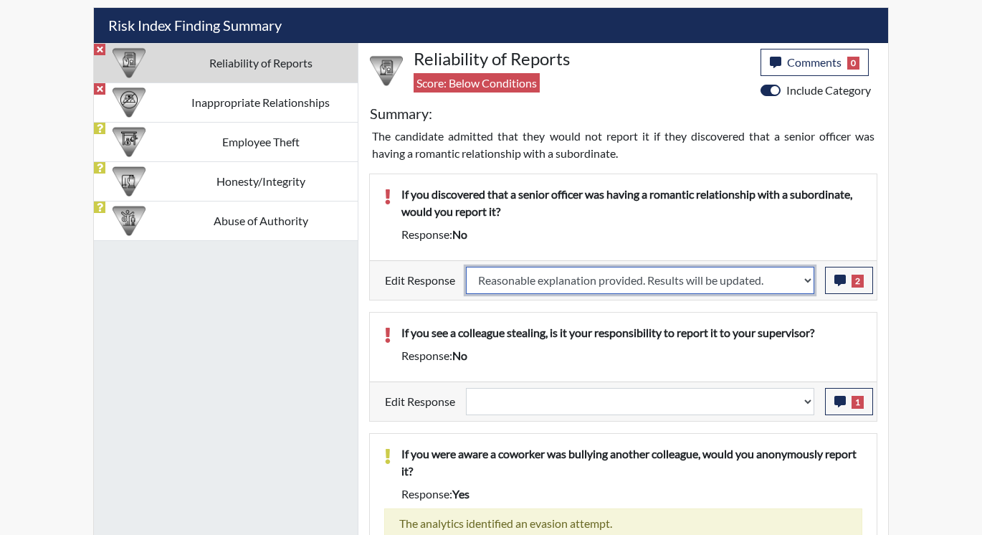
select select
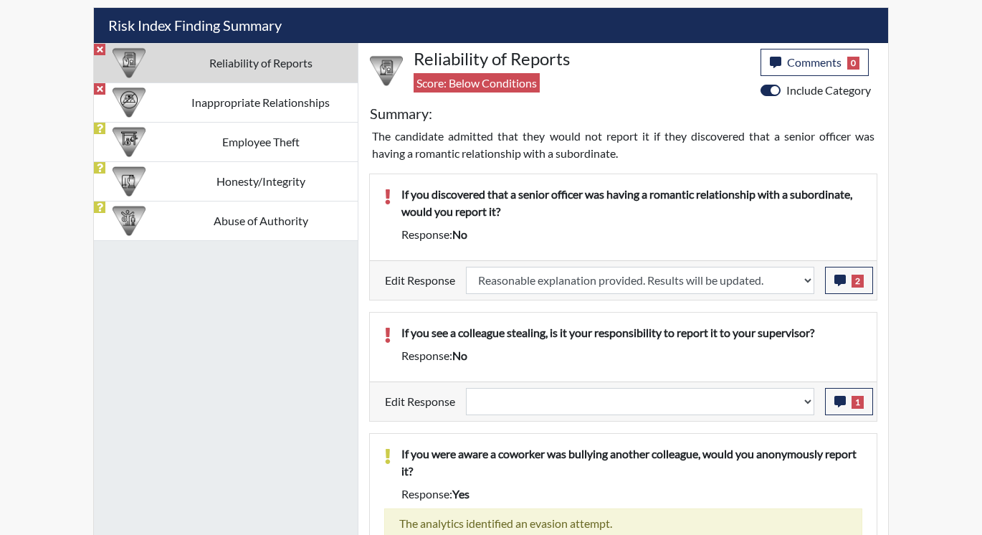
select select
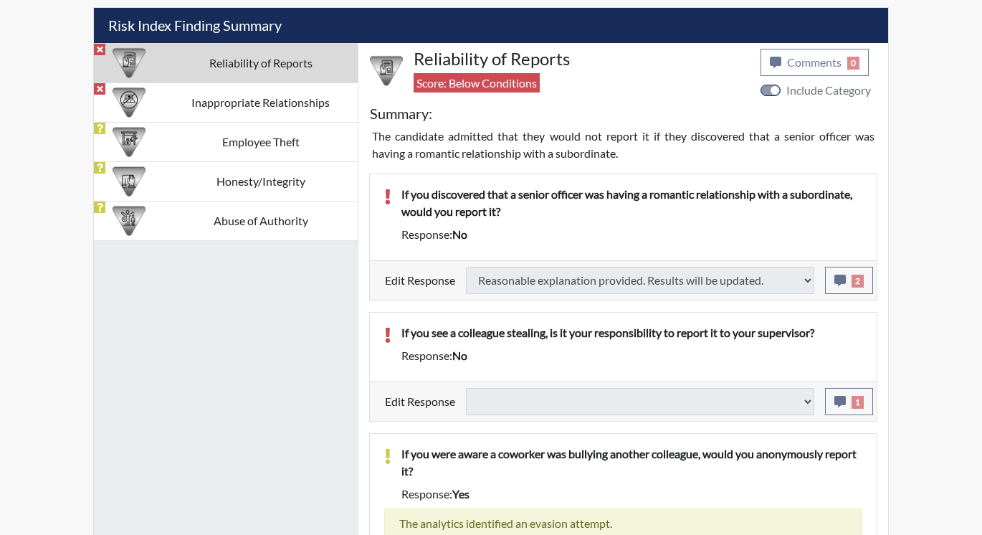
type input "Above Conditions"
select select
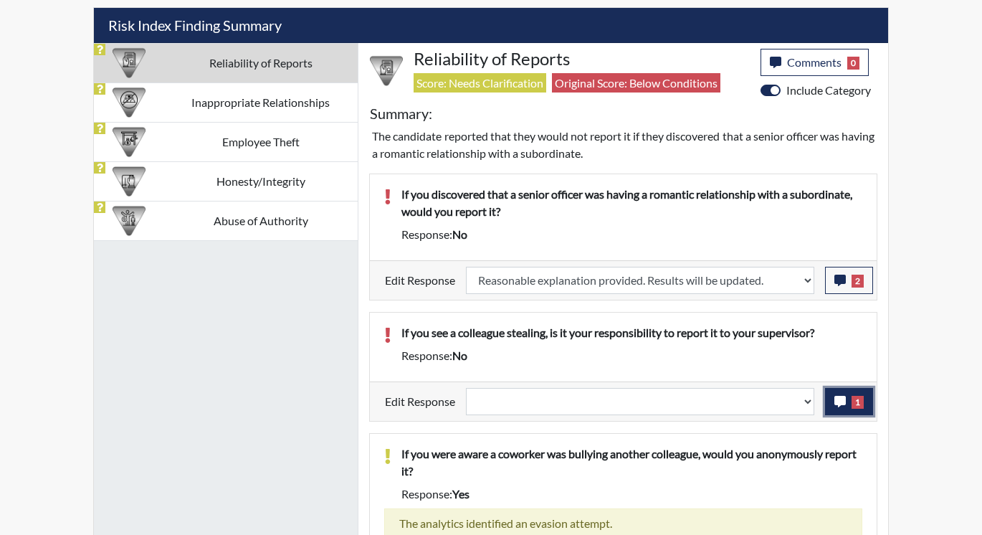
click at [848, 401] on button "1" at bounding box center [849, 401] width 48 height 27
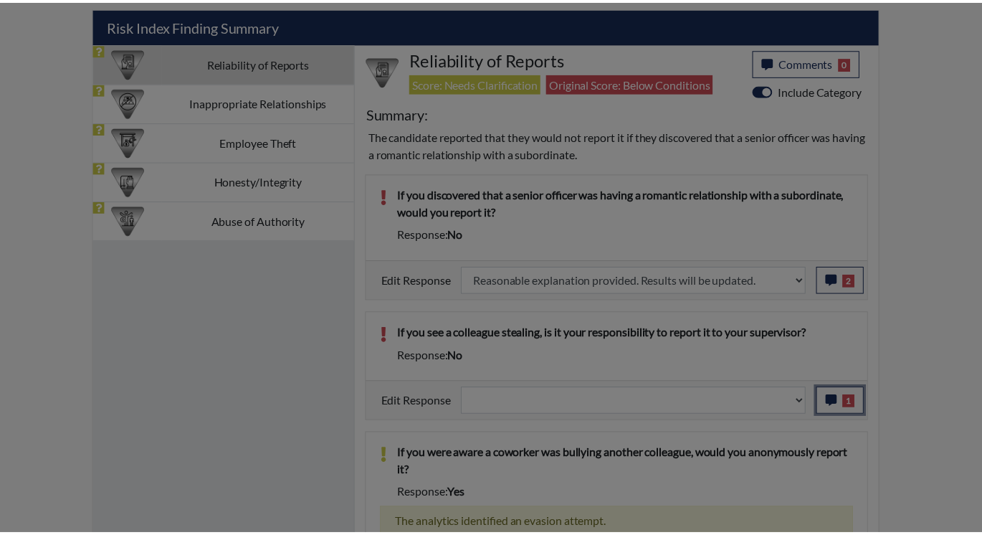
scroll to position [238, 596]
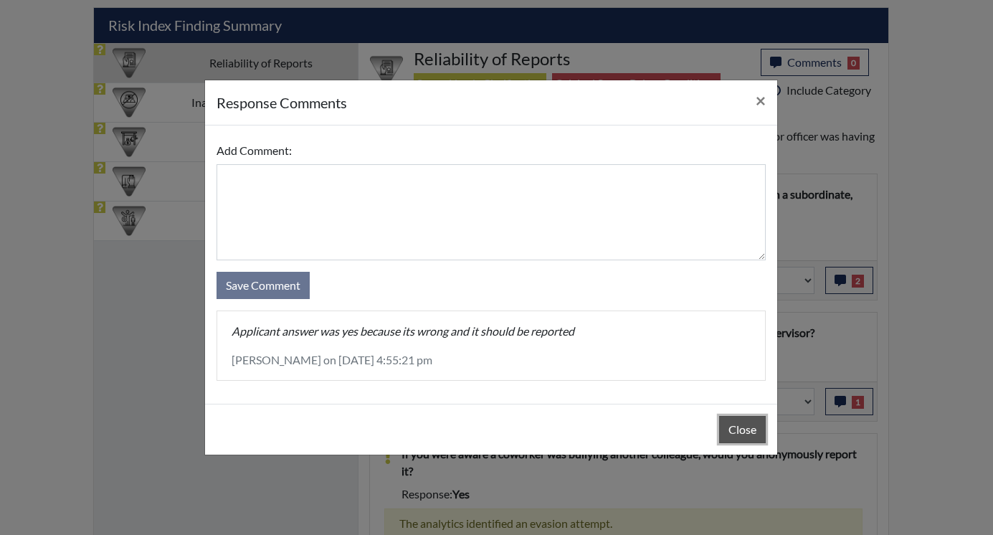
click at [727, 431] on button "Close" at bounding box center [742, 429] width 47 height 27
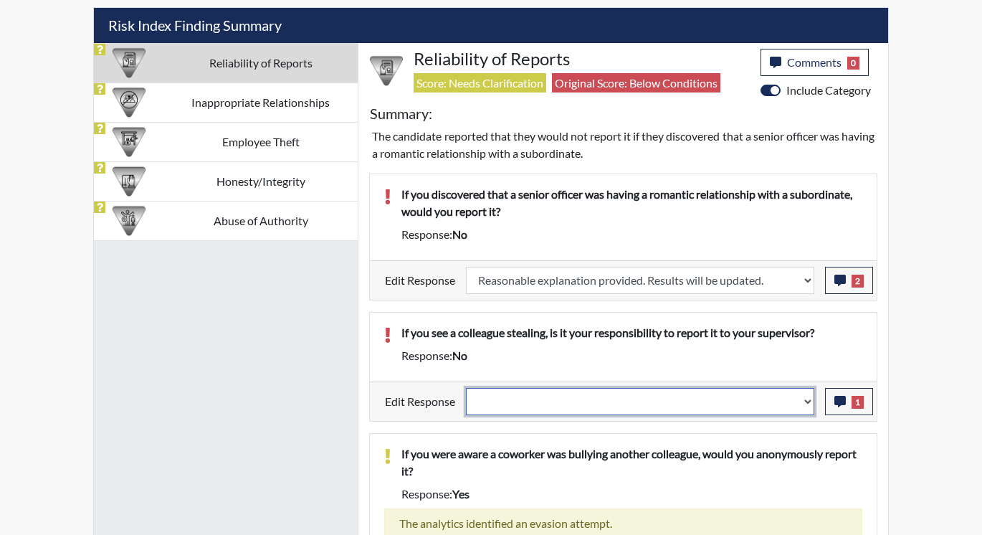
click at [812, 401] on select "Question is not relevant. Results will be updated. Reasonable explanation provi…" at bounding box center [640, 401] width 348 height 27
select select "reasonable-explanation-provided"
click at [467, 388] on select "Question is not relevant. Results will be updated. Reasonable explanation provi…" at bounding box center [640, 401] width 348 height 27
select select
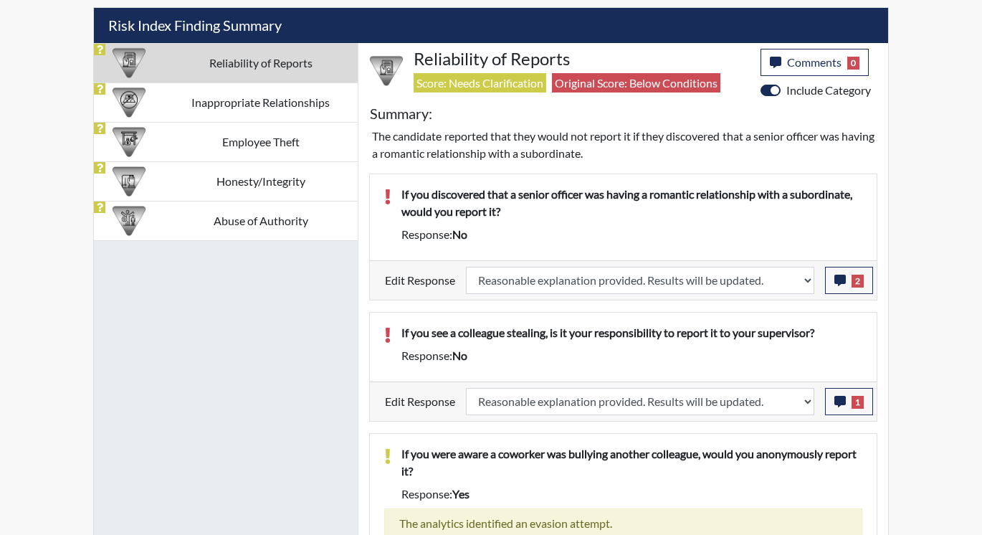
select select
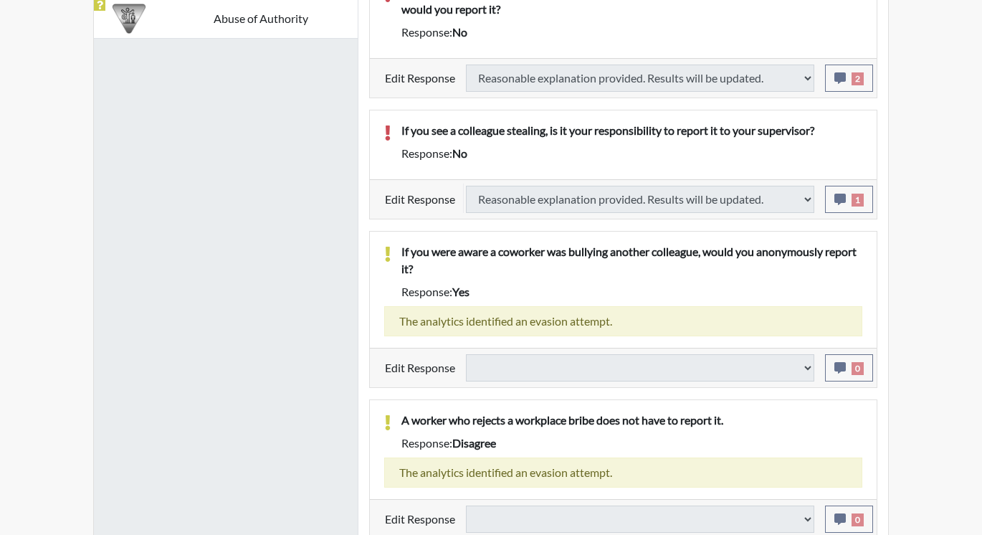
scroll to position [1067, 0]
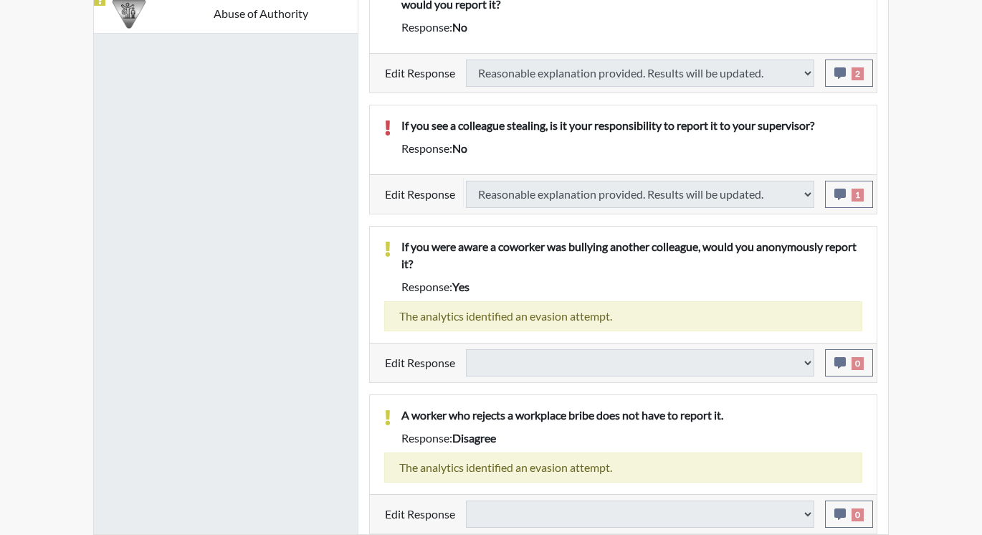
select select
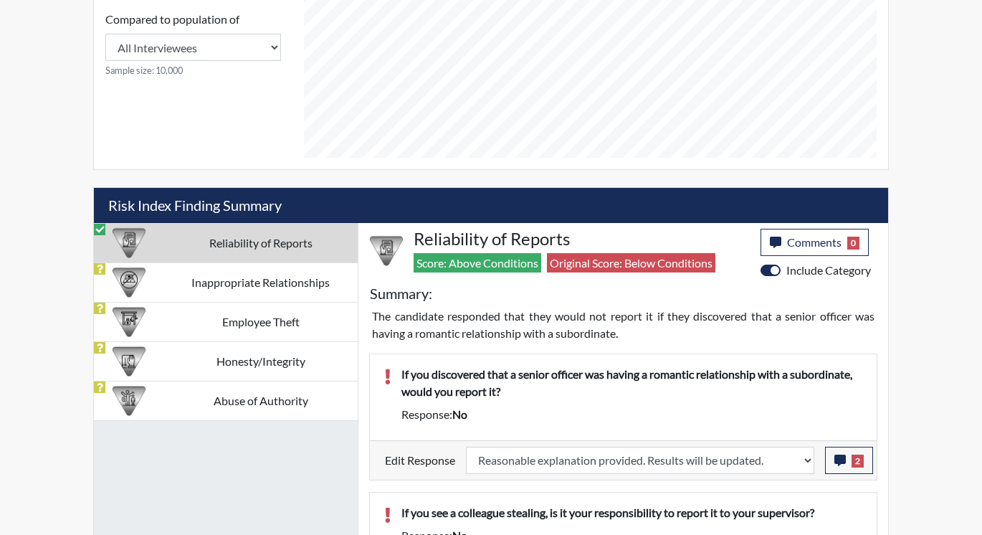
scroll to position [637, 0]
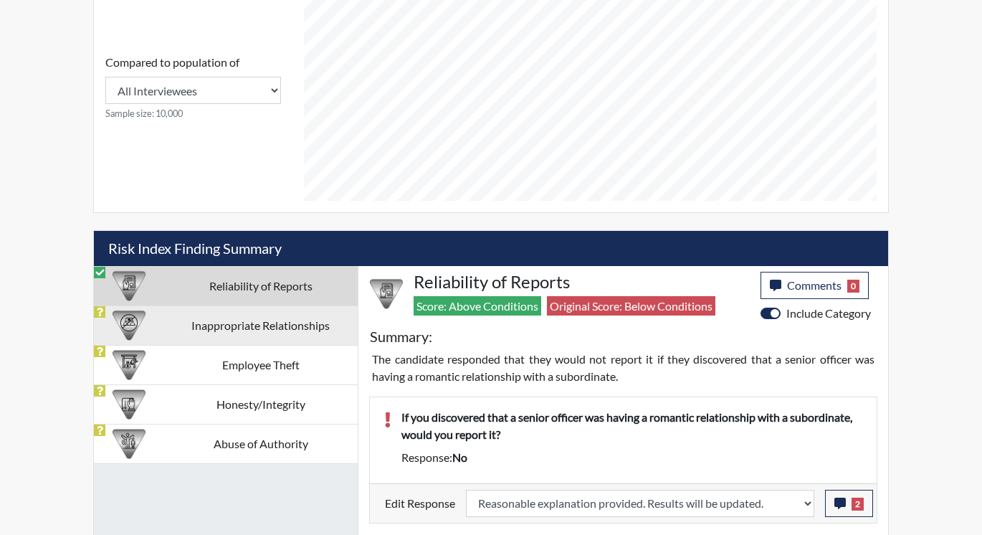
click at [238, 322] on td "Inappropriate Relationships" at bounding box center [260, 324] width 194 height 39
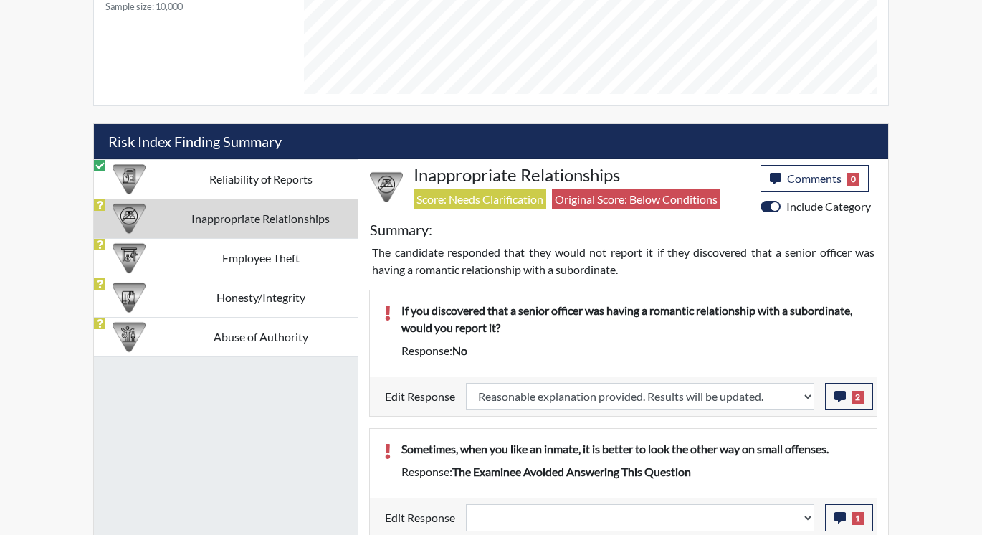
scroll to position [748, 0]
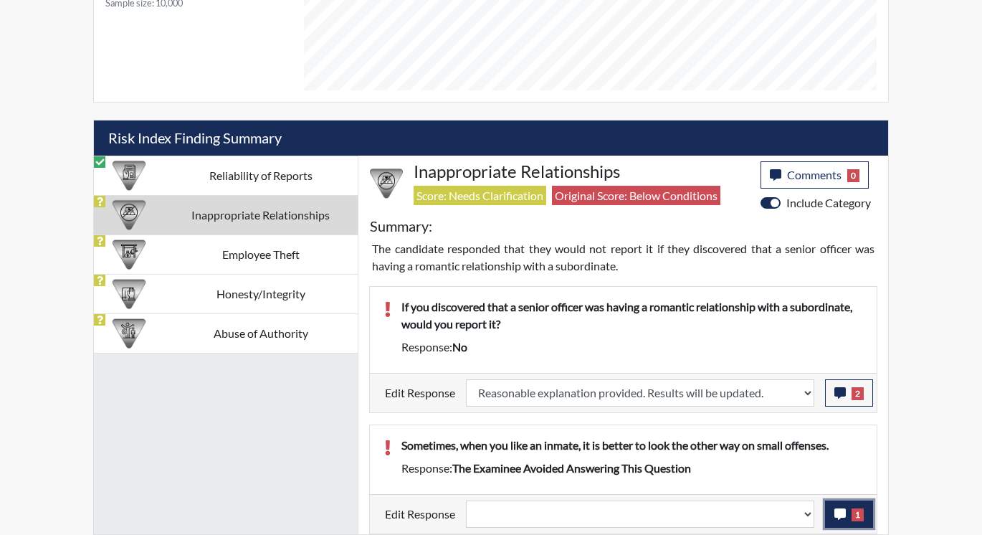
click at [842, 513] on icon "button" at bounding box center [839, 513] width 11 height 11
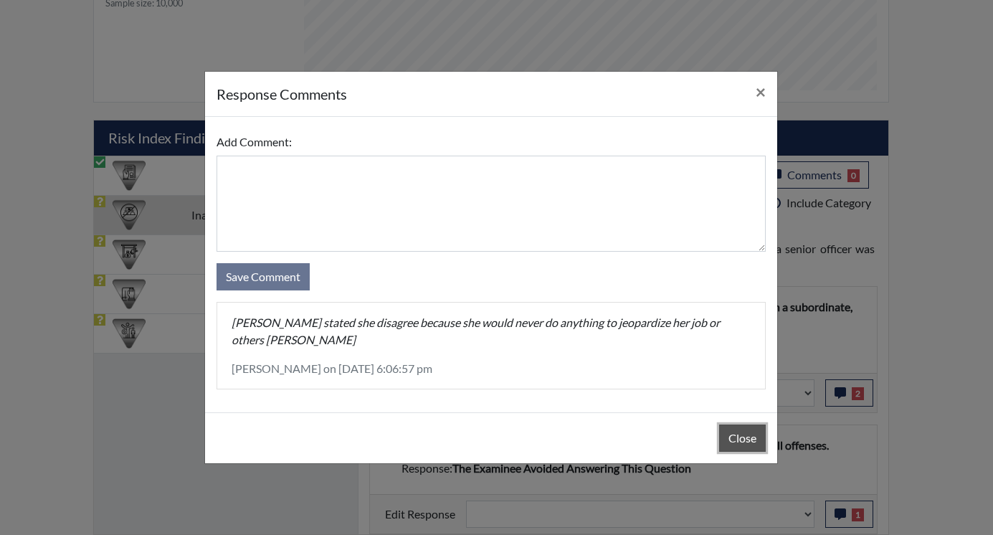
click at [743, 439] on button "Close" at bounding box center [742, 437] width 47 height 27
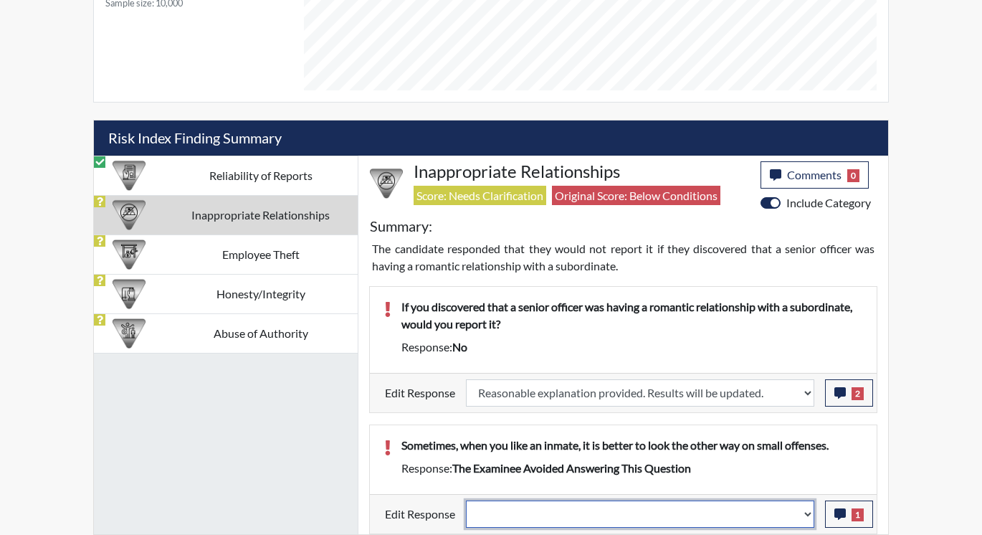
click at [809, 513] on select "Question is not relevant. Results will be updated. Reasonable explanation provi…" at bounding box center [640, 513] width 348 height 27
select select "reasonable-explanation-provided"
click at [467, 500] on select "Question is not relevant. Results will be updated. Reasonable explanation provi…" at bounding box center [640, 513] width 348 height 27
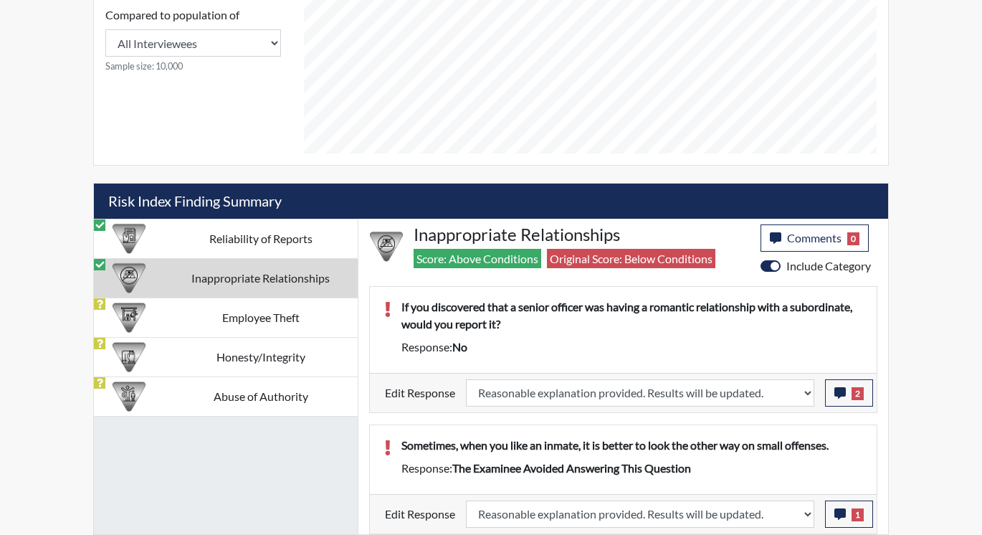
scroll to position [238, 596]
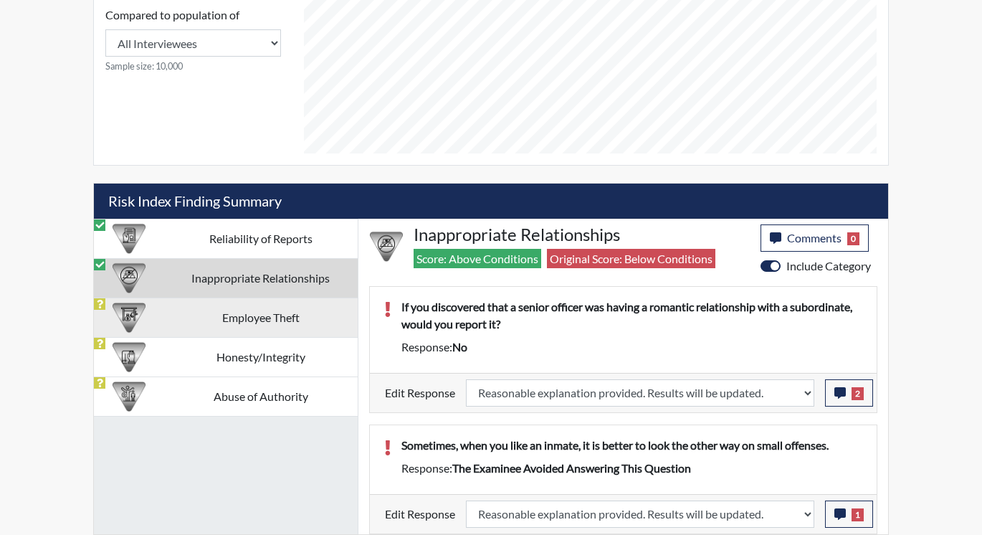
click at [166, 324] on td "Employee Theft" at bounding box center [260, 317] width 194 height 39
select select
select select "reasonable-explanation-provided"
select select
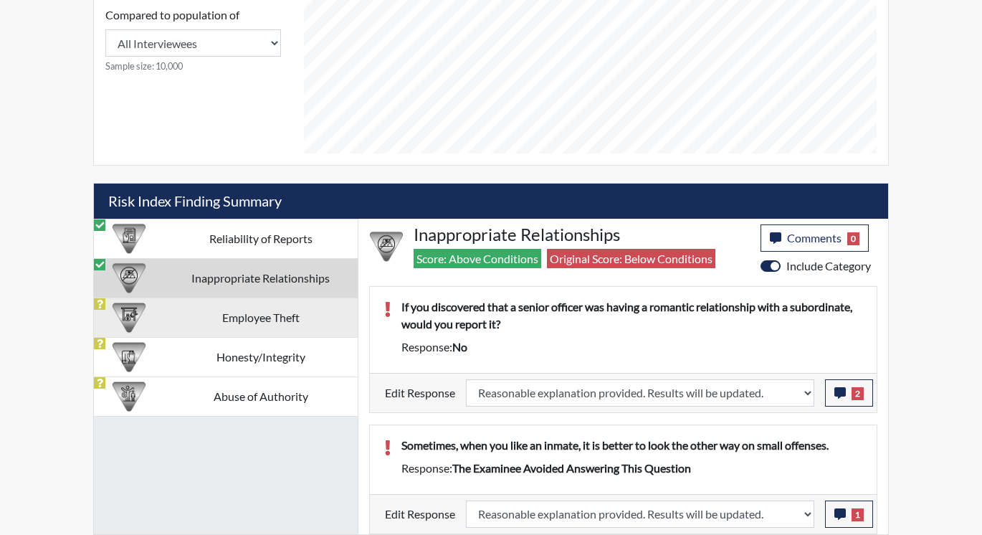
select select
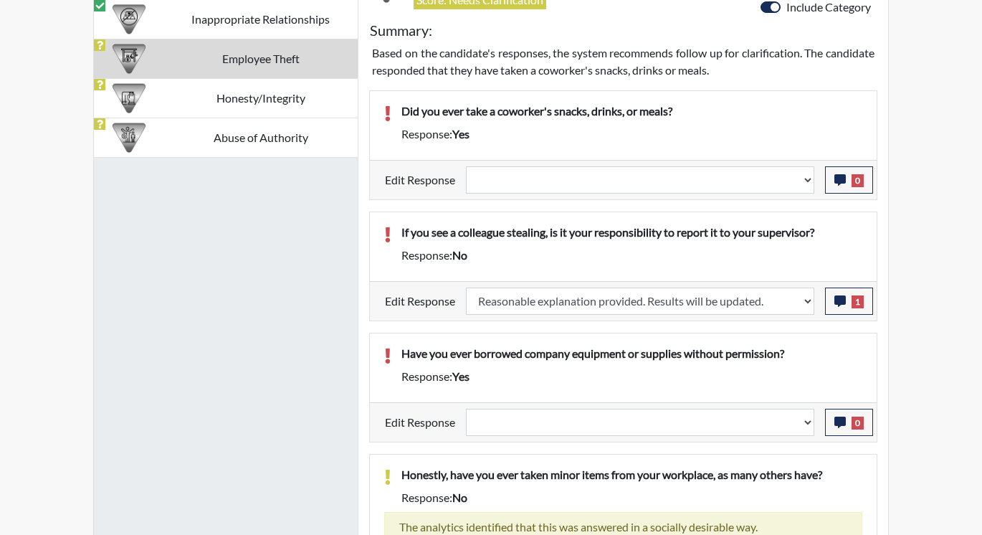
scroll to position [971, 0]
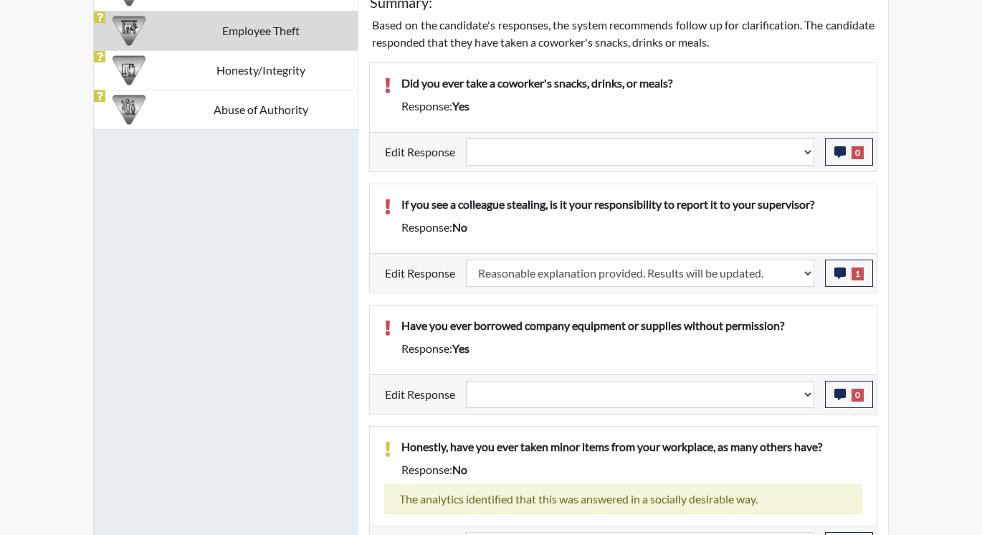
select select
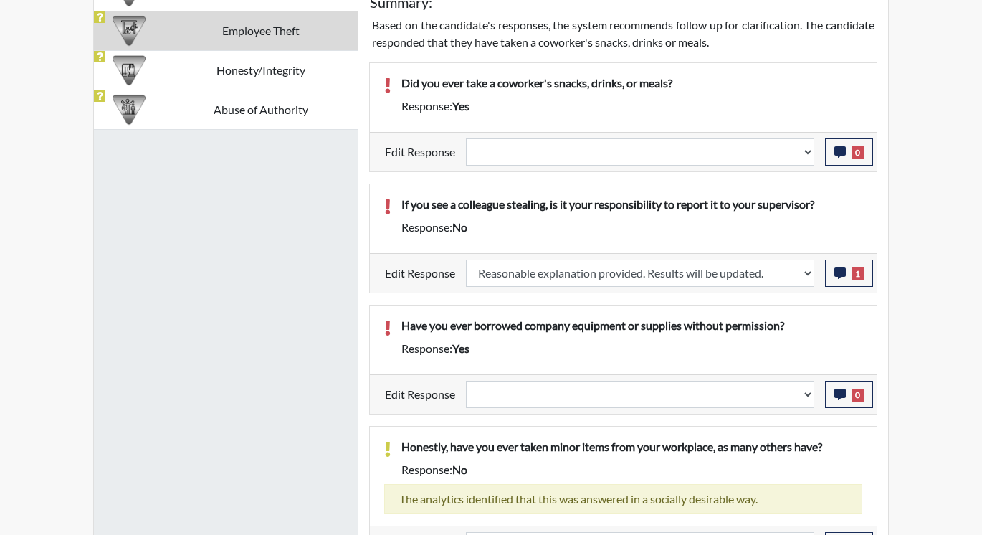
select select
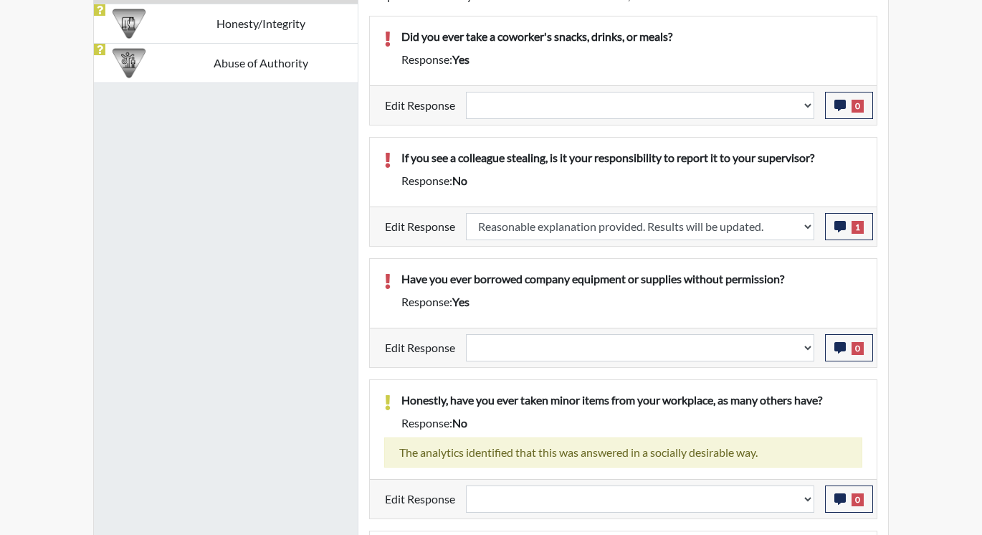
scroll to position [1043, 0]
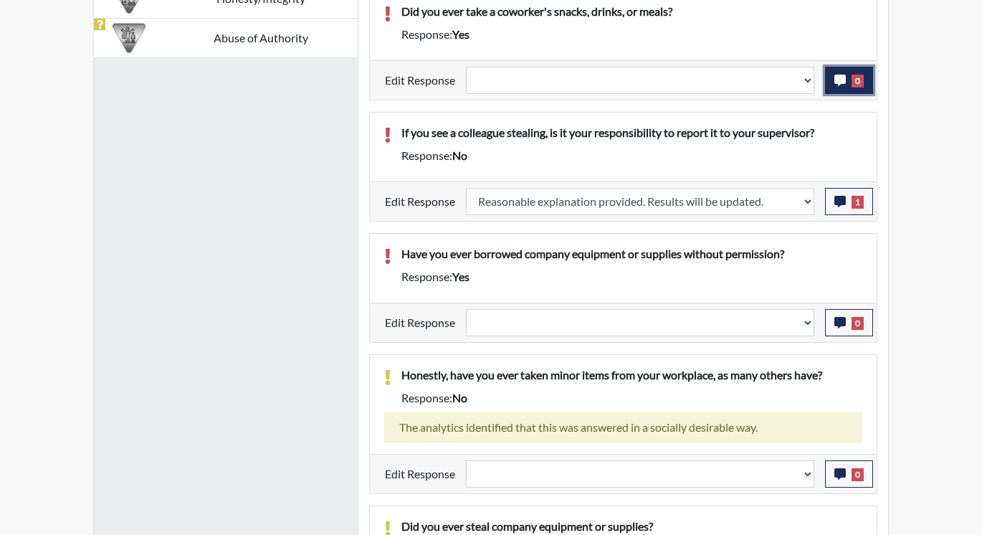
click at [835, 86] on button "0" at bounding box center [849, 80] width 48 height 27
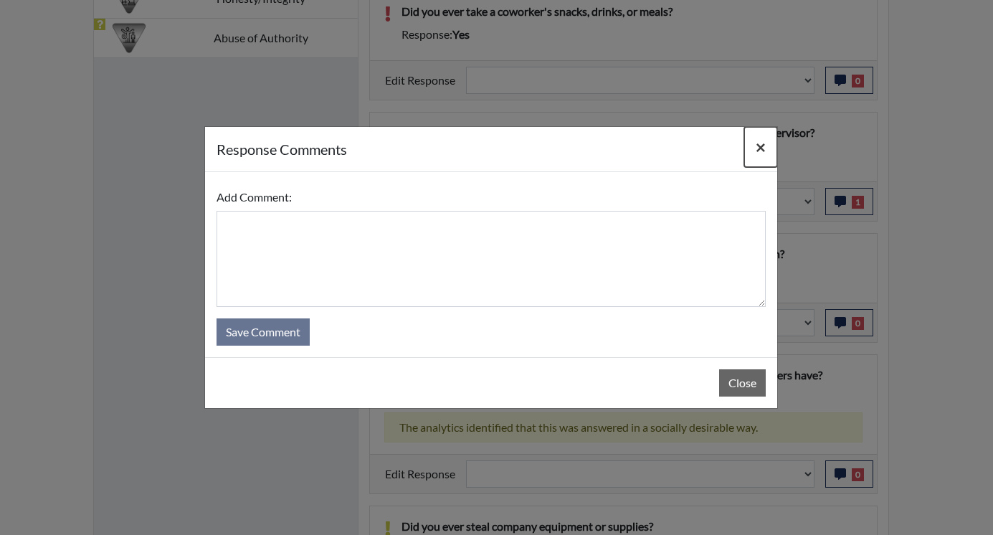
click at [761, 149] on span "×" at bounding box center [761, 146] width 10 height 21
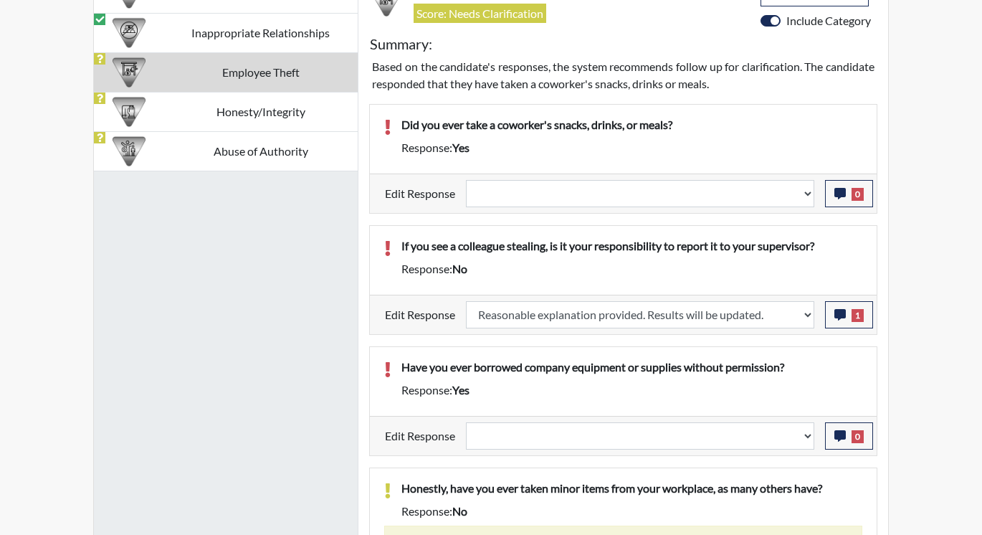
scroll to position [883, 0]
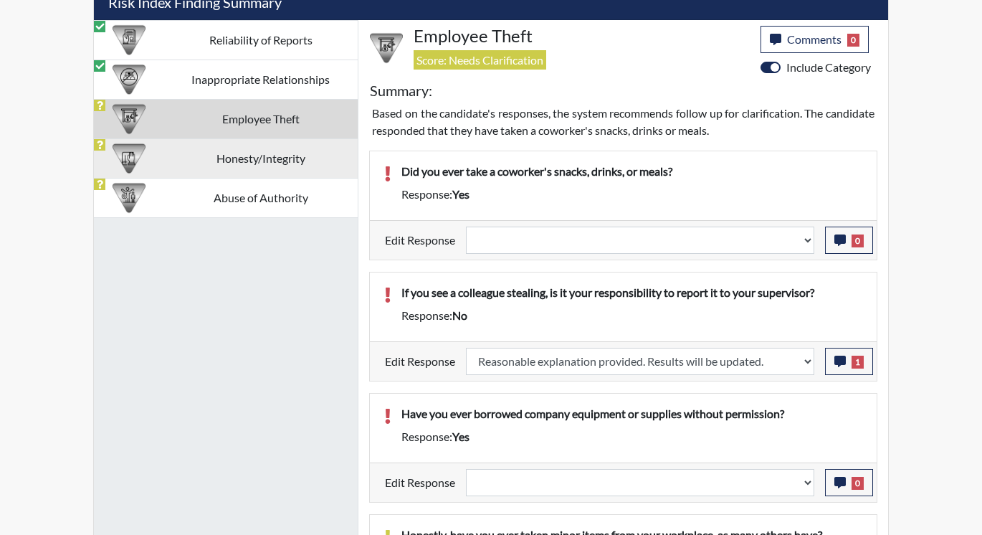
click at [205, 156] on td "Honesty/Integrity" at bounding box center [260, 157] width 194 height 39
select select
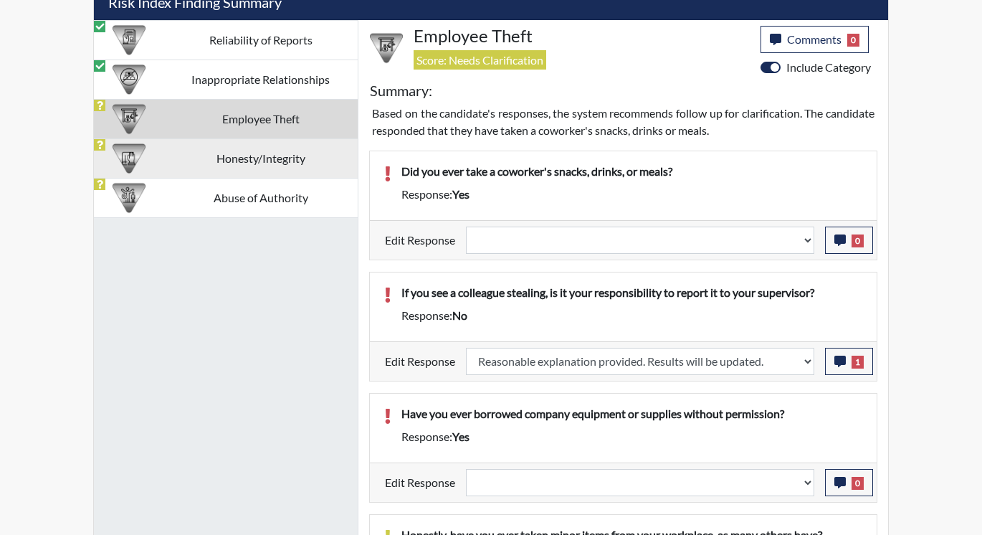
select select
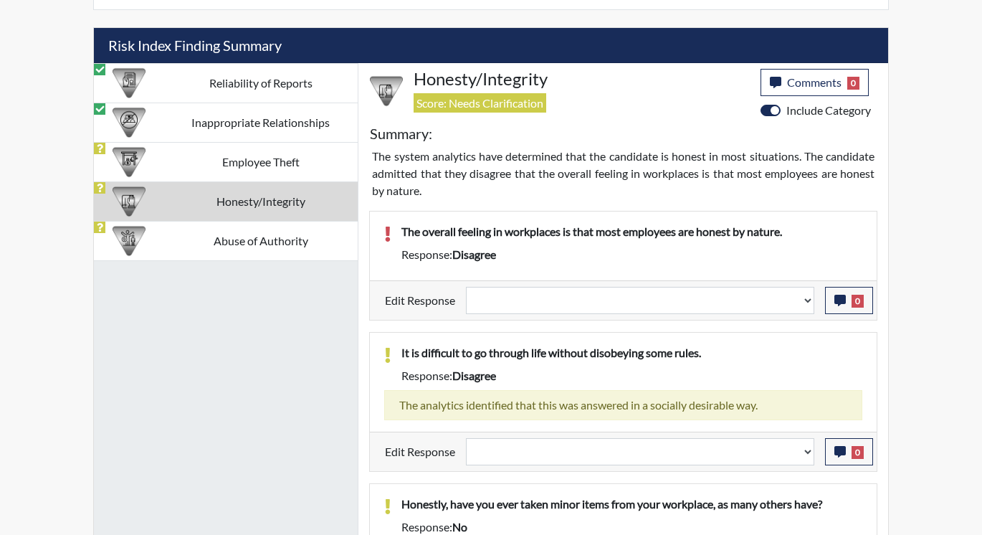
scroll to position [819, 0]
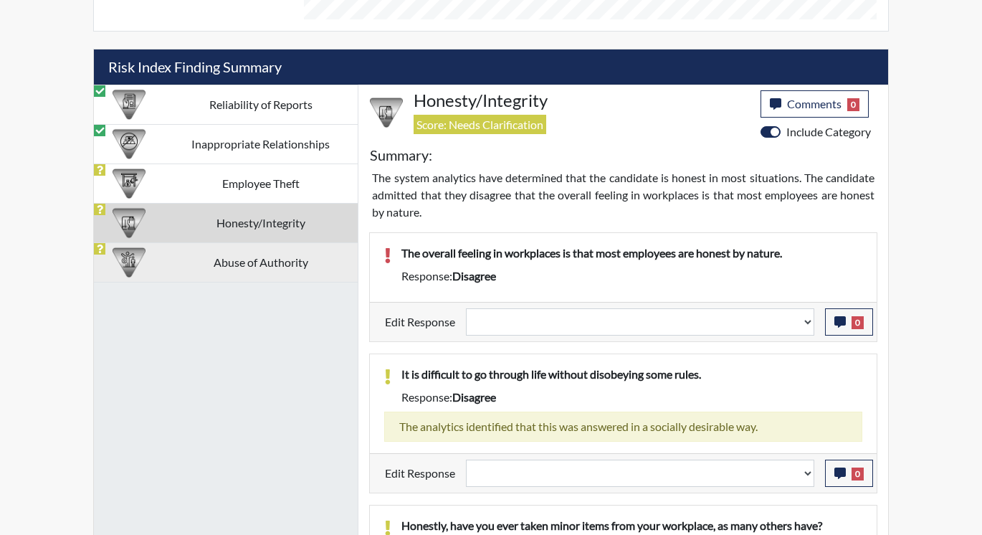
click at [241, 262] on td "Abuse of Authority" at bounding box center [260, 261] width 194 height 39
select select
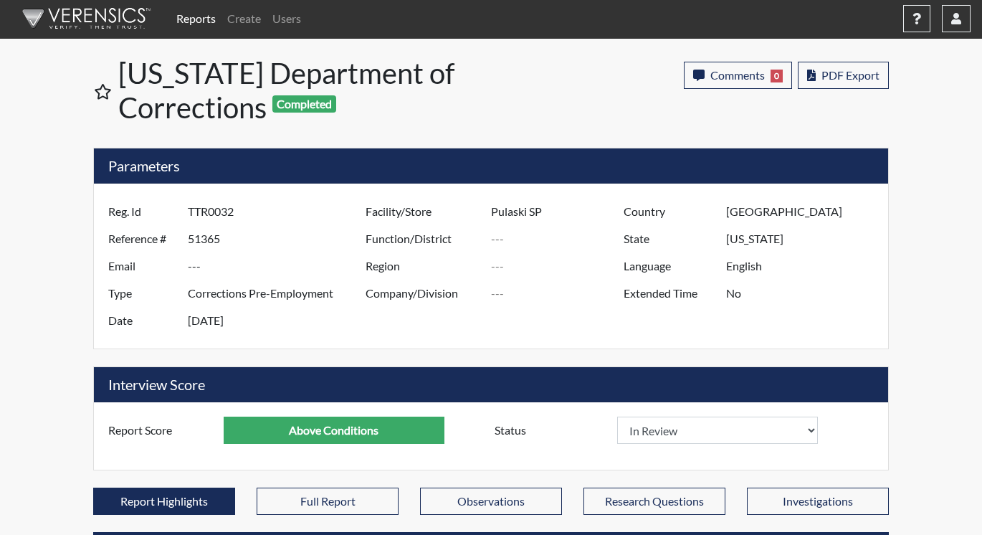
scroll to position [0, 0]
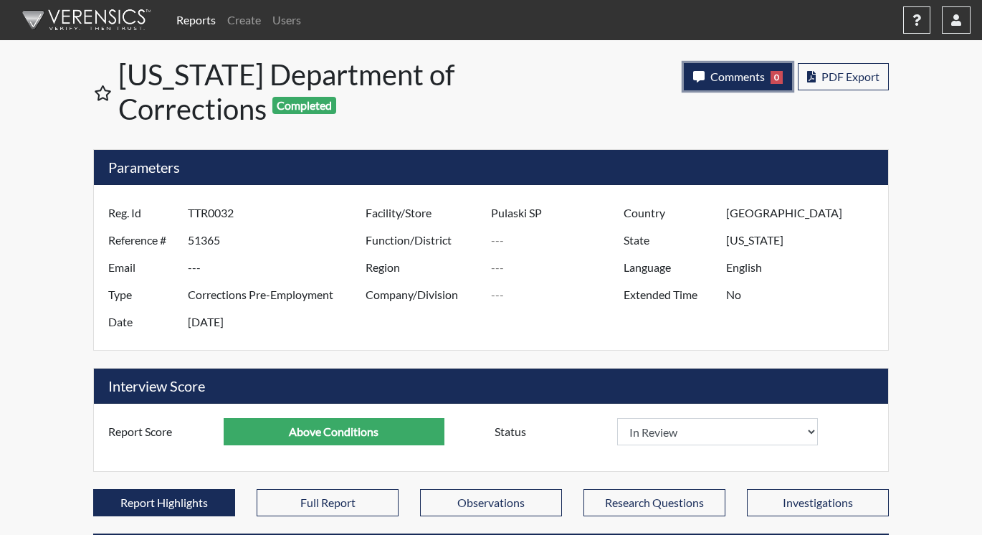
click at [732, 79] on span "Comments" at bounding box center [737, 77] width 54 height 14
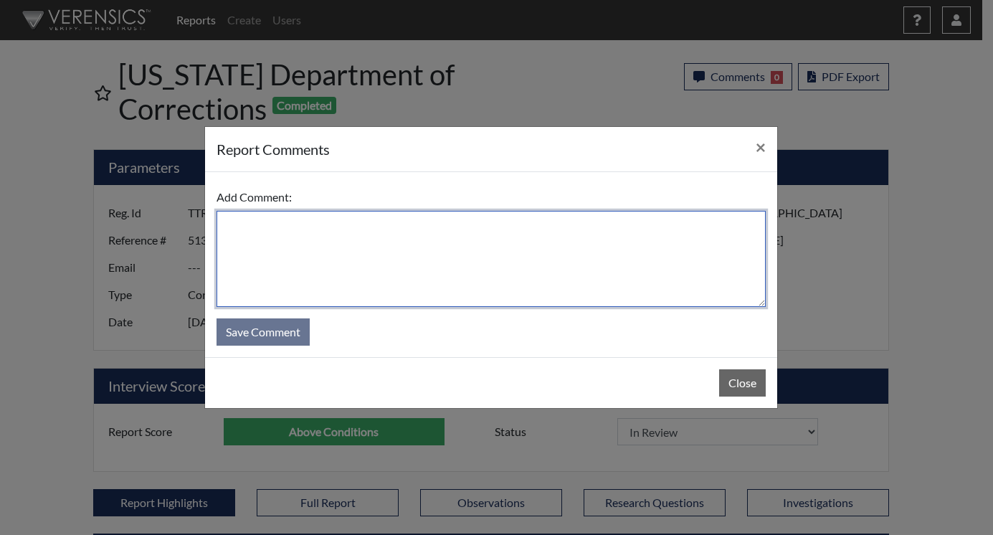
click at [543, 258] on textarea at bounding box center [491, 259] width 549 height 96
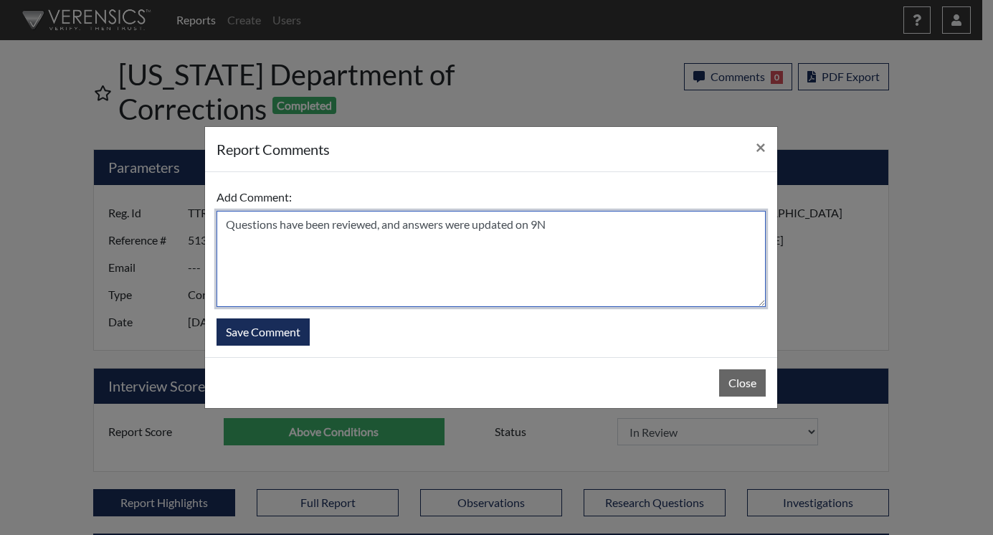
click at [543, 259] on textarea "Questions have been reviewed, and answers were updated on 9N" at bounding box center [491, 259] width 549 height 96
type textarea "Questions have been reviewed, and answers were updated on [DATE] [PERSON_NAME]"
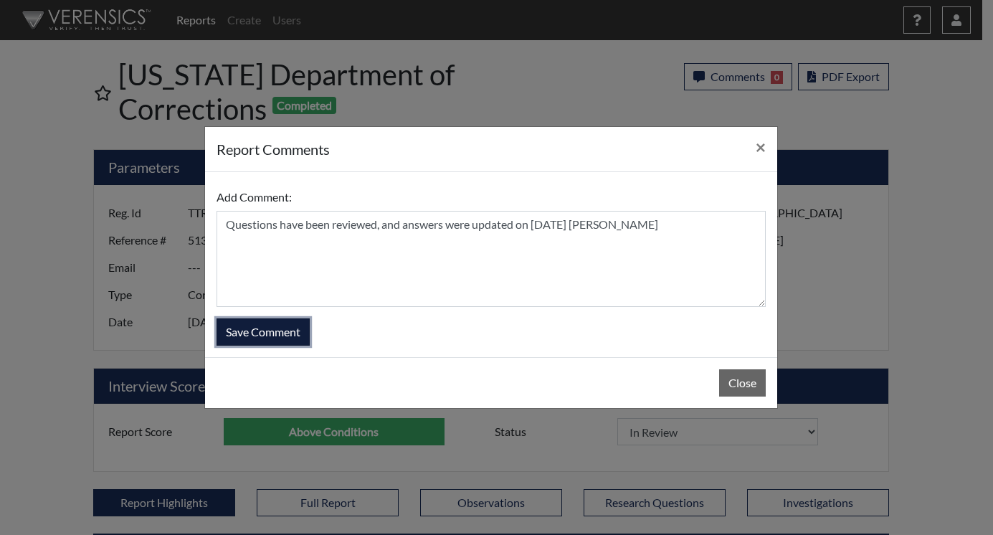
click at [247, 328] on button "Save Comment" at bounding box center [263, 331] width 93 height 27
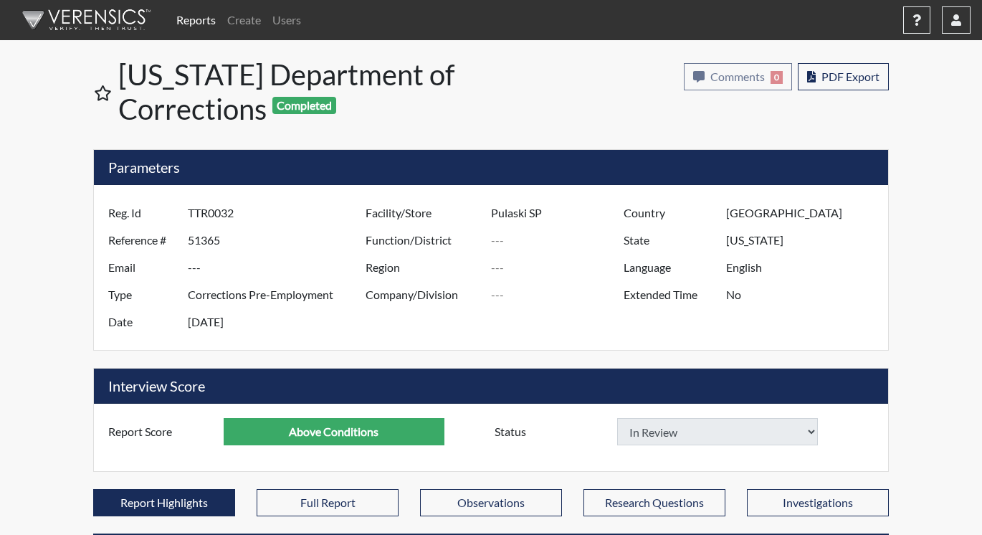
select select
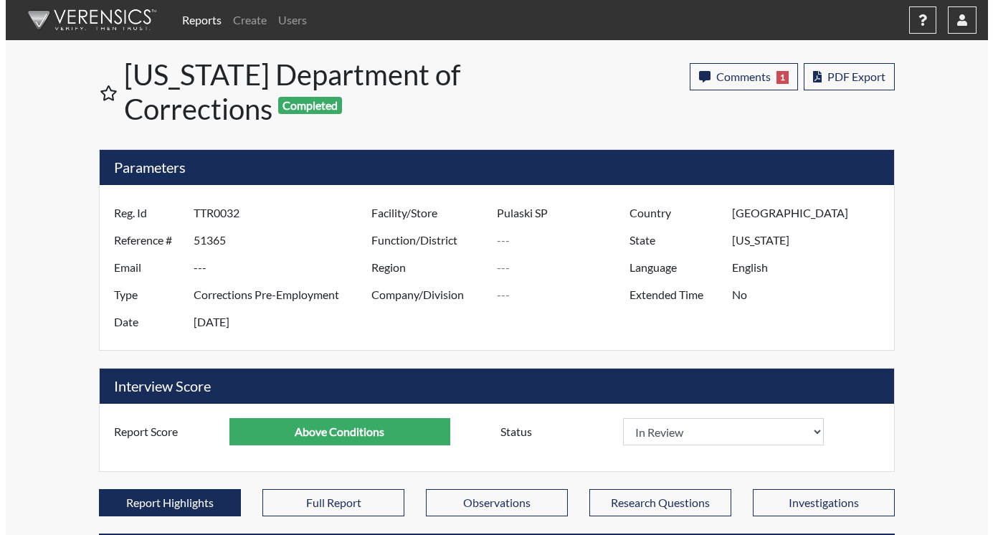
scroll to position [238, 596]
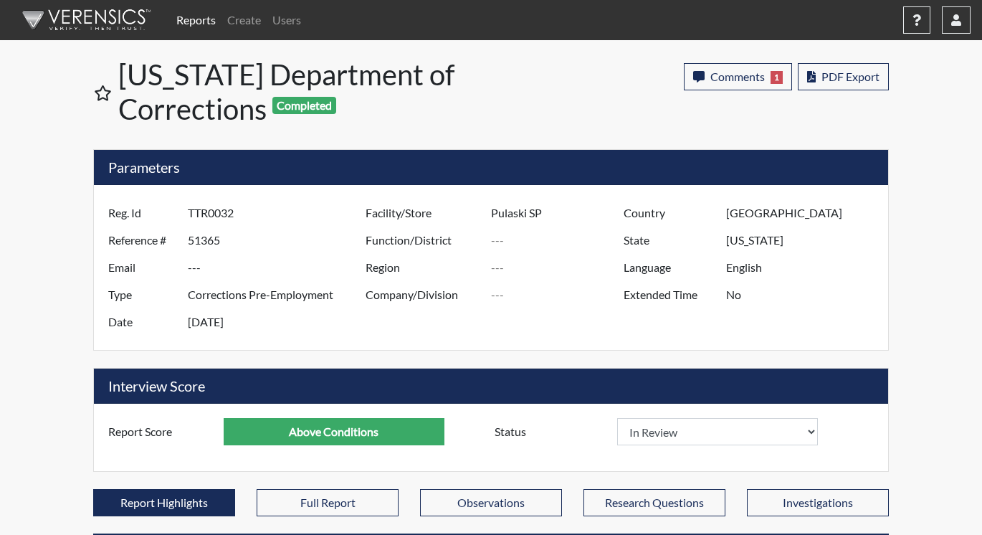
click at [206, 23] on link "Reports" at bounding box center [196, 20] width 51 height 29
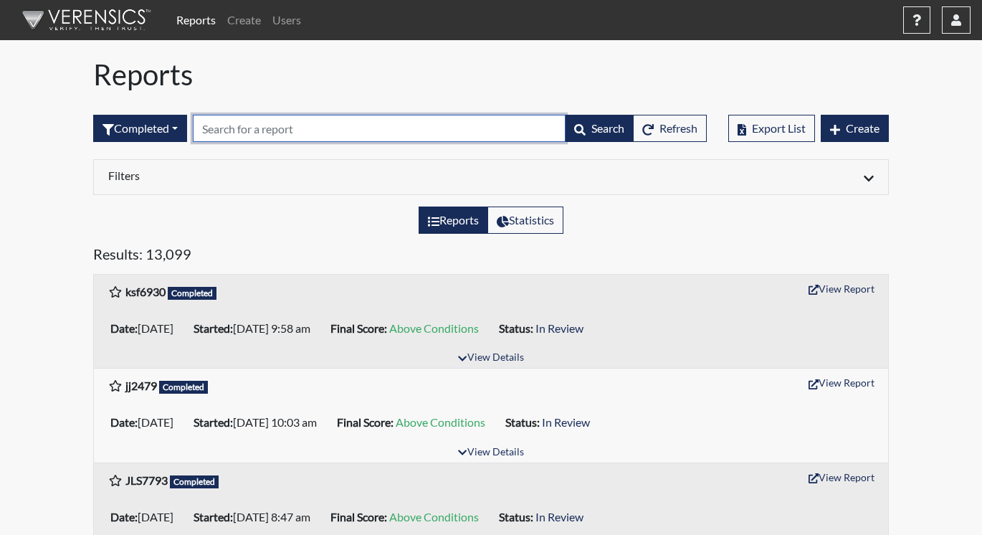
click at [234, 132] on input "text" at bounding box center [379, 128] width 373 height 27
paste input "as2304"
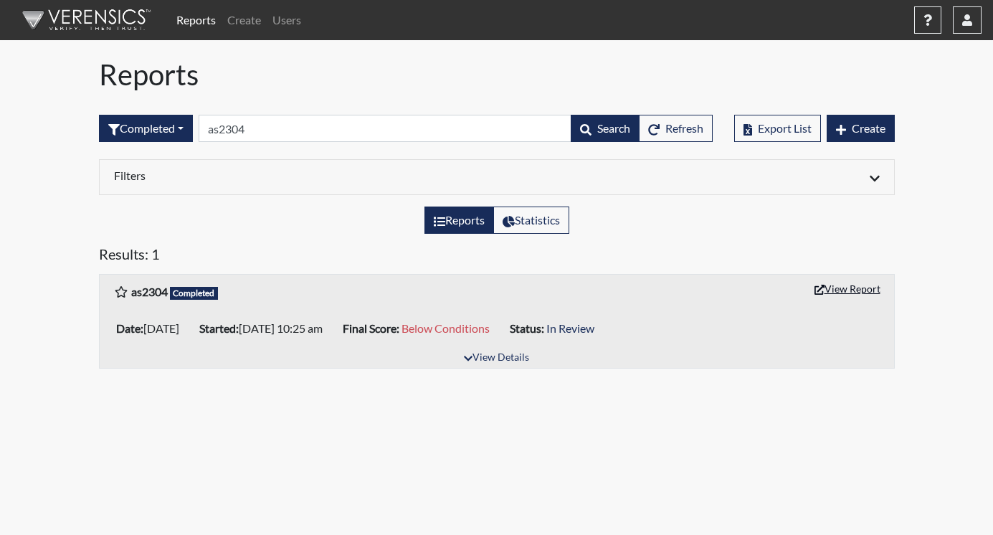
click at [851, 293] on button "View Report" at bounding box center [847, 288] width 79 height 22
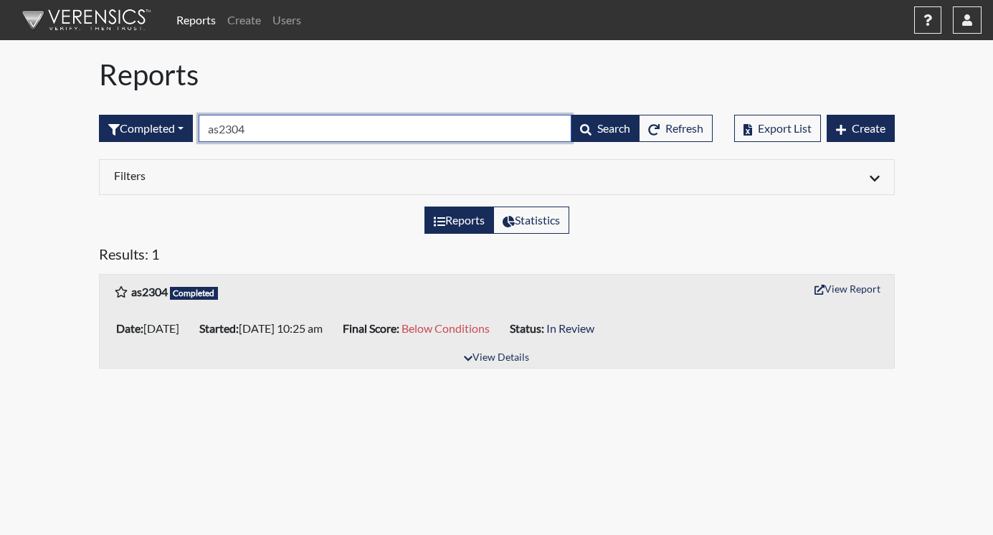
click at [272, 136] on input "as2304" at bounding box center [385, 128] width 373 height 27
type input "a"
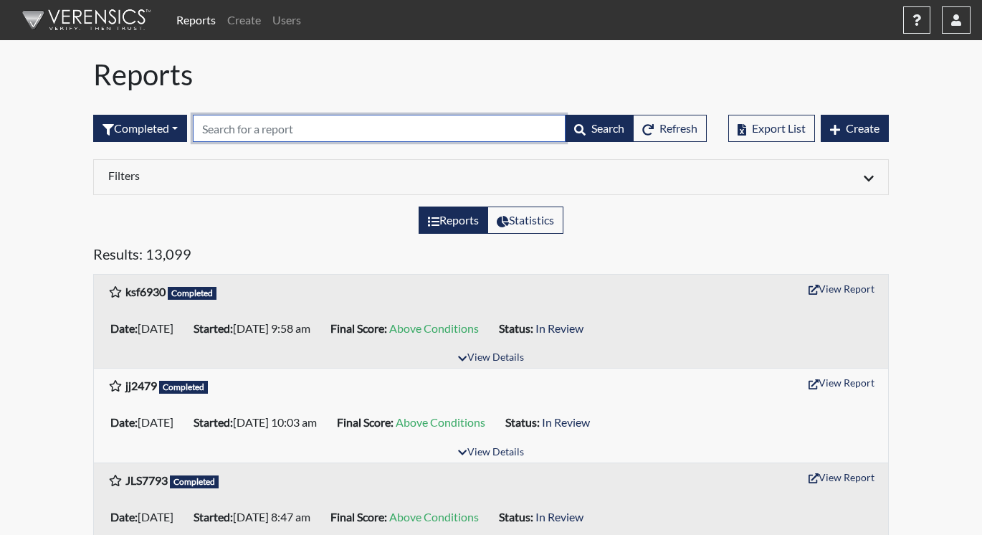
paste input "ad5169 / Davis"
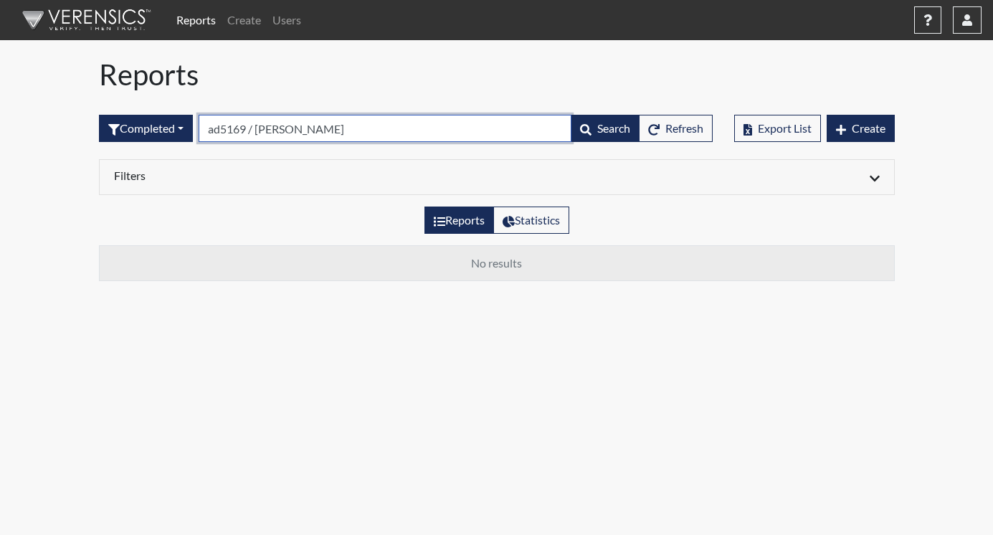
click at [298, 127] on input "ad5169 / Davis" at bounding box center [385, 128] width 373 height 27
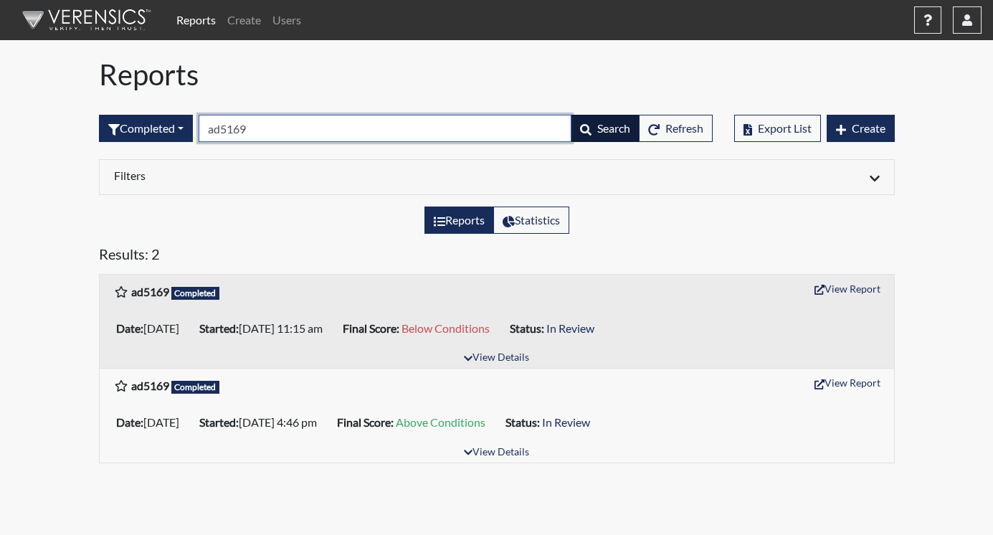
type input "ad5169"
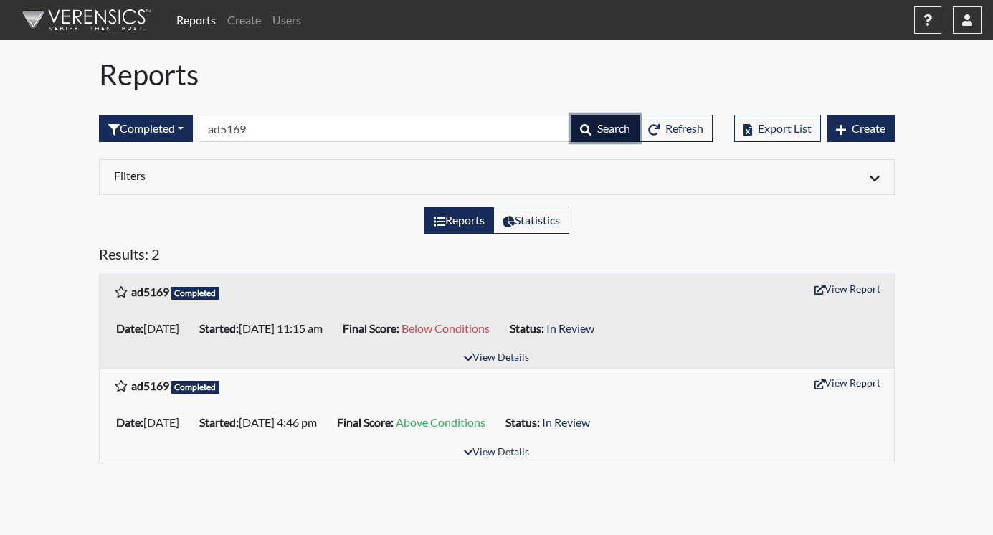
click at [599, 131] on span "Search" at bounding box center [613, 128] width 33 height 14
click at [844, 287] on button "View Report" at bounding box center [847, 288] width 79 height 22
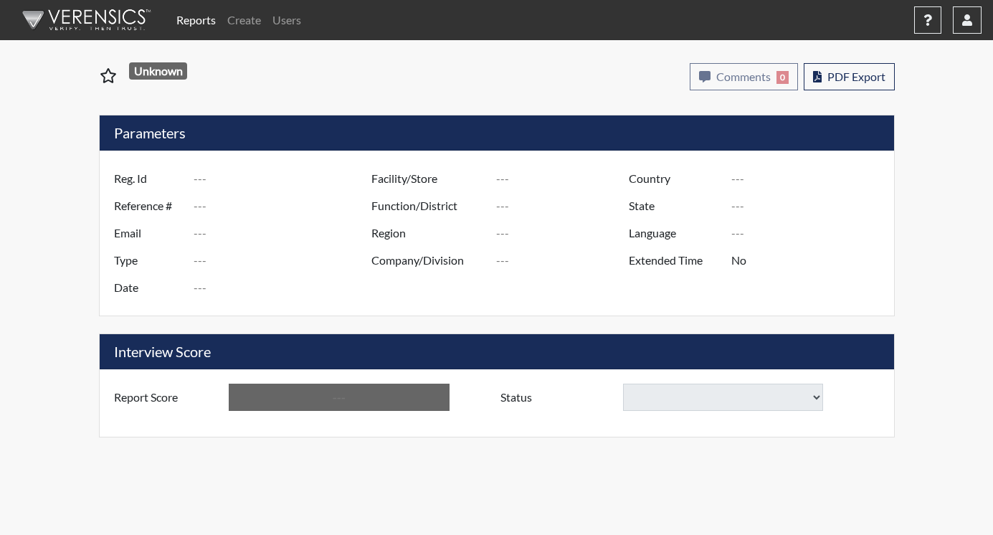
type input "as2304"
type input "51354"
type input "---"
type input "Corrections Pre-Employment"
type input "[DATE]"
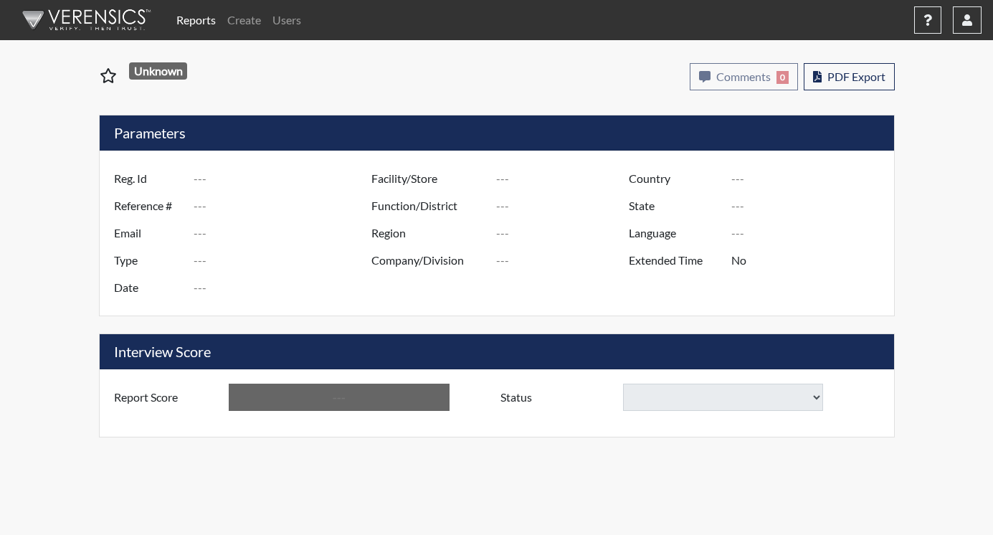
type input "Pulaski SP"
type input "[GEOGRAPHIC_DATA]"
type input "[US_STATE]"
type input "English"
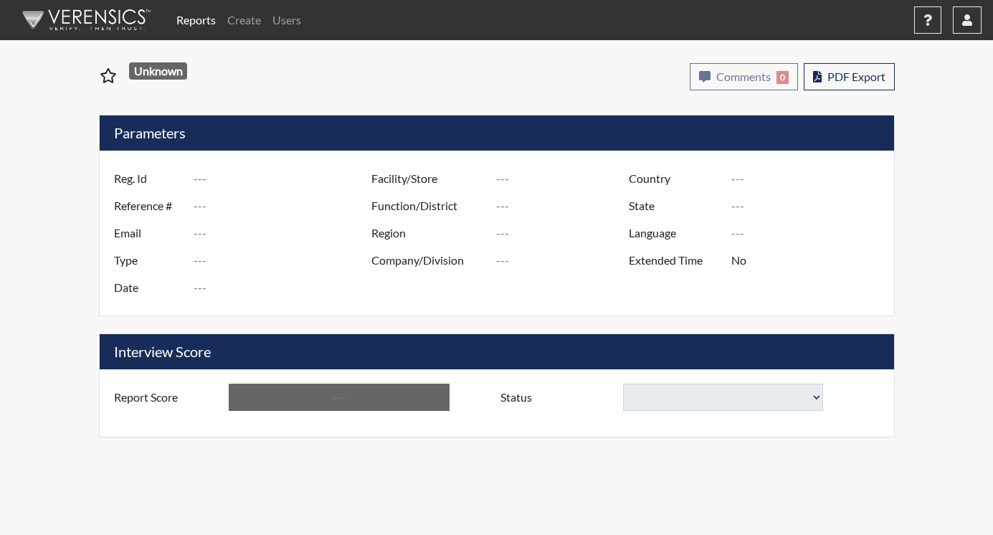
type input "Below Conditions"
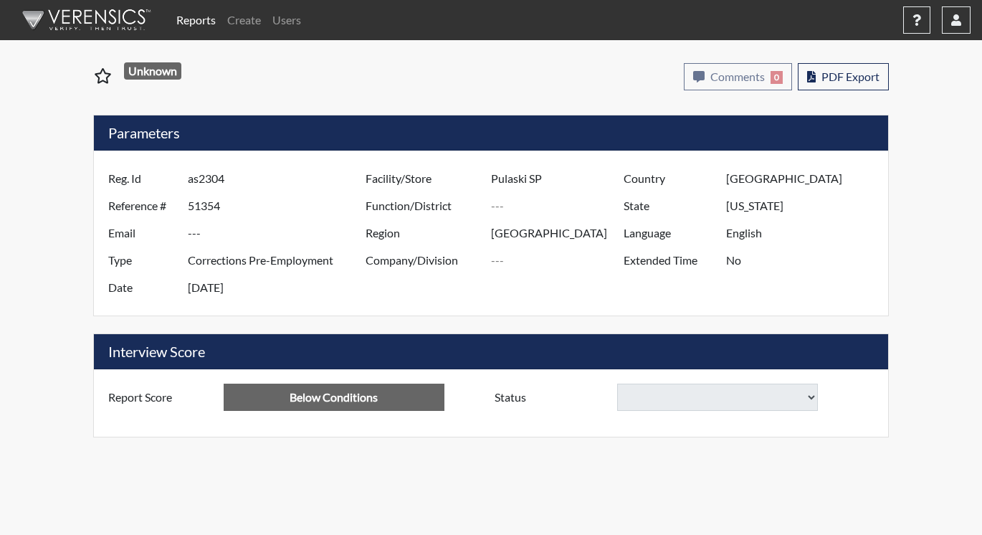
select select
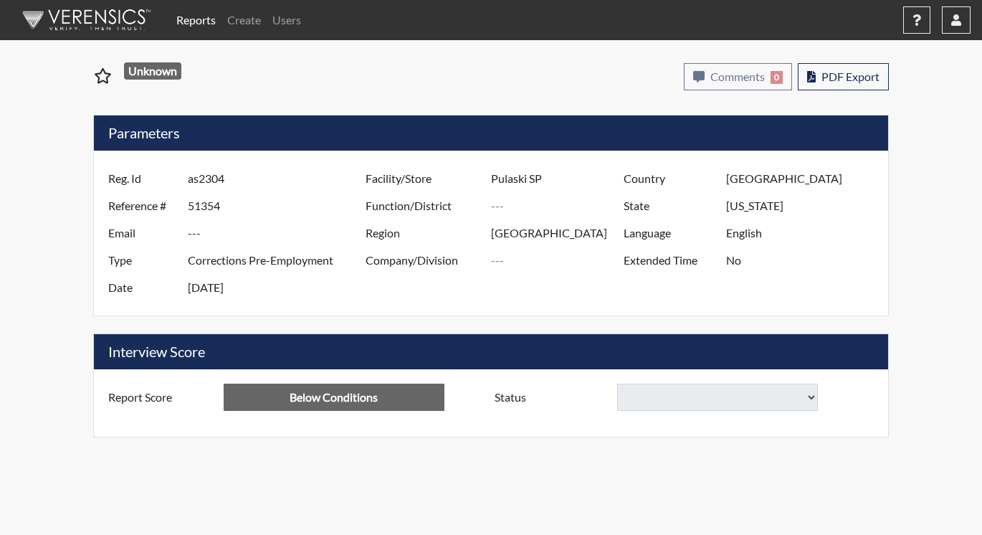
select select
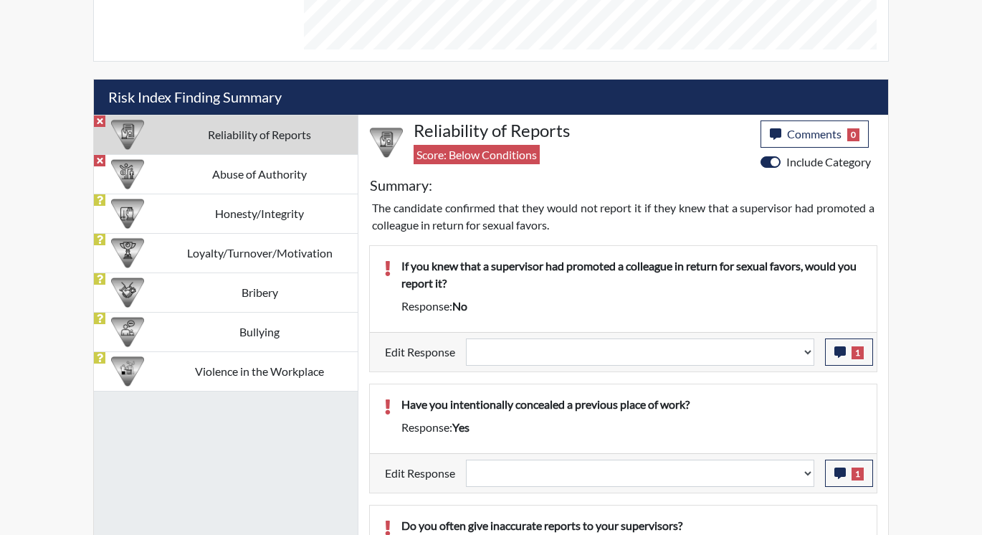
scroll to position [860, 0]
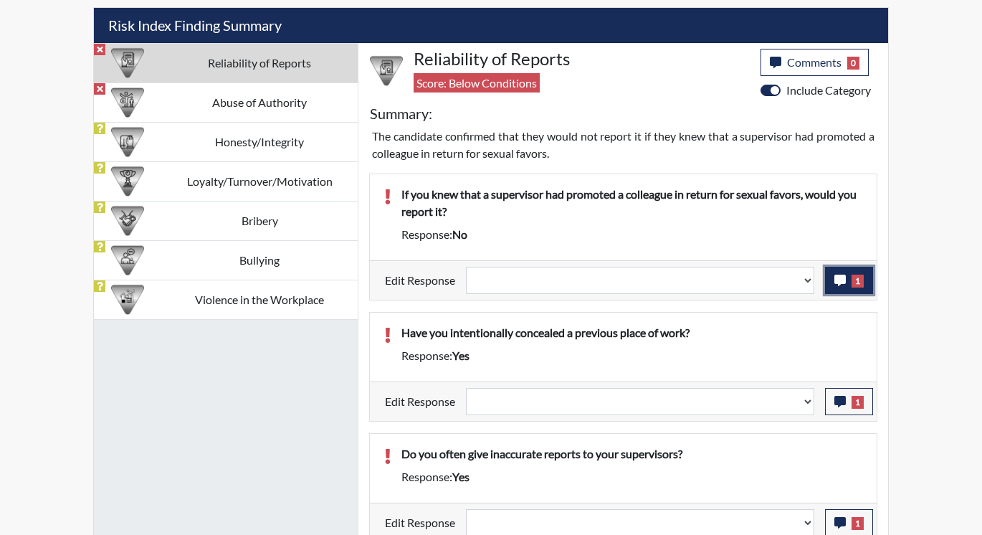
click at [832, 277] on button "1" at bounding box center [849, 280] width 48 height 27
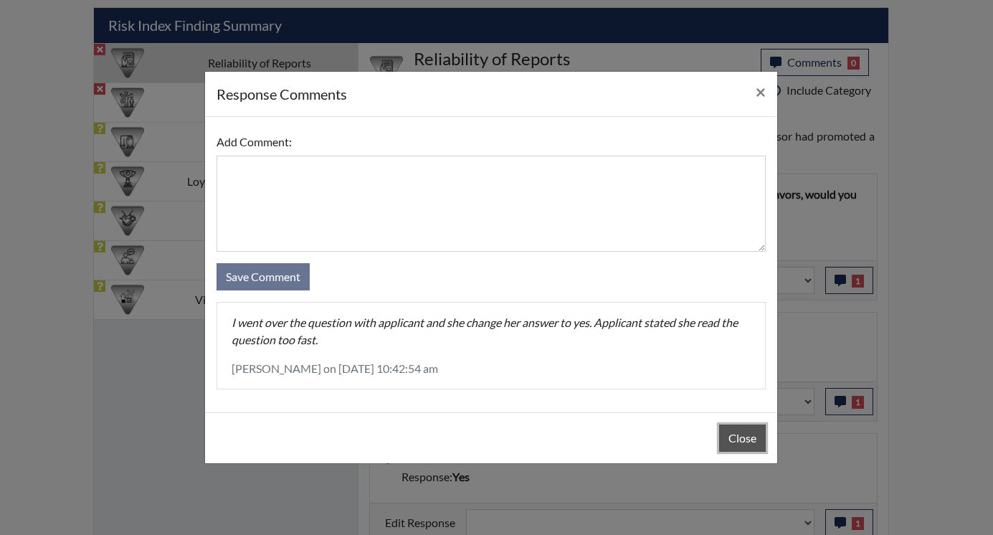
click at [724, 435] on button "Close" at bounding box center [742, 437] width 47 height 27
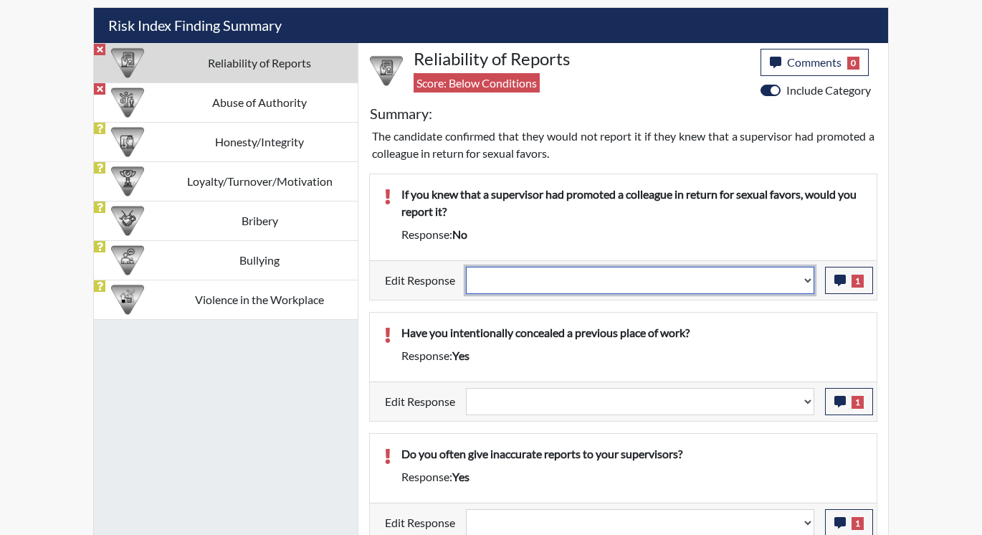
click at [807, 278] on select "Question is not relevant. Results will be updated. Reasonable explanation provi…" at bounding box center [640, 280] width 348 height 27
select select "reasonable-explanation-provided"
click at [467, 267] on select "Question is not relevant. Results will be updated. Reasonable explanation provi…" at bounding box center [640, 280] width 348 height 27
select select
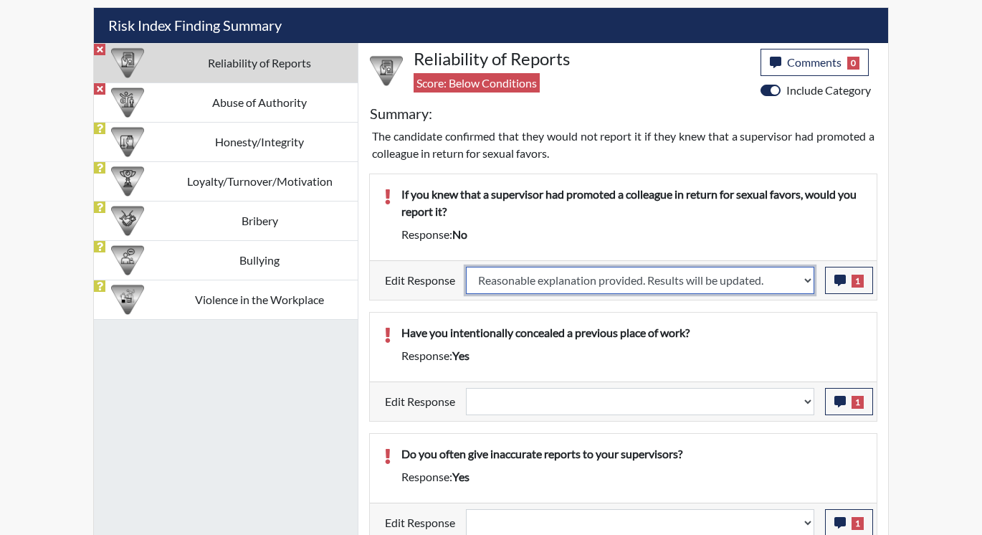
select select
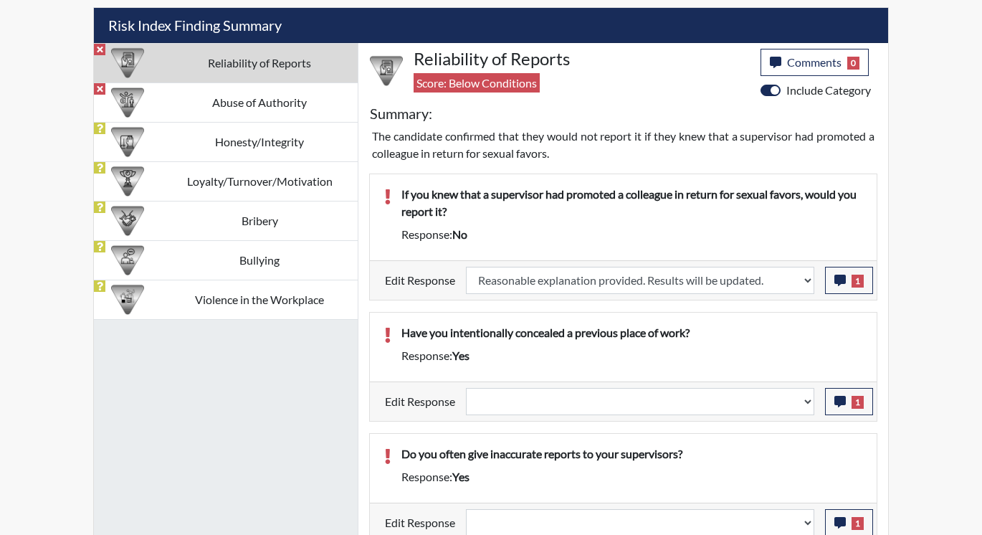
select select
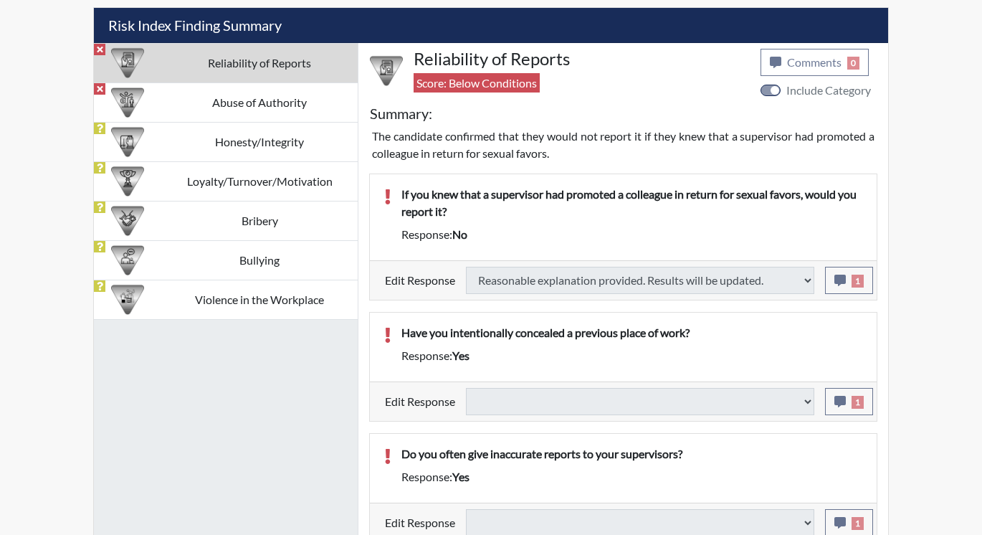
type input "Above Conditions"
select select
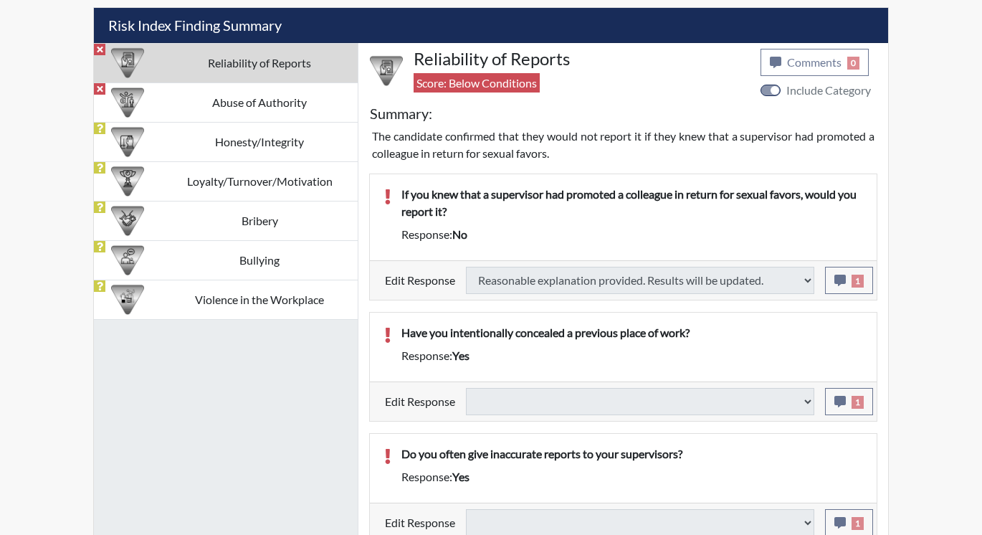
select select
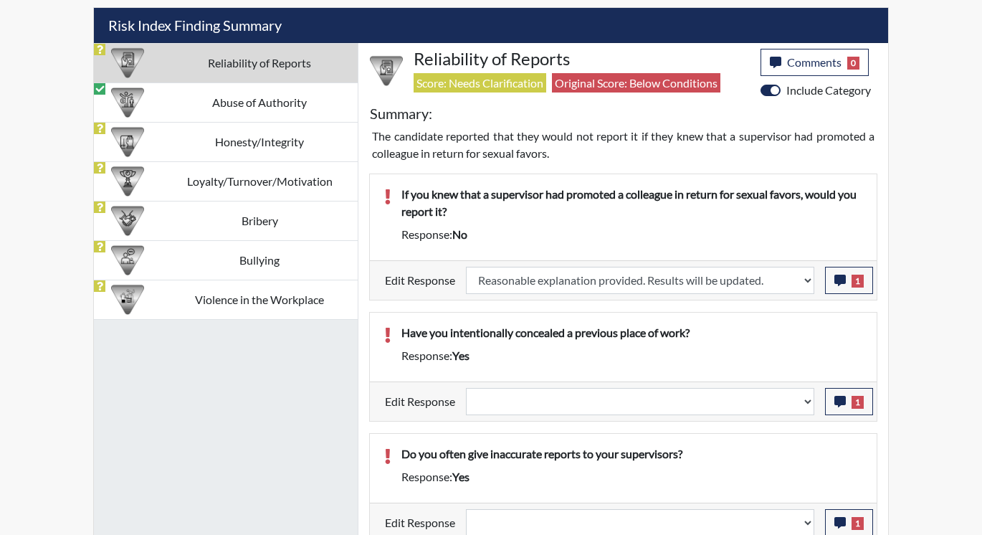
scroll to position [238, 596]
click at [857, 404] on span "1" at bounding box center [858, 402] width 12 height 13
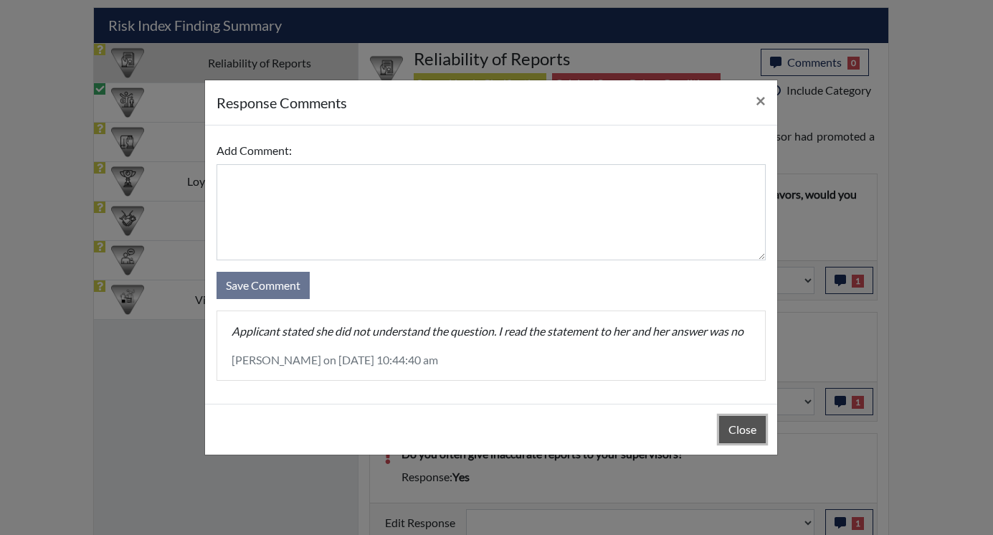
click at [742, 429] on button "Close" at bounding box center [742, 429] width 47 height 27
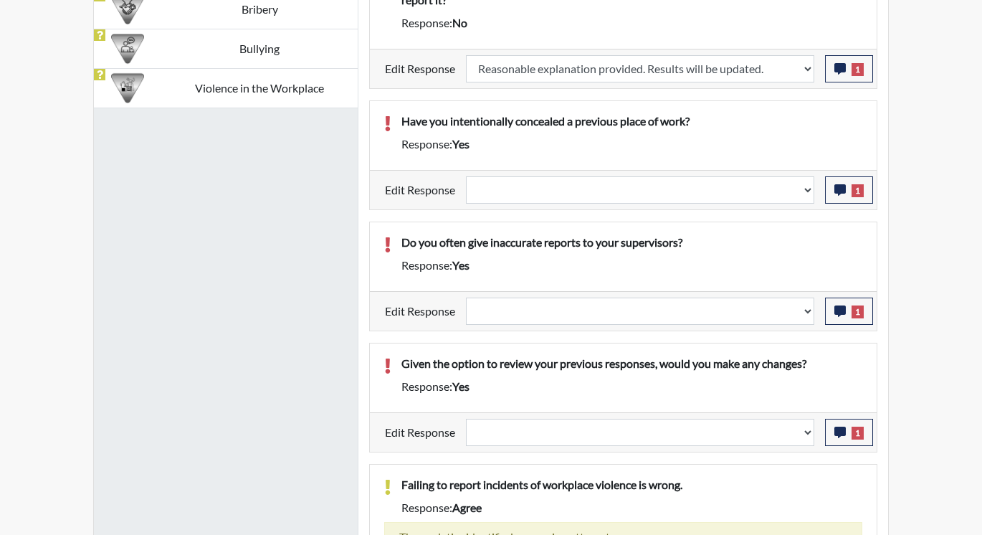
scroll to position [1075, 0]
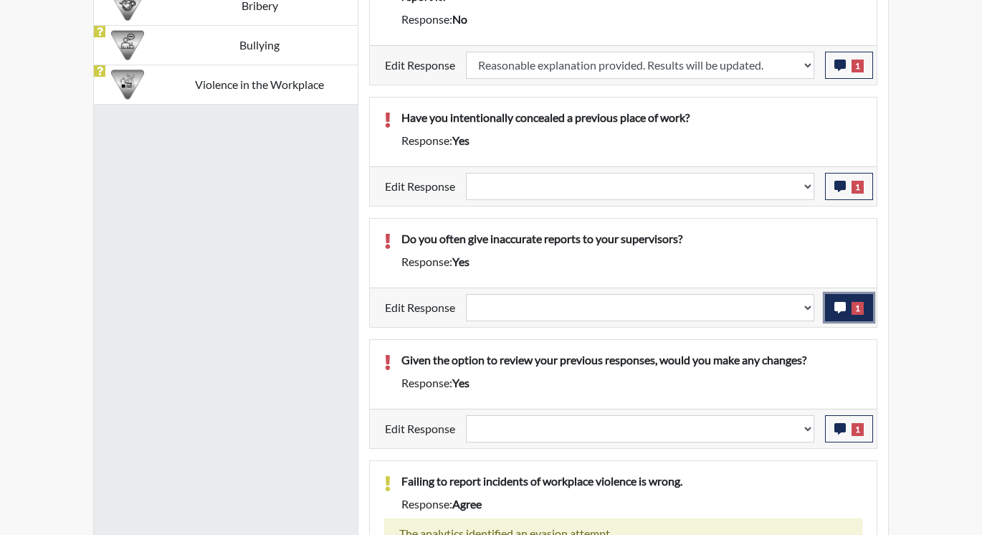
click at [842, 309] on icon "button" at bounding box center [839, 307] width 11 height 11
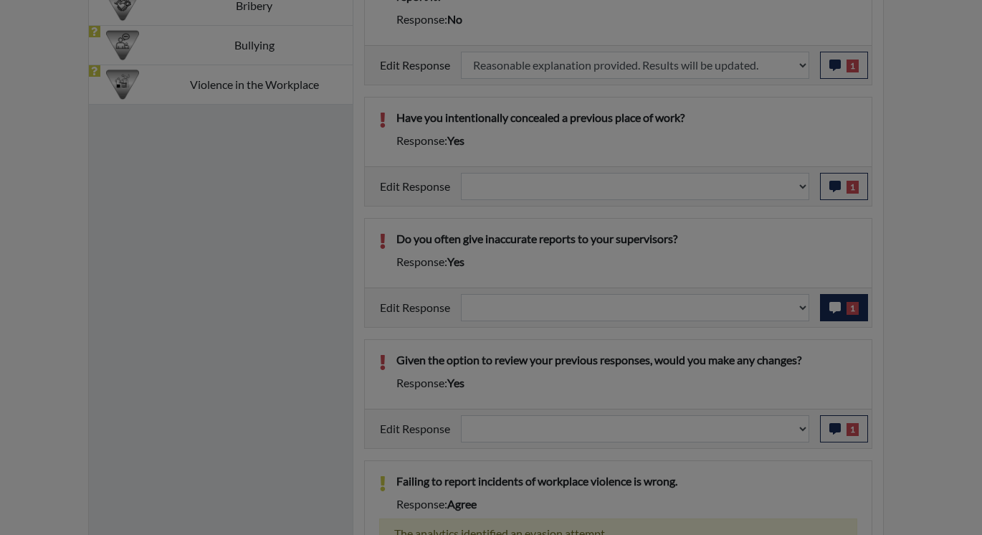
click at [842, 309] on div at bounding box center [491, 267] width 982 height 535
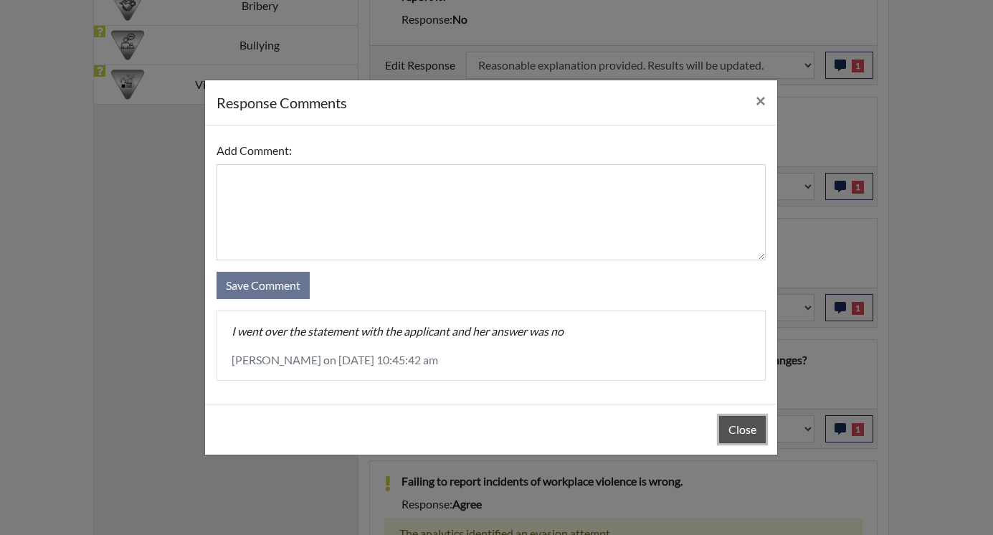
click at [746, 430] on button "Close" at bounding box center [742, 429] width 47 height 27
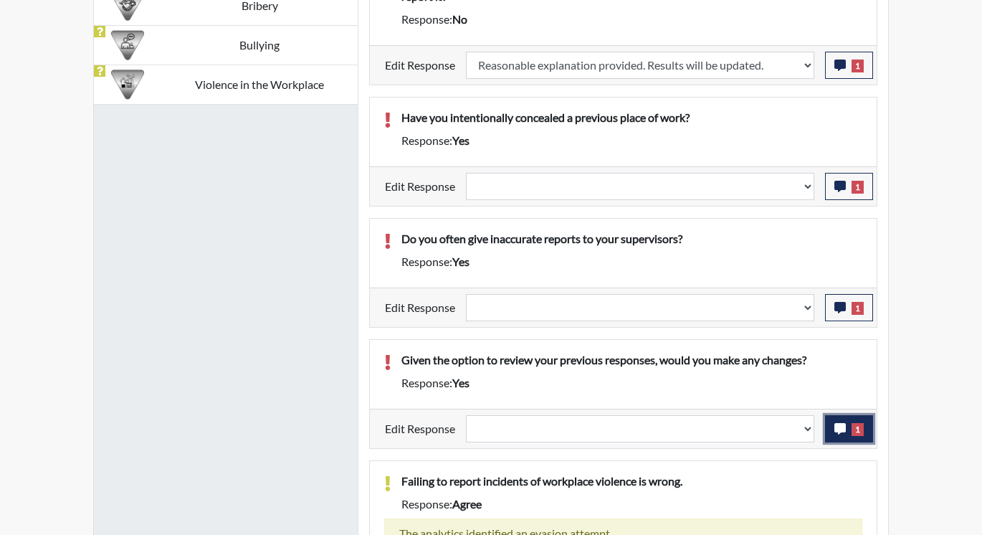
click at [845, 429] on icon "button" at bounding box center [839, 428] width 11 height 11
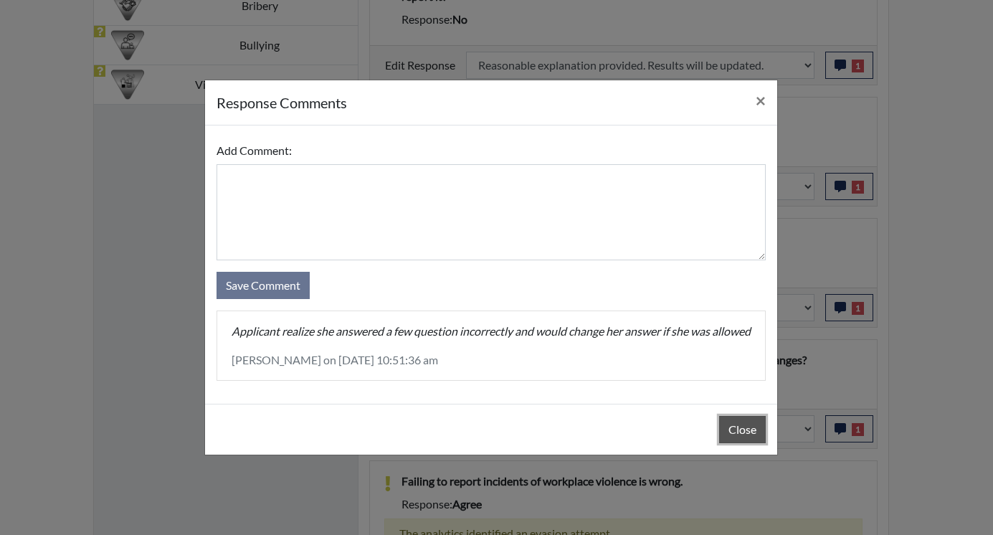
click at [745, 439] on button "Close" at bounding box center [742, 429] width 47 height 27
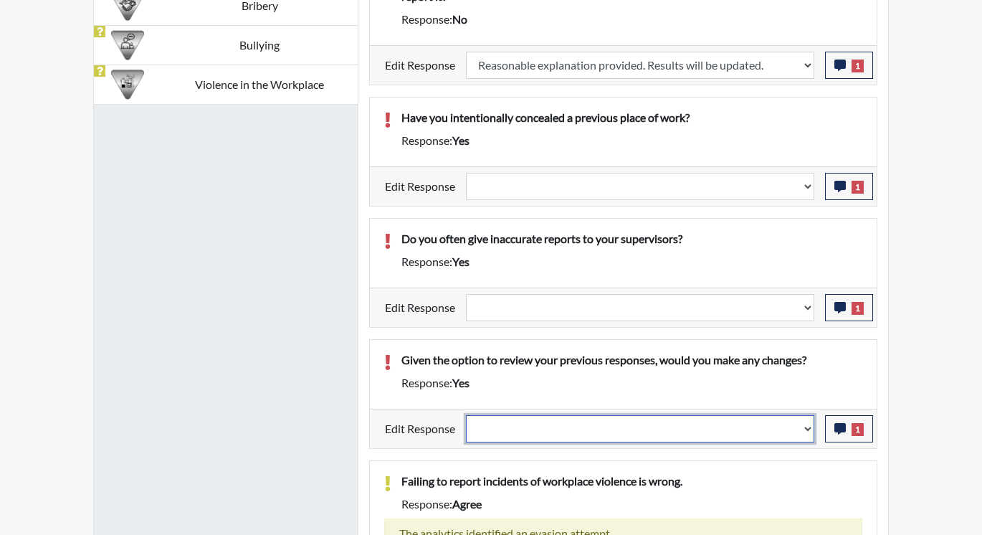
click at [807, 426] on select "Question is not relevant. Results will be updated. Reasonable explanation provi…" at bounding box center [640, 428] width 348 height 27
select select "reasonable-explanation-provided"
click at [467, 415] on select "Question is not relevant. Results will be updated. Reasonable explanation provi…" at bounding box center [640, 428] width 348 height 27
select select
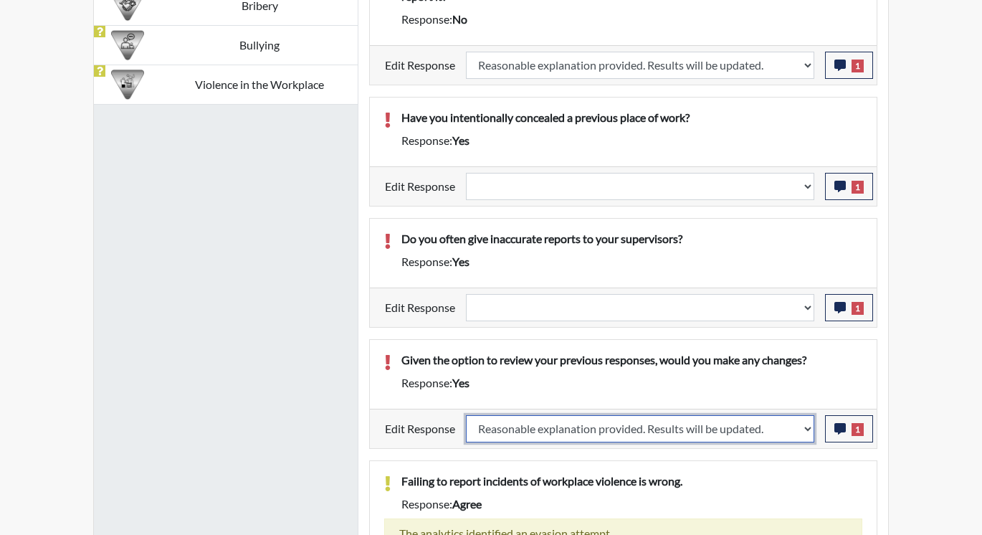
select select
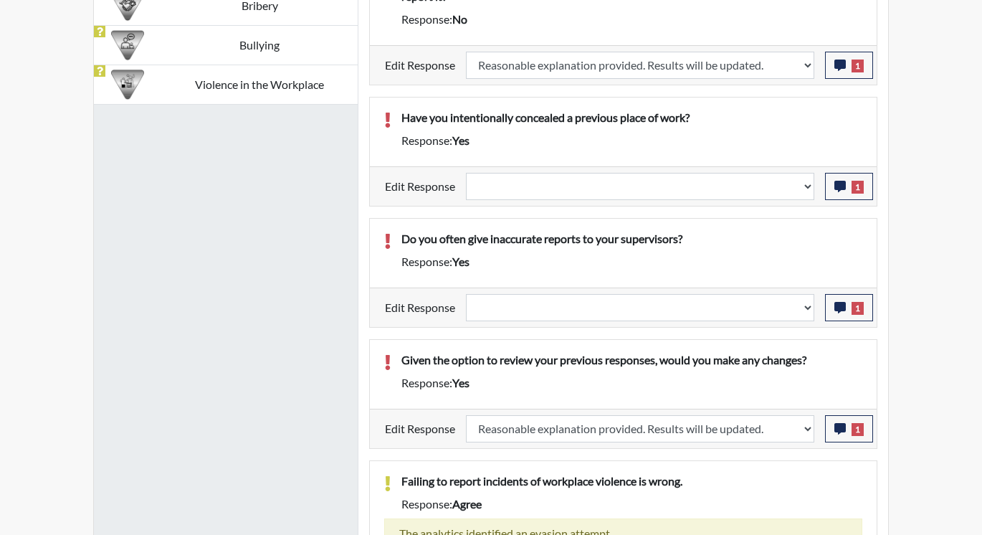
select select
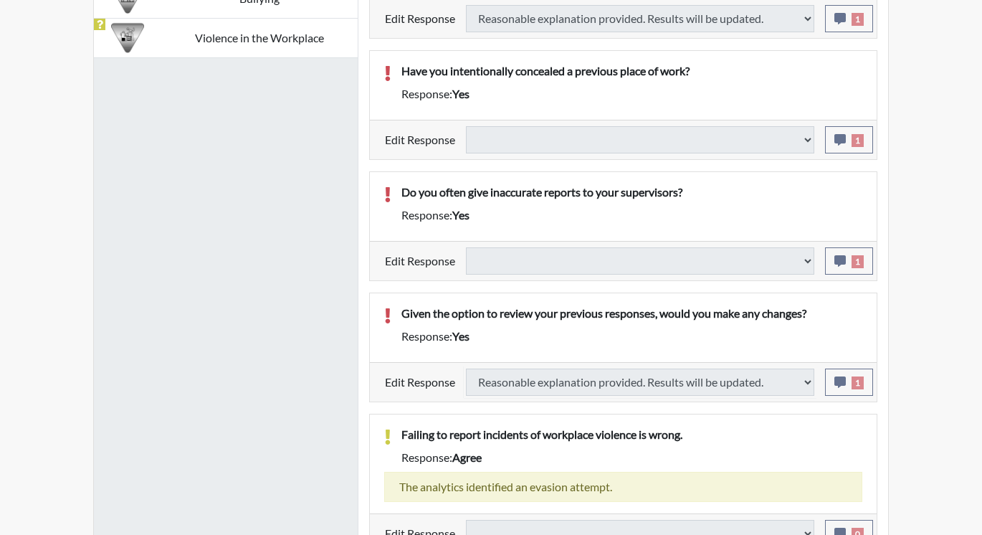
scroll to position [1147, 0]
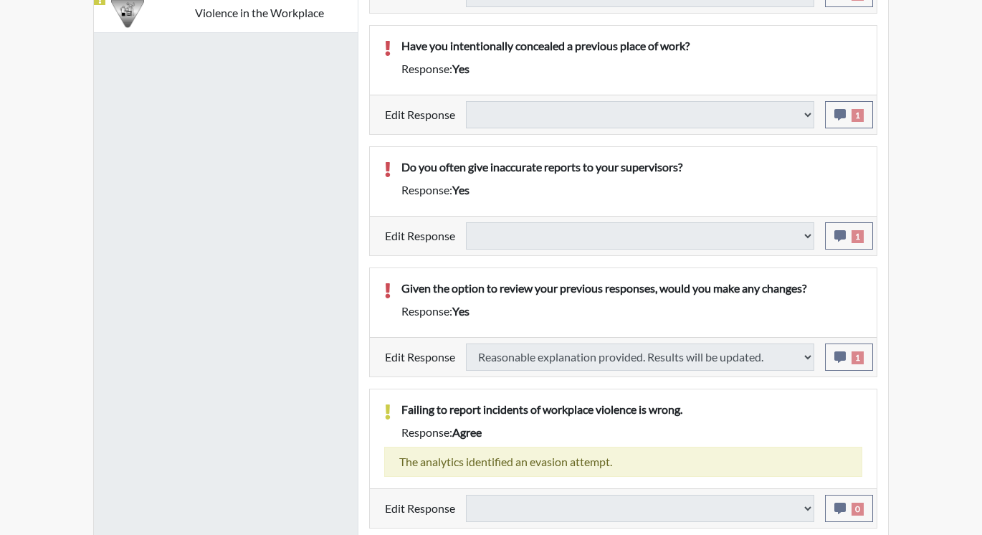
select select
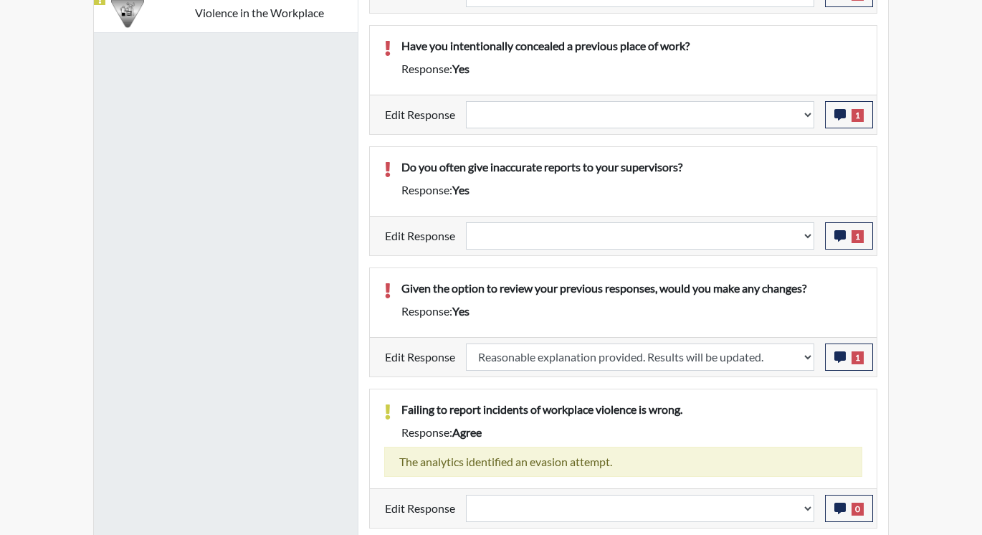
click at [863, 284] on div "Given the option to review your previous responses, would you make any changes?" at bounding box center [632, 291] width 482 height 23
click at [807, 238] on select "Question is not relevant. Results will be updated. Reasonable explanation provi…" at bounding box center [640, 235] width 348 height 27
select select "reasonable-explanation-provided"
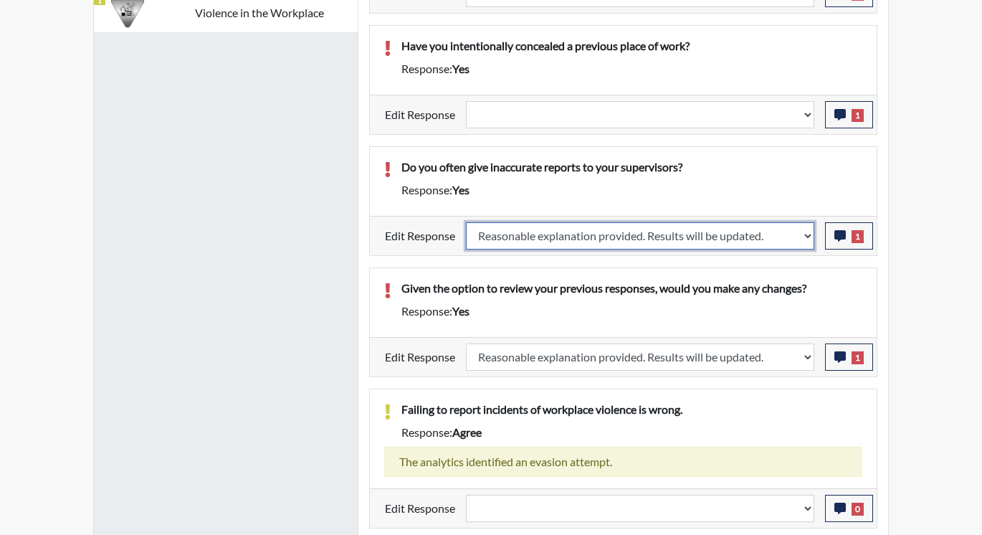
click at [467, 222] on select "Question is not relevant. Results will be updated. Reasonable explanation provi…" at bounding box center [640, 235] width 348 height 27
select select
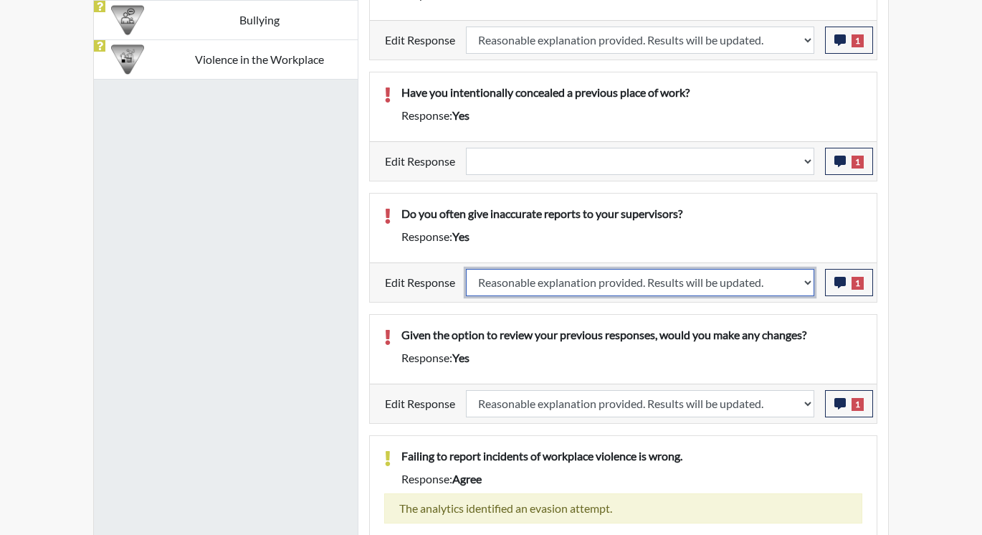
scroll to position [1075, 0]
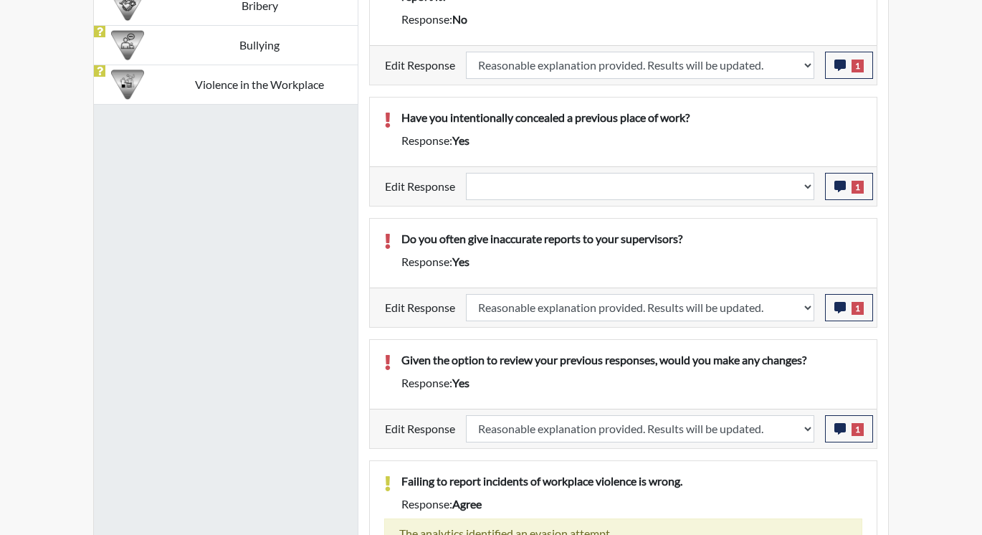
select select
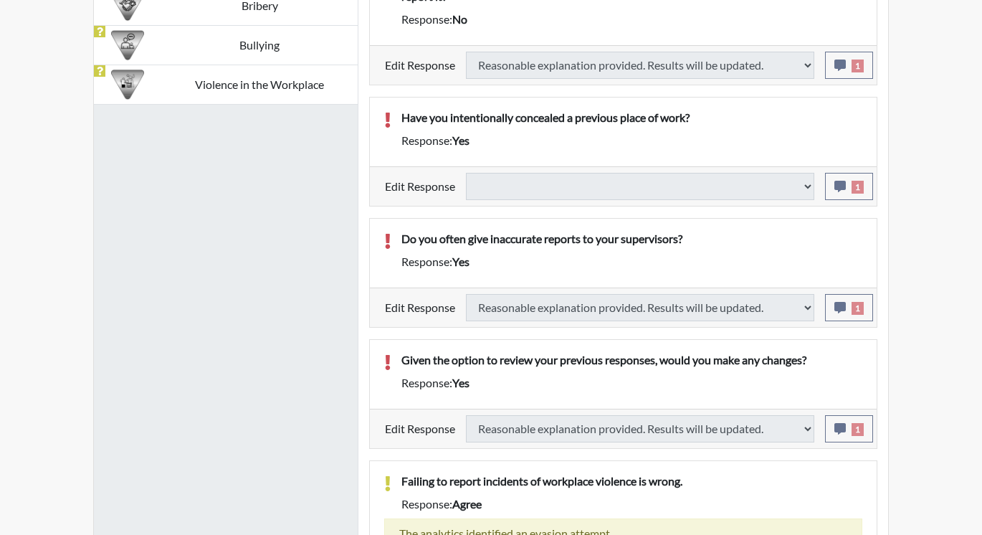
select select
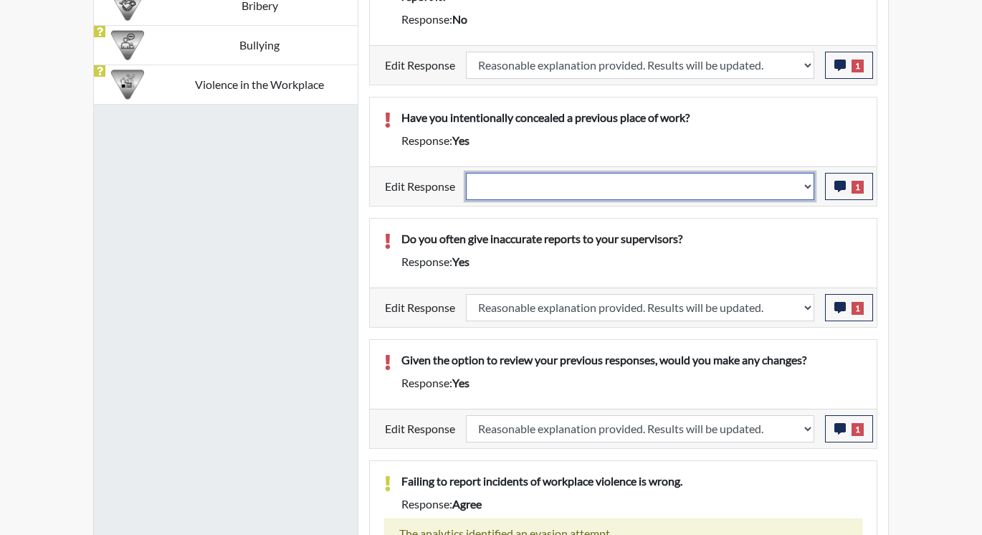
click at [809, 186] on select "Question is not relevant. Results will be updated. Reasonable explanation provi…" at bounding box center [640, 186] width 348 height 27
select select "reasonable-explanation-provided"
click at [467, 173] on select "Question is not relevant. Results will be updated. Reasonable explanation provi…" at bounding box center [640, 186] width 348 height 27
select select
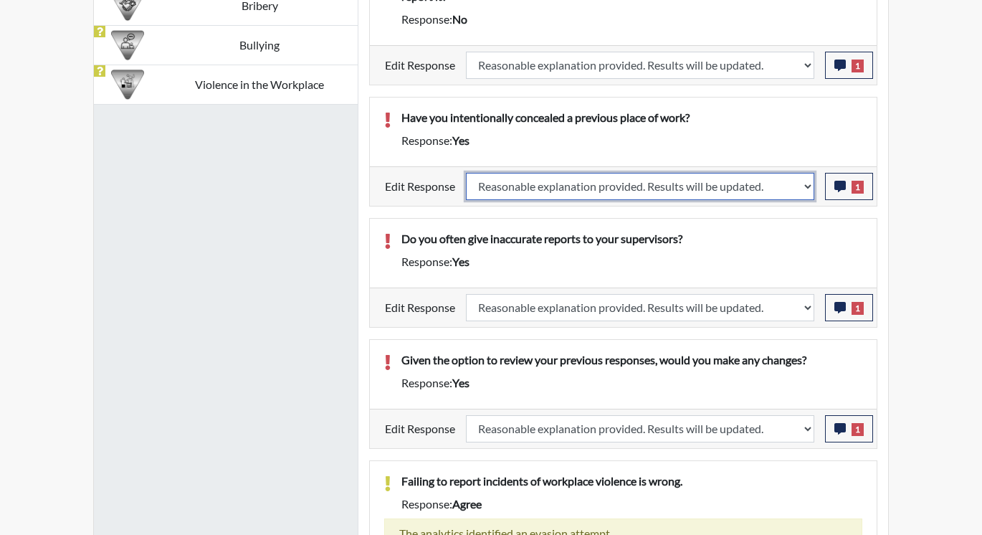
select select
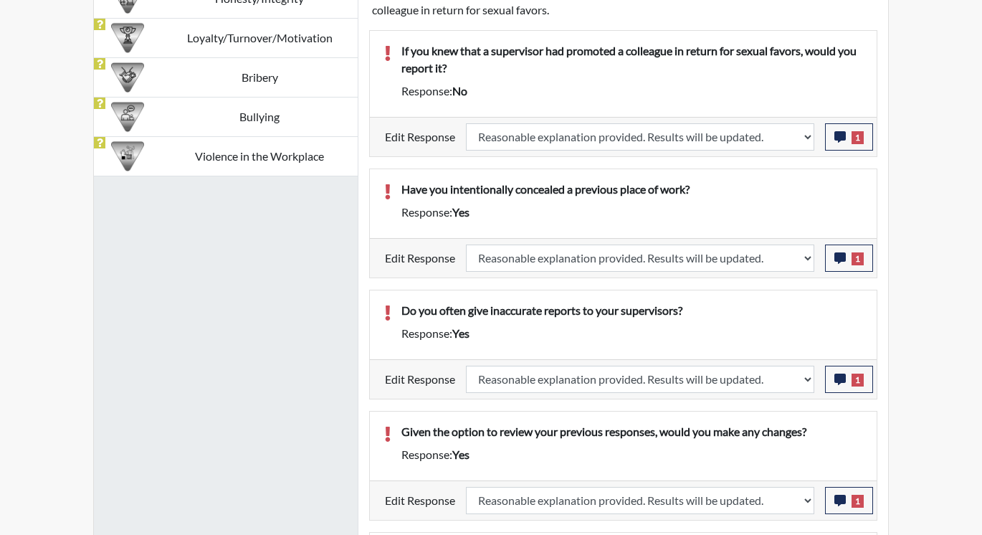
select select
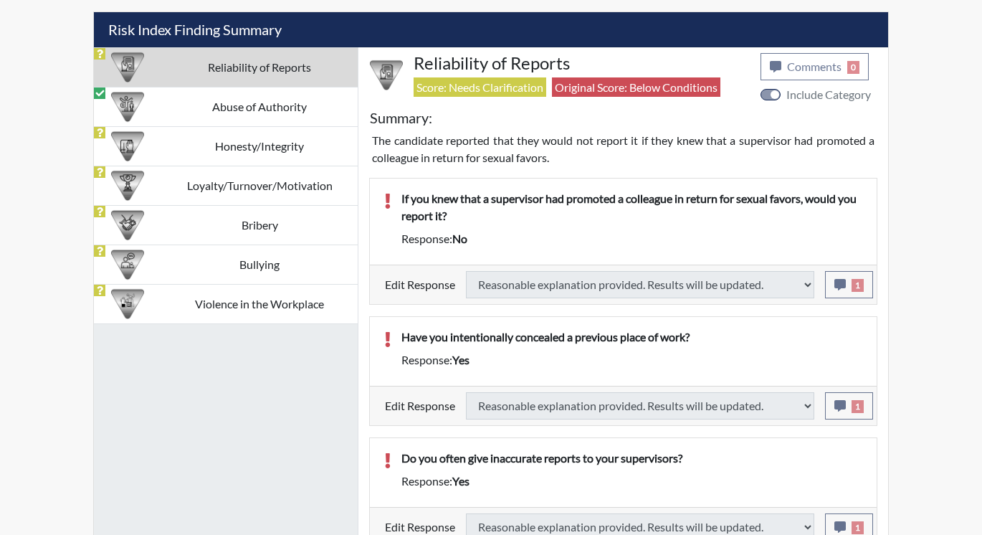
select select
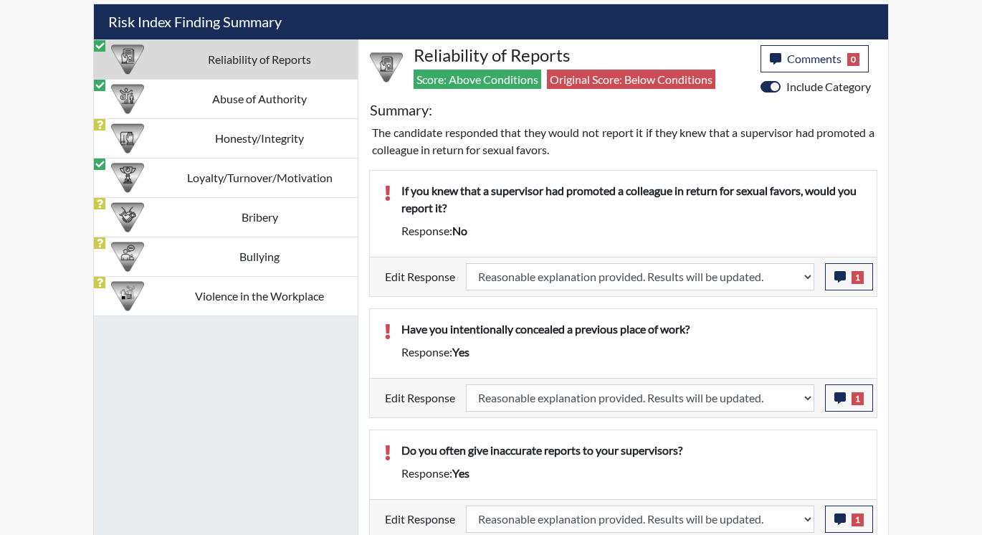
scroll to position [862, 0]
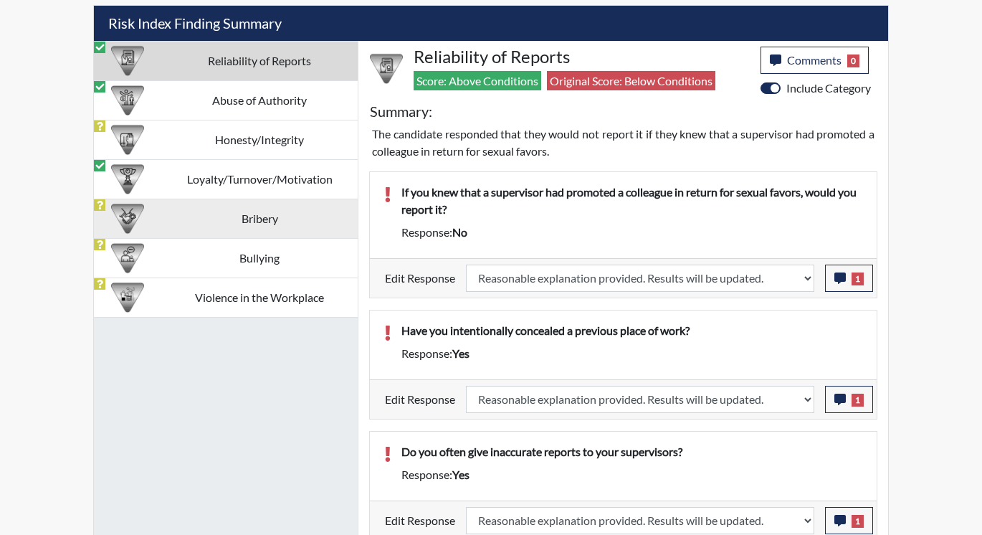
click at [291, 216] on td "Bribery" at bounding box center [259, 218] width 196 height 39
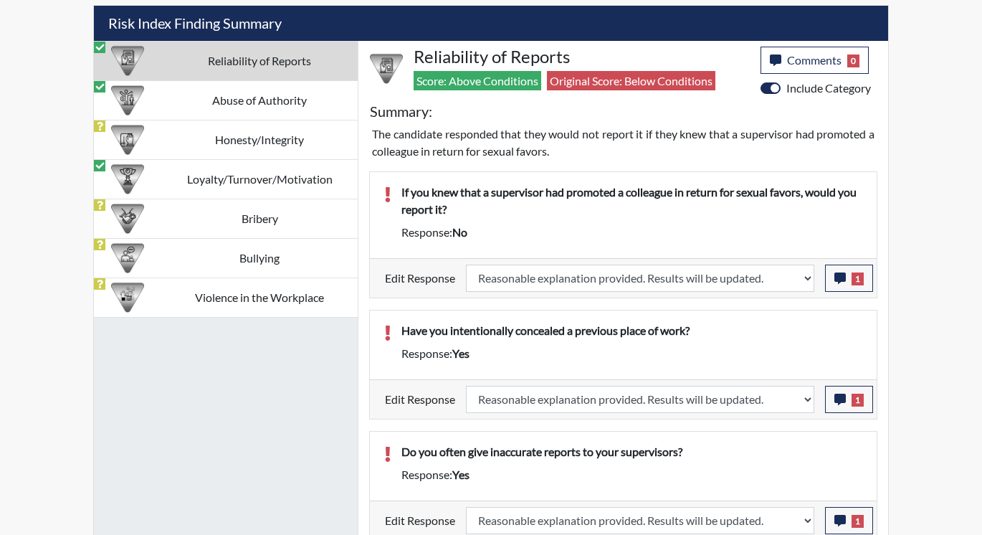
scroll to position [646, 0]
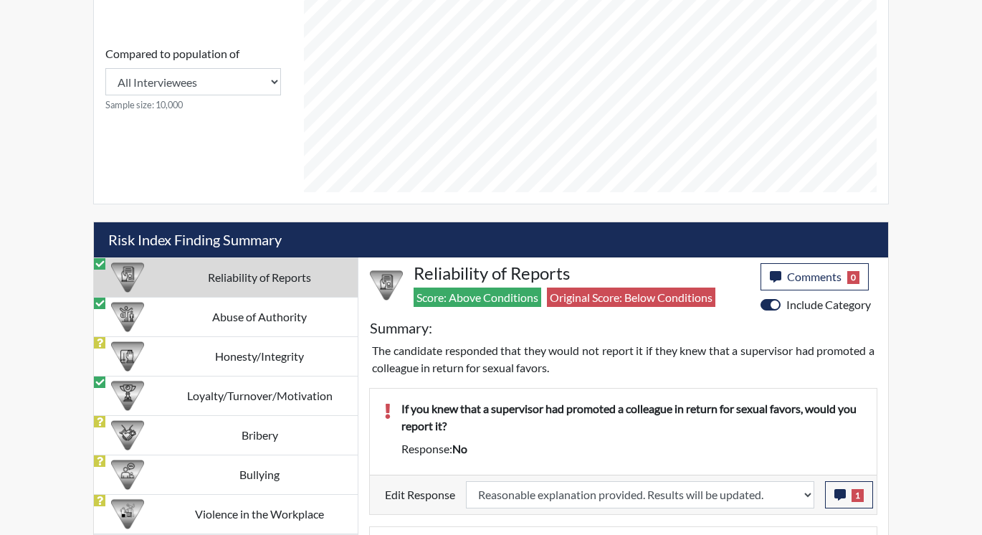
select select
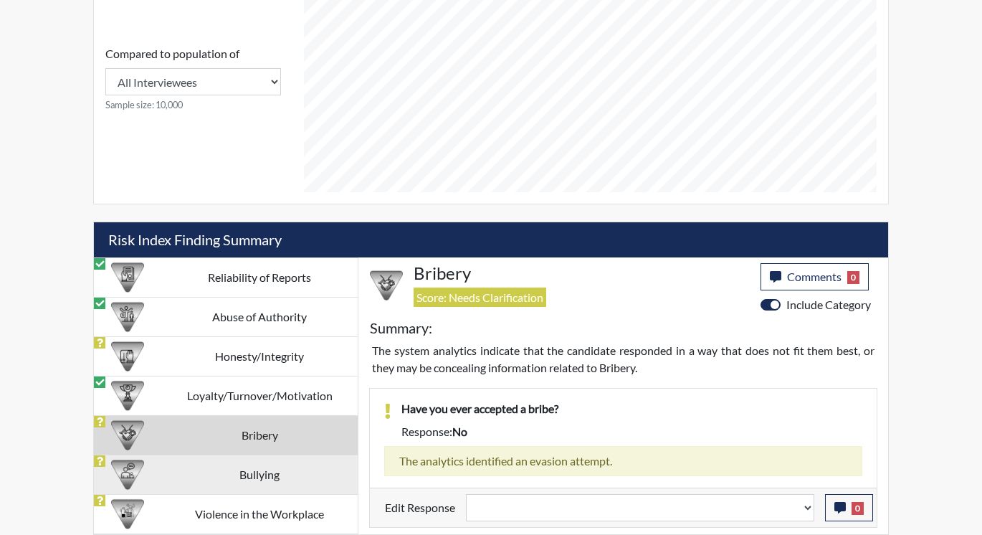
click at [230, 471] on td "Bullying" at bounding box center [259, 474] width 196 height 39
select select
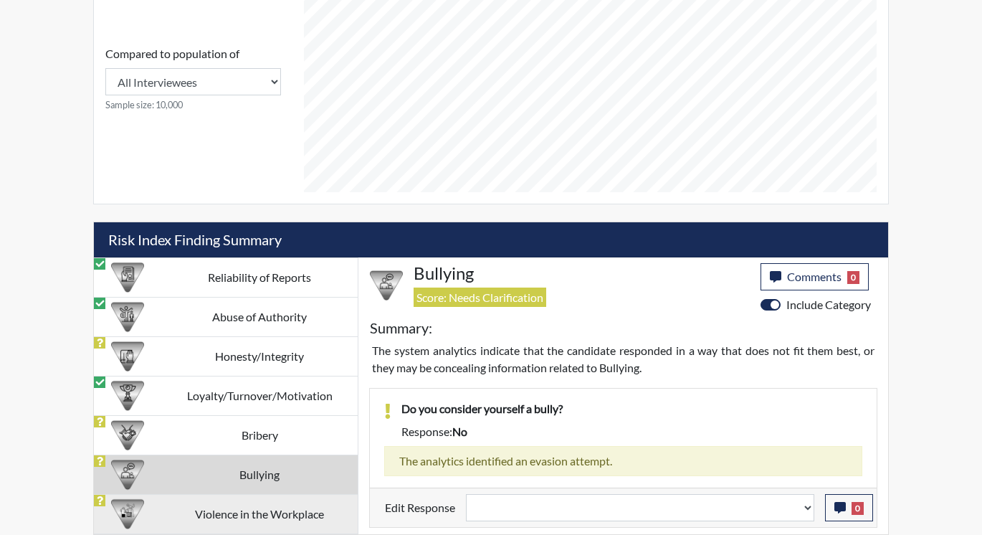
click at [226, 511] on td "Violence in the Workplace" at bounding box center [259, 513] width 196 height 39
select select
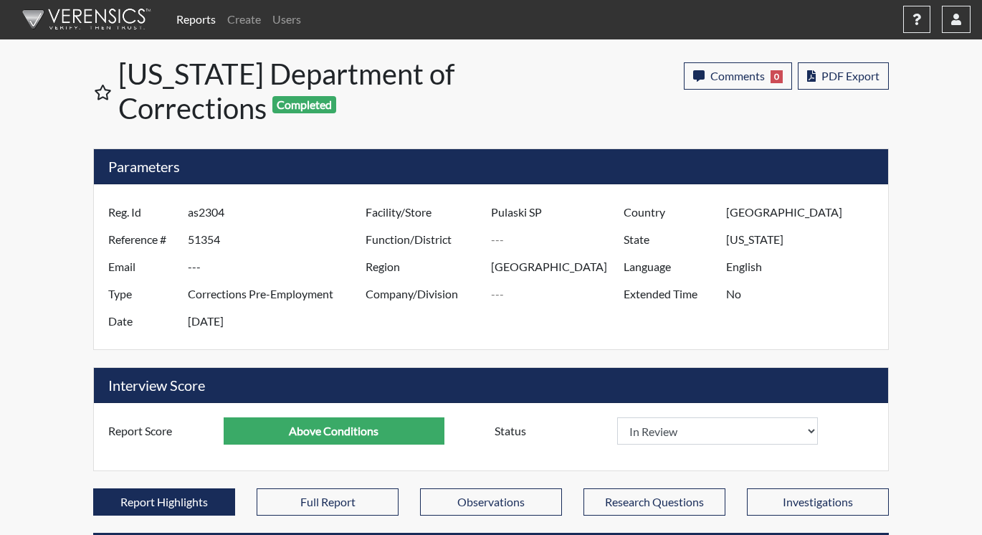
scroll to position [0, 0]
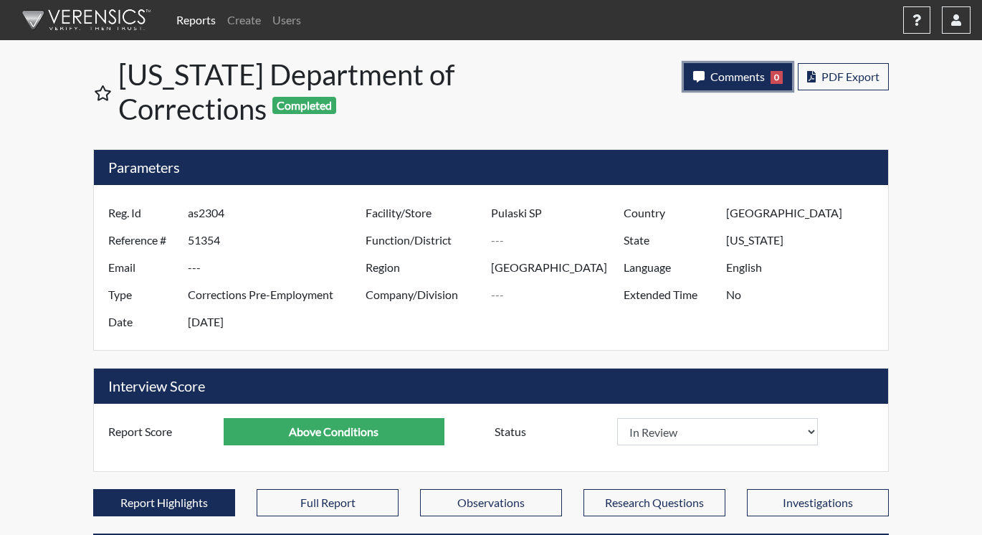
click at [727, 80] on span "Comments" at bounding box center [737, 77] width 54 height 14
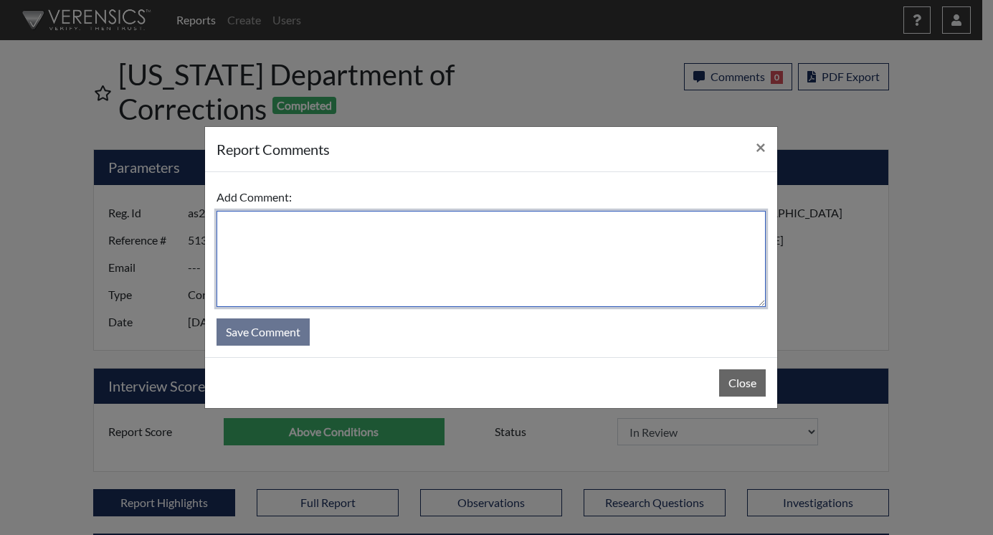
click at [608, 255] on textarea at bounding box center [491, 259] width 549 height 96
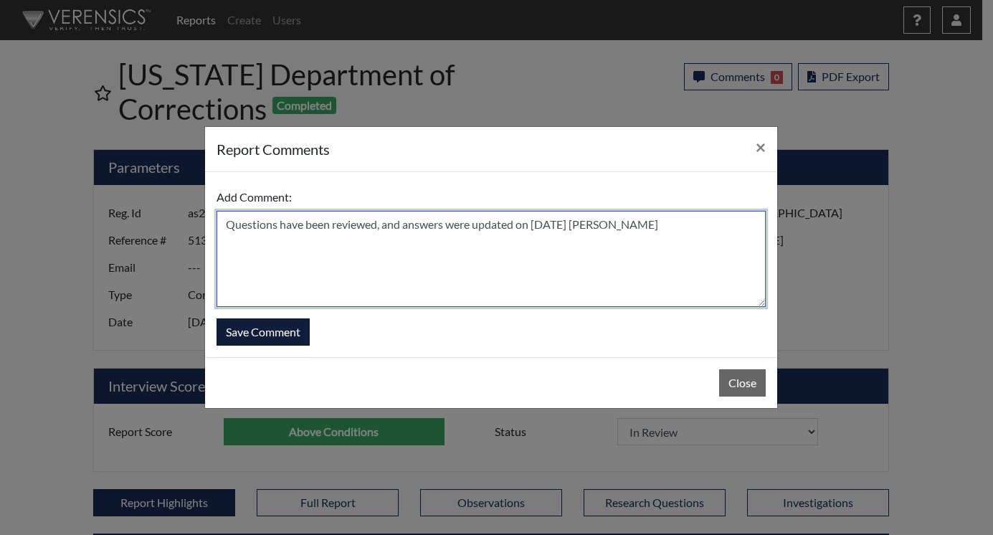
type textarea "Questions have been reviewed, and answers were updated on [DATE] [PERSON_NAME]"
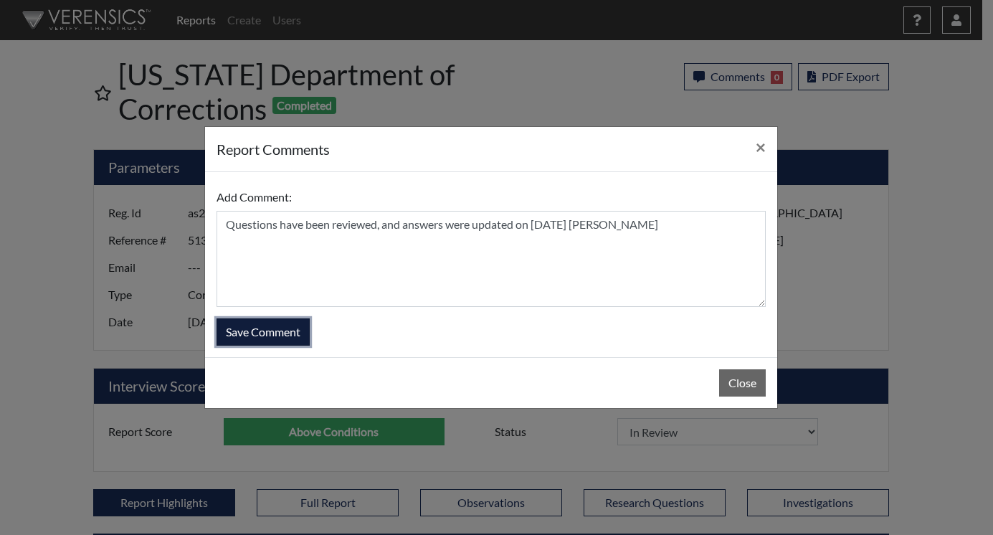
click at [290, 334] on button "Save Comment" at bounding box center [263, 331] width 93 height 27
select select
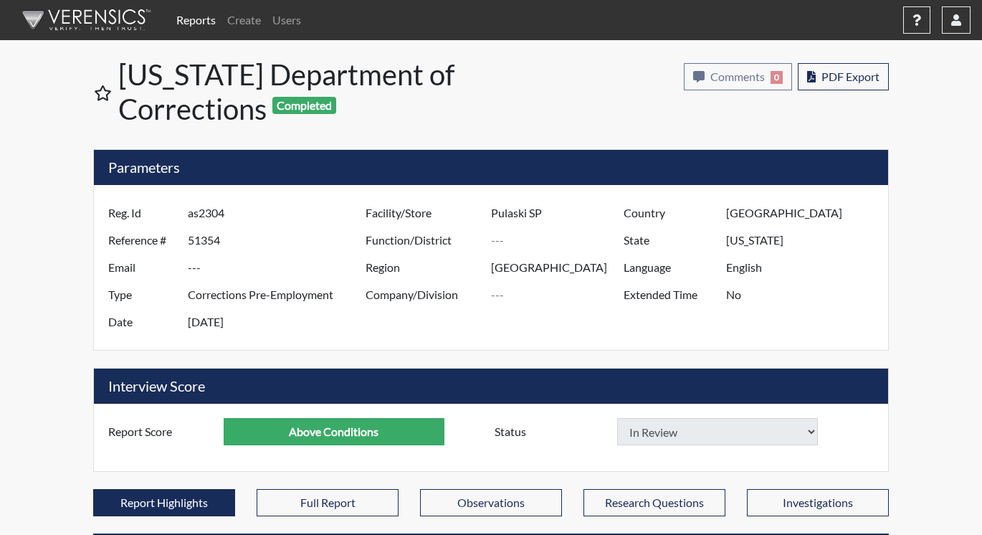
select select
click at [196, 22] on link "Reports" at bounding box center [196, 20] width 51 height 29
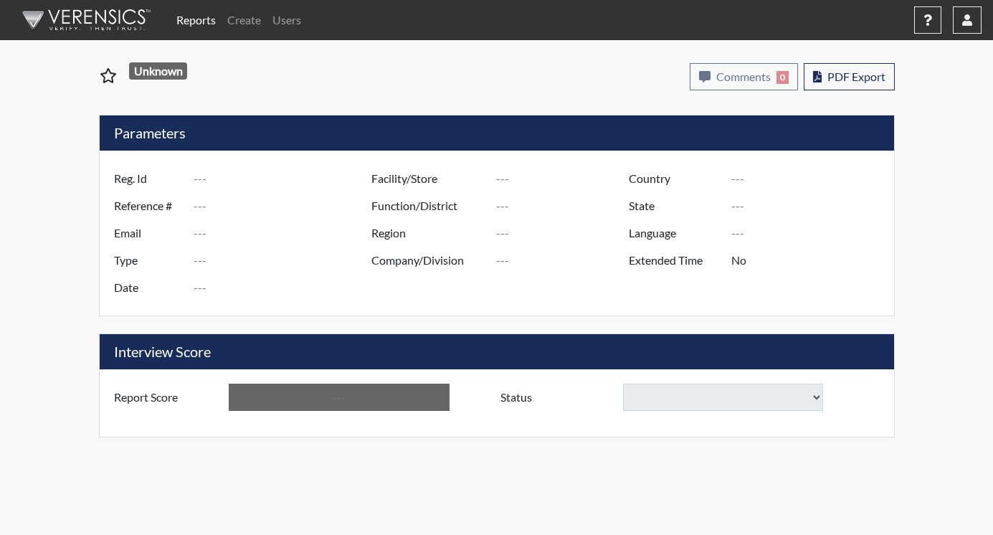
type input "ad5169"
type input "51358"
type input "---"
type input "Corrections Pre-Employment"
type input "[DATE]"
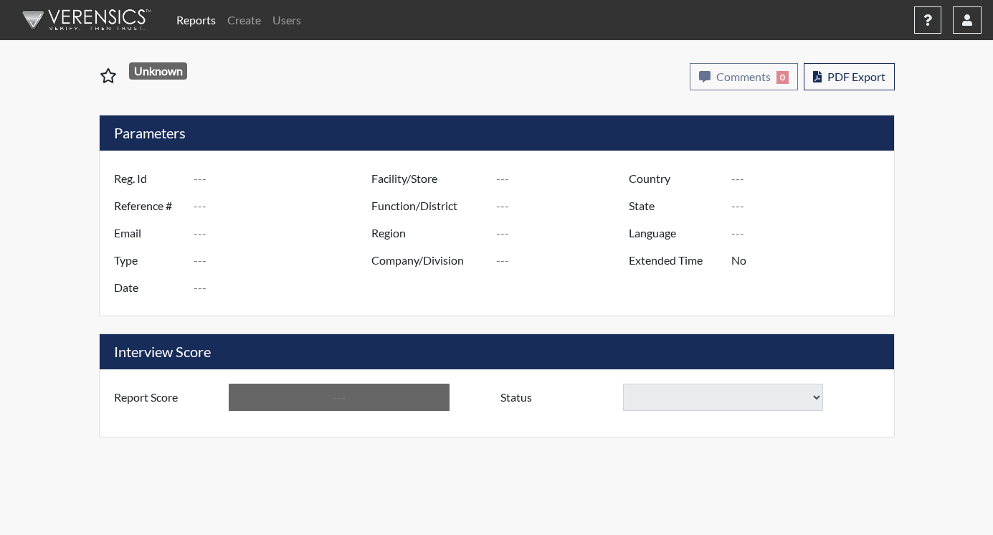
type input "Pulaski SP"
type input "[GEOGRAPHIC_DATA]"
type input "[US_STATE]"
type input "English"
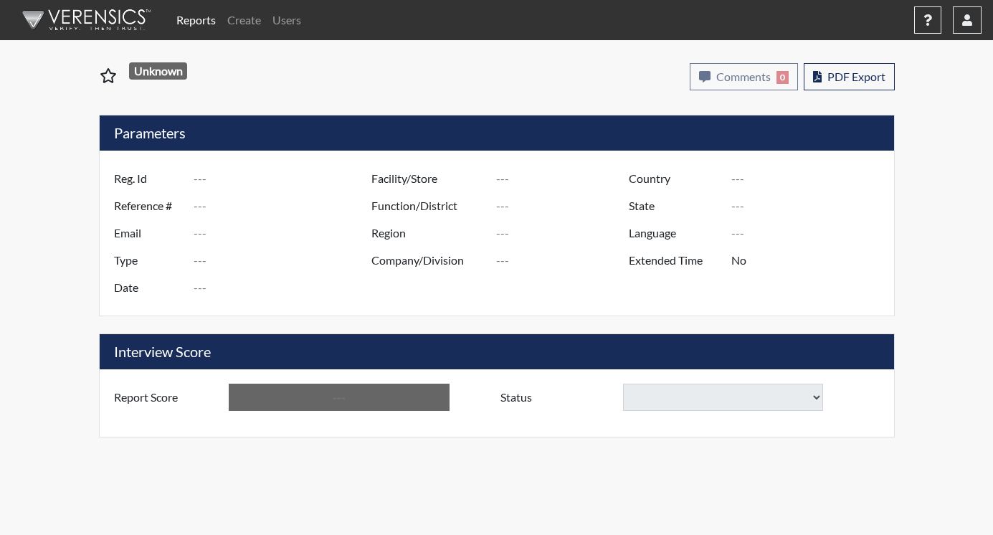
type input "Below Conditions"
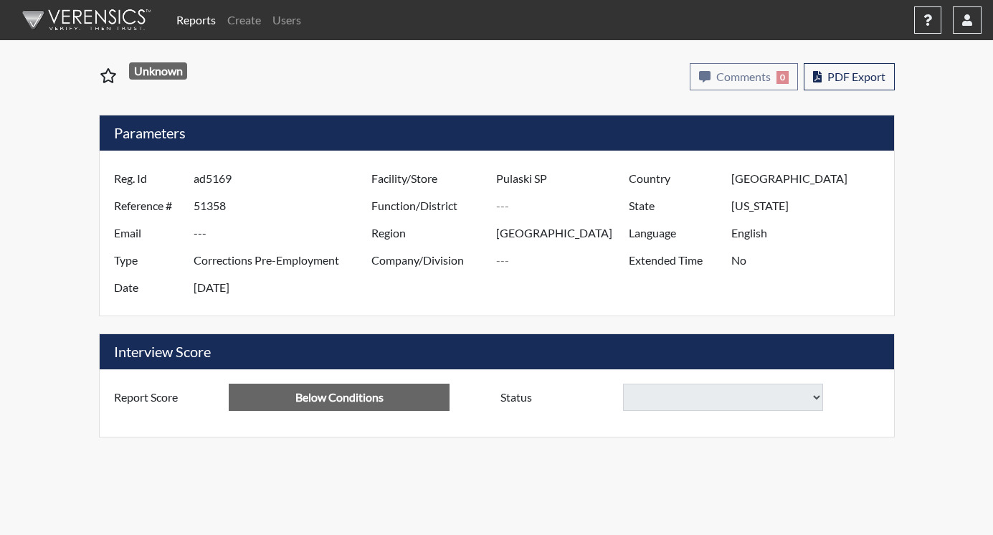
select select
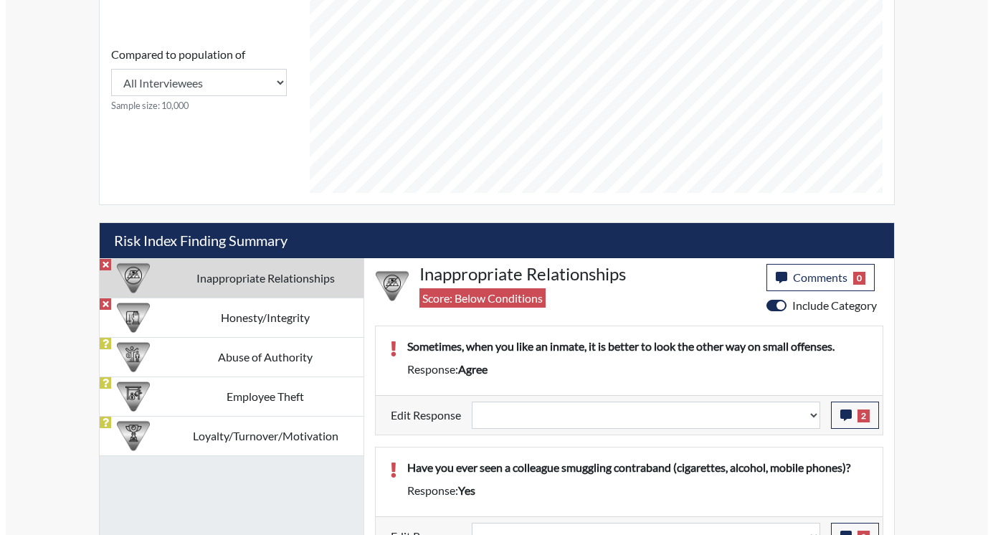
scroll to position [667, 0]
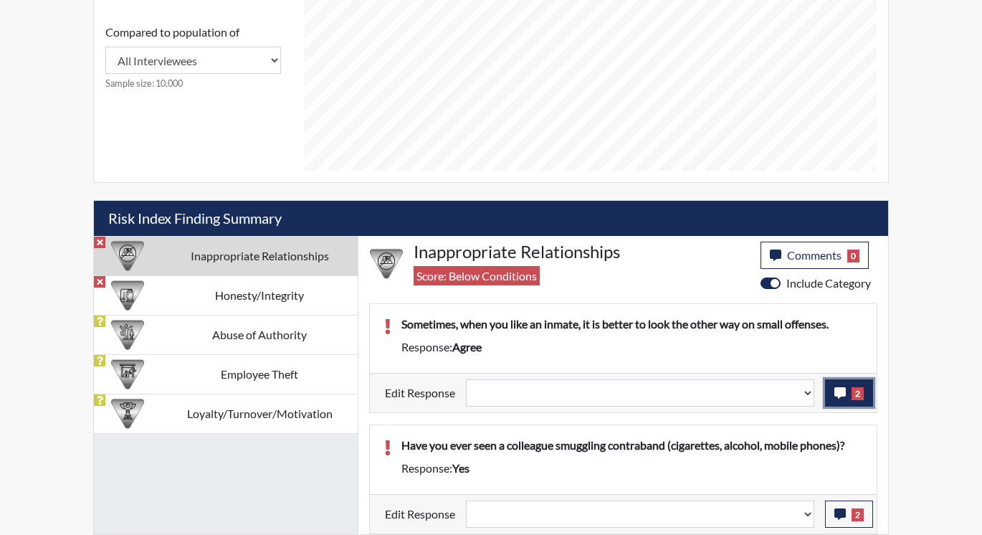
click at [847, 393] on button "2" at bounding box center [849, 392] width 48 height 27
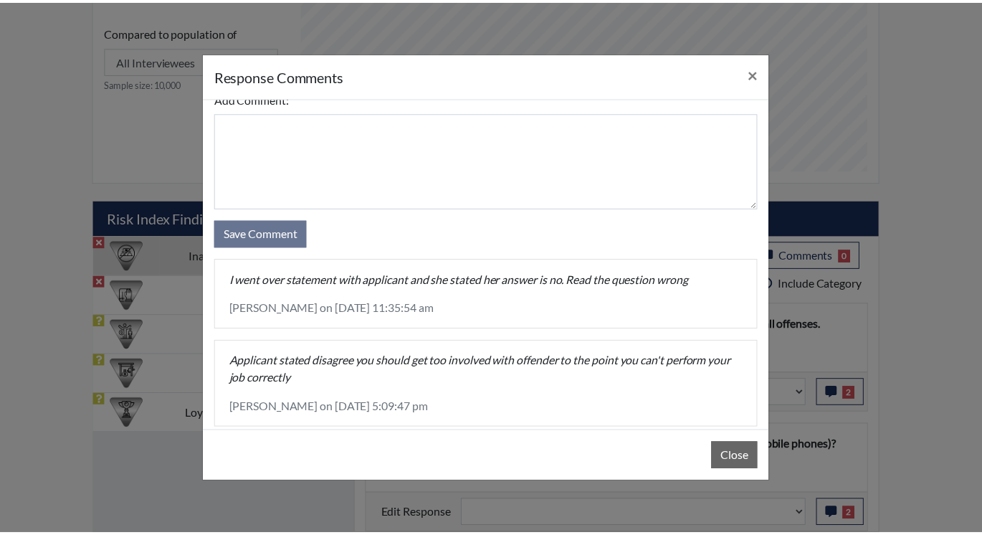
scroll to position [44, 0]
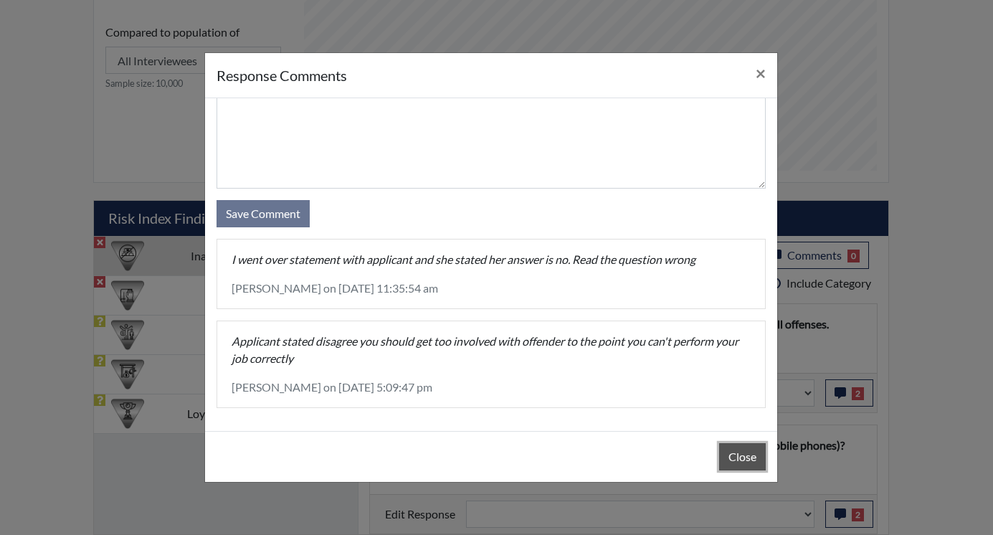
drag, startPoint x: 748, startPoint y: 460, endPoint x: 798, endPoint y: 406, distance: 73.0
click at [748, 459] on button "Close" at bounding box center [742, 456] width 47 height 27
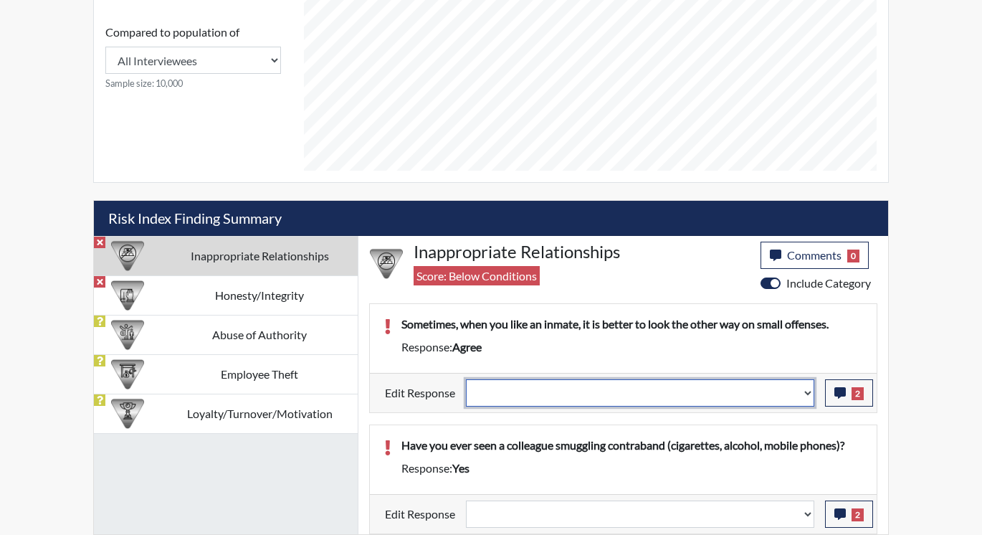
click at [809, 389] on select "Question is not relevant. Results will be updated. Reasonable explanation provi…" at bounding box center [640, 392] width 348 height 27
select select "reasonable-explanation-provided"
click at [467, 379] on select "Question is not relevant. Results will be updated. Reasonable explanation provi…" at bounding box center [640, 392] width 348 height 27
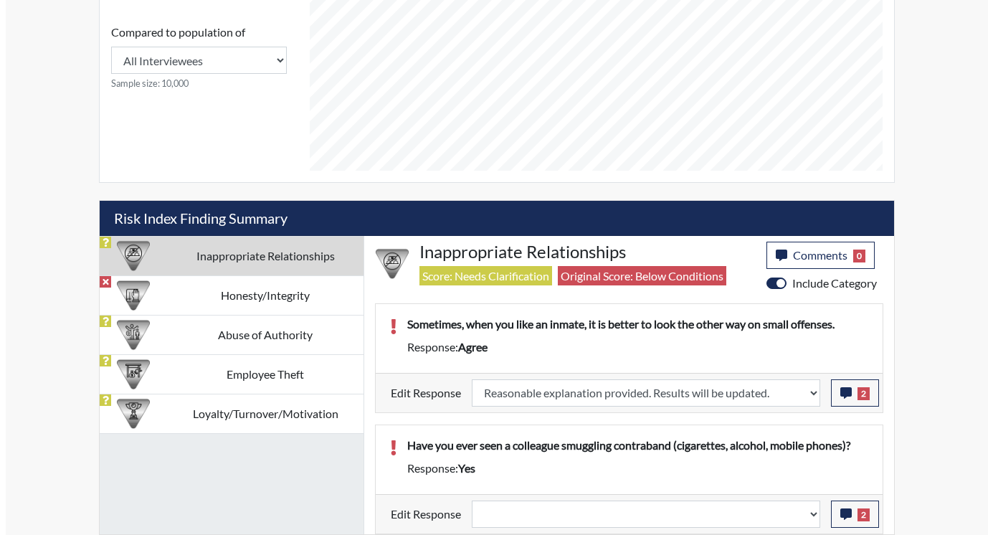
scroll to position [238, 596]
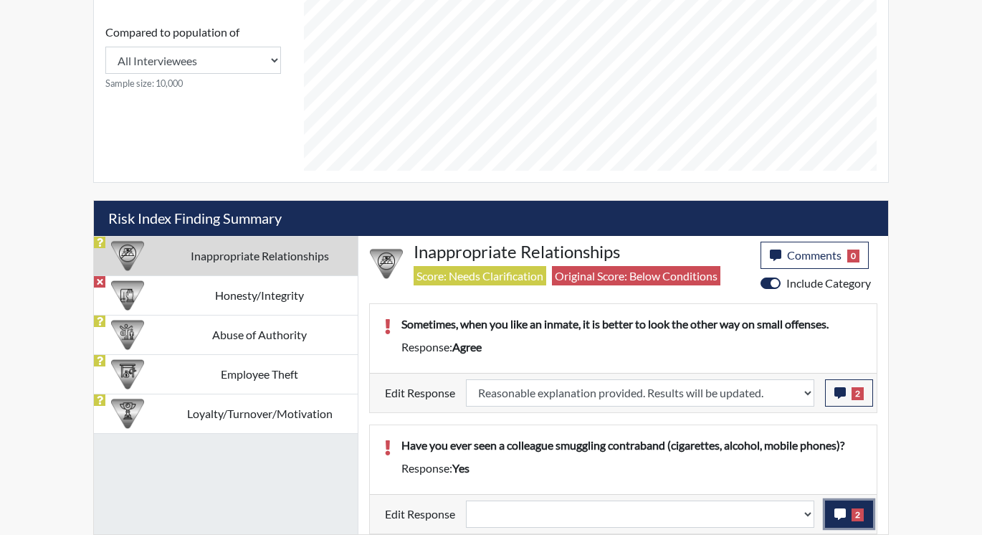
click at [839, 513] on icon "button" at bounding box center [839, 513] width 11 height 11
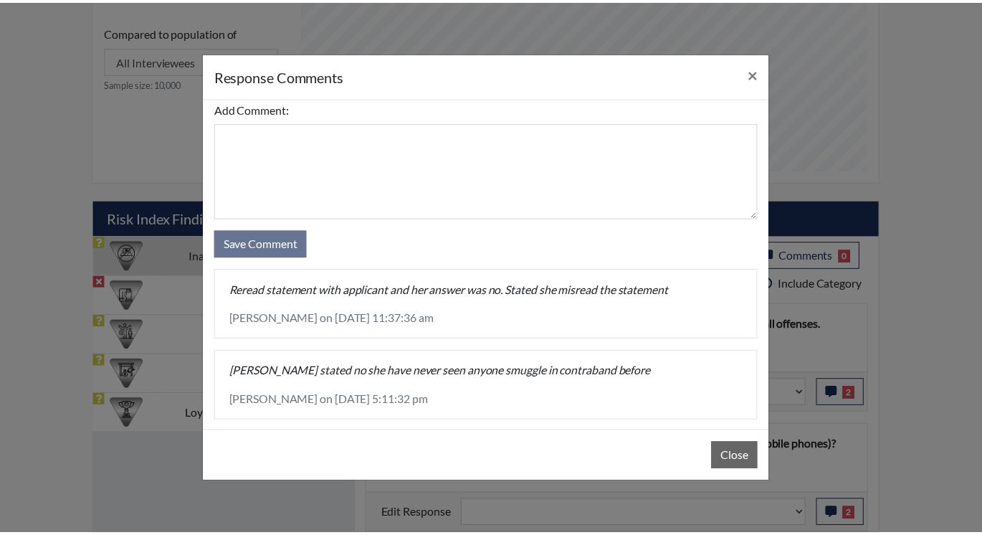
scroll to position [27, 0]
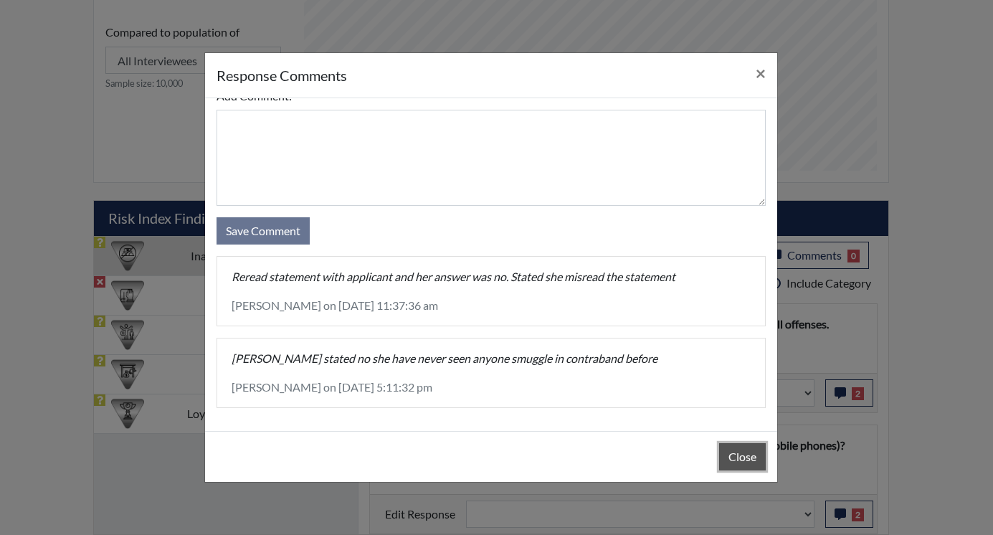
click at [744, 452] on button "Close" at bounding box center [742, 456] width 47 height 27
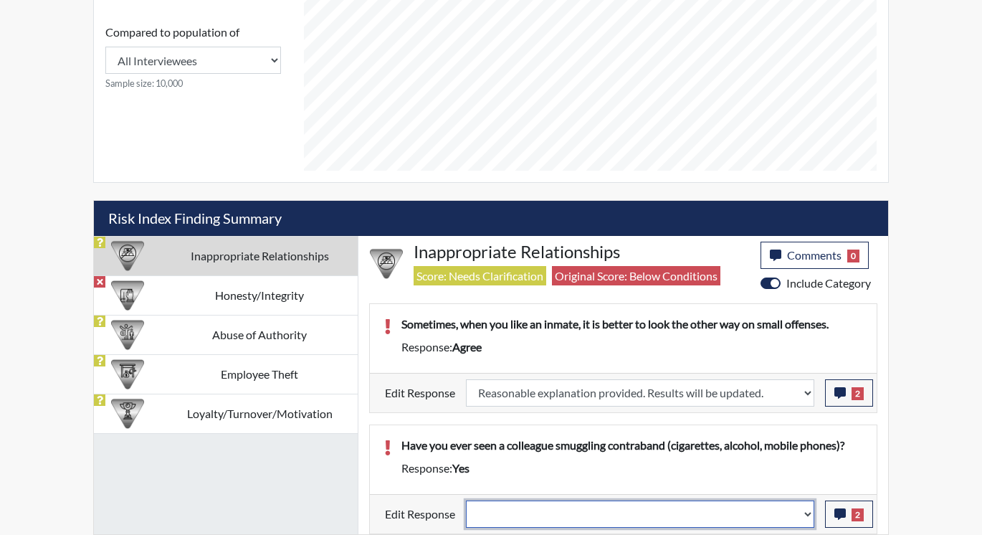
click at [809, 514] on select "Question is not relevant. Results will be updated. Reasonable explanation provi…" at bounding box center [640, 513] width 348 height 27
select select "reasonable-explanation-provided"
click at [467, 500] on select "Question is not relevant. Results will be updated. Reasonable explanation provi…" at bounding box center [640, 513] width 348 height 27
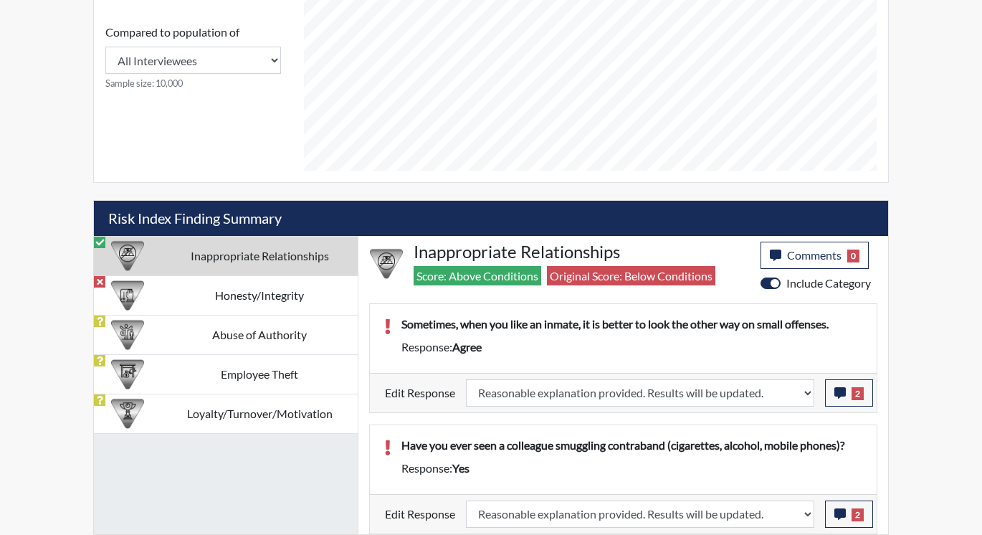
scroll to position [238, 596]
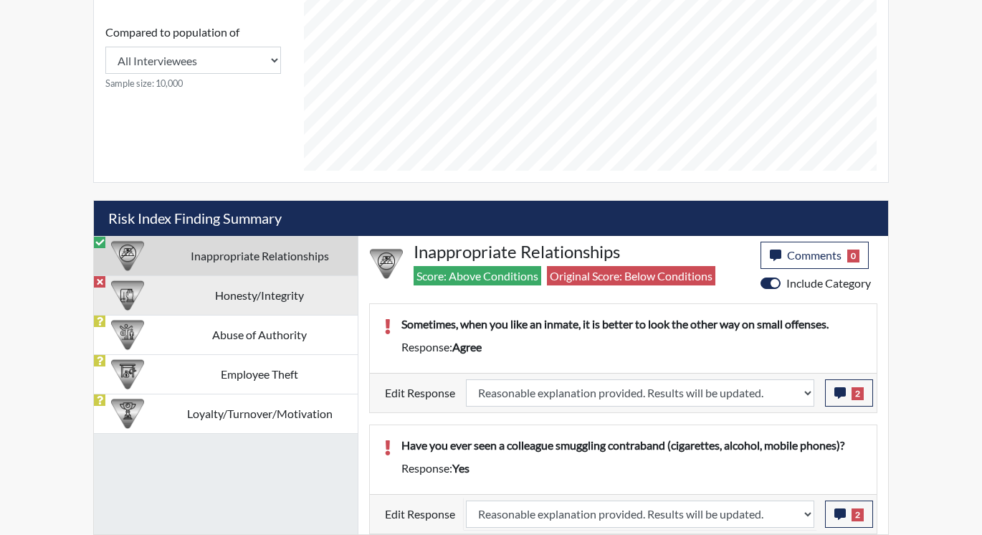
click at [200, 298] on td "Honesty/Integrity" at bounding box center [259, 294] width 196 height 39
select select
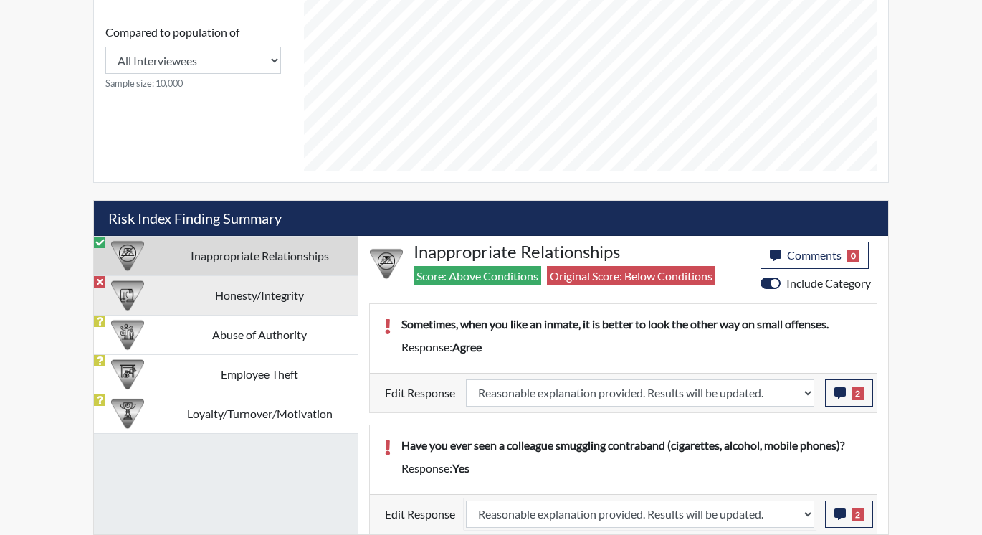
select select
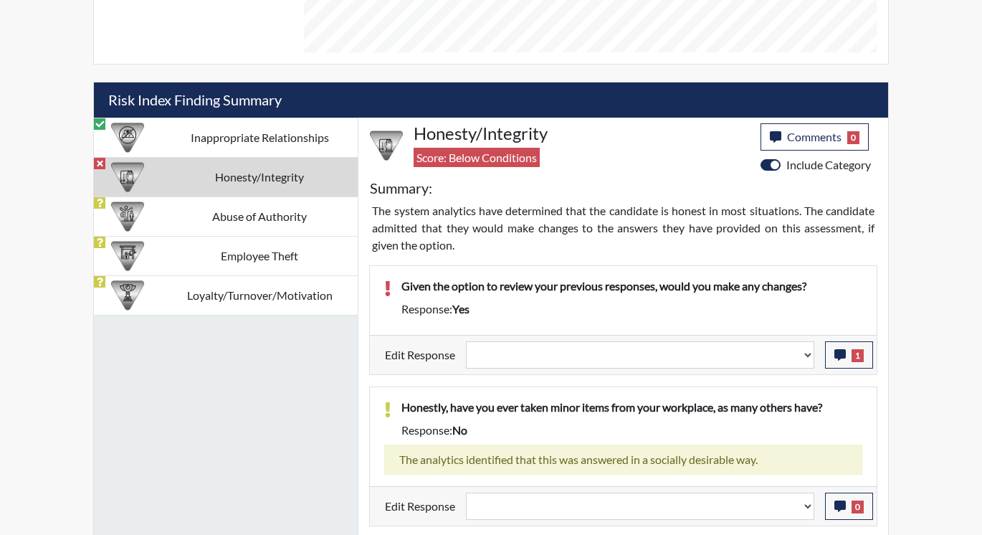
scroll to position [811, 0]
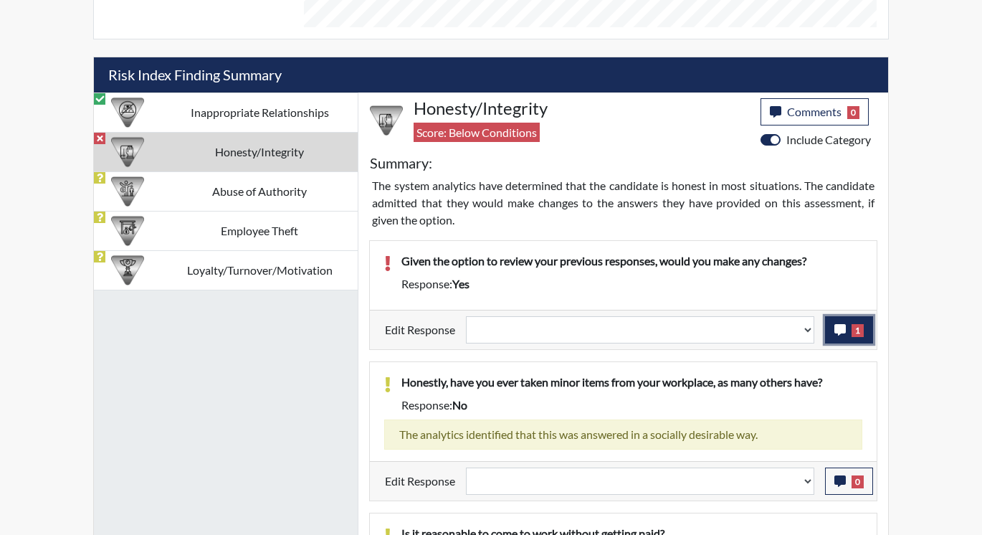
click at [837, 330] on icon "button" at bounding box center [839, 329] width 11 height 11
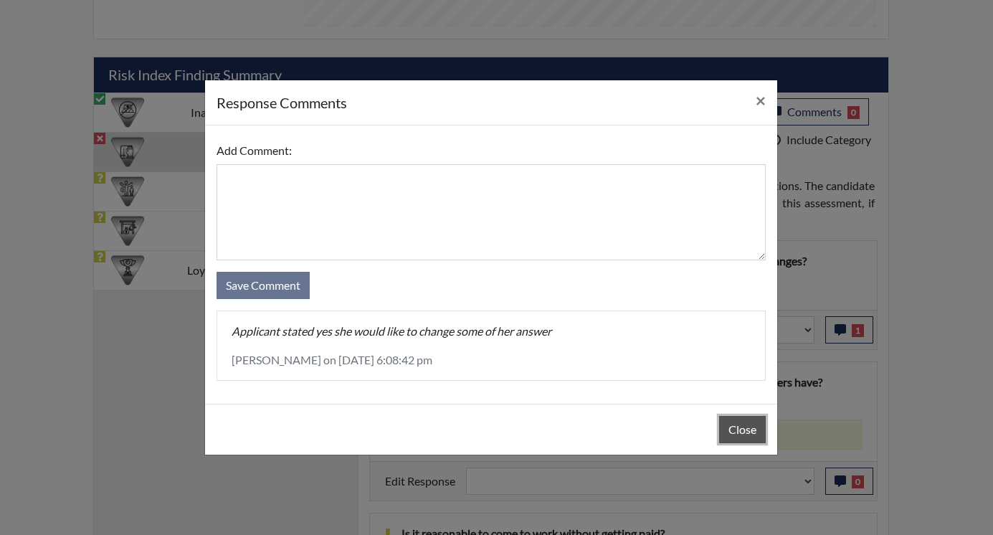
click at [743, 431] on button "Close" at bounding box center [742, 429] width 47 height 27
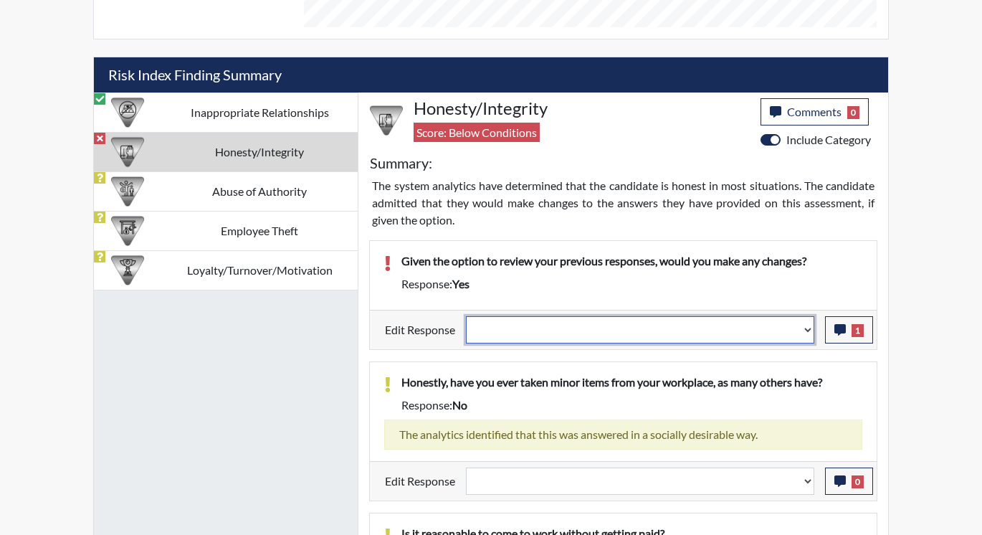
click at [807, 332] on select "Question is not relevant. Results will be updated. Reasonable explanation provi…" at bounding box center [640, 329] width 348 height 27
select select "reasonable-explanation-provided"
click at [467, 316] on select "Question is not relevant. Results will be updated. Reasonable explanation provi…" at bounding box center [640, 329] width 348 height 27
select select
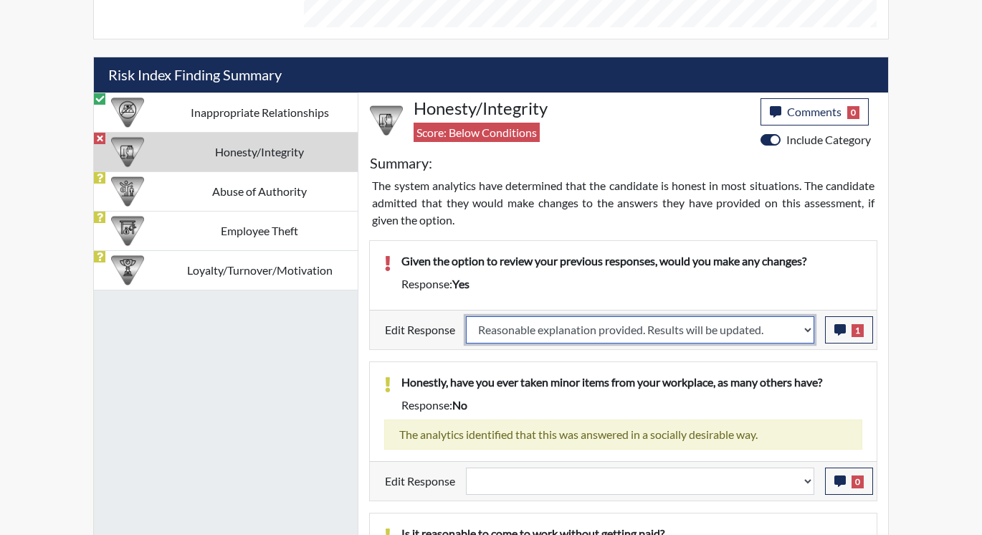
select select
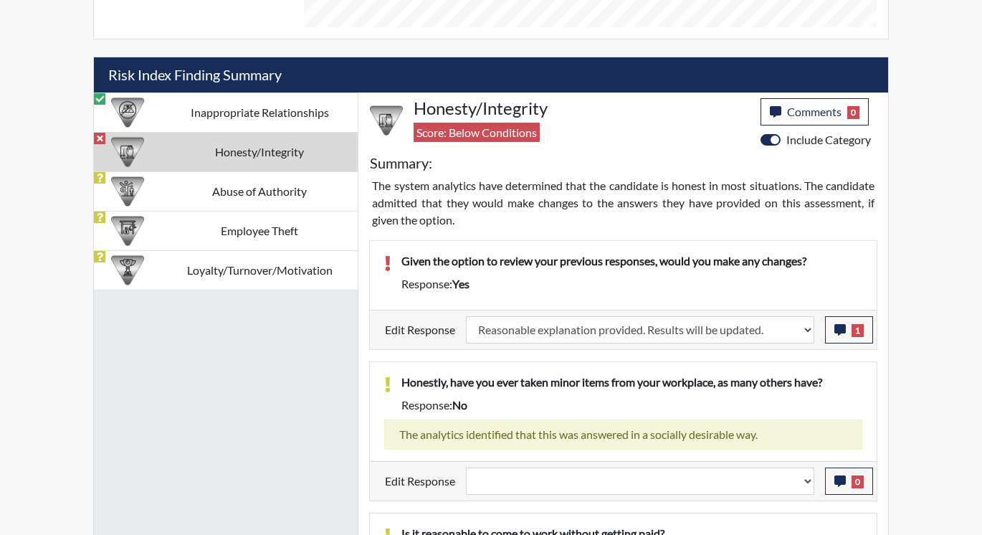
select select
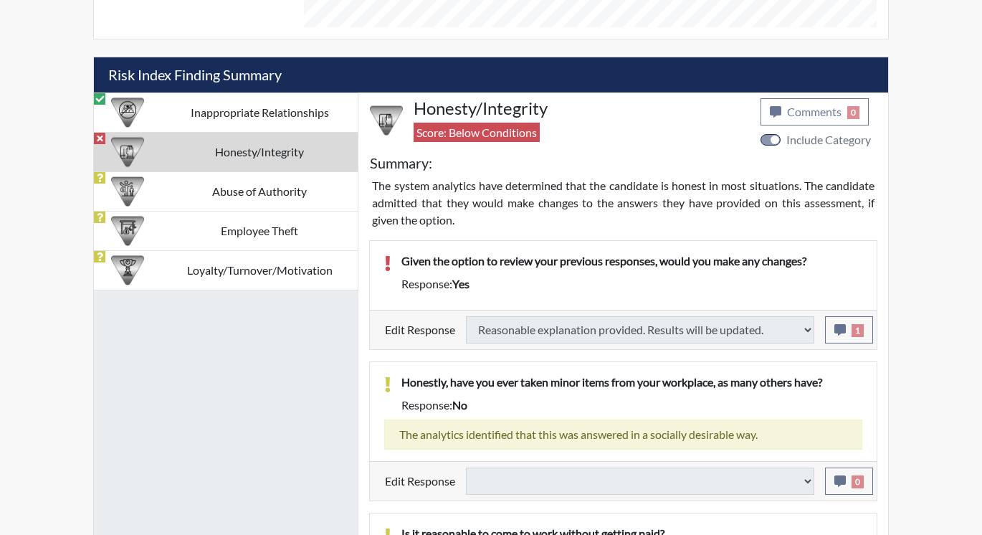
type input "Above Conditions"
select select
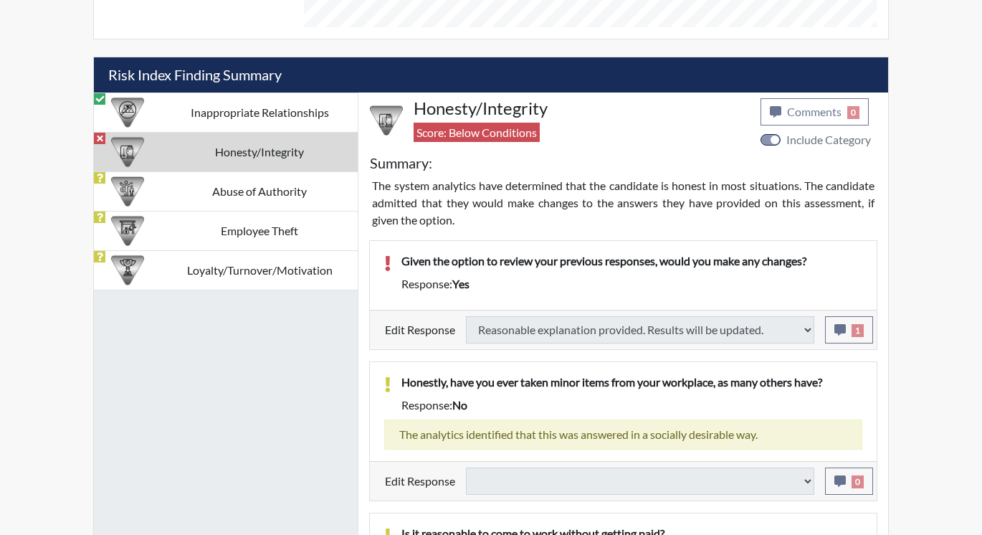
select select
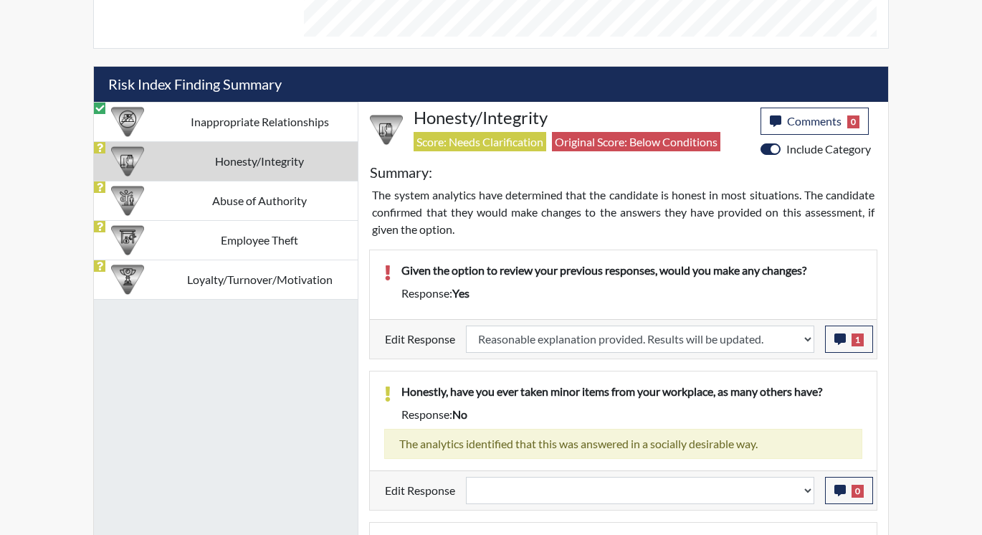
scroll to position [763, 0]
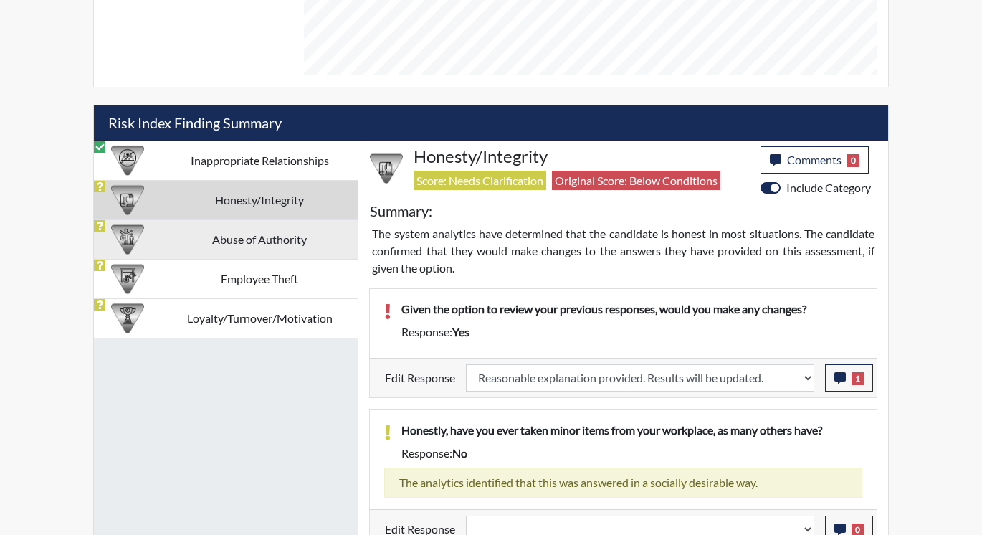
click at [202, 239] on td "Abuse of Authority" at bounding box center [259, 238] width 196 height 39
select select
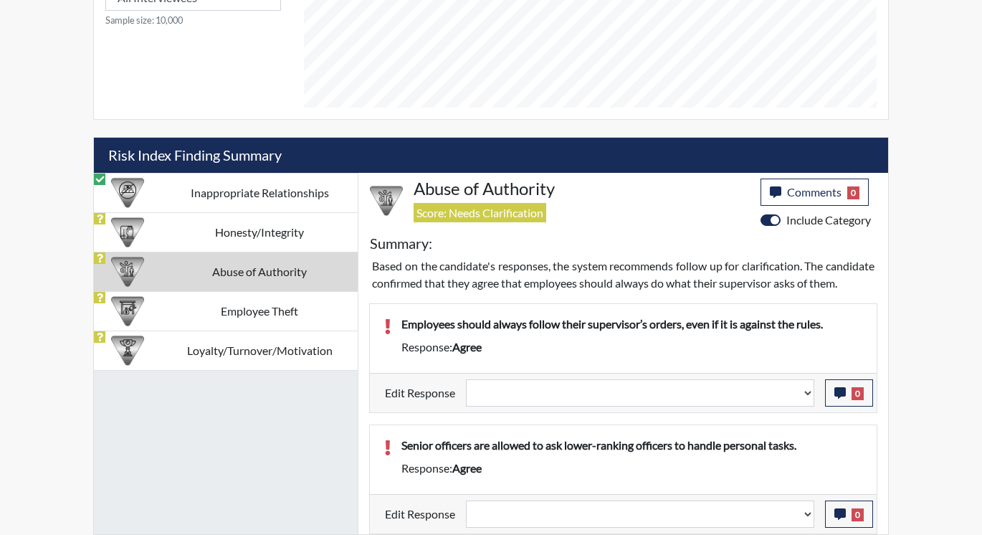
scroll to position [748, 0]
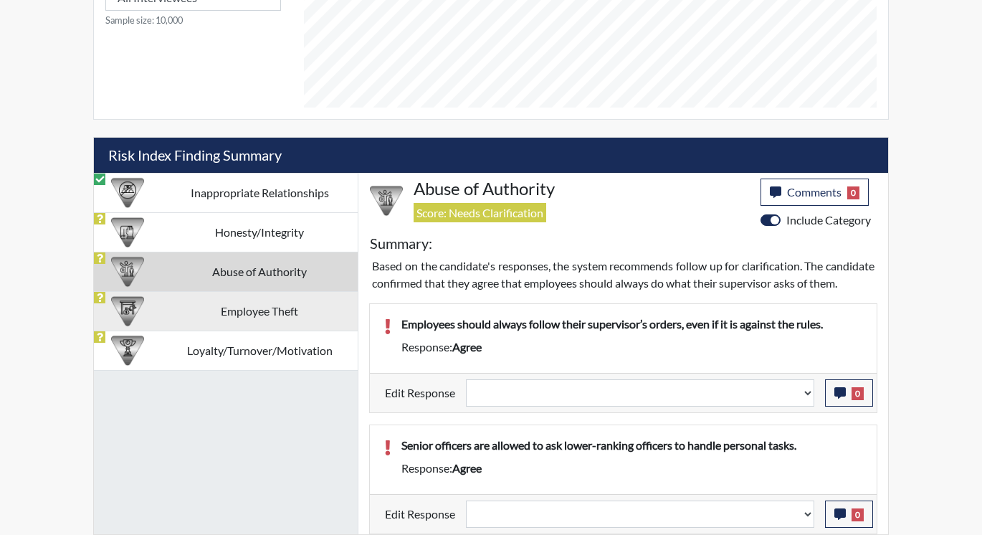
click at [187, 294] on td "Employee Theft" at bounding box center [259, 310] width 196 height 39
select select
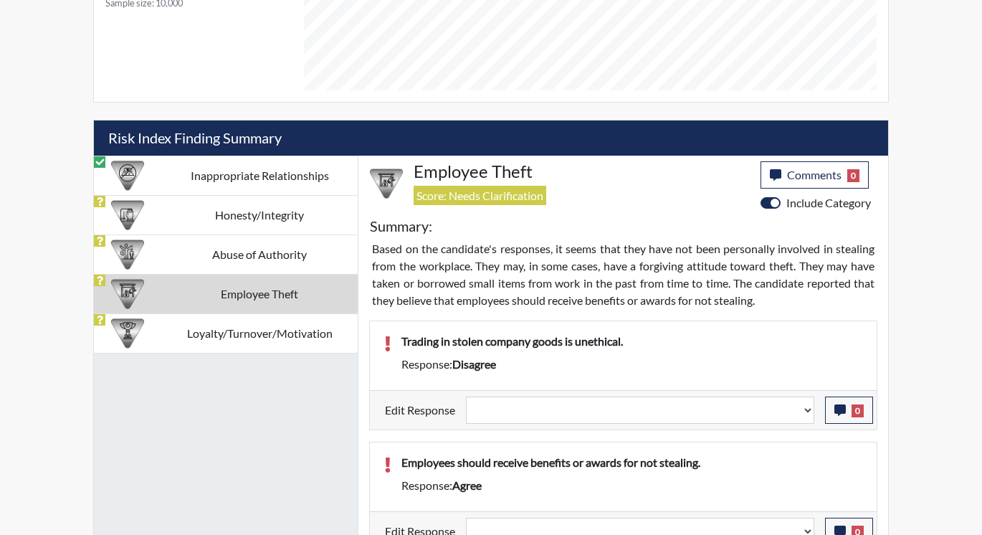
scroll to position [763, 0]
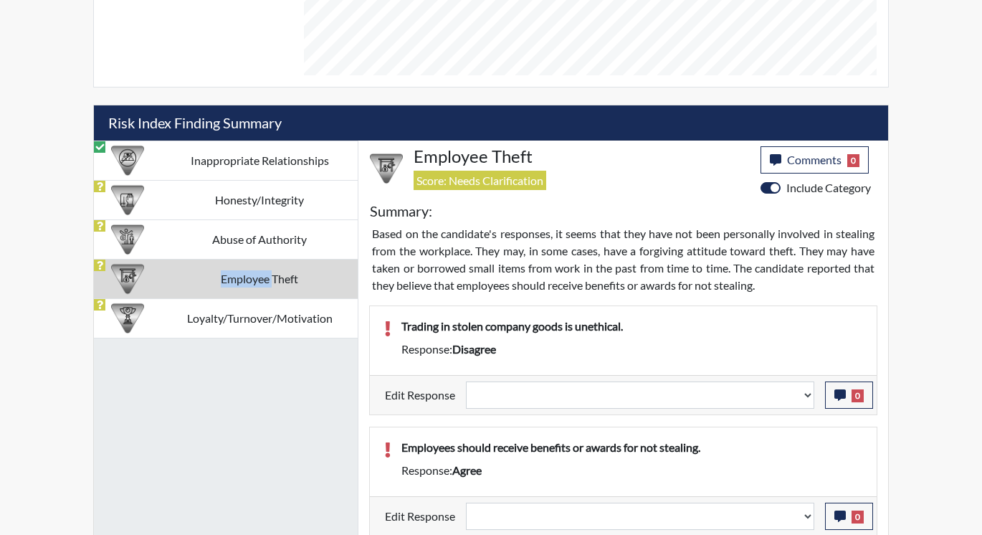
click at [187, 294] on td "Employee Theft" at bounding box center [259, 278] width 196 height 39
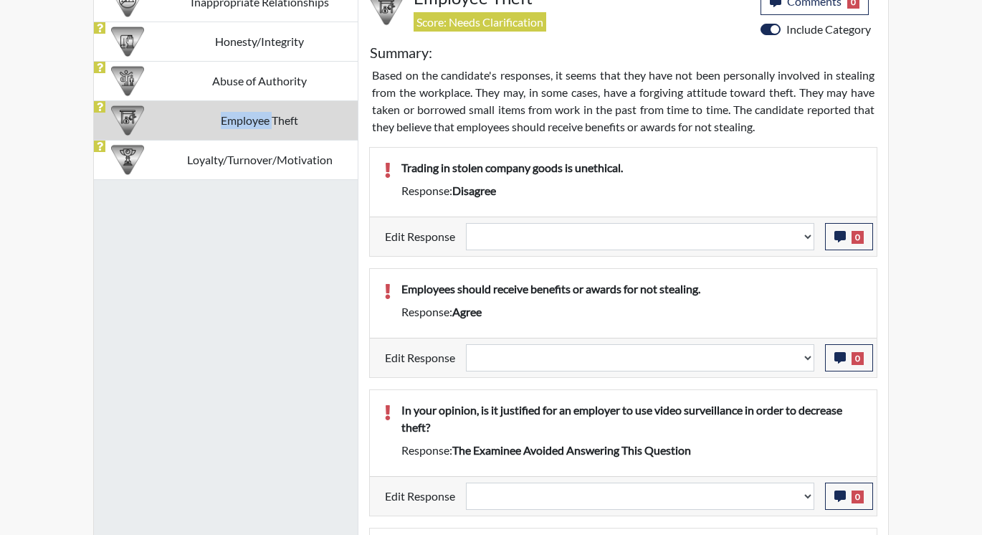
scroll to position [911, 0]
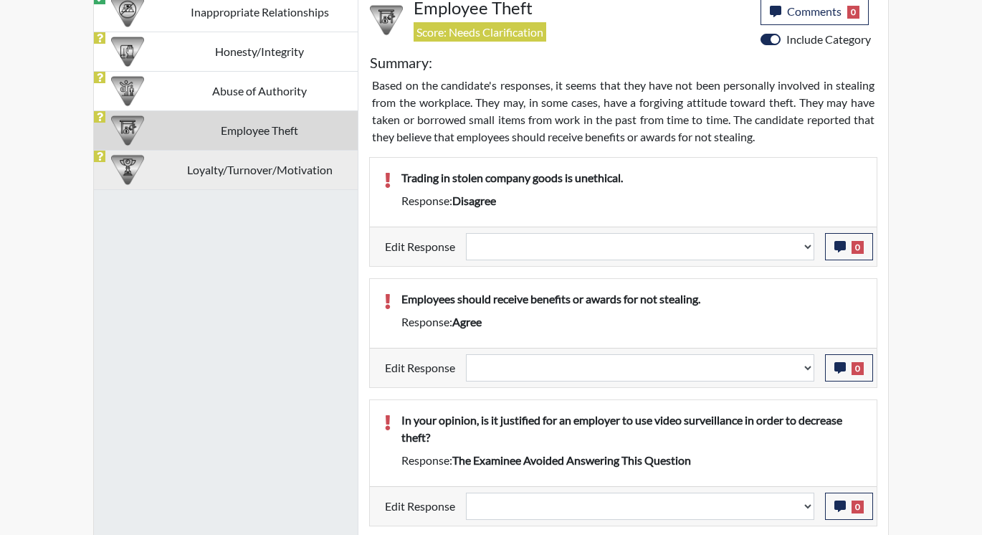
click at [158, 168] on div at bounding box center [127, 170] width 67 height 39
select select
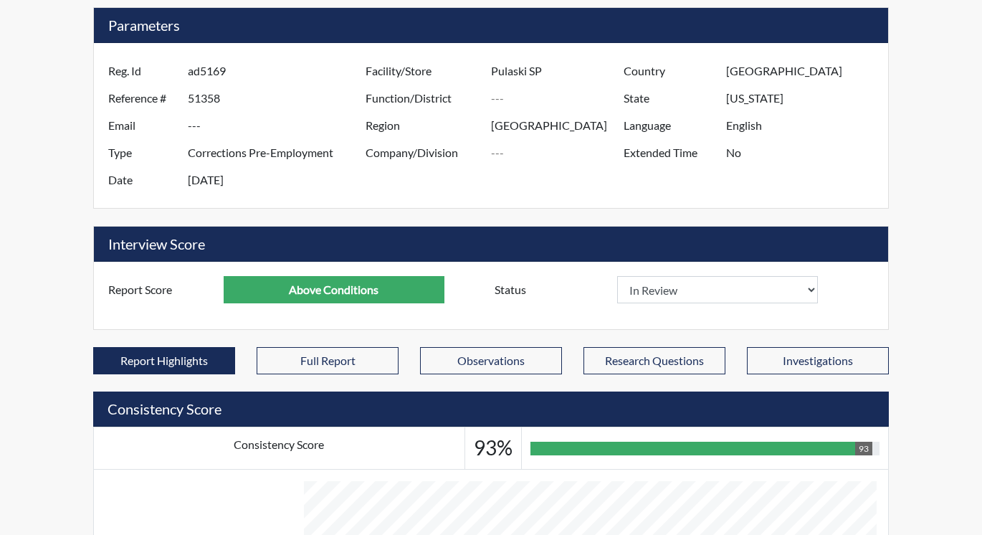
scroll to position [0, 0]
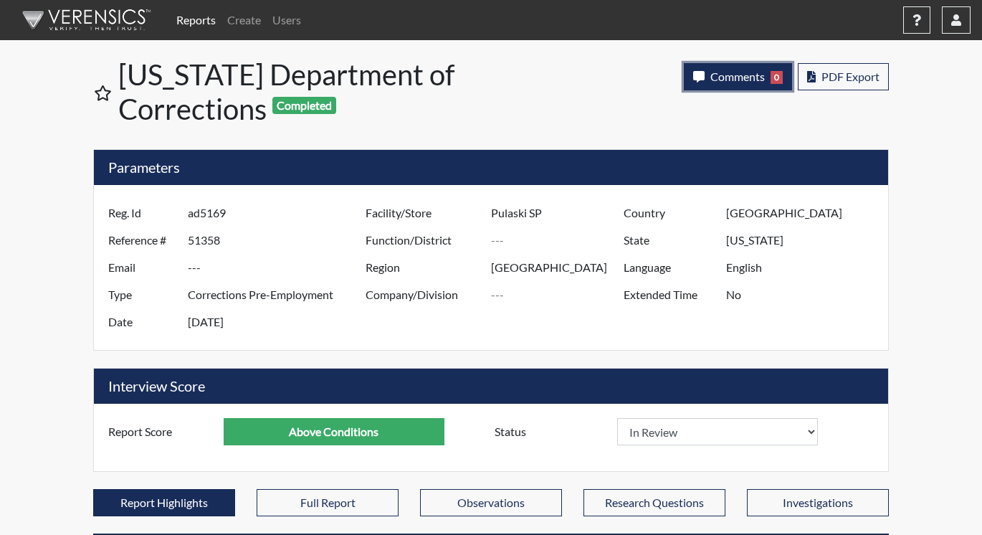
click at [721, 77] on span "Comments" at bounding box center [737, 77] width 54 height 14
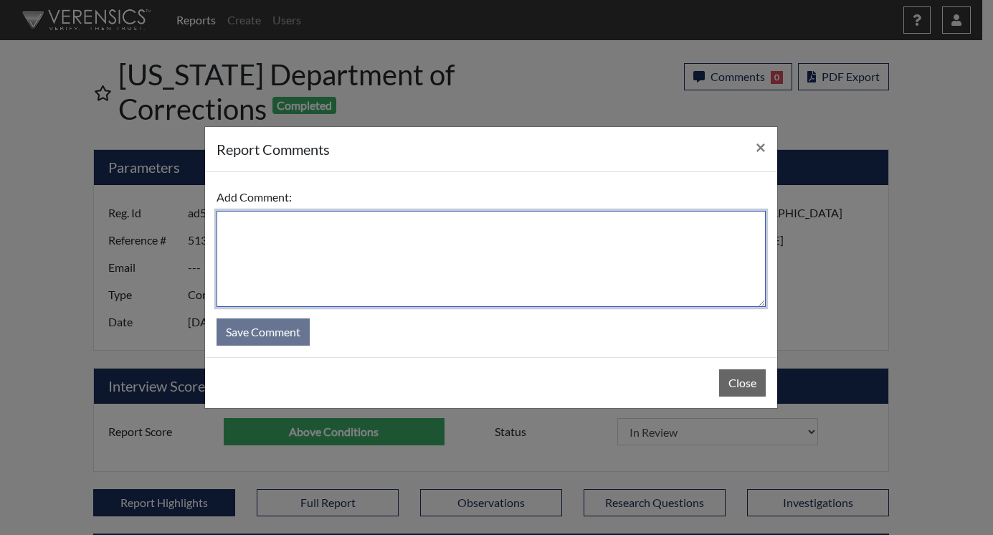
click at [498, 240] on textarea at bounding box center [491, 259] width 549 height 96
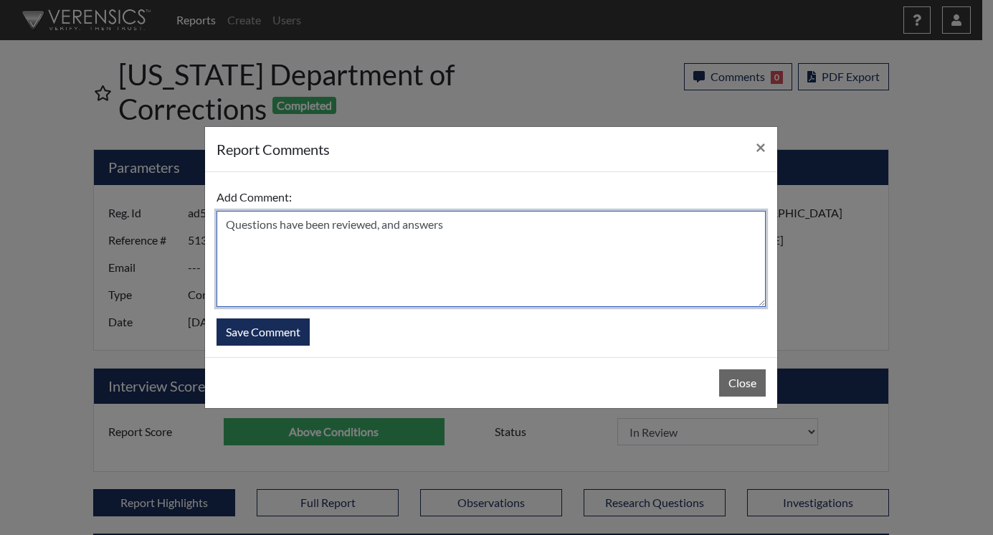
click at [498, 241] on textarea "Questions have been reviewed, and answers" at bounding box center [491, 259] width 549 height 96
type textarea "Questions have been reviewed, and answers were updated on [DATE] [PERSON_NAME]"
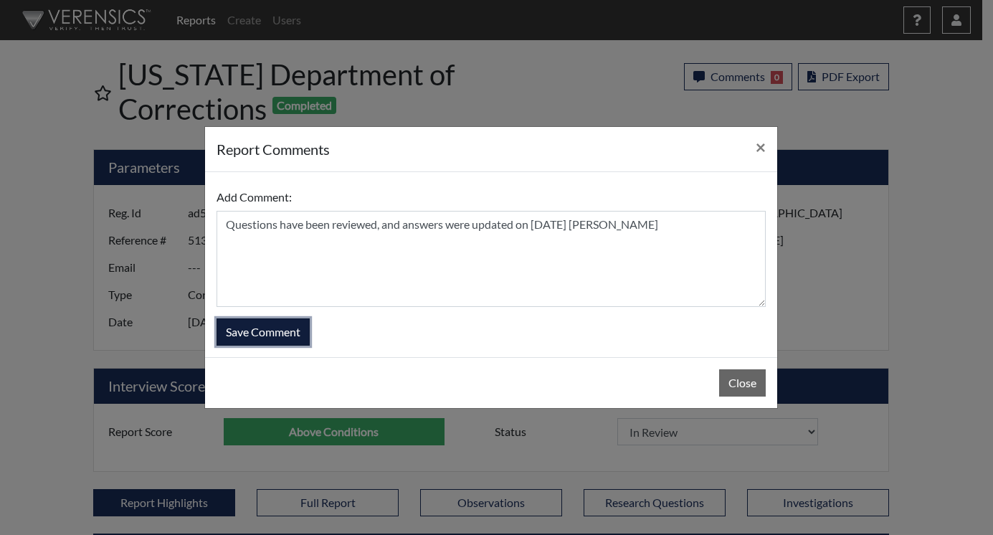
click at [255, 328] on button "Save Comment" at bounding box center [263, 331] width 93 height 27
select select
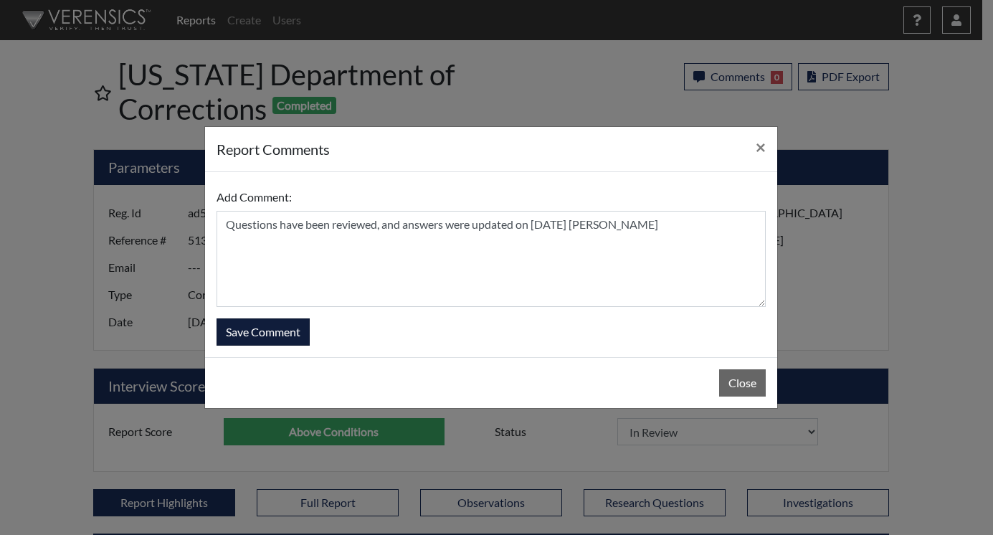
select select
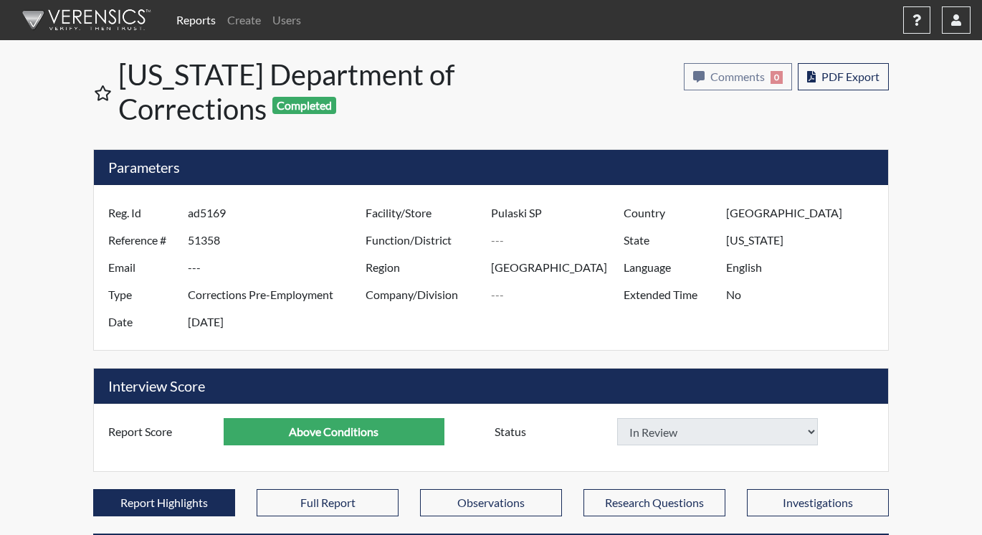
select select
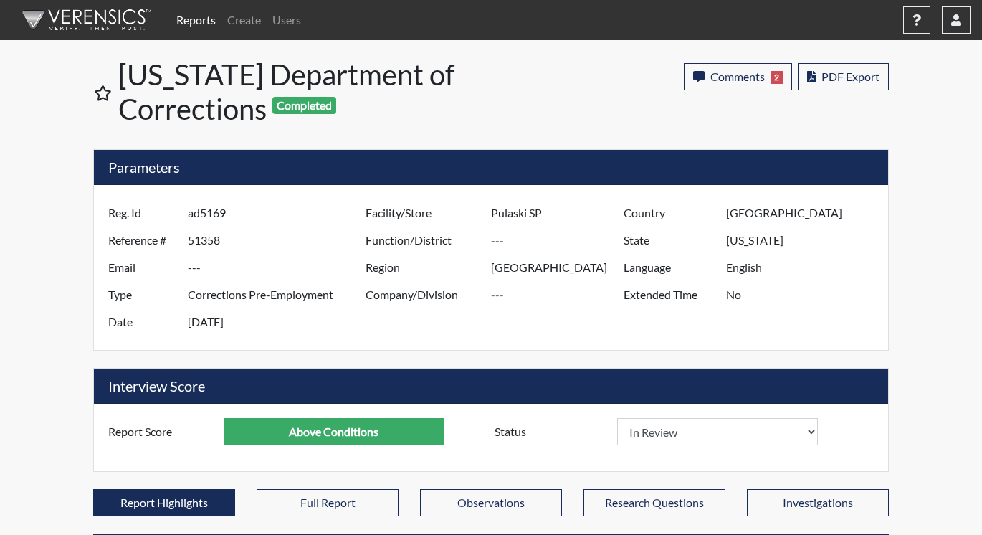
select select
click at [192, 23] on link "Reports" at bounding box center [196, 20] width 51 height 29
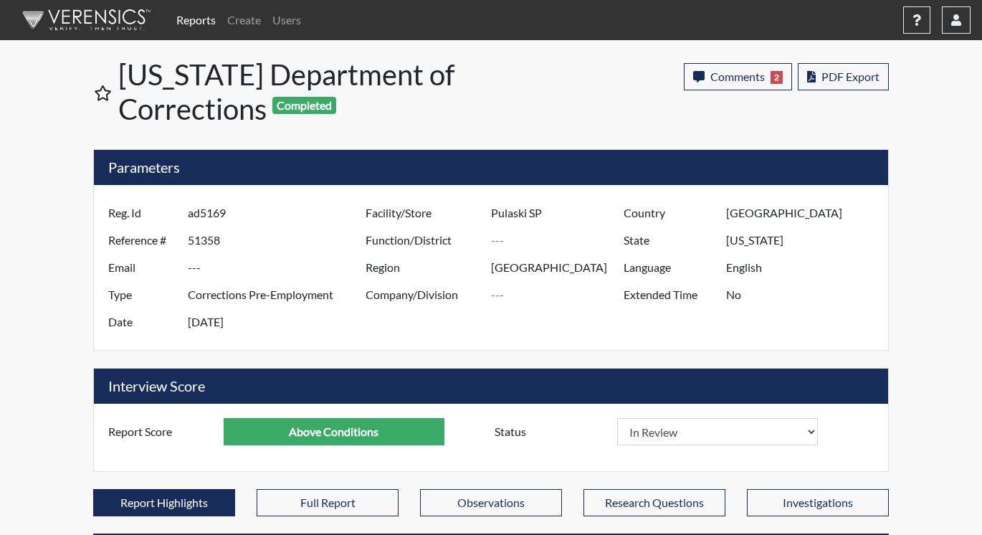
click at [192, 23] on link "Reports" at bounding box center [196, 20] width 51 height 29
